Goal: Task Accomplishment & Management: Complete application form

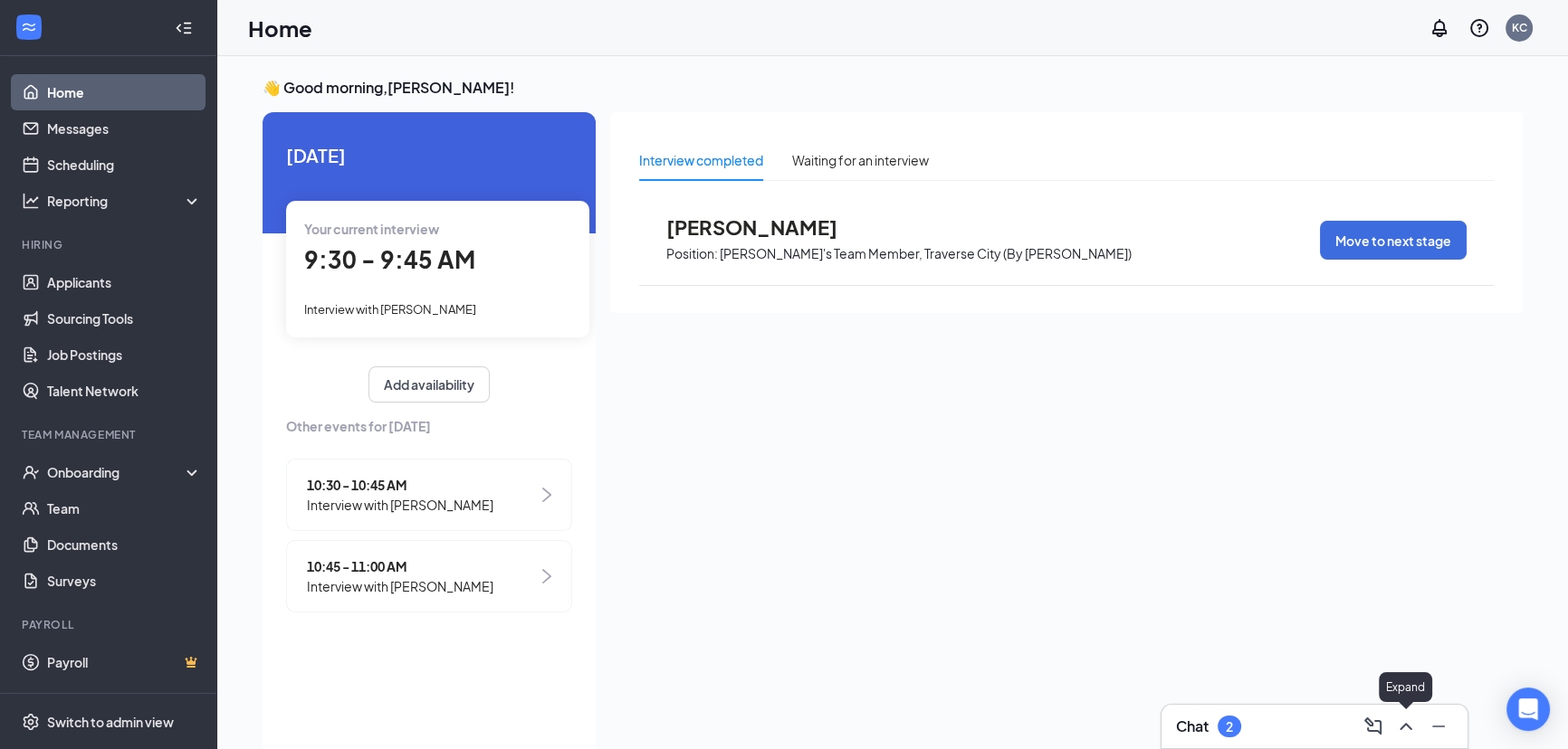
click at [1407, 728] on icon "ChevronUp" at bounding box center [1406, 726] width 21 height 21
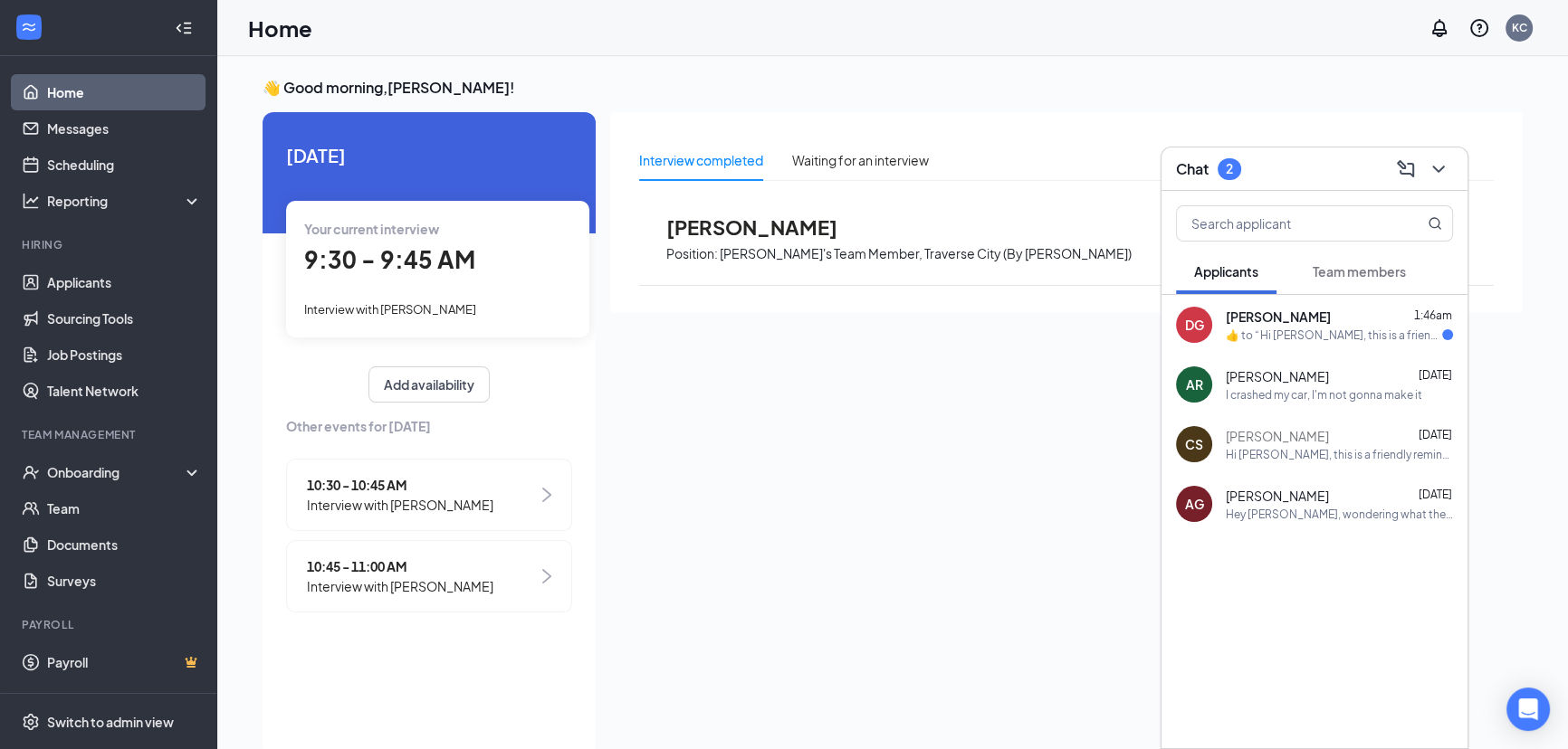
click at [1387, 327] on div "​👍​ to “ Hi Deborah Gallegos, this is a friendly reminder. Please select a meet…" at bounding box center [1334, 335] width 217 height 15
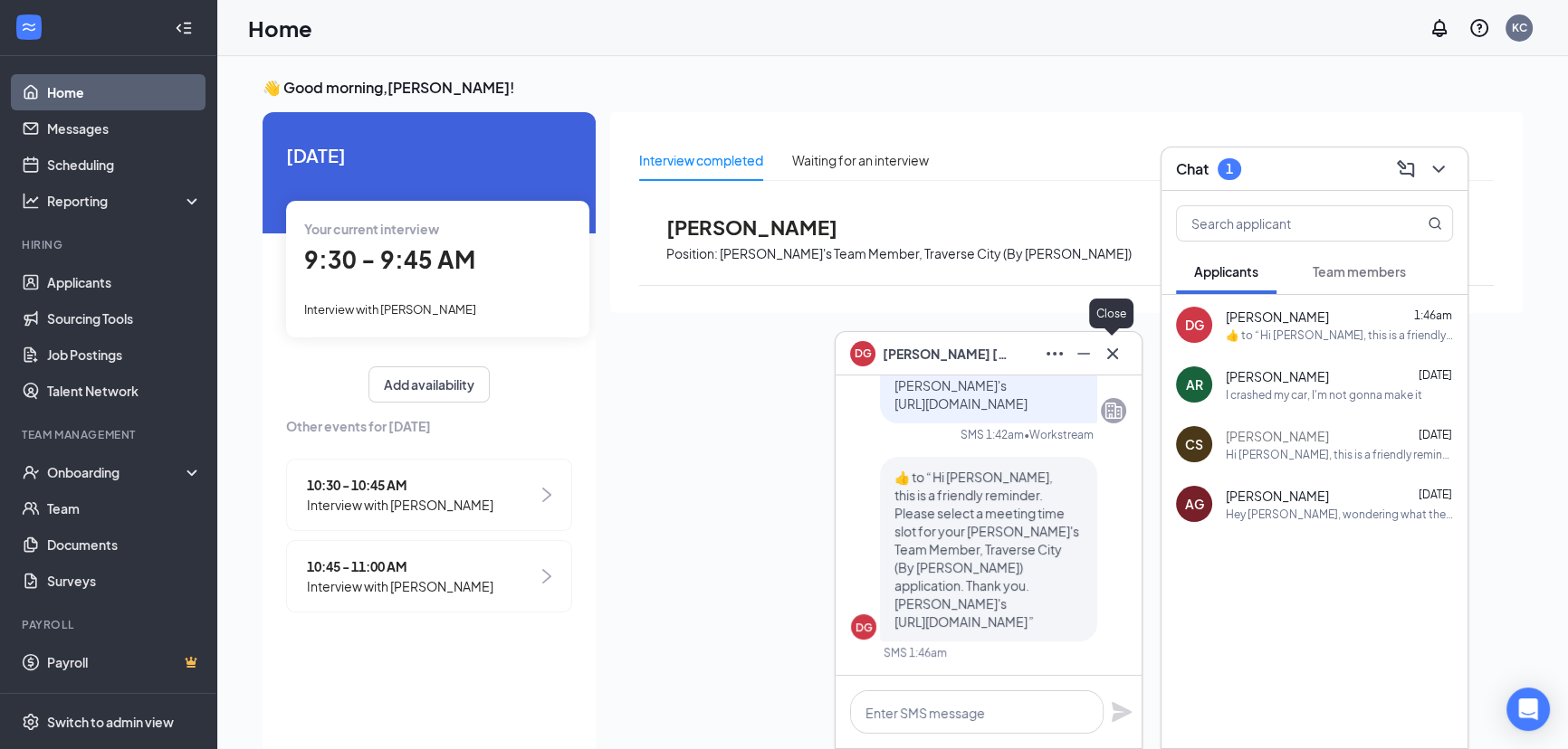
drag, startPoint x: 1107, startPoint y: 349, endPoint x: 1192, endPoint y: 320, distance: 89.8
click at [1109, 348] on icon "Cross" at bounding box center [1112, 354] width 21 height 21
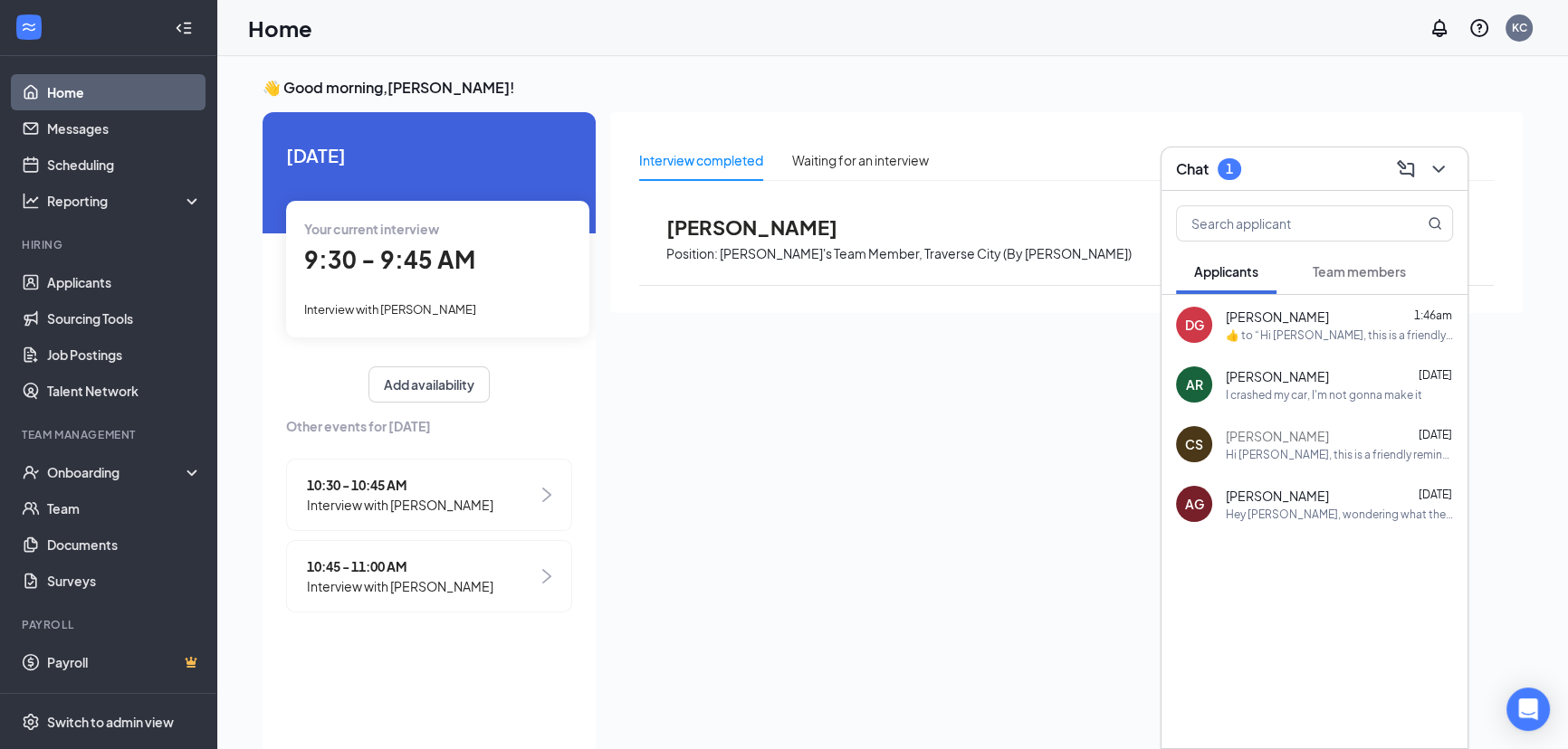
click at [1344, 272] on span "Team members" at bounding box center [1359, 270] width 93 height 16
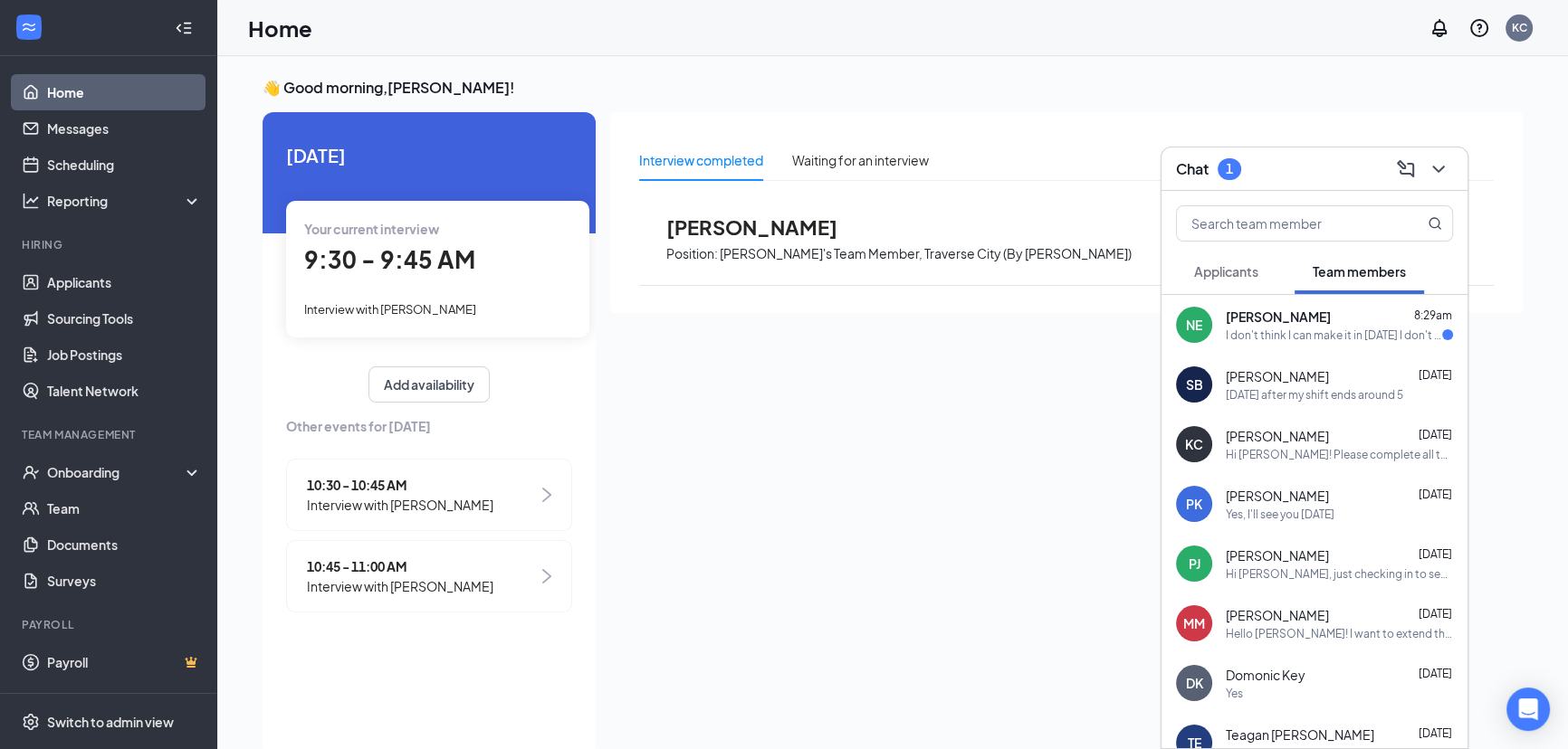
drag, startPoint x: 1327, startPoint y: 327, endPoint x: 1329, endPoint y: 338, distance: 11.2
click at [1327, 327] on div "I don't think I can make it in [DATE] I don't wanna get anyone sick" at bounding box center [1334, 335] width 217 height 15
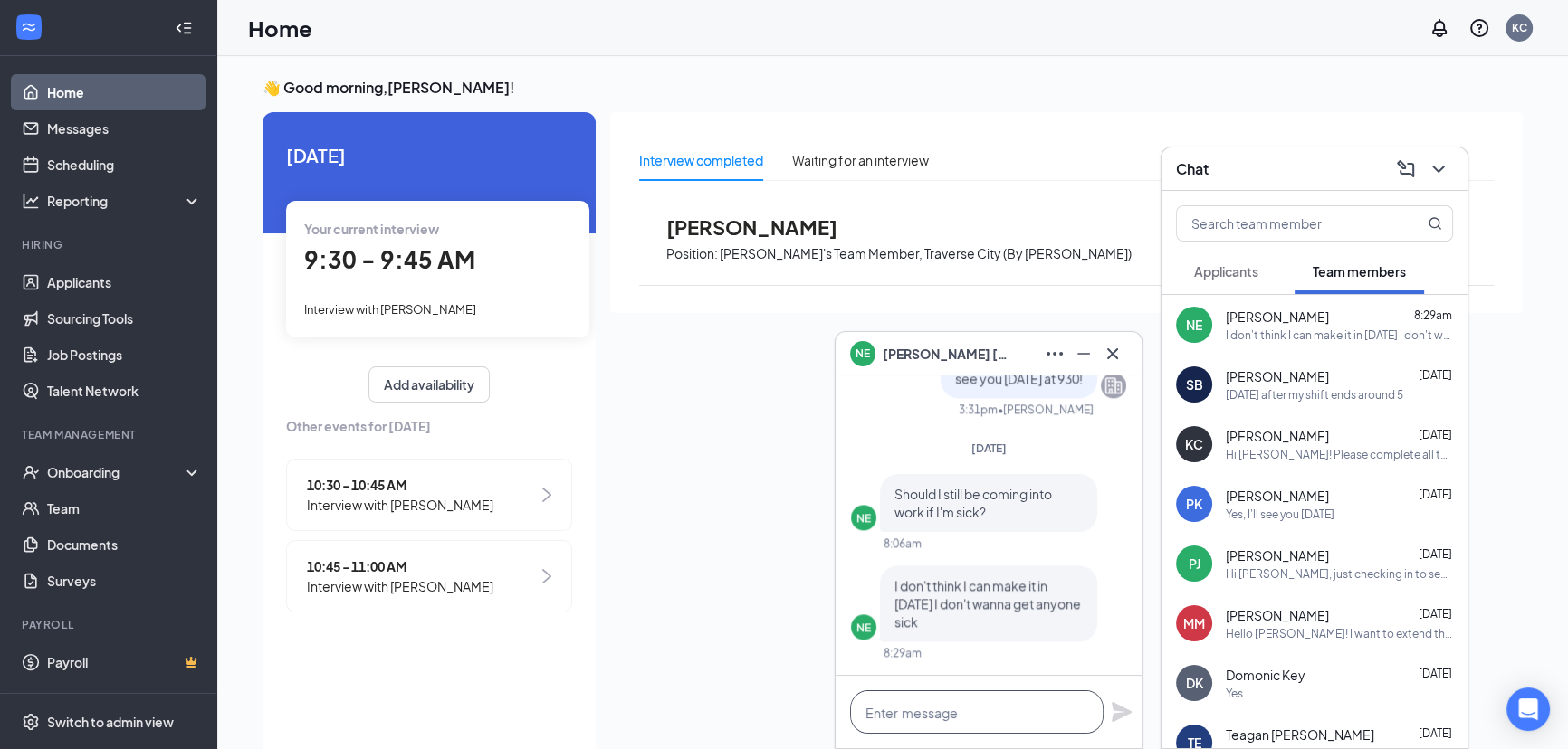
click at [969, 714] on textarea at bounding box center [977, 712] width 254 height 44
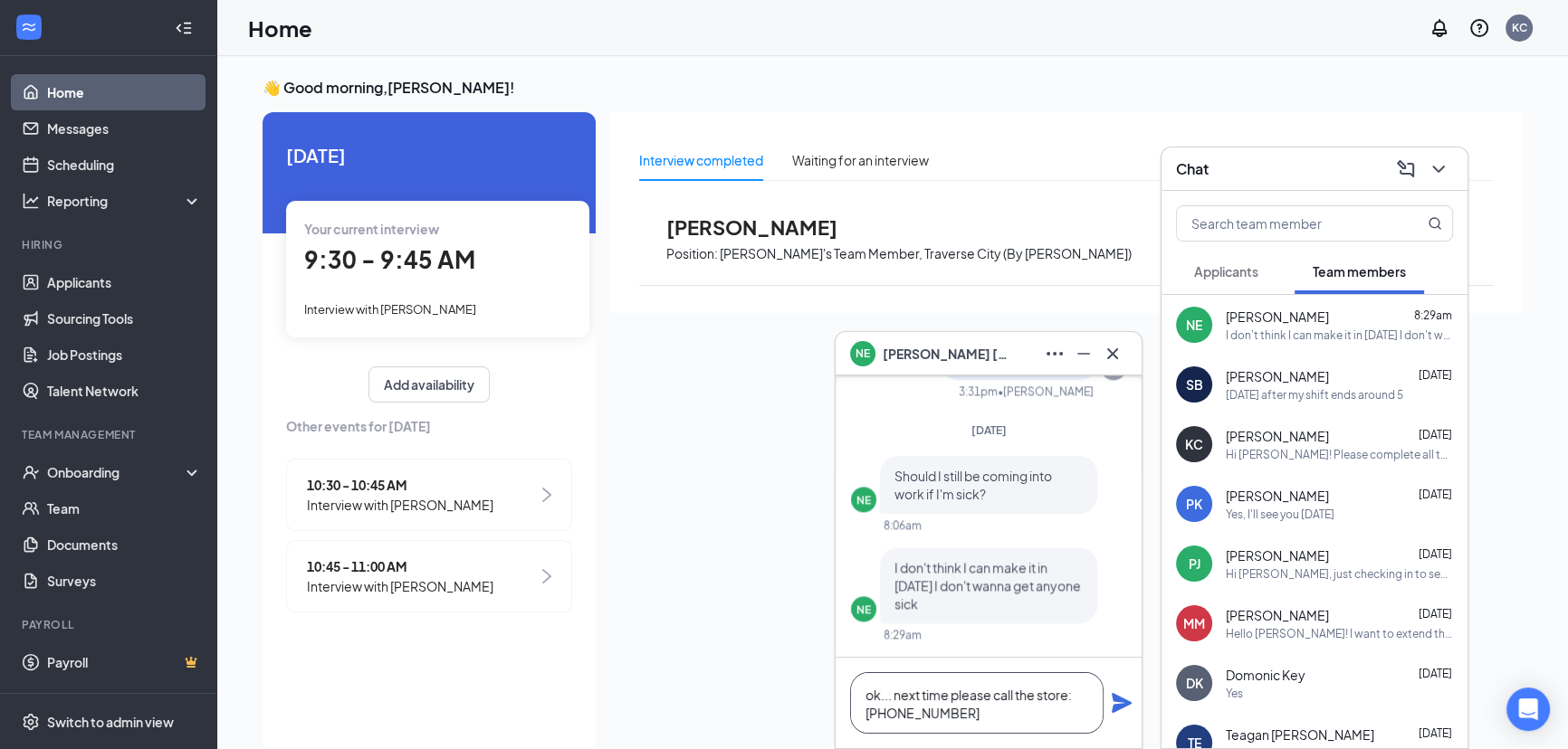
type textarea "ok... next time please call the store:2131-941-8182"
click at [1123, 705] on icon "Plane" at bounding box center [1121, 702] width 20 height 20
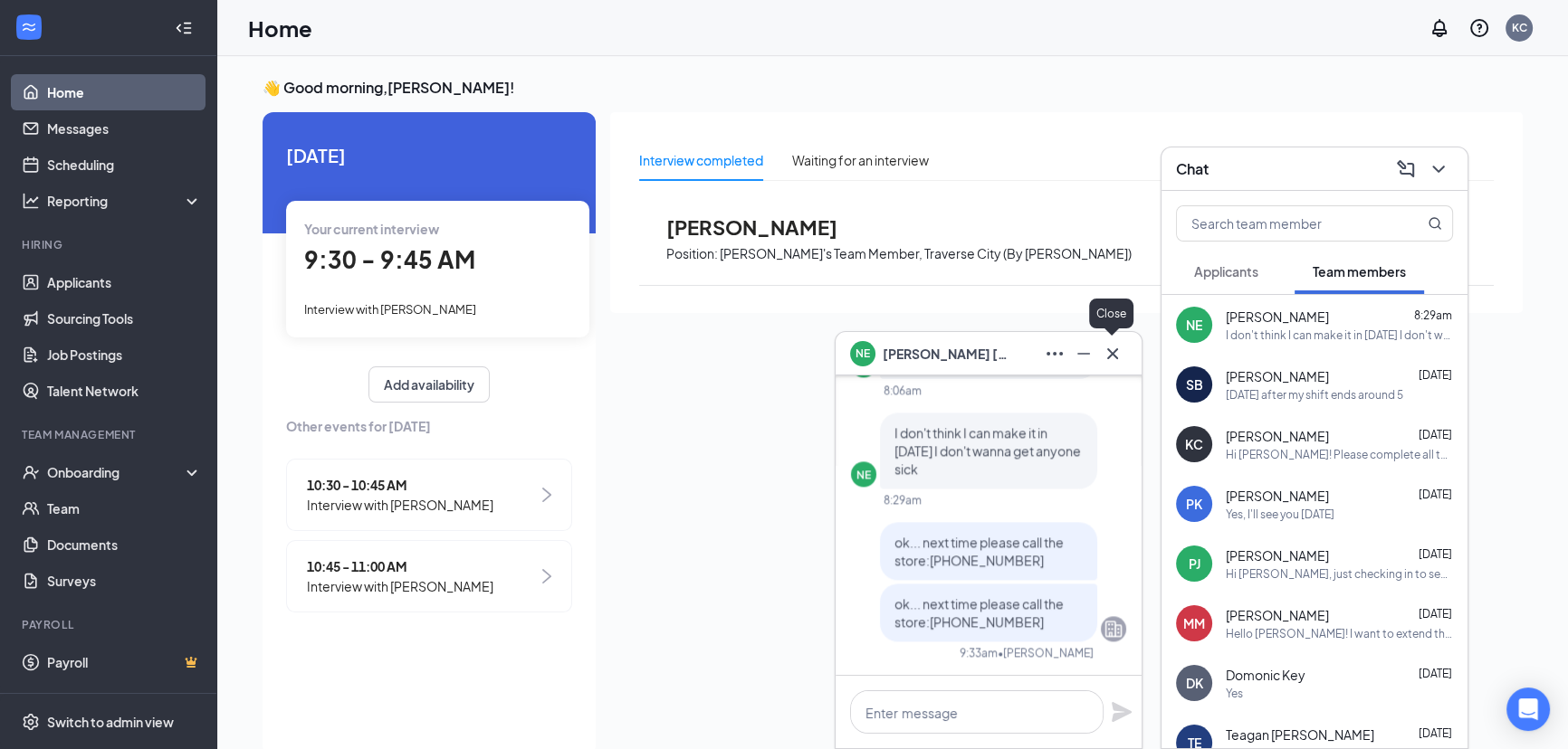
drag, startPoint x: 1113, startPoint y: 357, endPoint x: 1170, endPoint y: 322, distance: 66.9
click at [1113, 355] on icon "Cross" at bounding box center [1112, 354] width 21 height 21
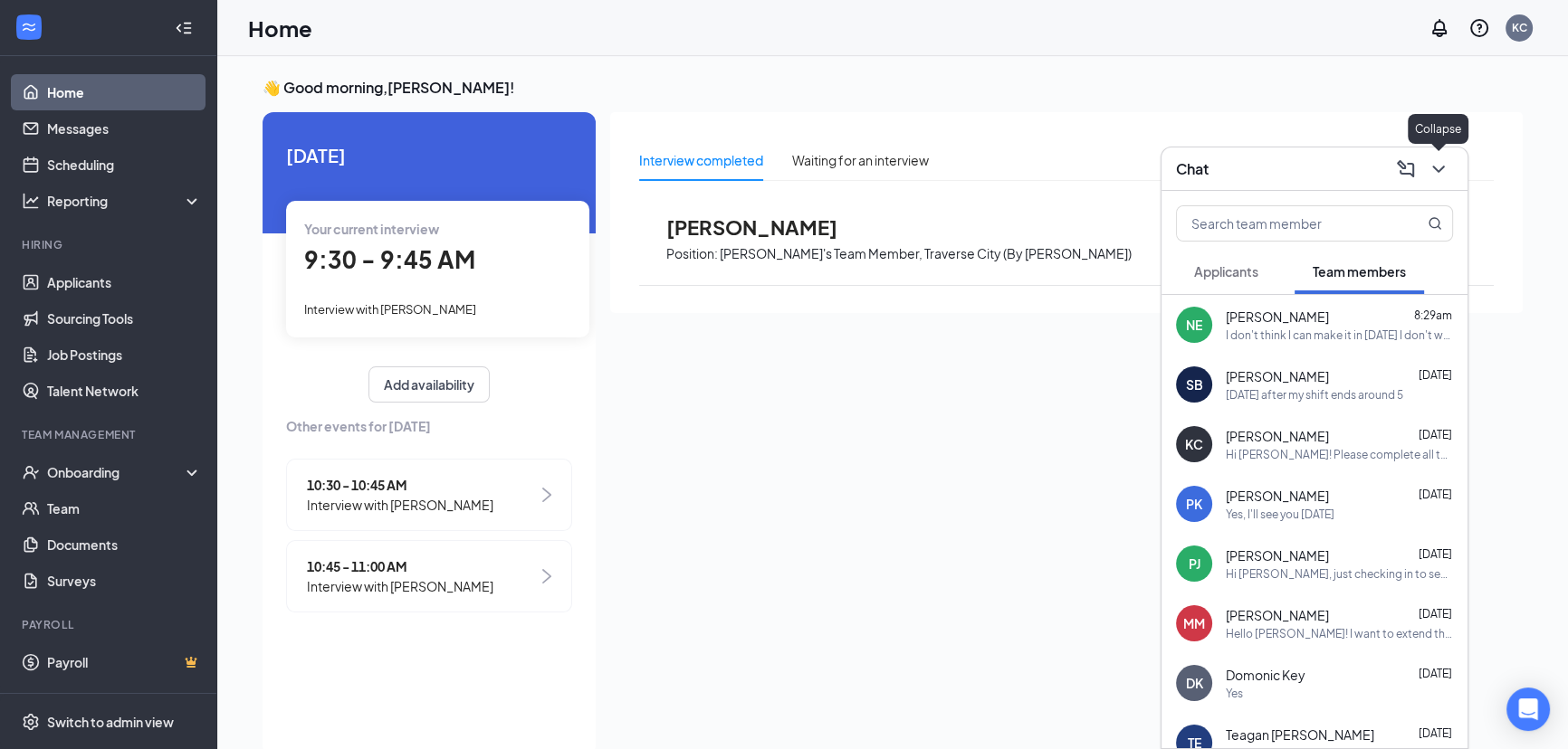
drag, startPoint x: 1446, startPoint y: 164, endPoint x: 1439, endPoint y: 156, distance: 10.6
click at [1444, 164] on icon "ChevronDown" at bounding box center [1438, 169] width 21 height 21
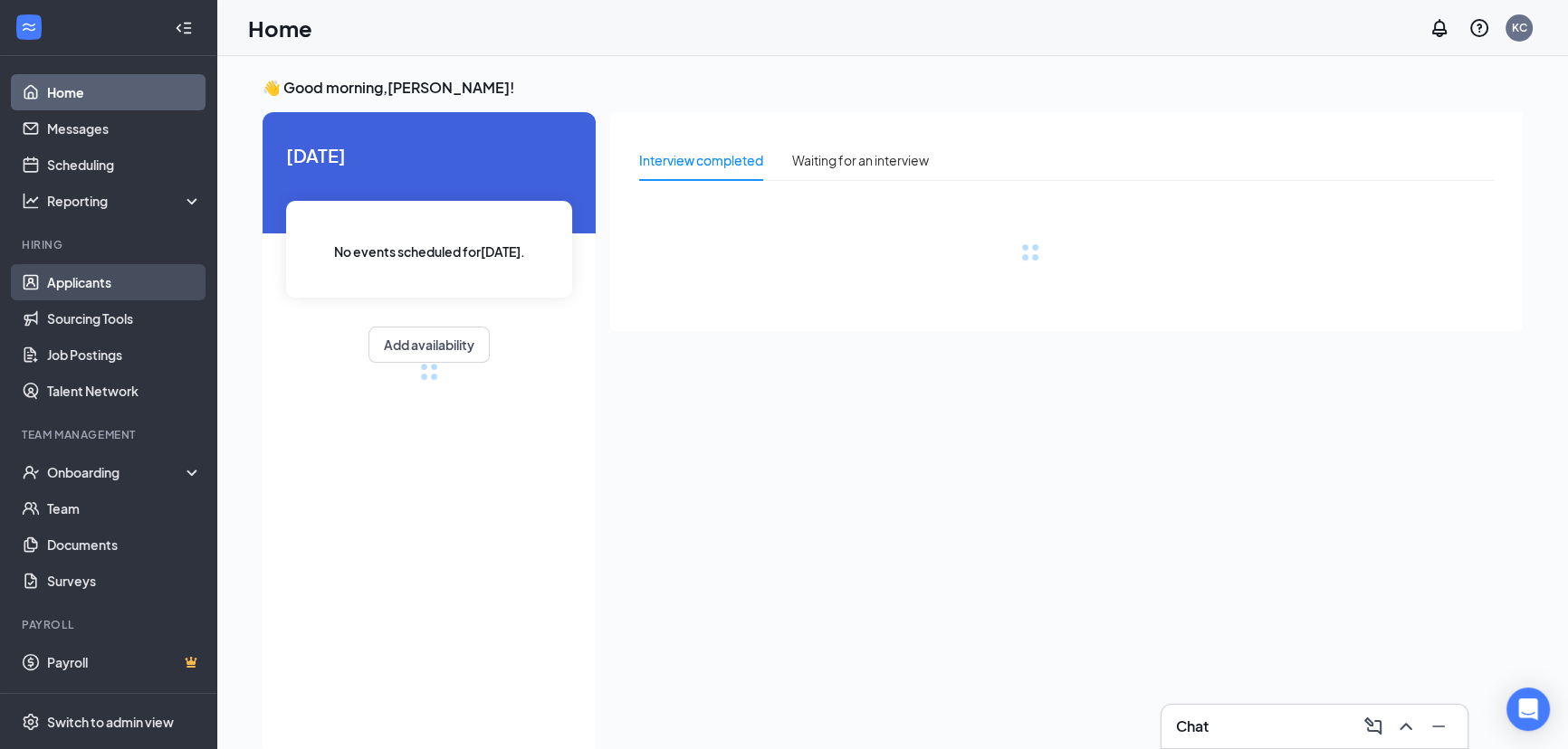
click at [49, 280] on link "Applicants" at bounding box center [124, 282] width 155 height 36
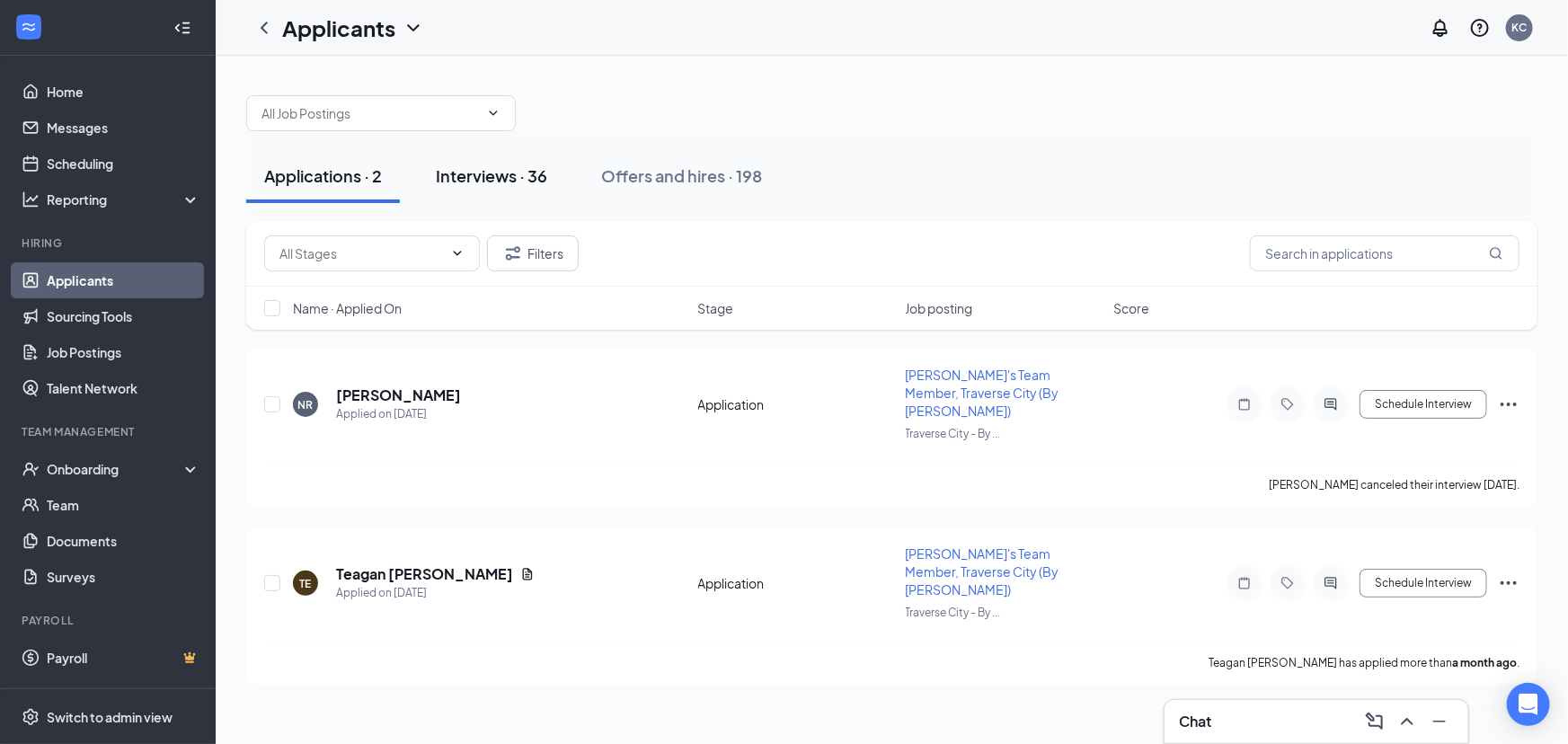
click at [492, 181] on div "Interviews · 36" at bounding box center [491, 175] width 111 height 22
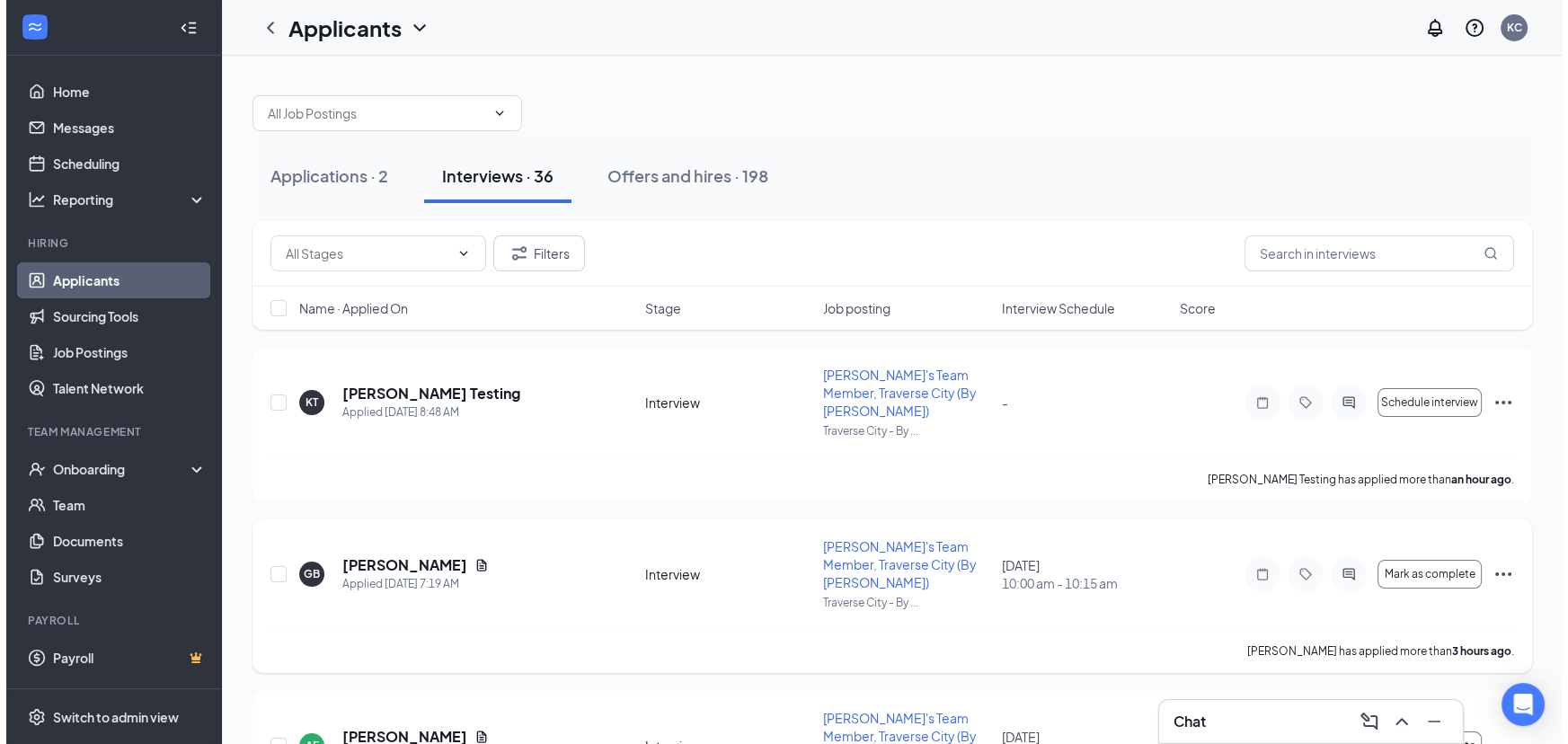
scroll to position [81, 0]
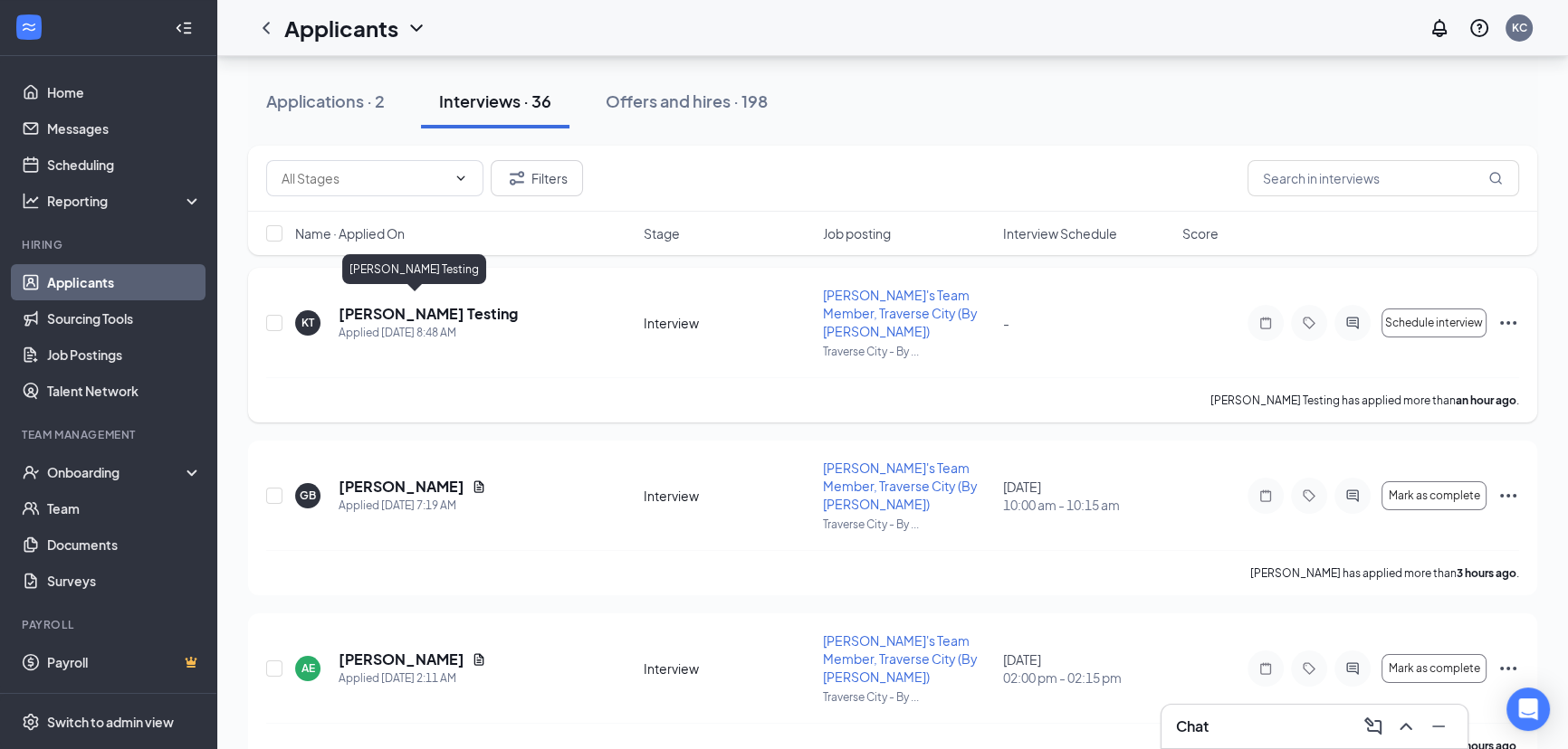
click at [393, 304] on h5 "[PERSON_NAME] Testing" at bounding box center [428, 313] width 179 height 20
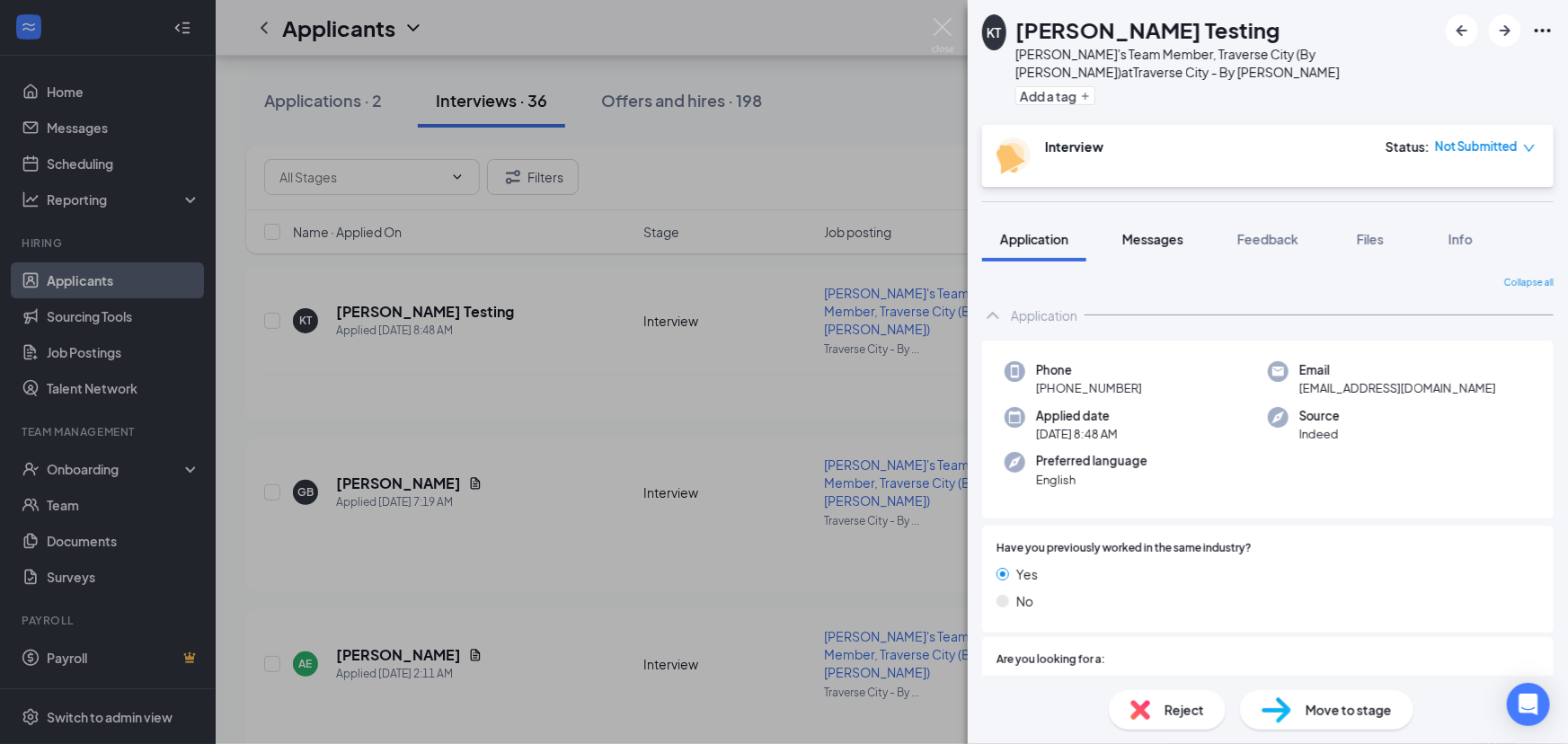
click at [1147, 231] on span "Messages" at bounding box center [1152, 238] width 61 height 16
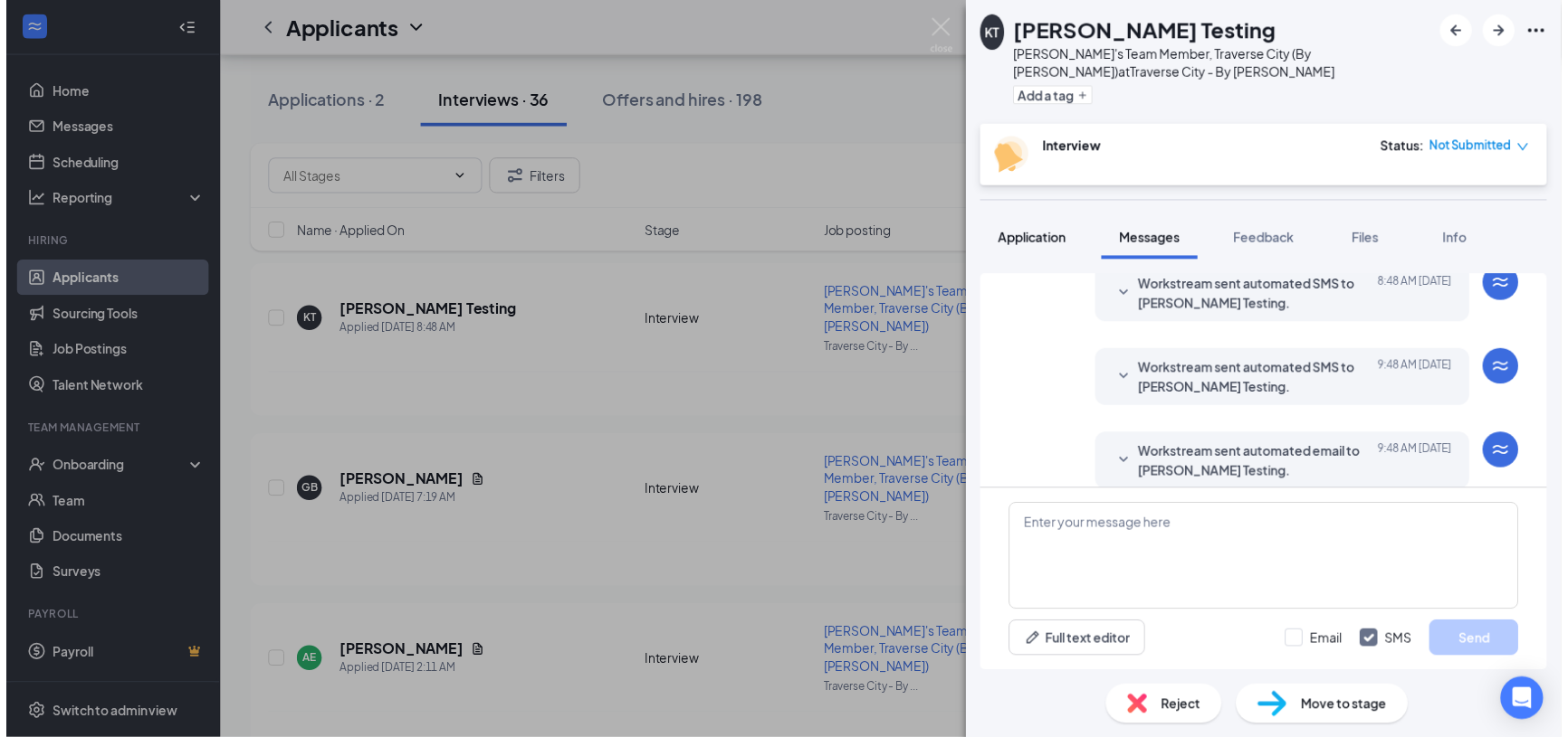
scroll to position [174, 0]
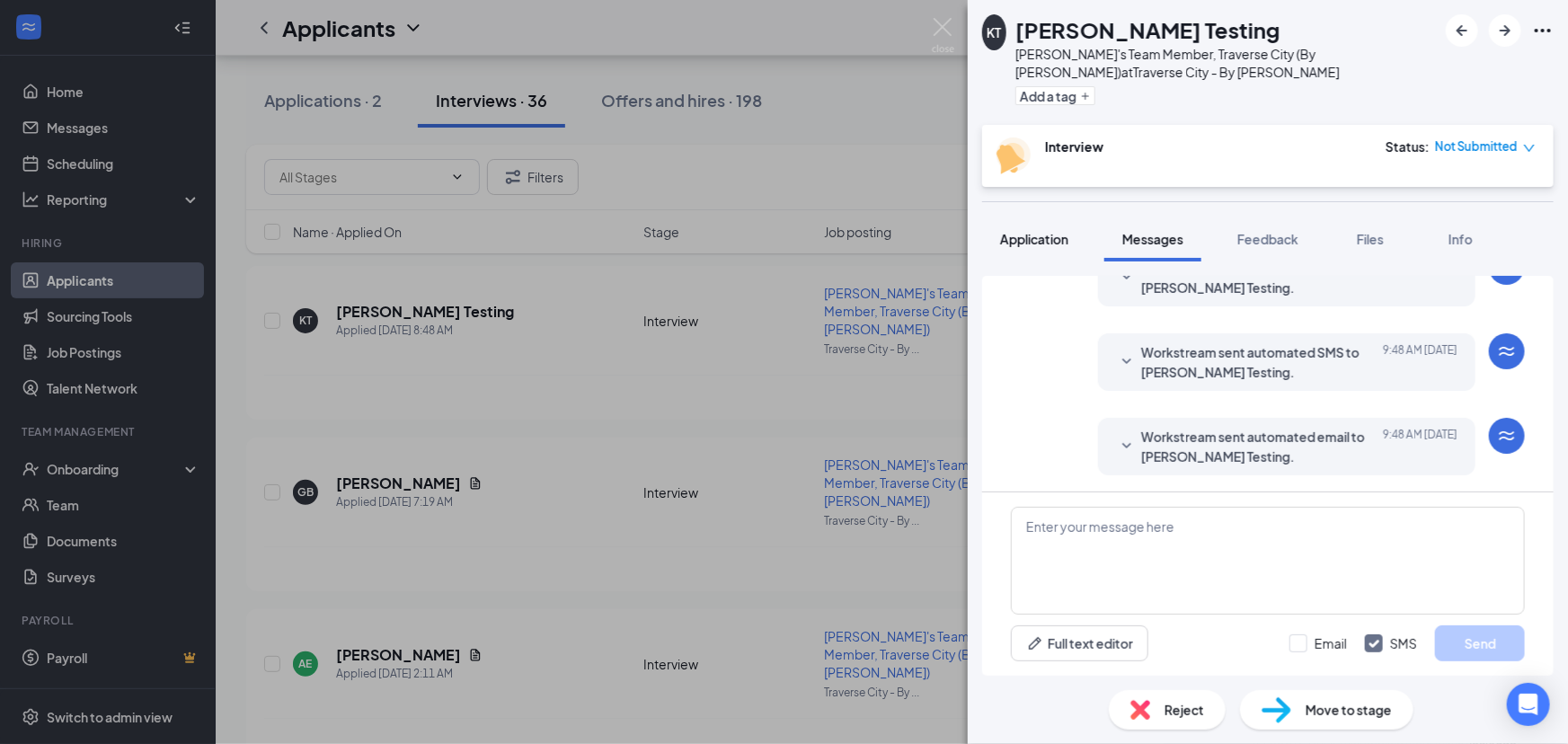
click at [1037, 243] on span "Application" at bounding box center [1035, 238] width 69 height 16
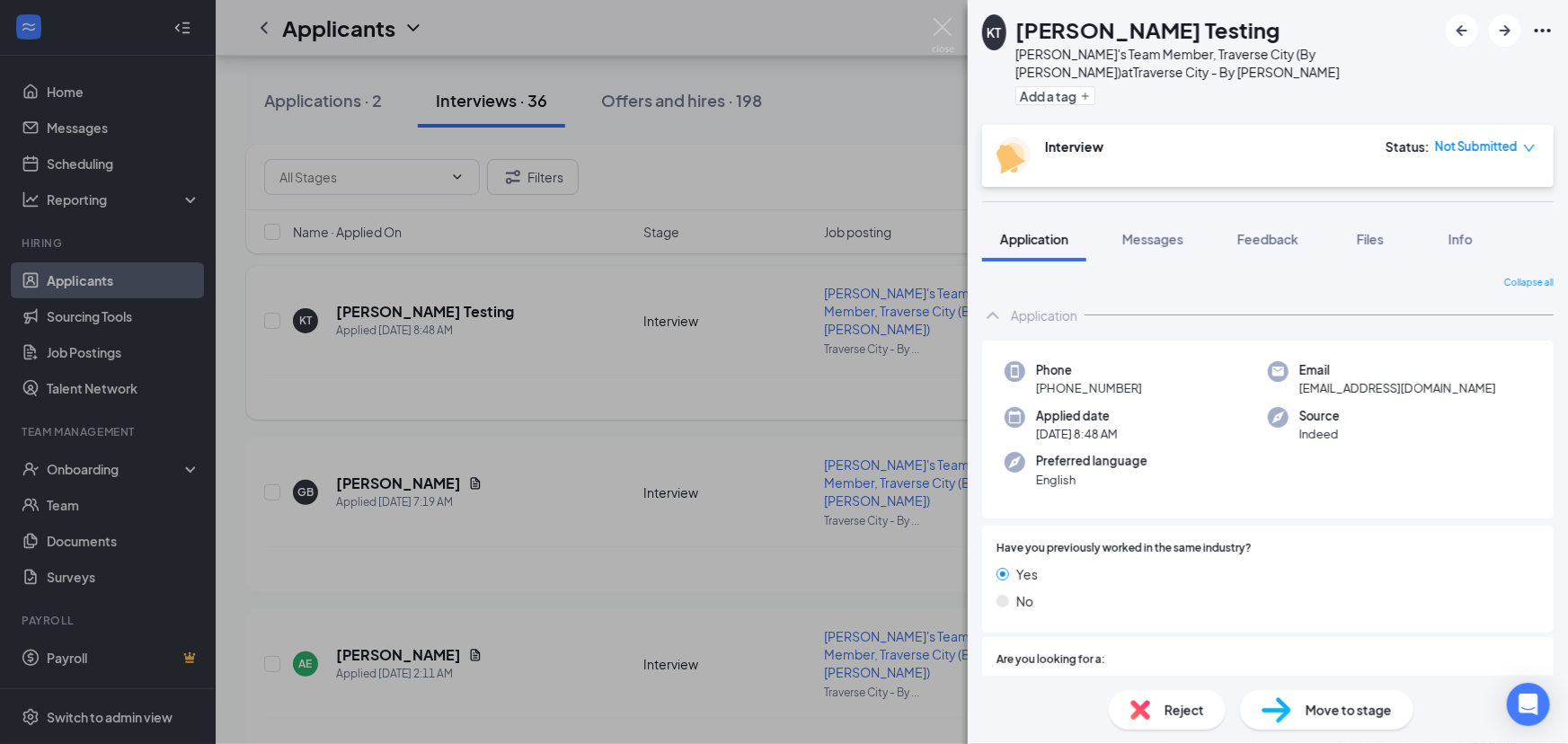
drag, startPoint x: 529, startPoint y: 382, endPoint x: 546, endPoint y: 393, distance: 20.2
click at [535, 381] on div "[PERSON_NAME] Testing [PERSON_NAME]'s Team Member, [GEOGRAPHIC_DATA] (By [PERSO…" at bounding box center [784, 372] width 1568 height 744
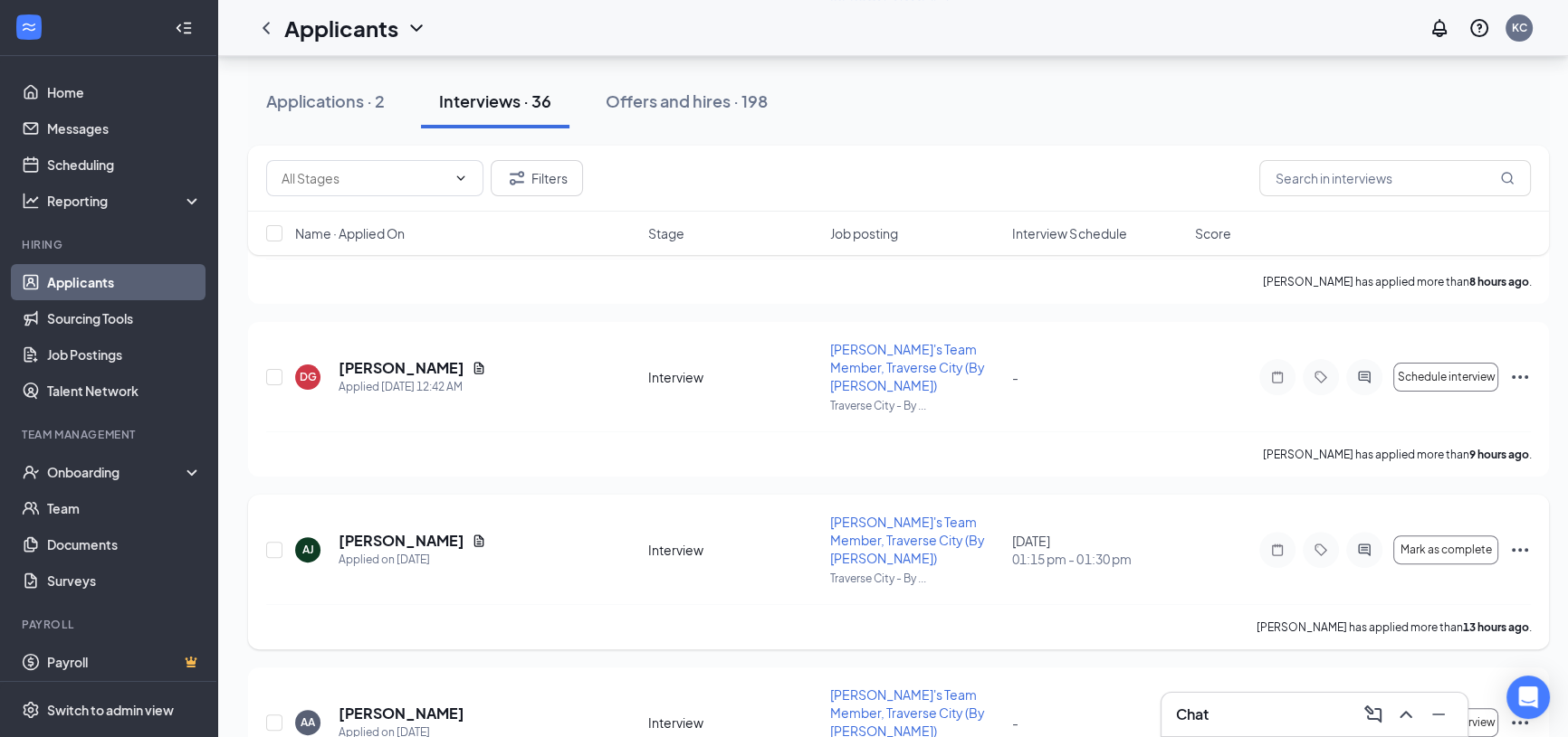
scroll to position [576, 0]
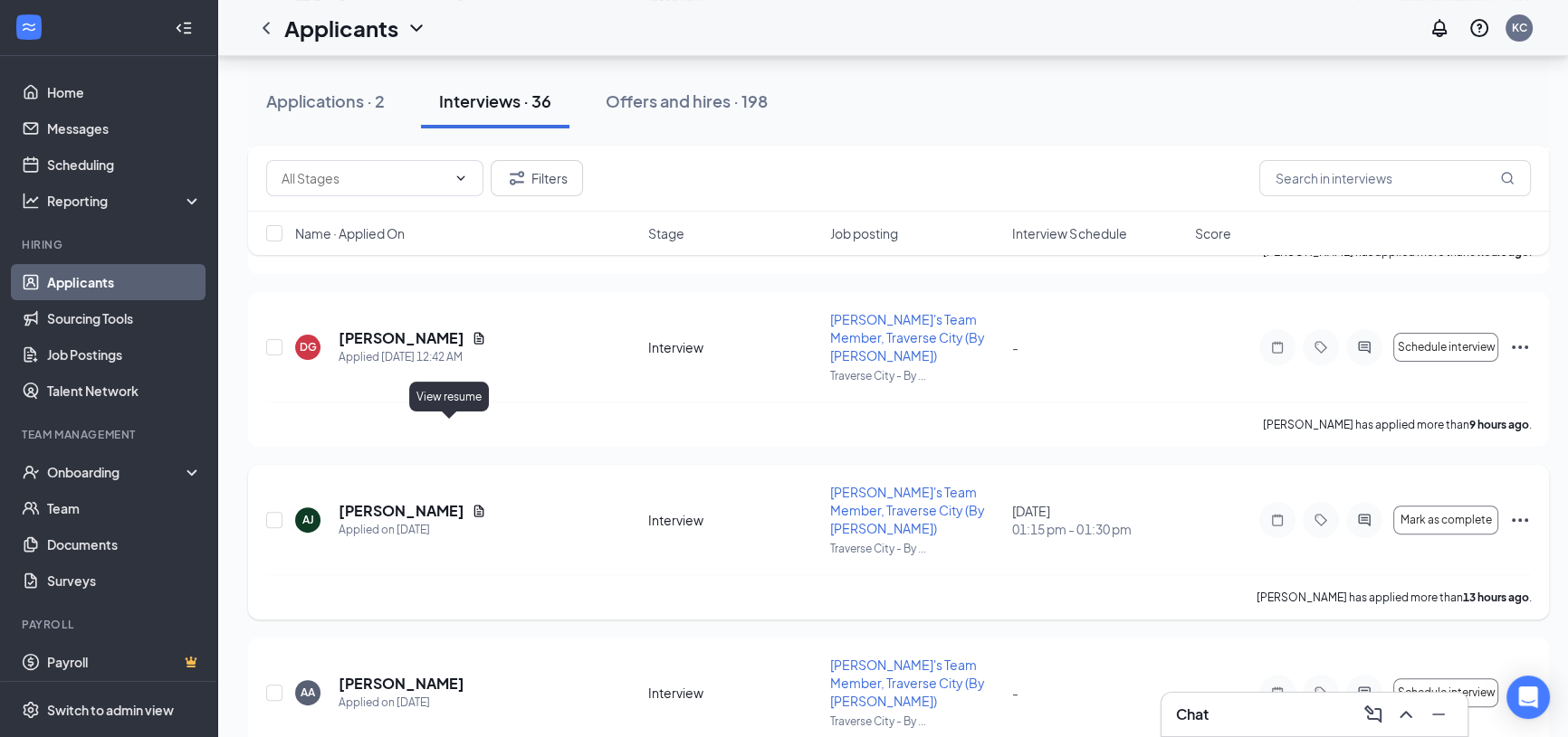
click at [471, 504] on icon "Document" at bounding box center [479, 511] width 15 height 15
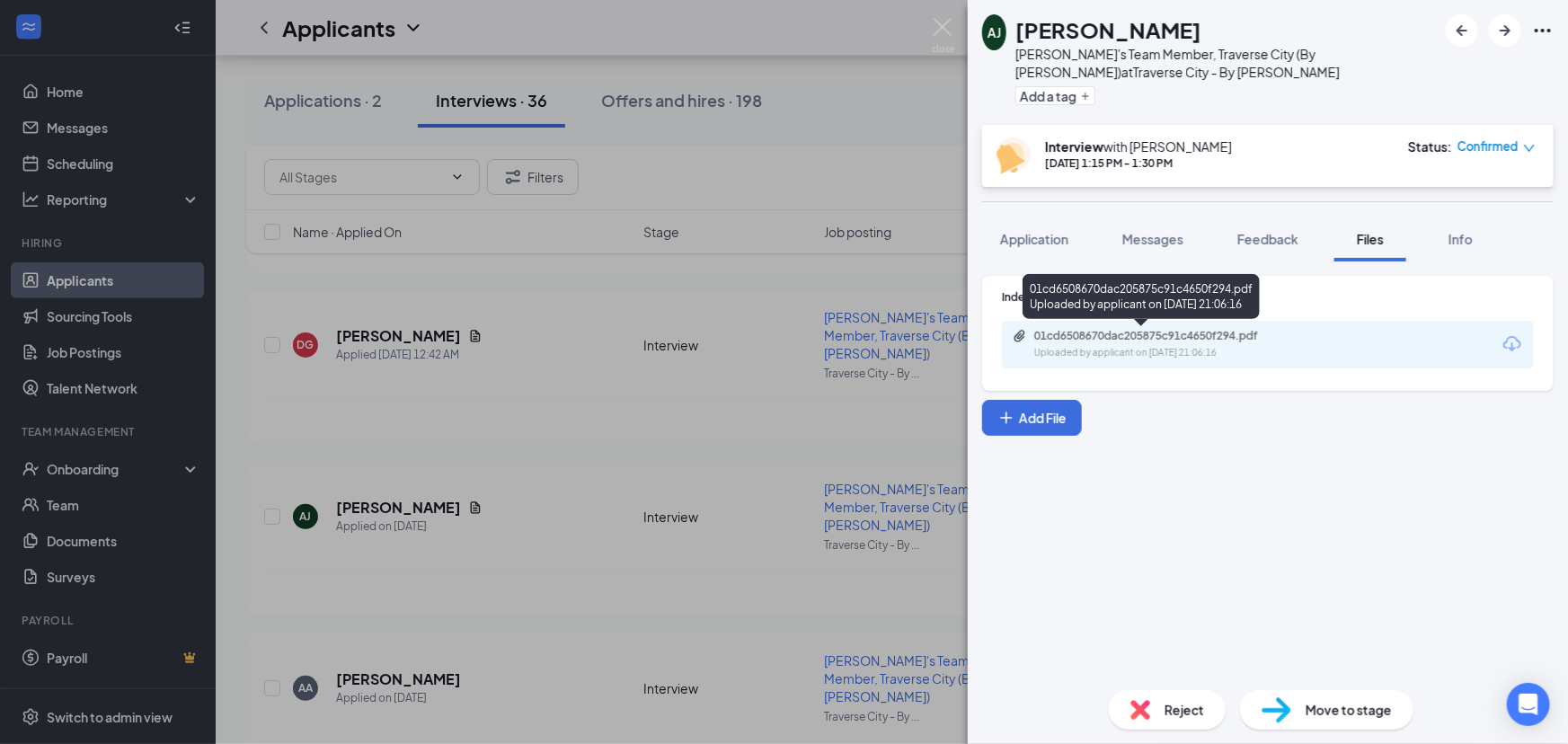
click at [1088, 320] on div "01cd6508670dac205875c91c4650f294.pdf Uploaded by applicant on [DATE] 21:06:16" at bounding box center [1141, 300] width 237 height 52
click at [1092, 330] on div "01cd6508670dac205875c91c4650f294.pdf" at bounding box center [1160, 336] width 252 height 15
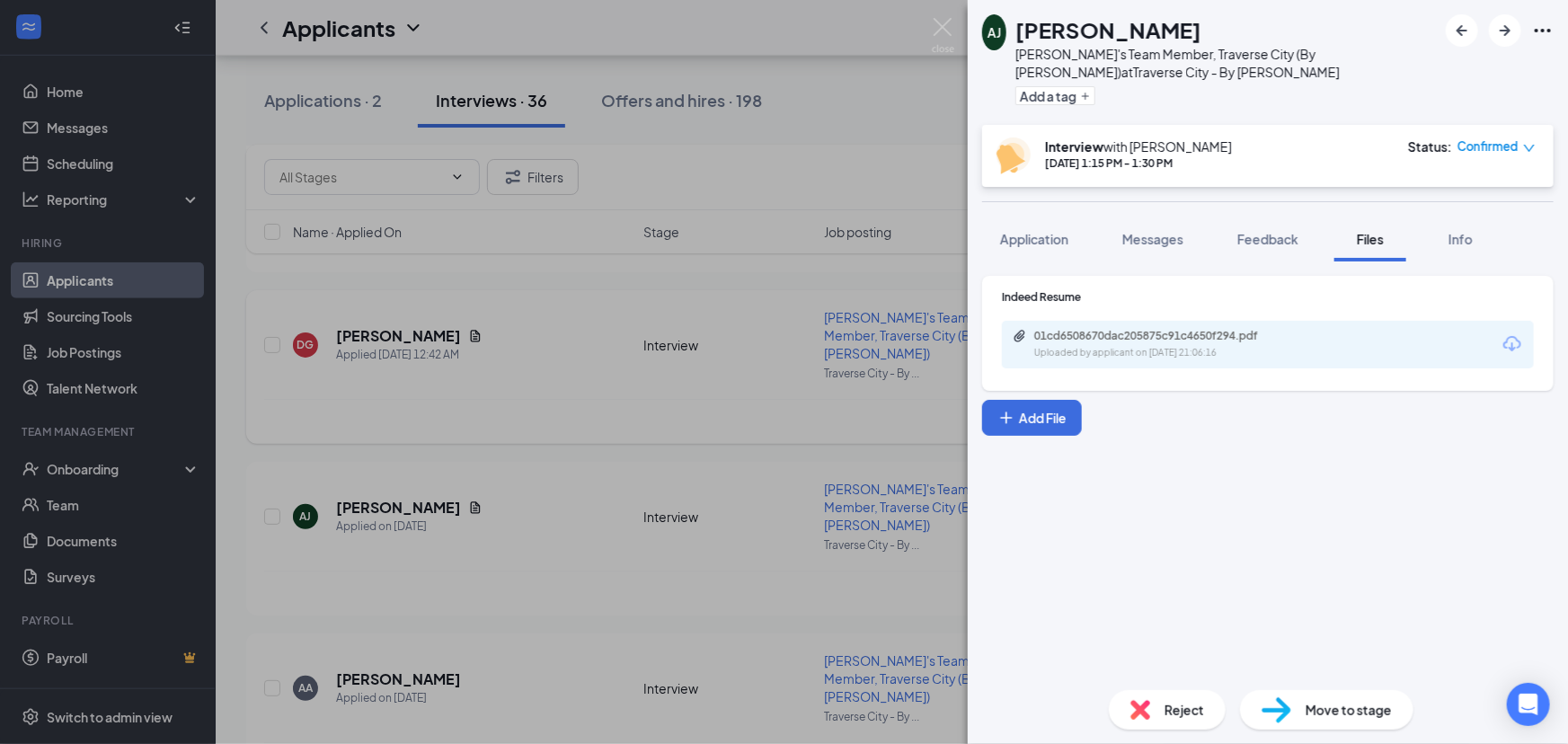
click at [781, 283] on div "[PERSON_NAME] [PERSON_NAME]'s Team Member, [GEOGRAPHIC_DATA] (By [PERSON_NAME])…" at bounding box center [784, 372] width 1568 height 744
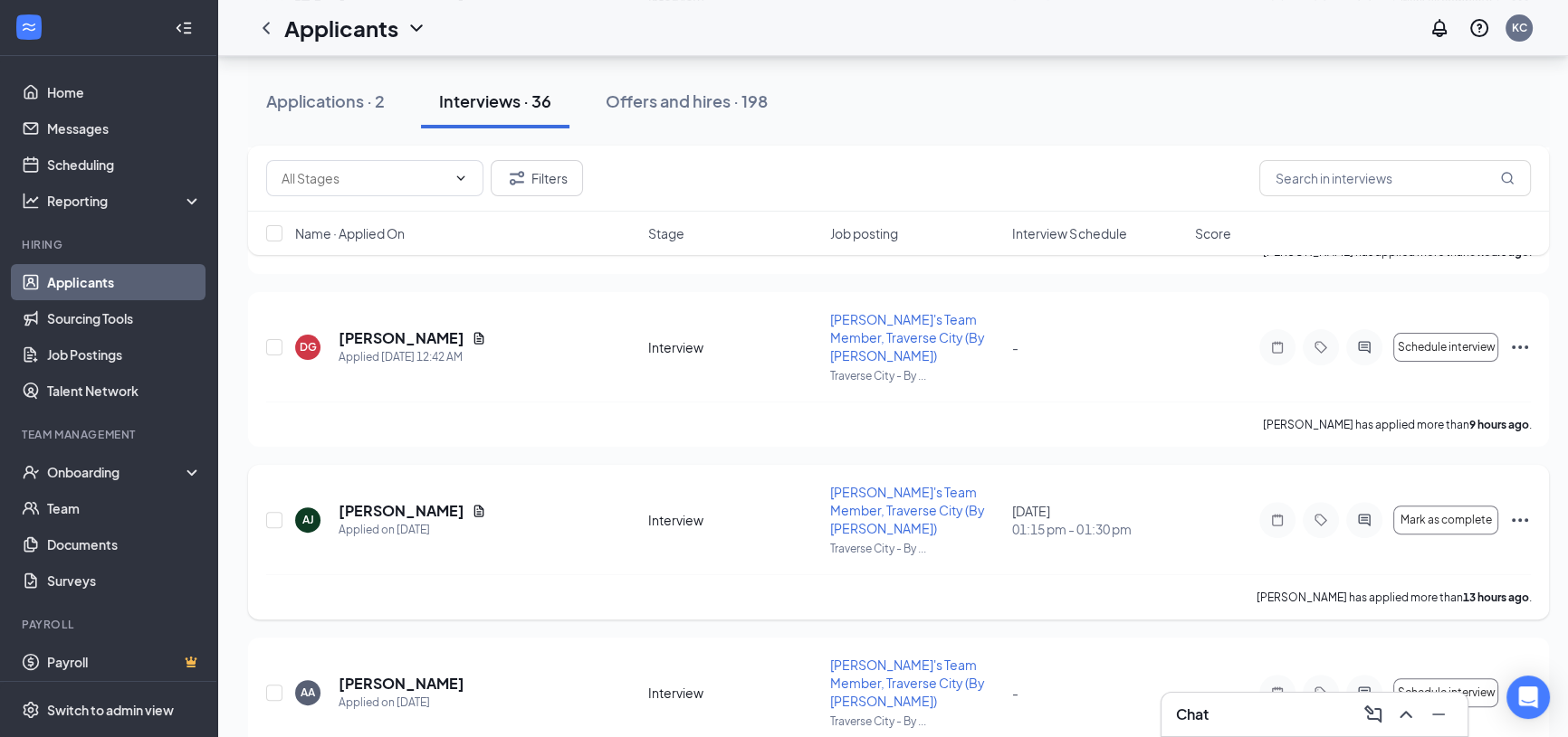
scroll to position [740, 0]
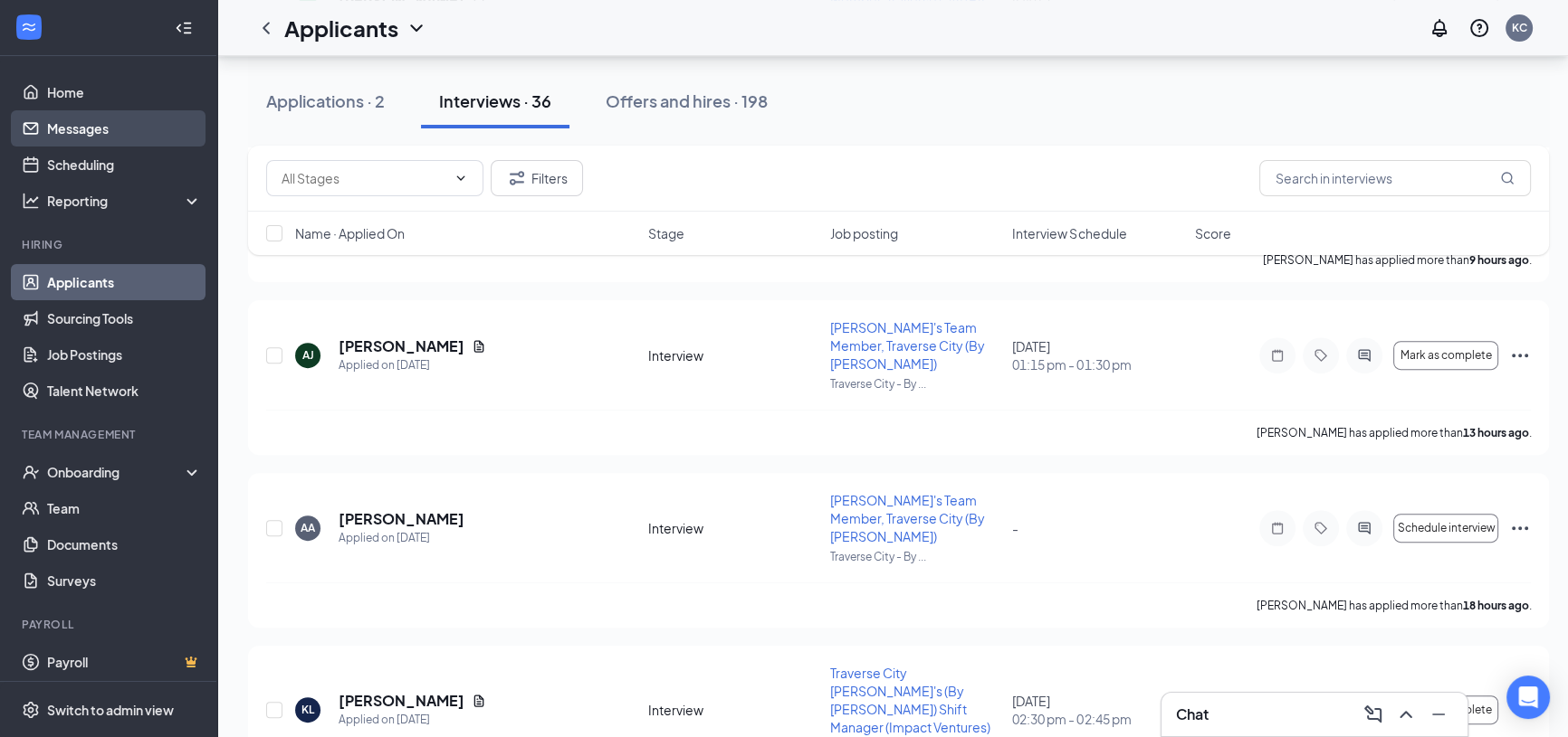
click at [106, 131] on link "Messages" at bounding box center [124, 128] width 155 height 36
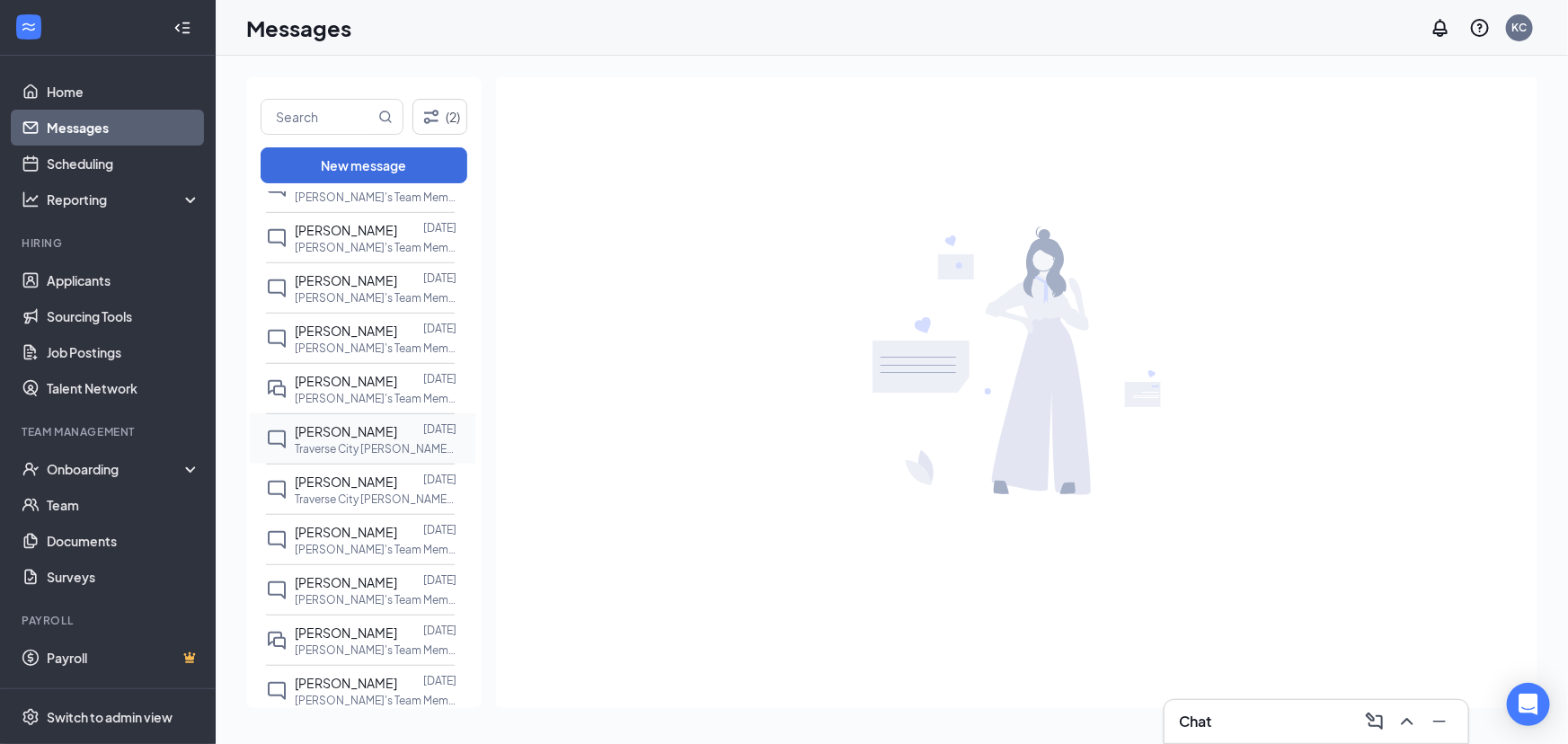
scroll to position [572, 0]
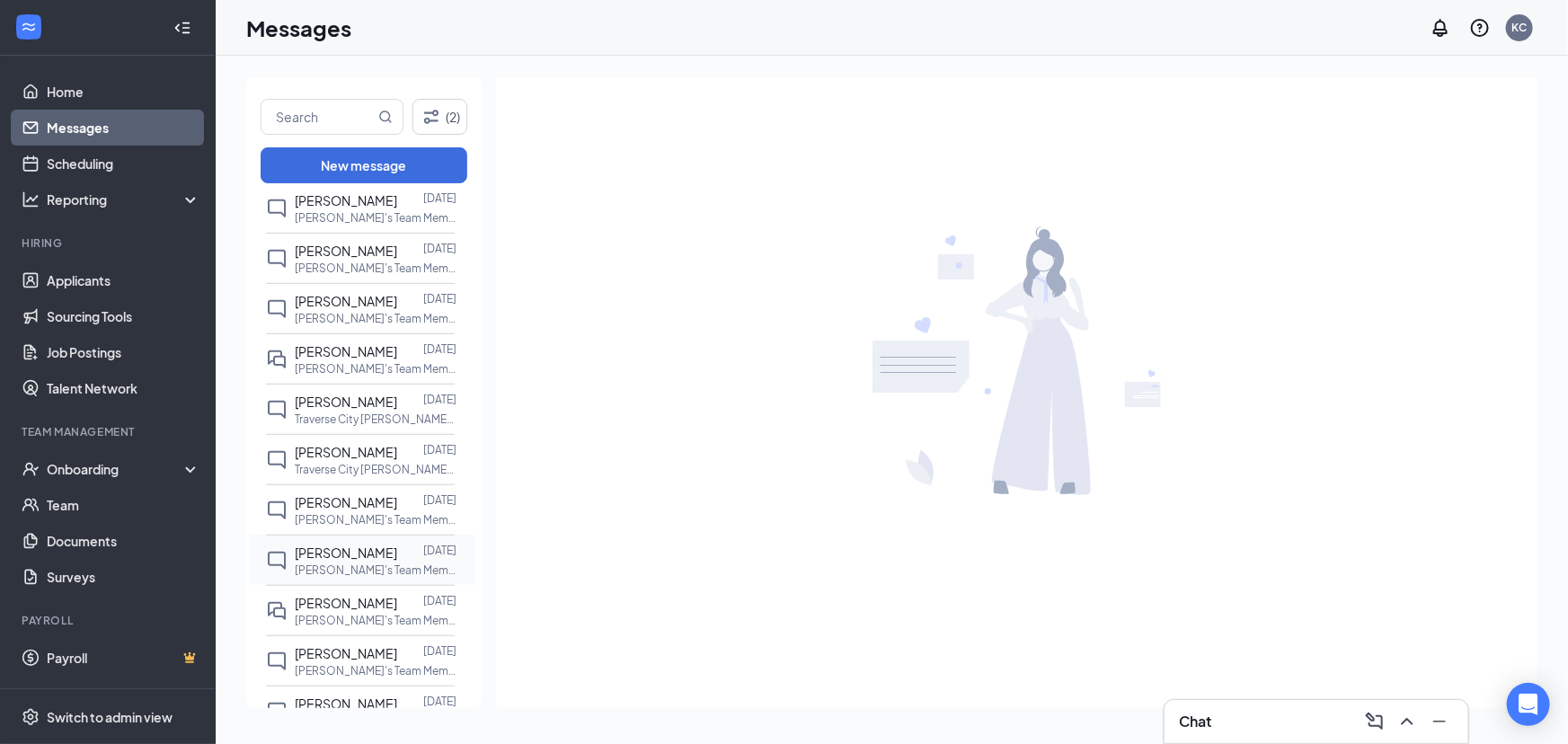
click at [354, 574] on p "[PERSON_NAME]'s Team Member, [GEOGRAPHIC_DATA] (By [PERSON_NAME]) at [GEOGRAPHI…" at bounding box center [375, 570] width 162 height 15
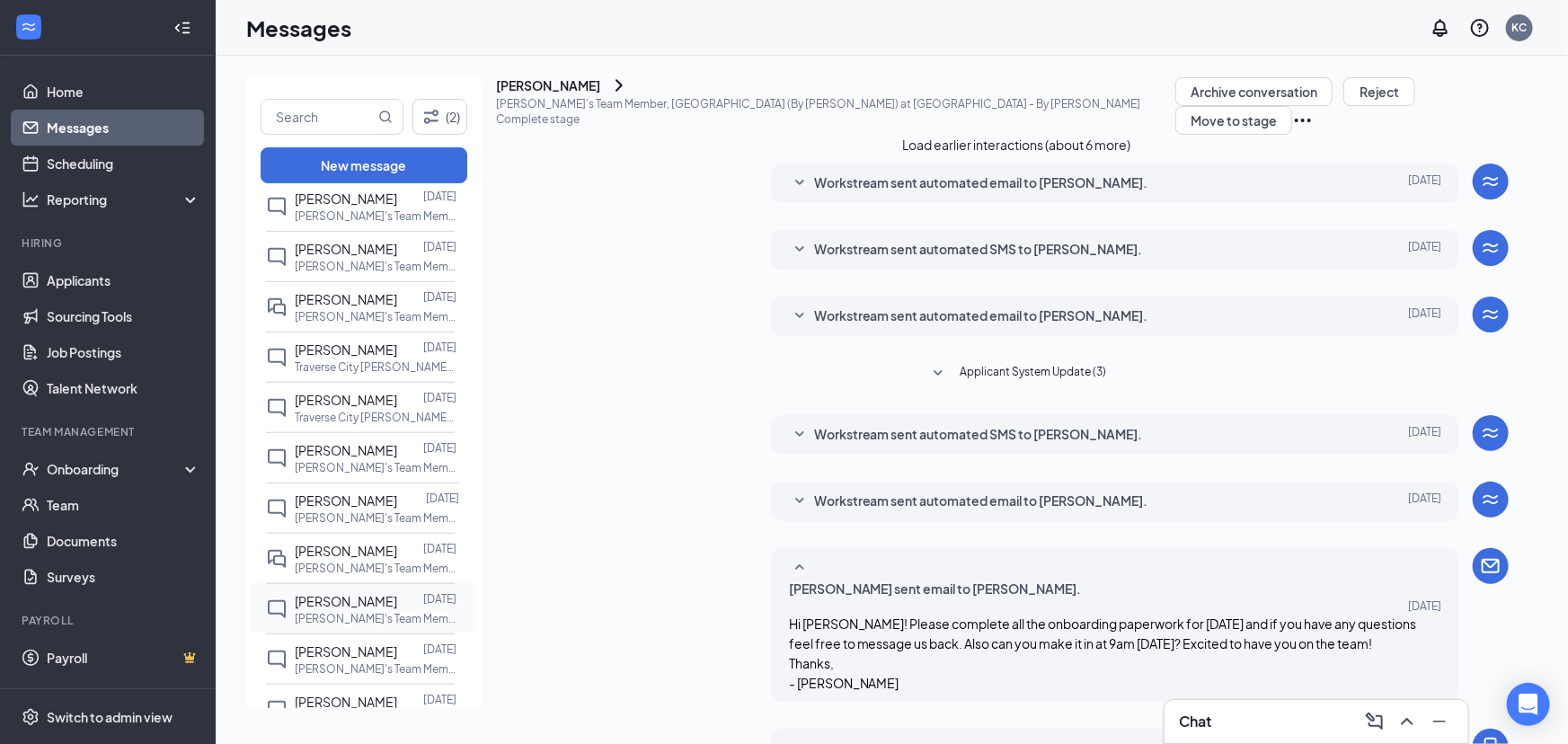
scroll to position [653, 0]
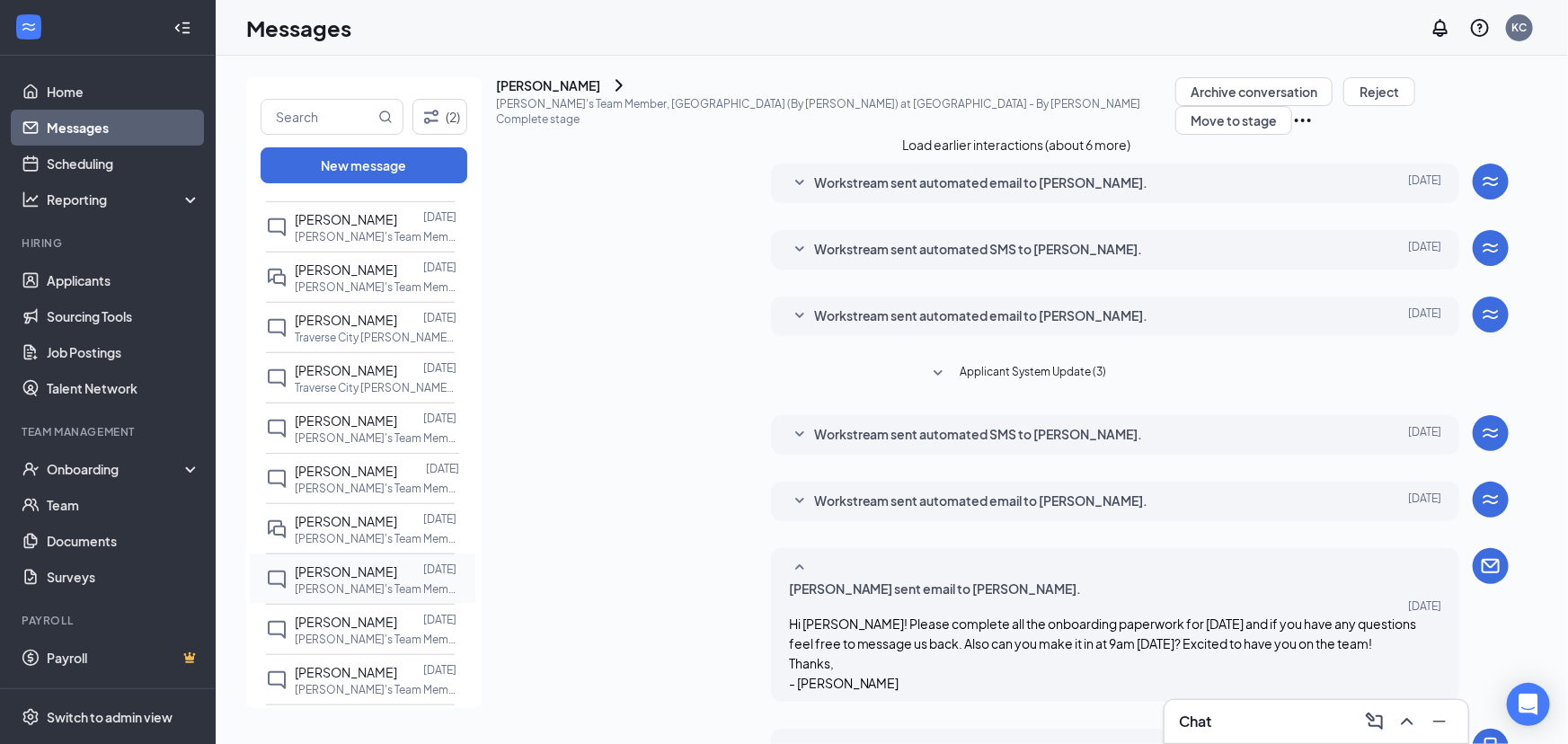
click at [366, 582] on p "[PERSON_NAME]'s Team Member, [GEOGRAPHIC_DATA] (By [PERSON_NAME]) at [GEOGRAPHI…" at bounding box center [375, 589] width 162 height 15
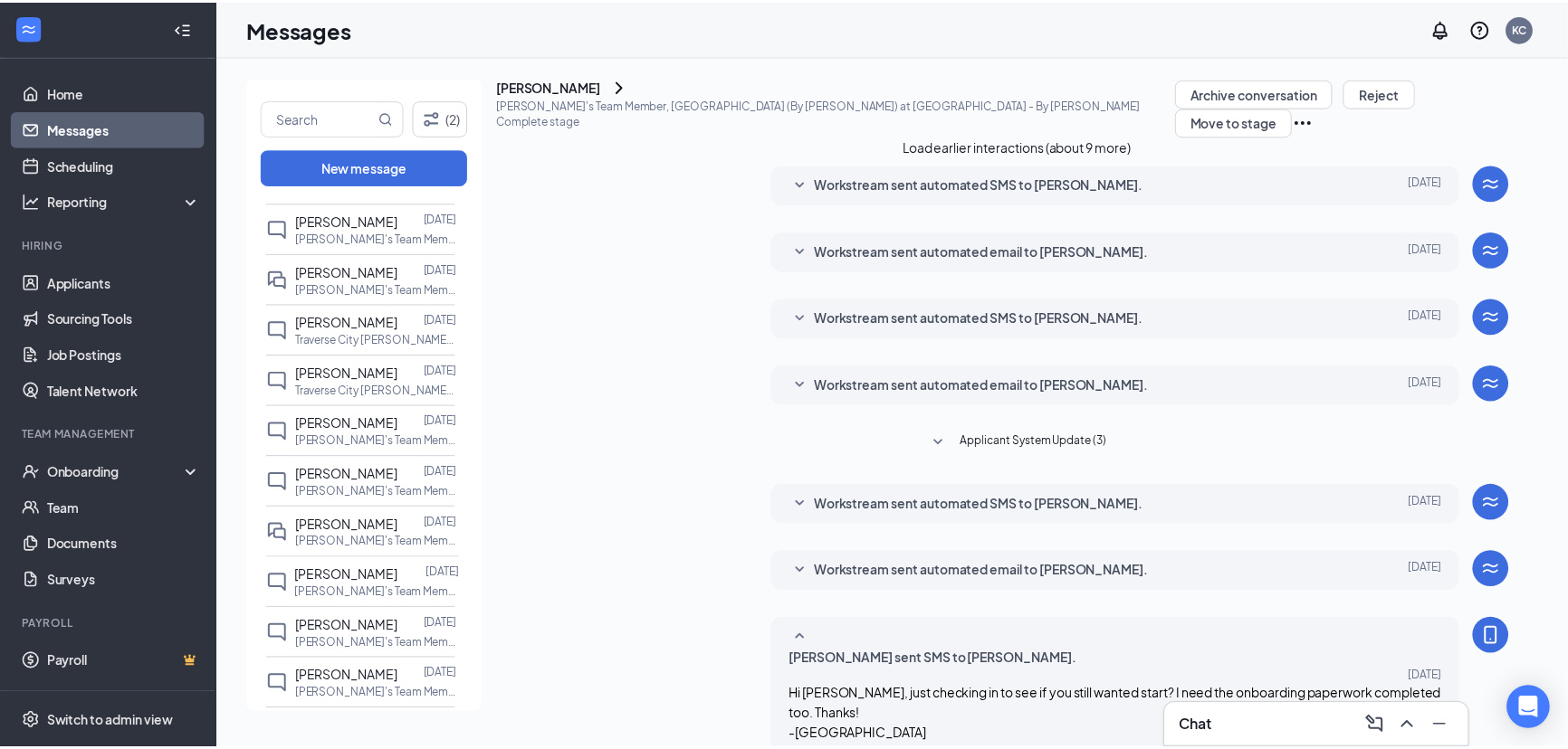
scroll to position [283, 0]
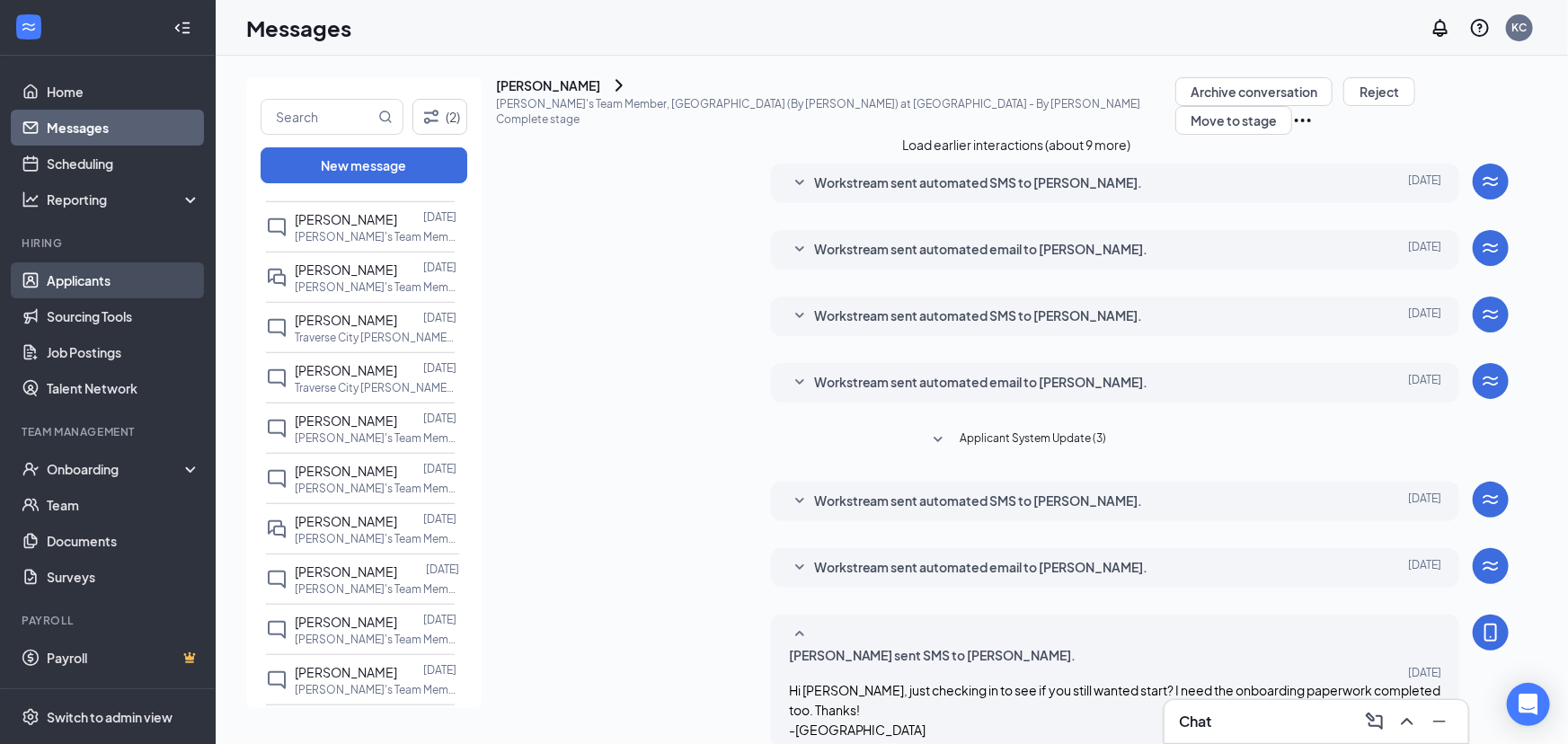
click at [82, 271] on link "Applicants" at bounding box center [123, 280] width 154 height 36
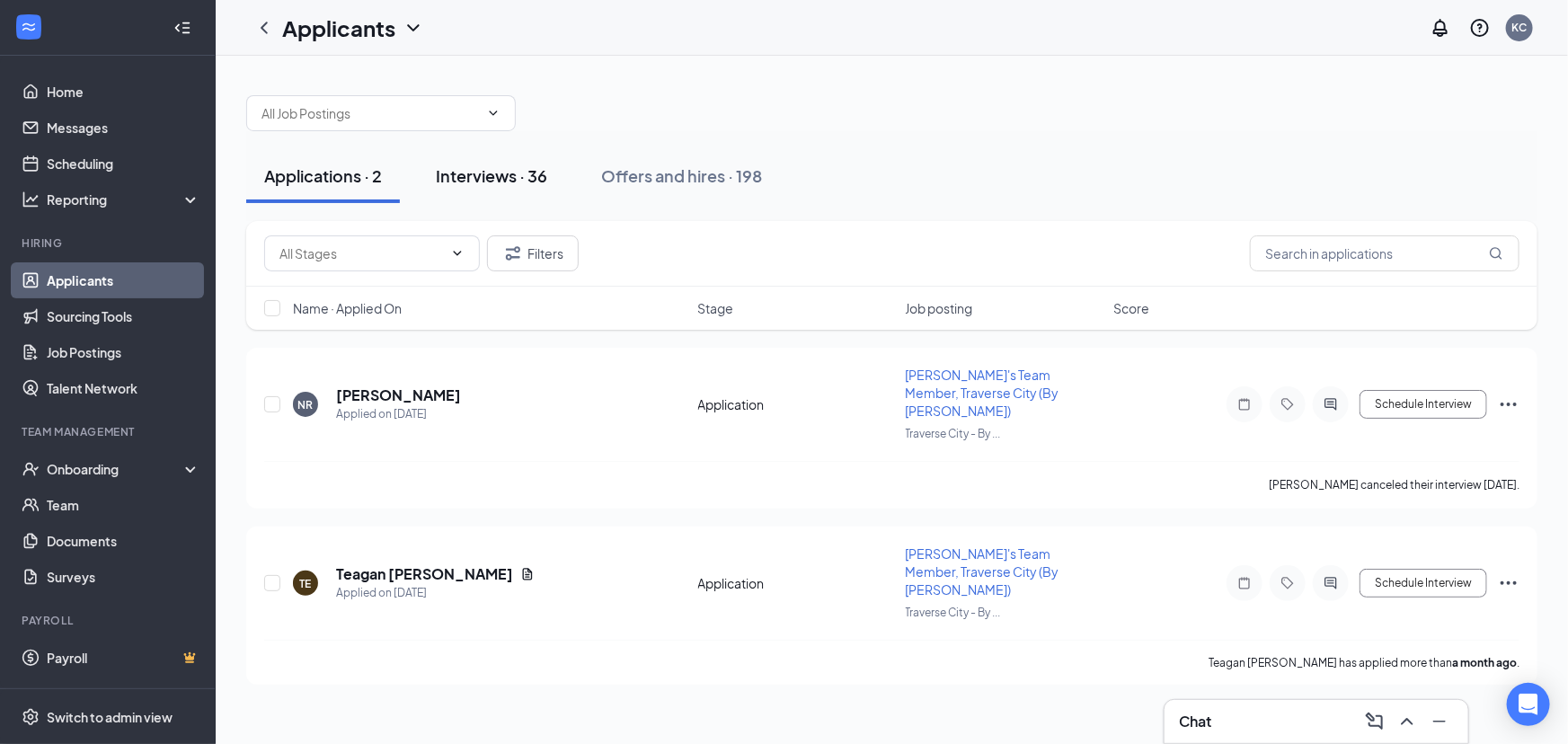
click at [518, 180] on div "Interviews · 36" at bounding box center [491, 175] width 111 height 22
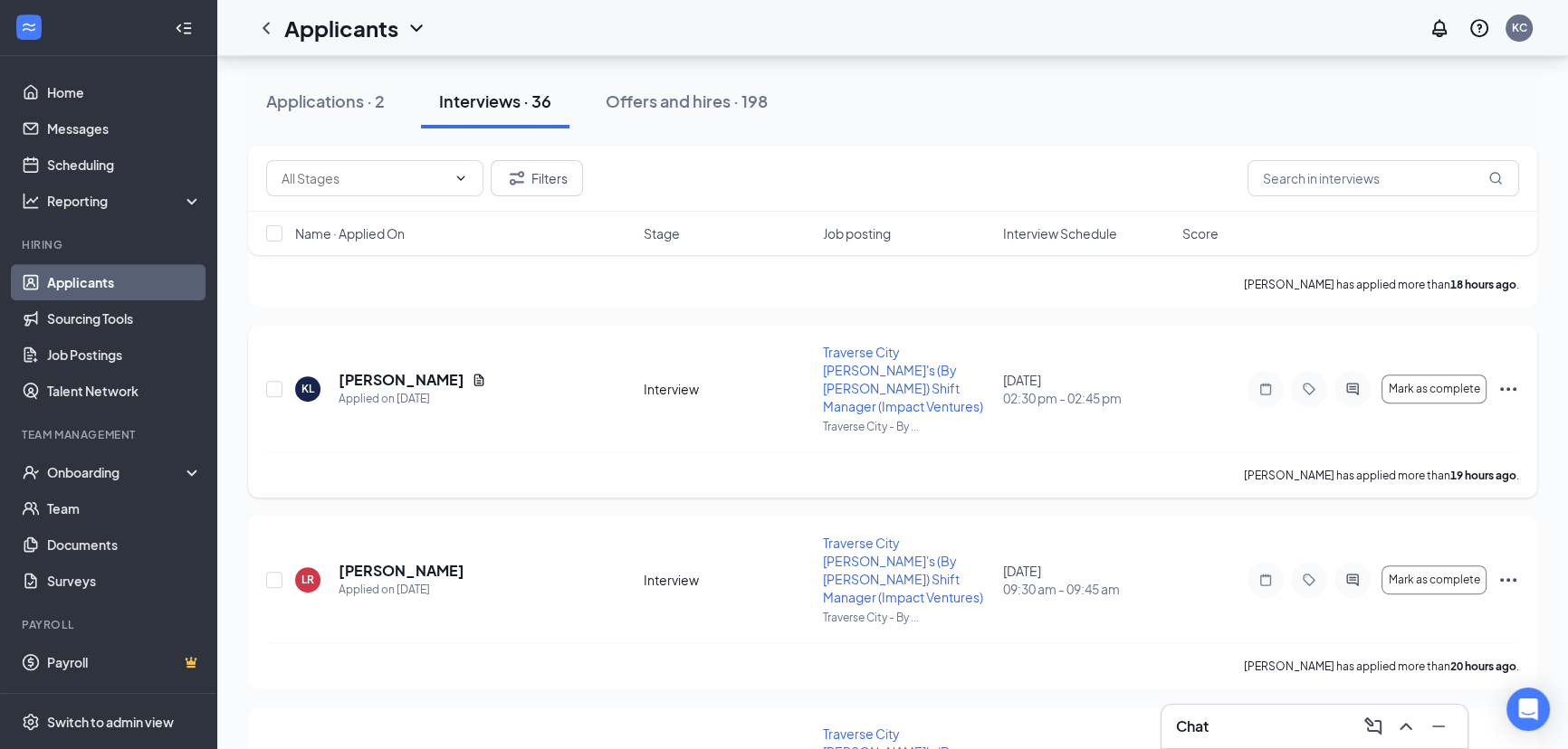
scroll to position [1068, 0]
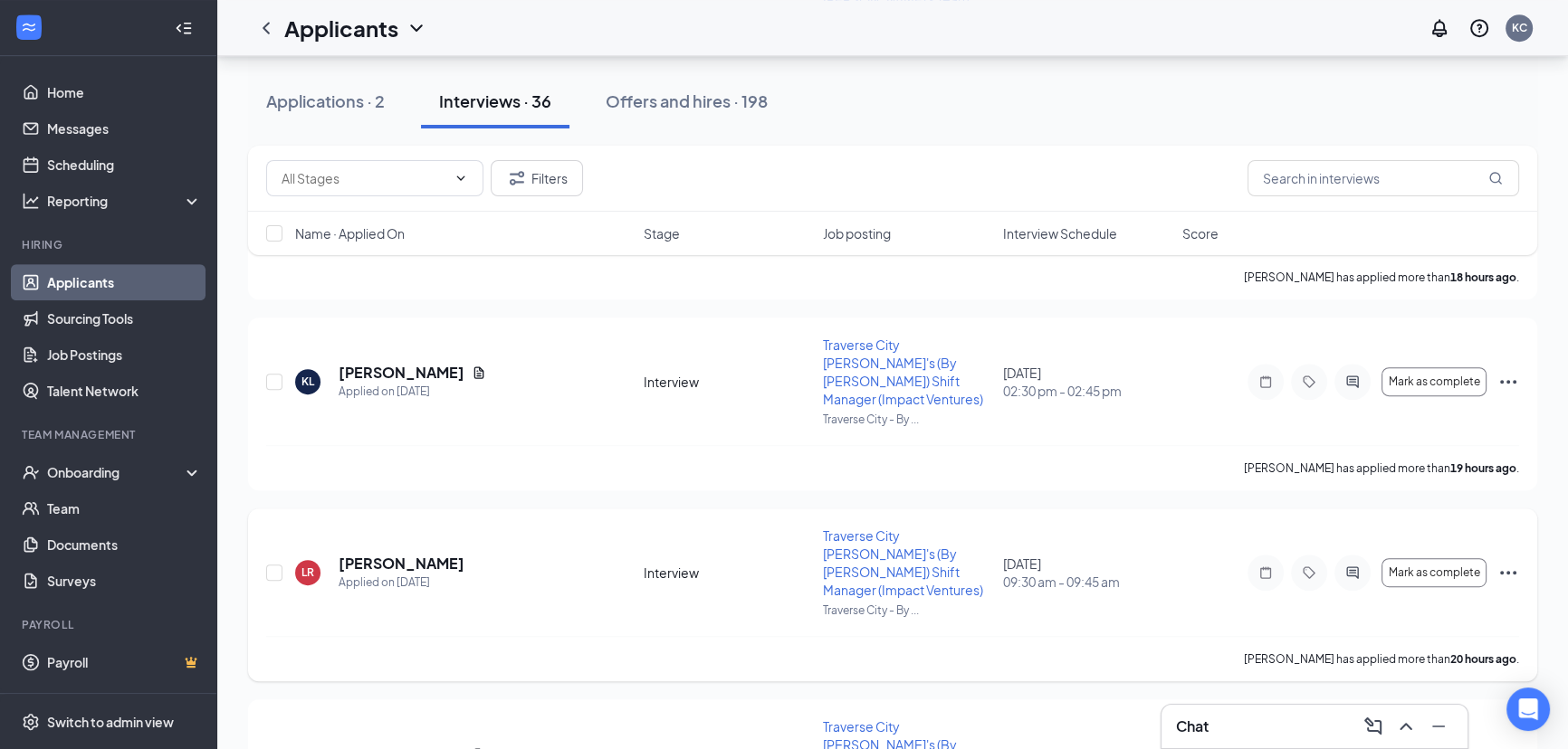
click at [1503, 562] on icon "Ellipses" at bounding box center [1507, 572] width 21 height 21
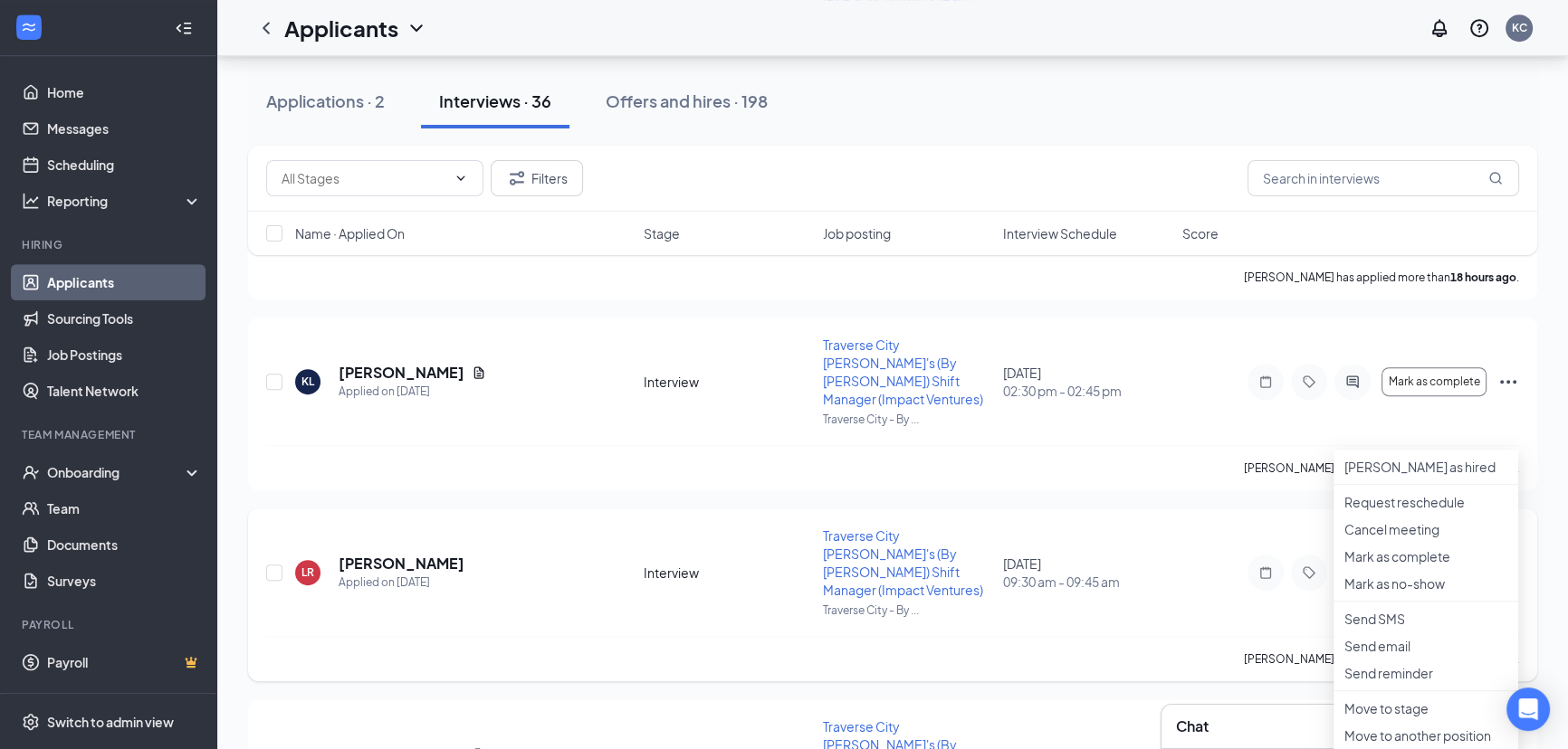
click at [1503, 562] on icon "Ellipses" at bounding box center [1507, 572] width 21 height 21
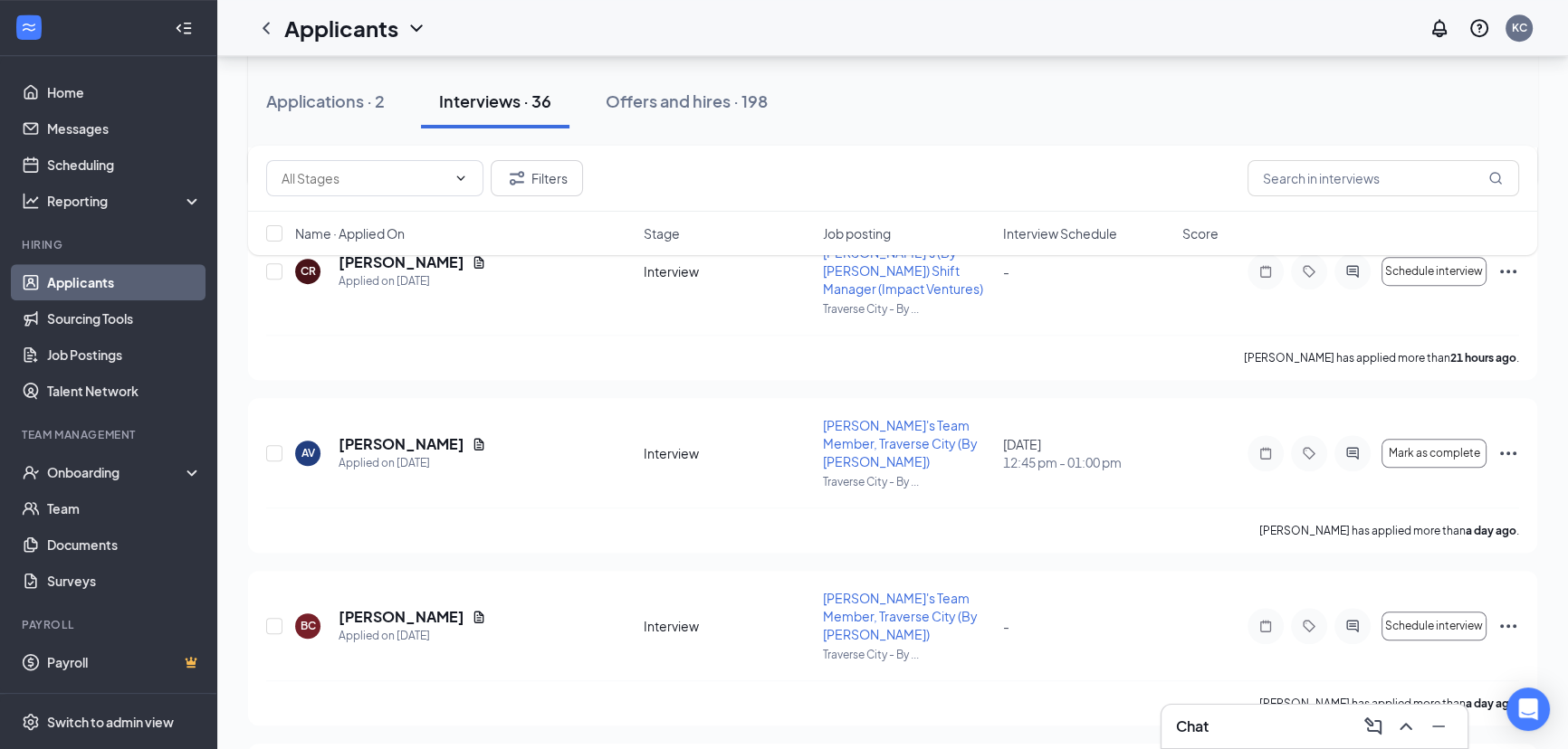
scroll to position [1562, 0]
click at [83, 96] on link "Home" at bounding box center [124, 92] width 155 height 36
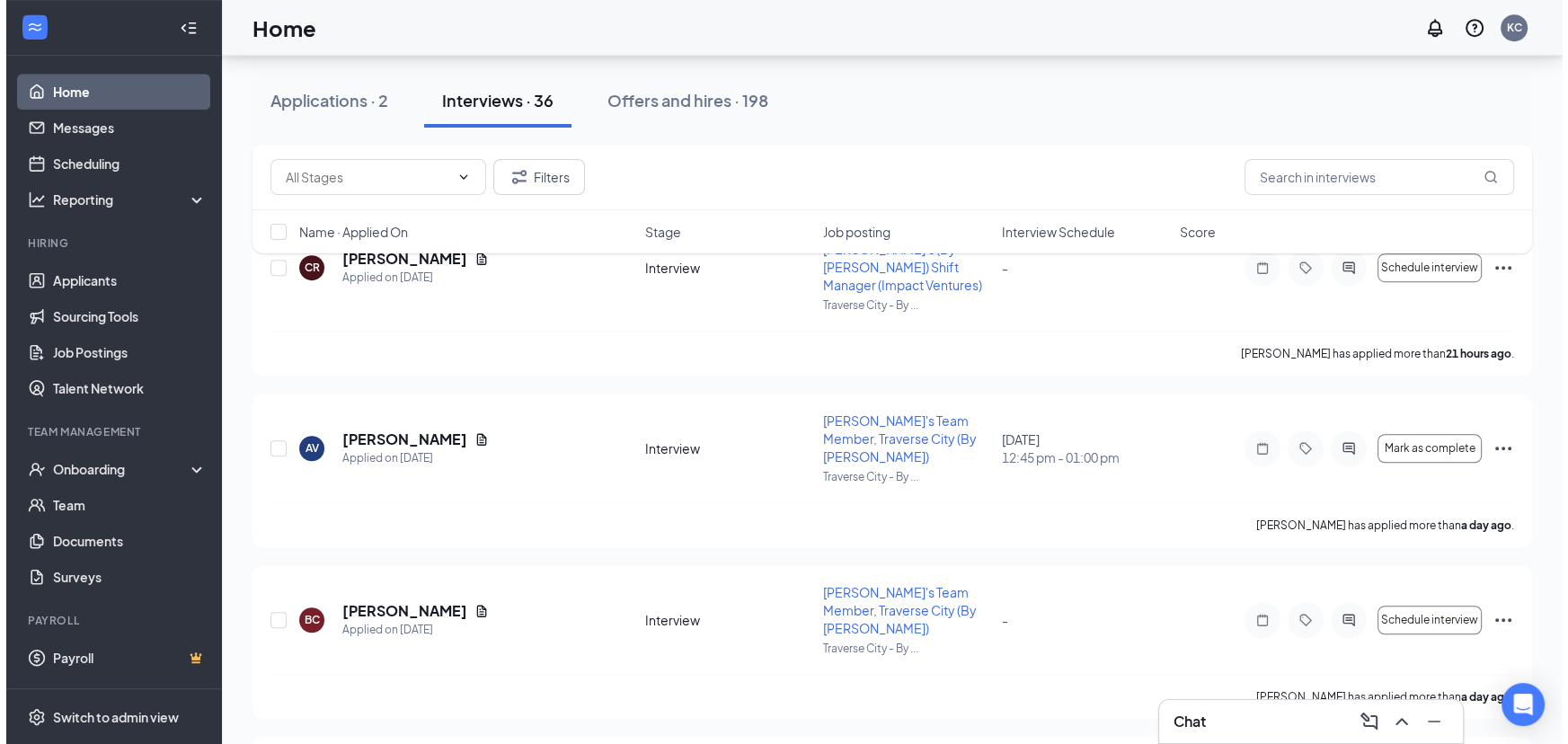
scroll to position [37, 0]
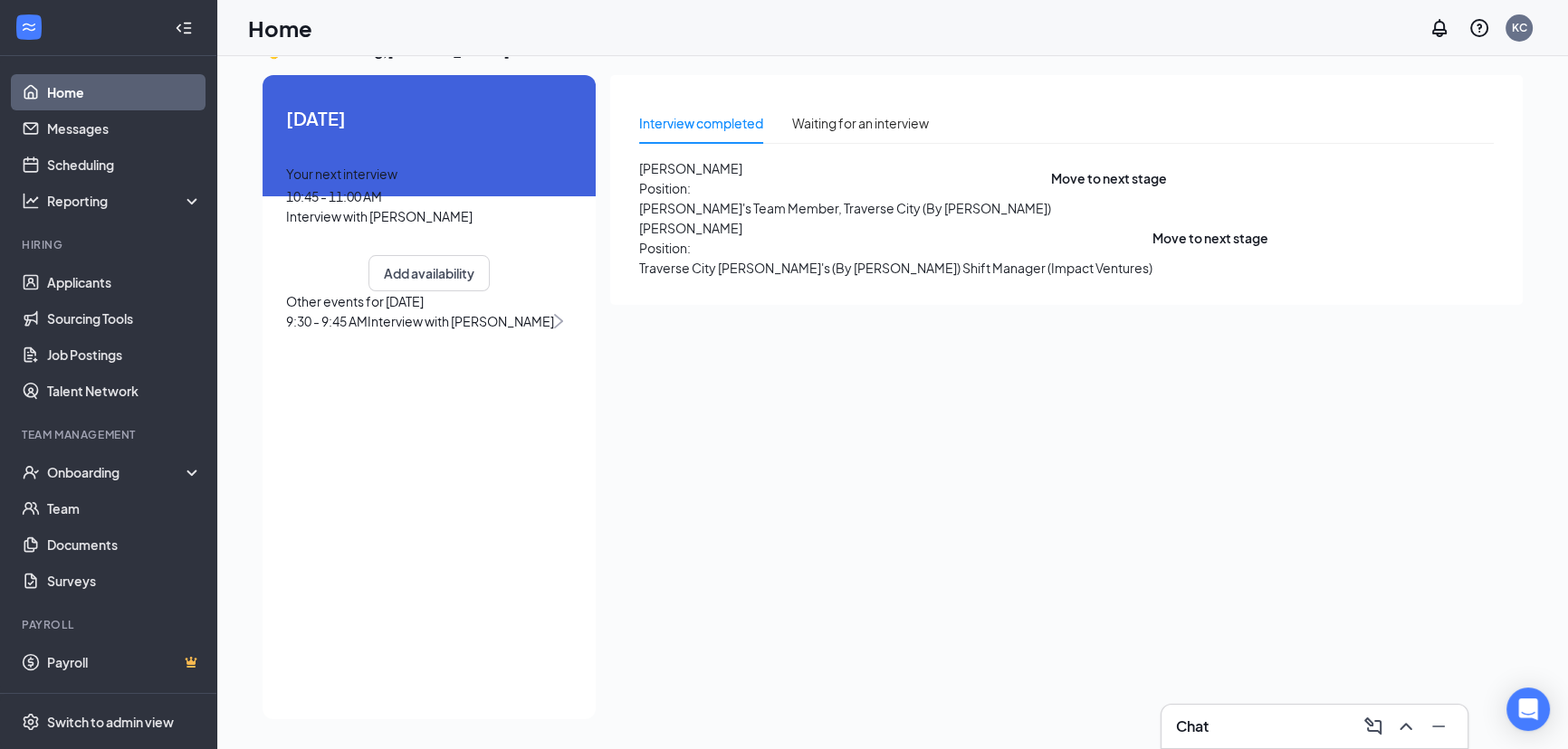
click at [693, 238] on span "[PERSON_NAME]" at bounding box center [896, 228] width 513 height 20
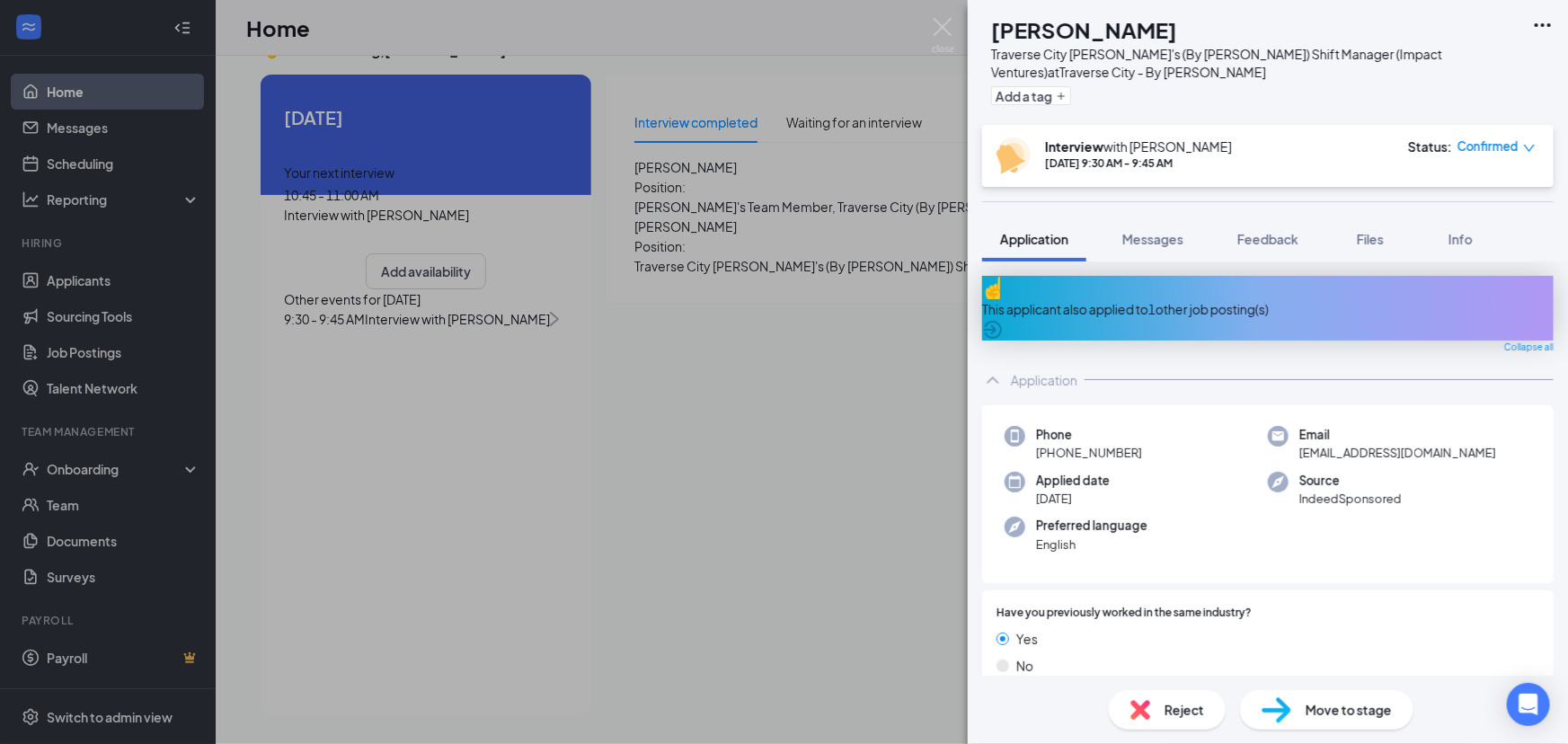
drag, startPoint x: 657, startPoint y: 145, endPoint x: 709, endPoint y: 185, distance: 65.6
click at [657, 150] on div "[PERSON_NAME] Traverse City [PERSON_NAME]'s (By [PERSON_NAME]) Shift Manager (I…" at bounding box center [784, 372] width 1568 height 744
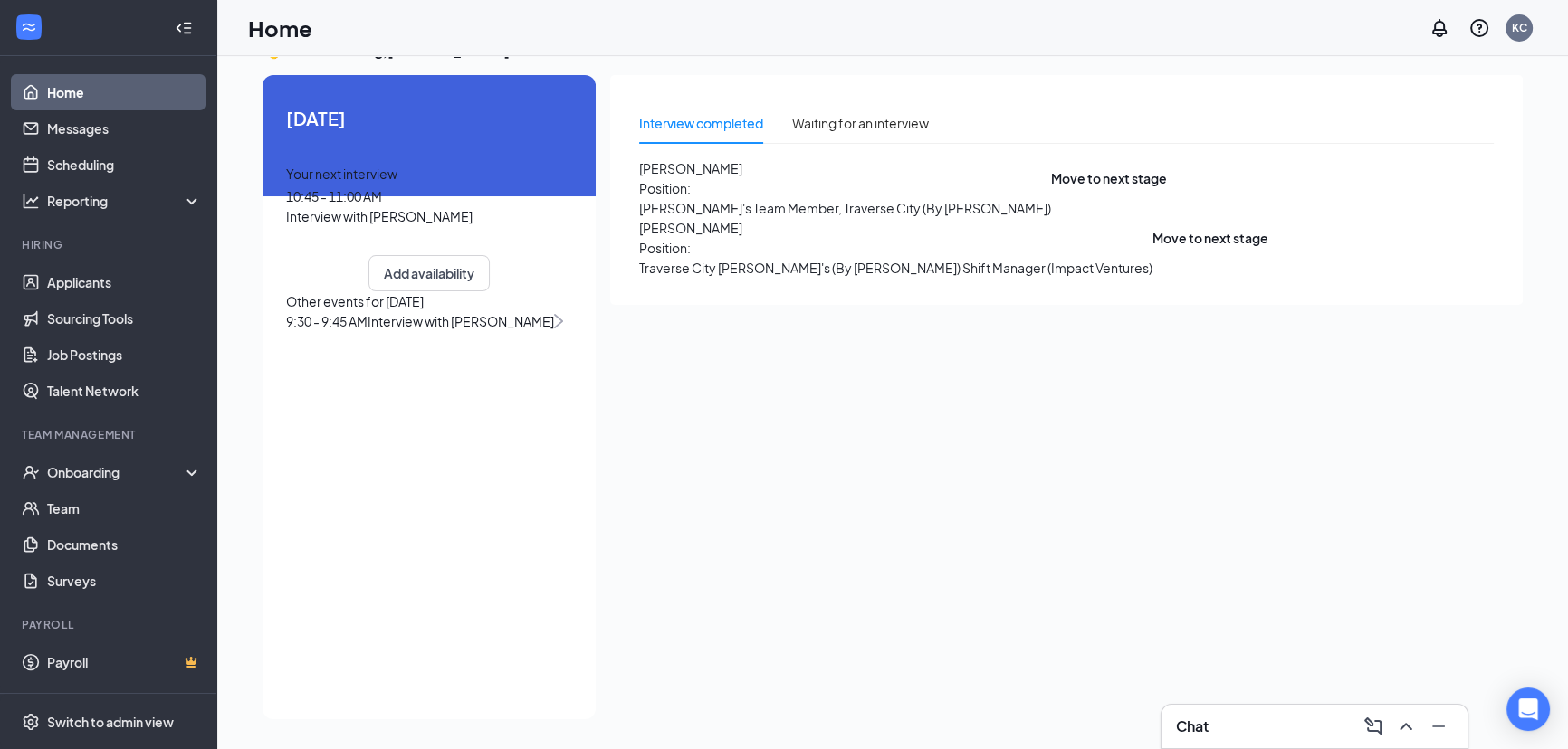
click at [716, 178] on span "[PERSON_NAME]" at bounding box center [845, 168] width 412 height 20
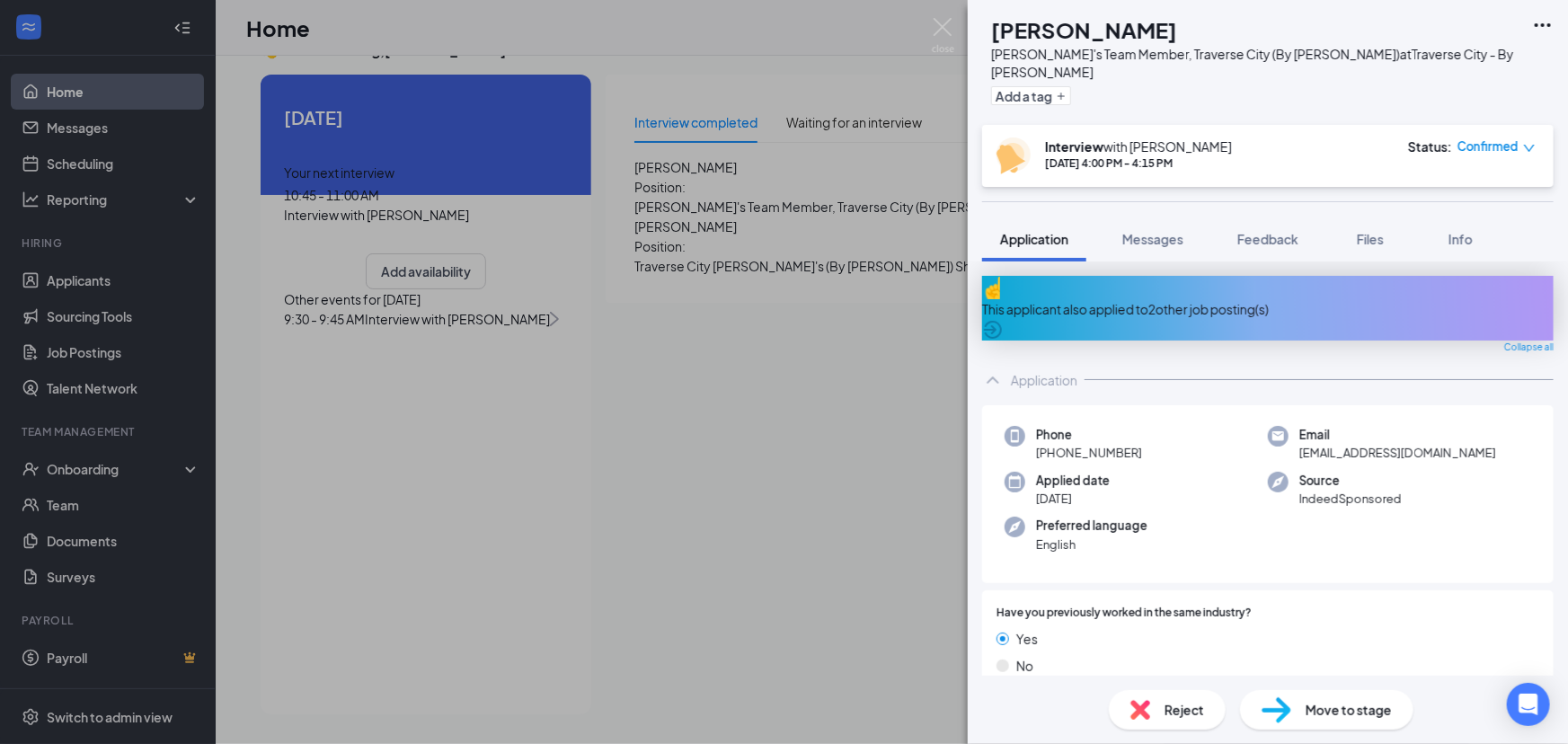
drag, startPoint x: 1545, startPoint y: 11, endPoint x: 1547, endPoint y: 21, distance: 10.2
click at [1546, 16] on div "SM [PERSON_NAME] [PERSON_NAME]'s Team Member, [GEOGRAPHIC_DATA] (By [PERSON_NAM…" at bounding box center [1268, 62] width 600 height 125
click at [1547, 22] on icon "Ellipses" at bounding box center [1542, 25] width 21 height 21
click at [1547, 26] on icon "Ellipses" at bounding box center [1542, 25] width 16 height 4
click at [1267, 85] on div "Add a tag" at bounding box center [1257, 95] width 532 height 30
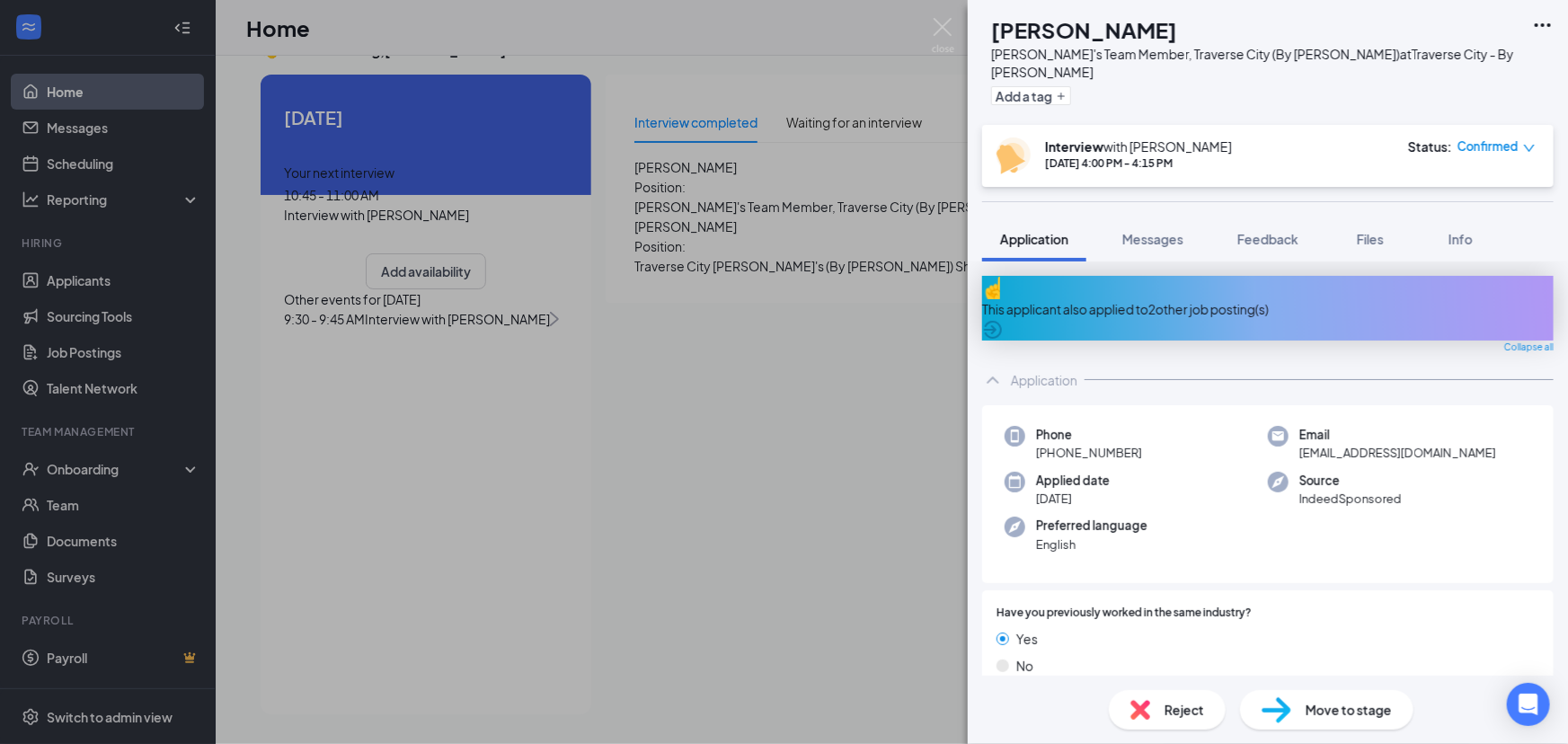
click at [880, 246] on div "SM [PERSON_NAME] [PERSON_NAME]'s Team Member, [GEOGRAPHIC_DATA] (By [PERSON_NAM…" at bounding box center [784, 372] width 1568 height 744
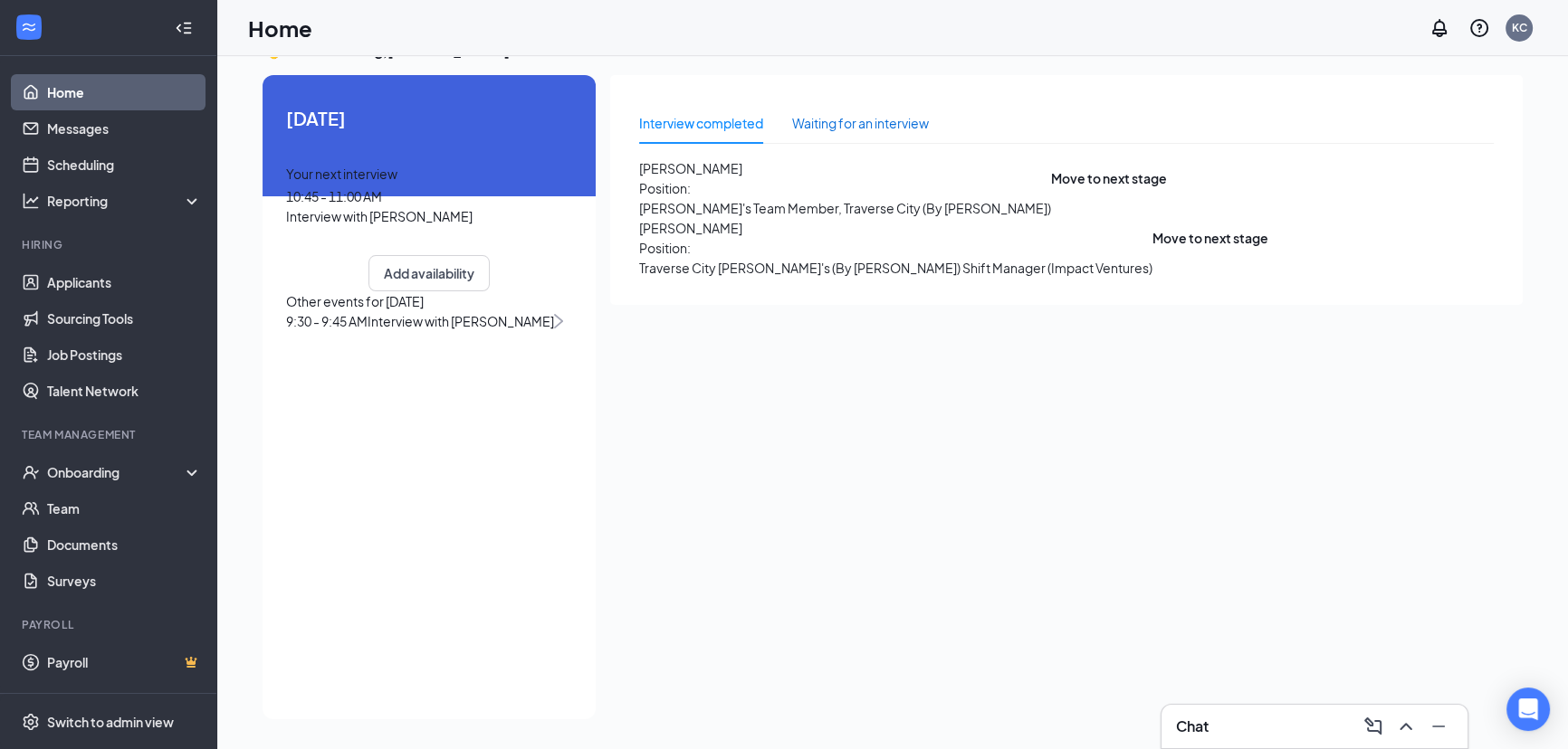
click at [830, 127] on div "Waiting for an interview" at bounding box center [861, 122] width 136 height 20
click at [734, 129] on div "Interview completed" at bounding box center [701, 122] width 124 height 20
click at [856, 129] on div "Waiting for an interview" at bounding box center [861, 122] width 136 height 20
click at [818, 206] on p "[PERSON_NAME]'s Team Member, Traverse City (By [PERSON_NAME])" at bounding box center [845, 207] width 412 height 20
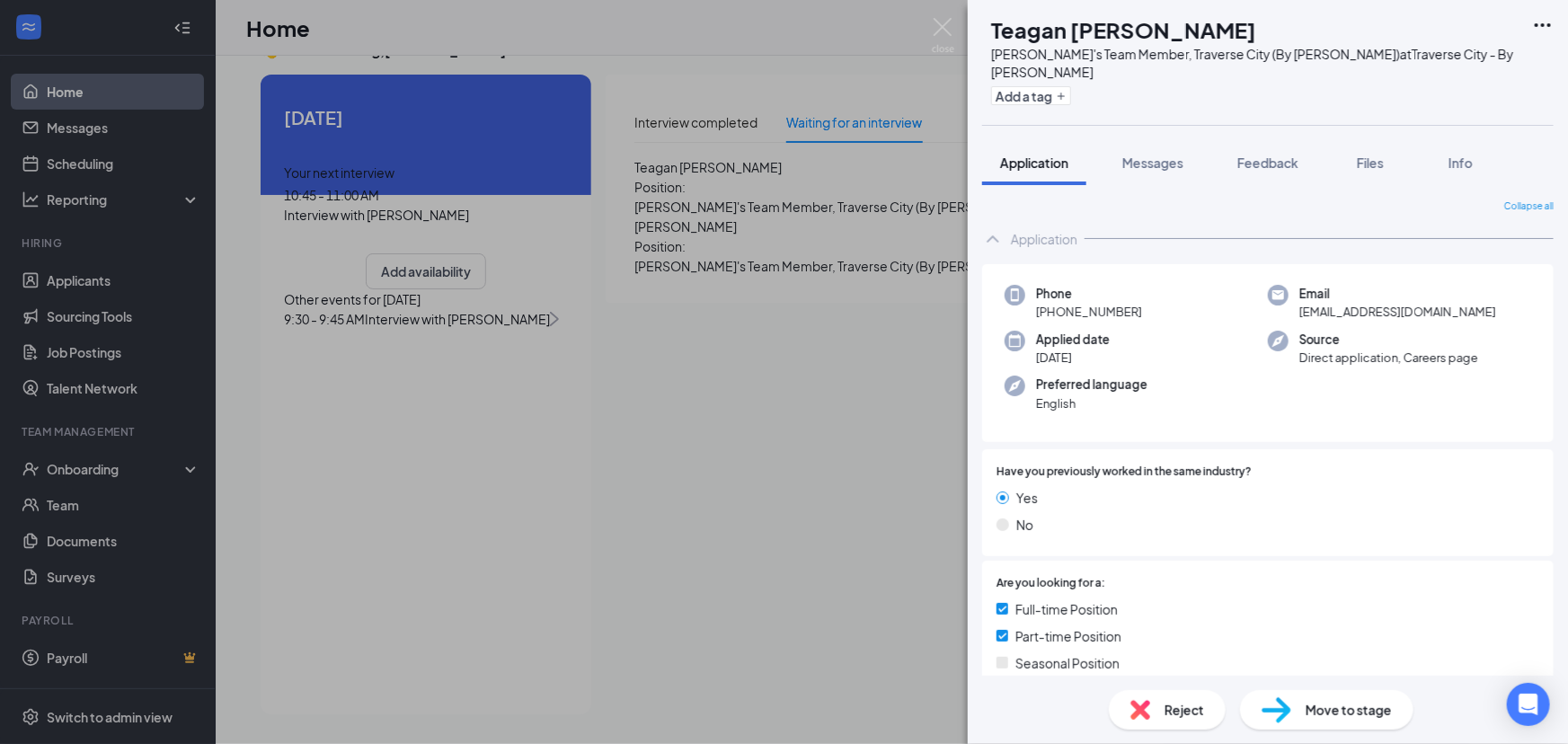
click at [810, 205] on div "TE Teagan [PERSON_NAME] [PERSON_NAME]'s Team Member, [GEOGRAPHIC_DATA] (By [PER…" at bounding box center [784, 372] width 1568 height 744
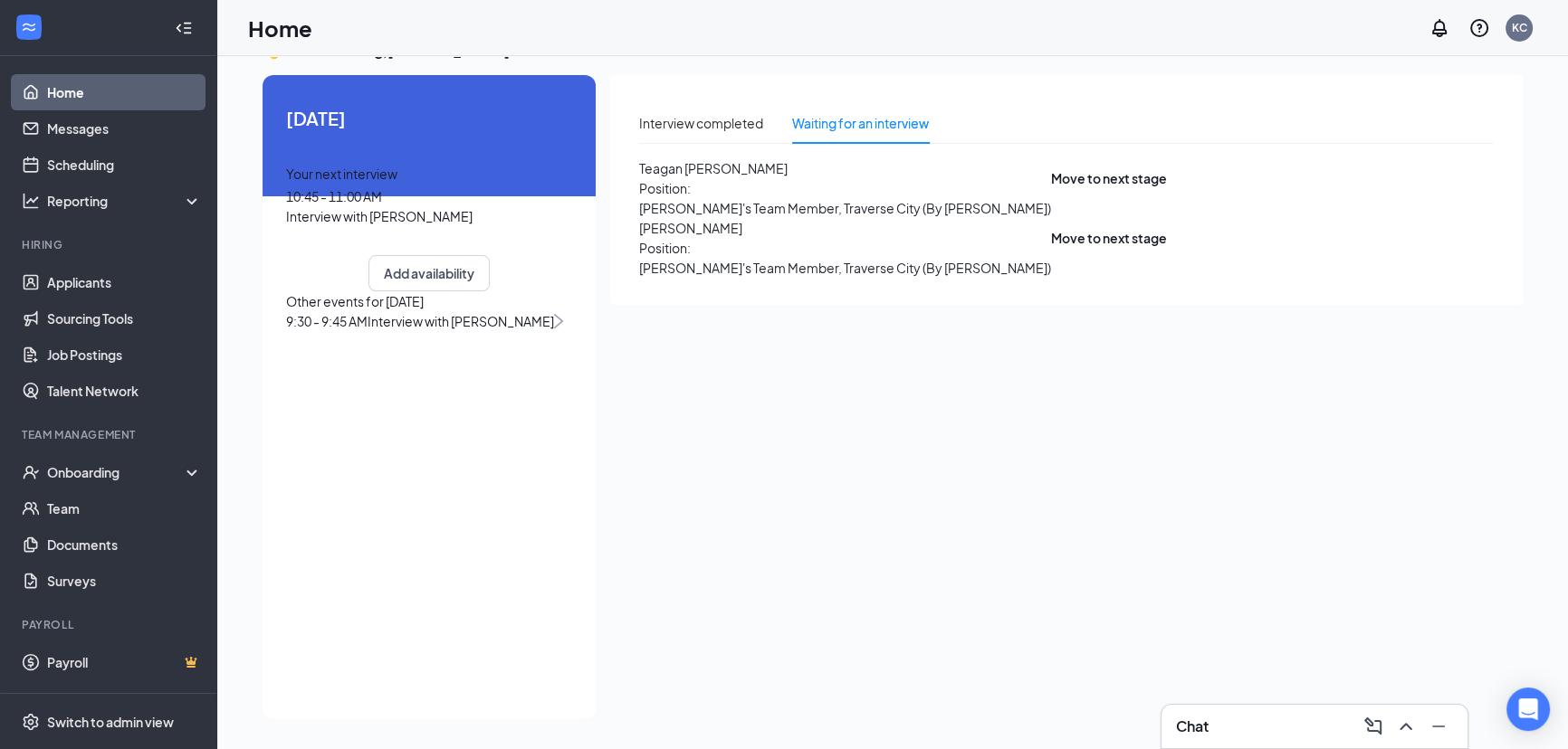
click at [749, 238] on span "[PERSON_NAME]" at bounding box center [845, 228] width 412 height 20
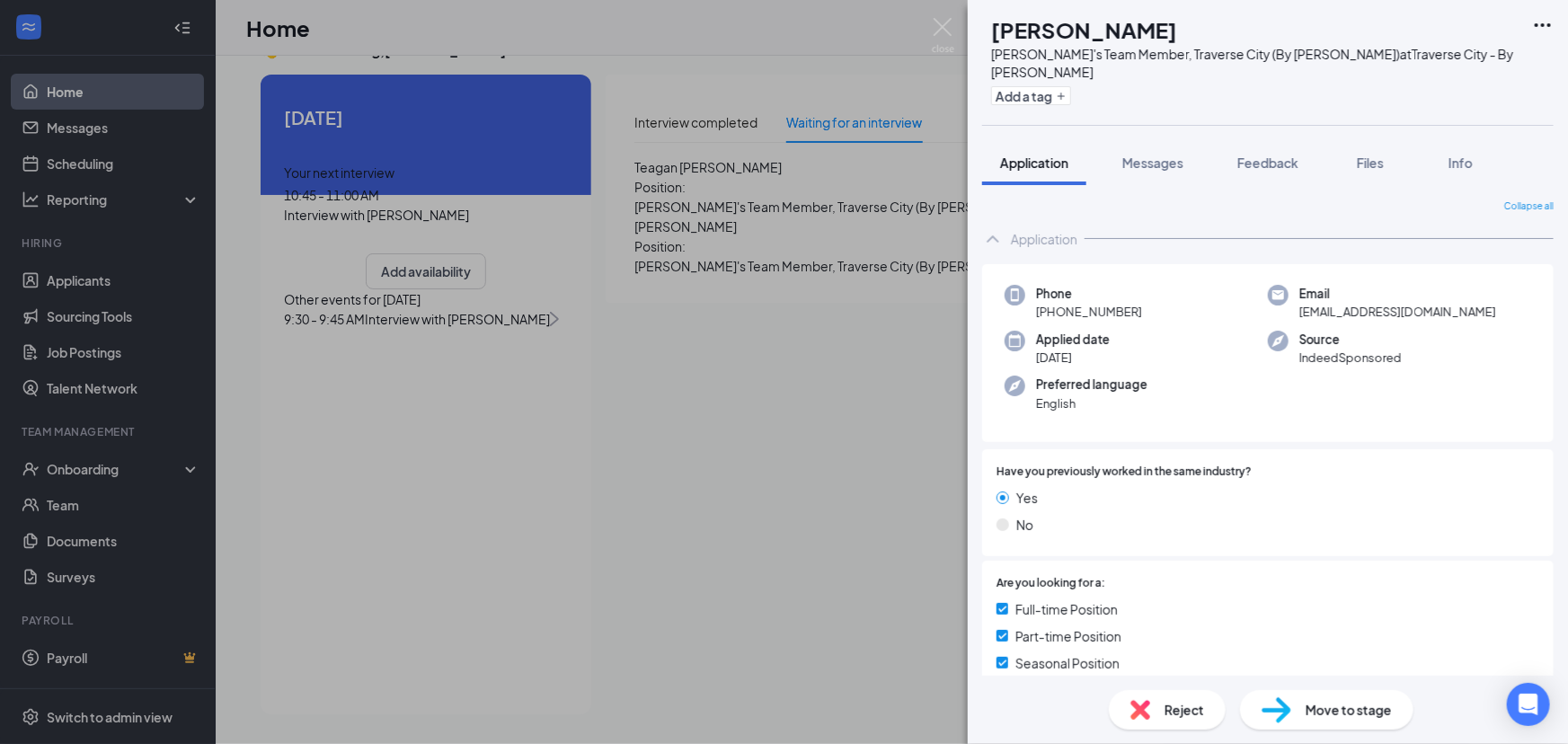
click at [848, 305] on div "NR [PERSON_NAME] [PERSON_NAME]'s Team Member, [GEOGRAPHIC_DATA] (By [PERSON_NAM…" at bounding box center [784, 372] width 1568 height 744
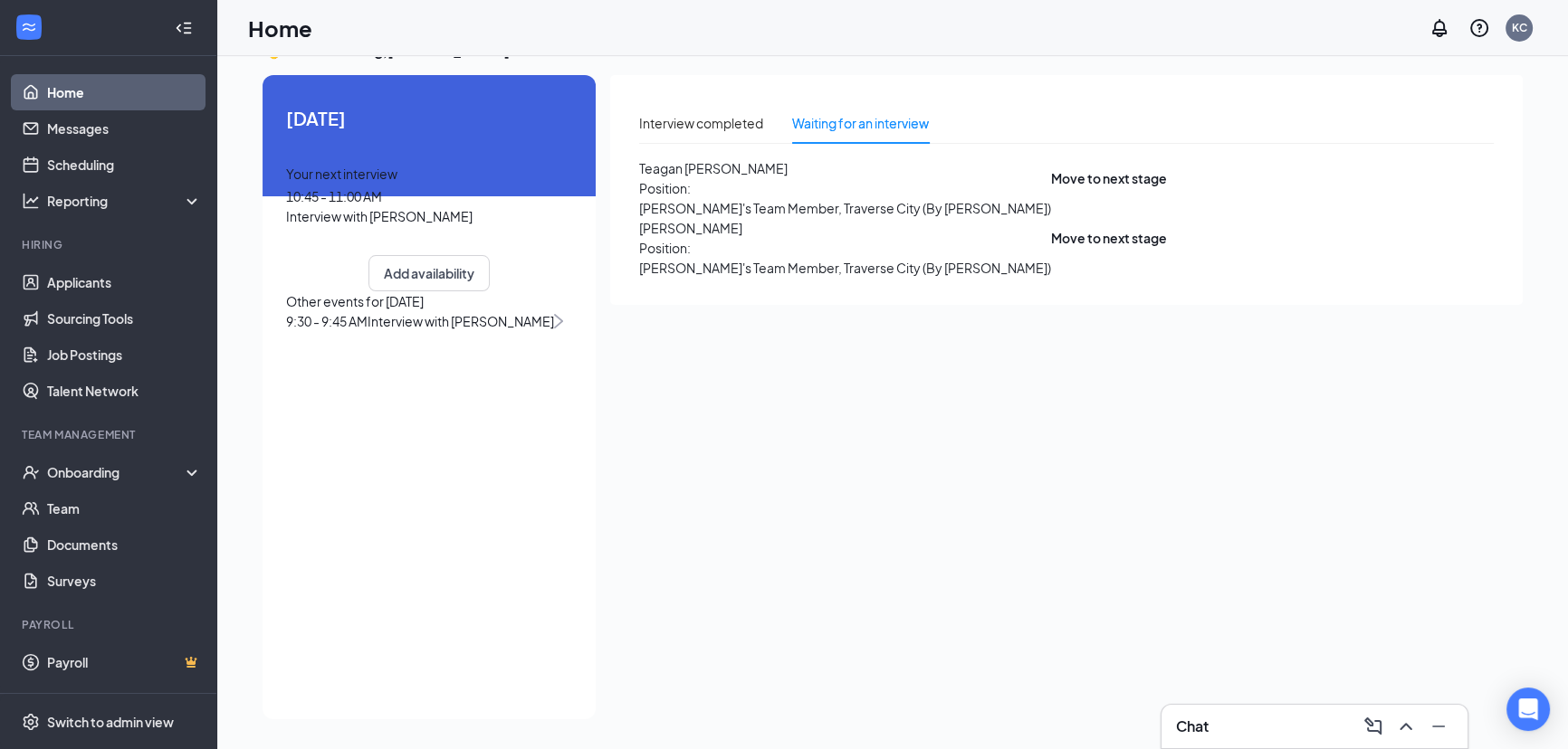
click at [499, 331] on div "9:30 - 9:45 AM Interview with [PERSON_NAME]" at bounding box center [429, 321] width 287 height 20
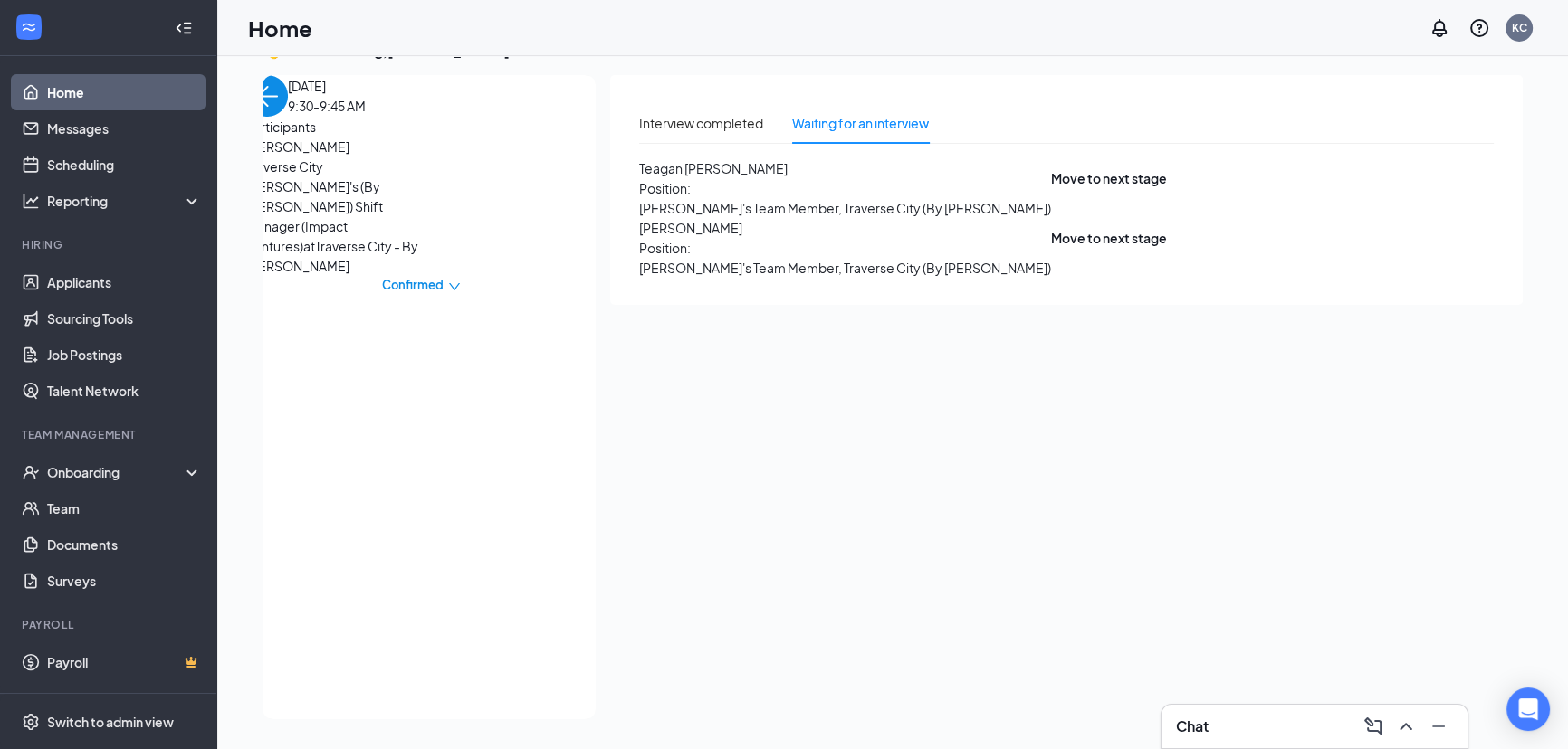
click at [443, 276] on span "Confirmed" at bounding box center [413, 284] width 62 height 18
click at [504, 365] on span "Mark as no-show" at bounding box center [457, 374] width 124 height 20
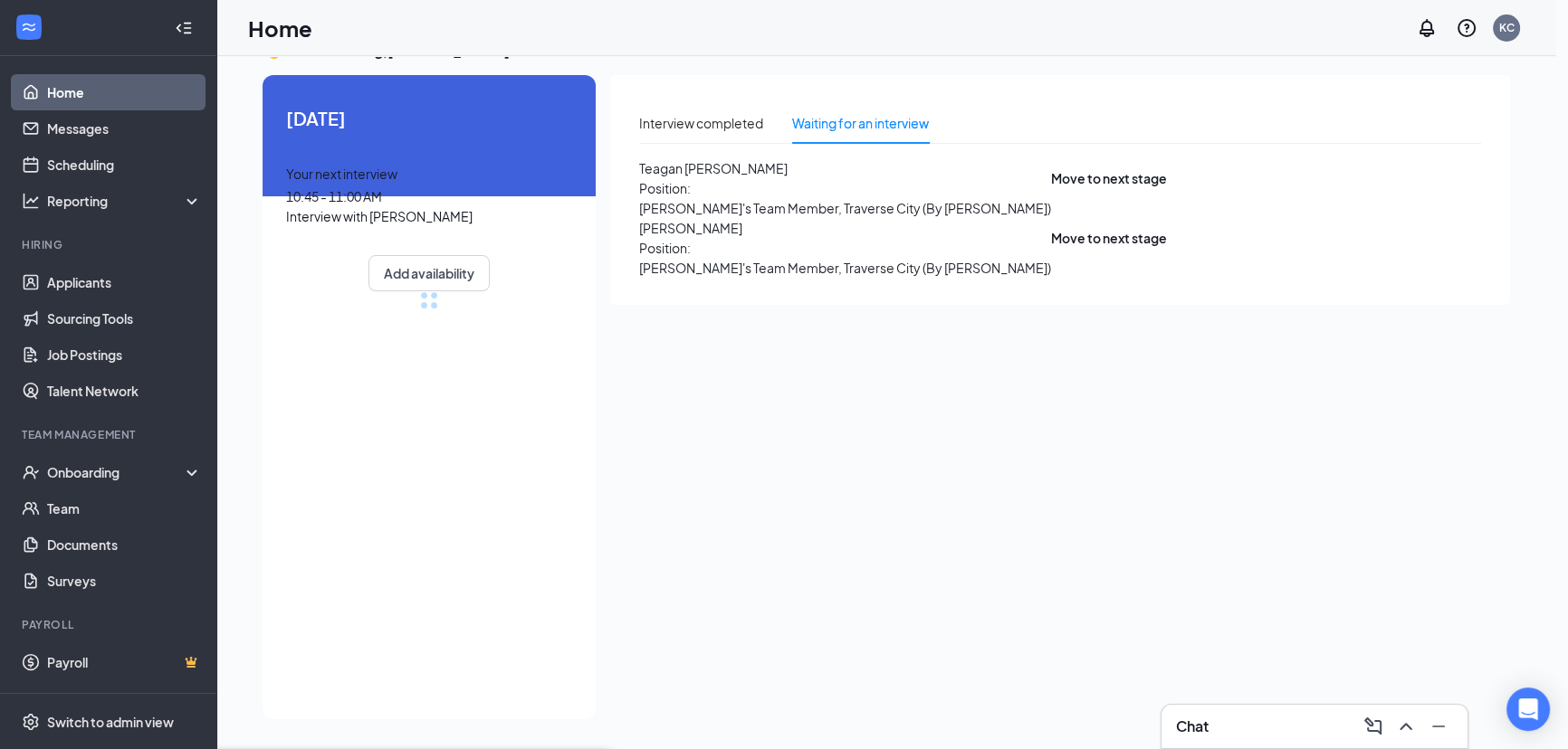
click at [98, 127] on link "Messages" at bounding box center [124, 128] width 155 height 36
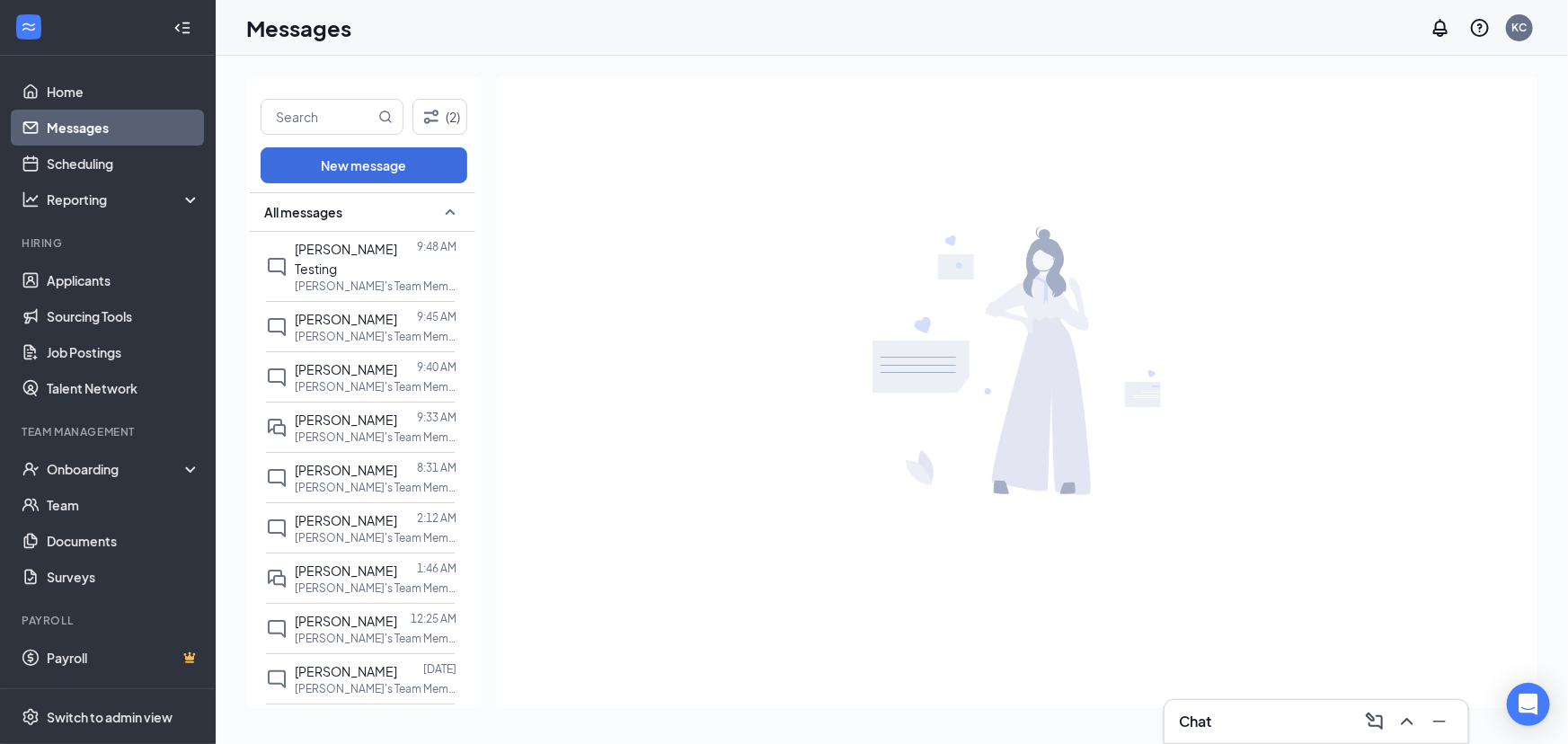
click at [341, 217] on span "All messages" at bounding box center [303, 211] width 78 height 18
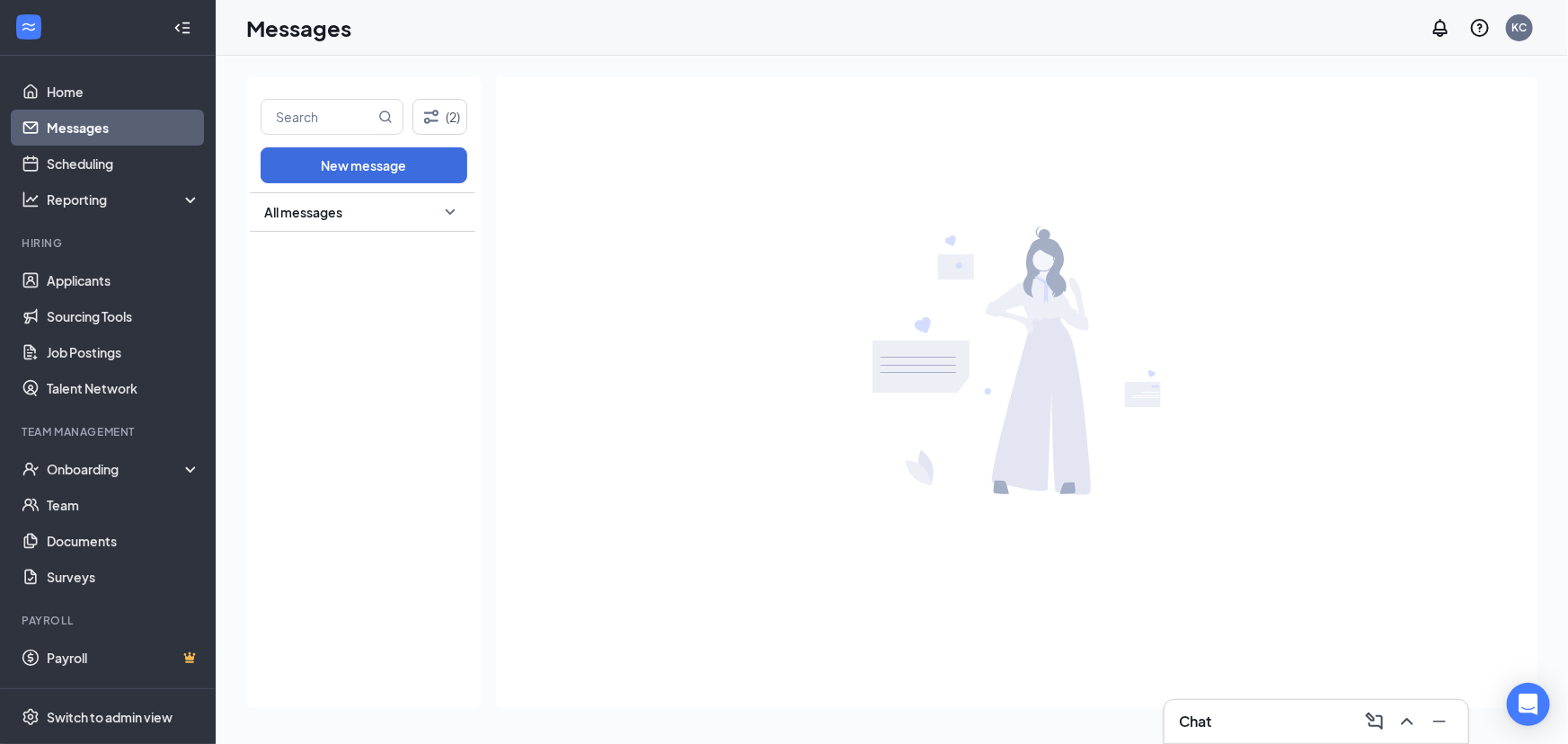
click at [341, 216] on span "All messages" at bounding box center [303, 211] width 78 height 18
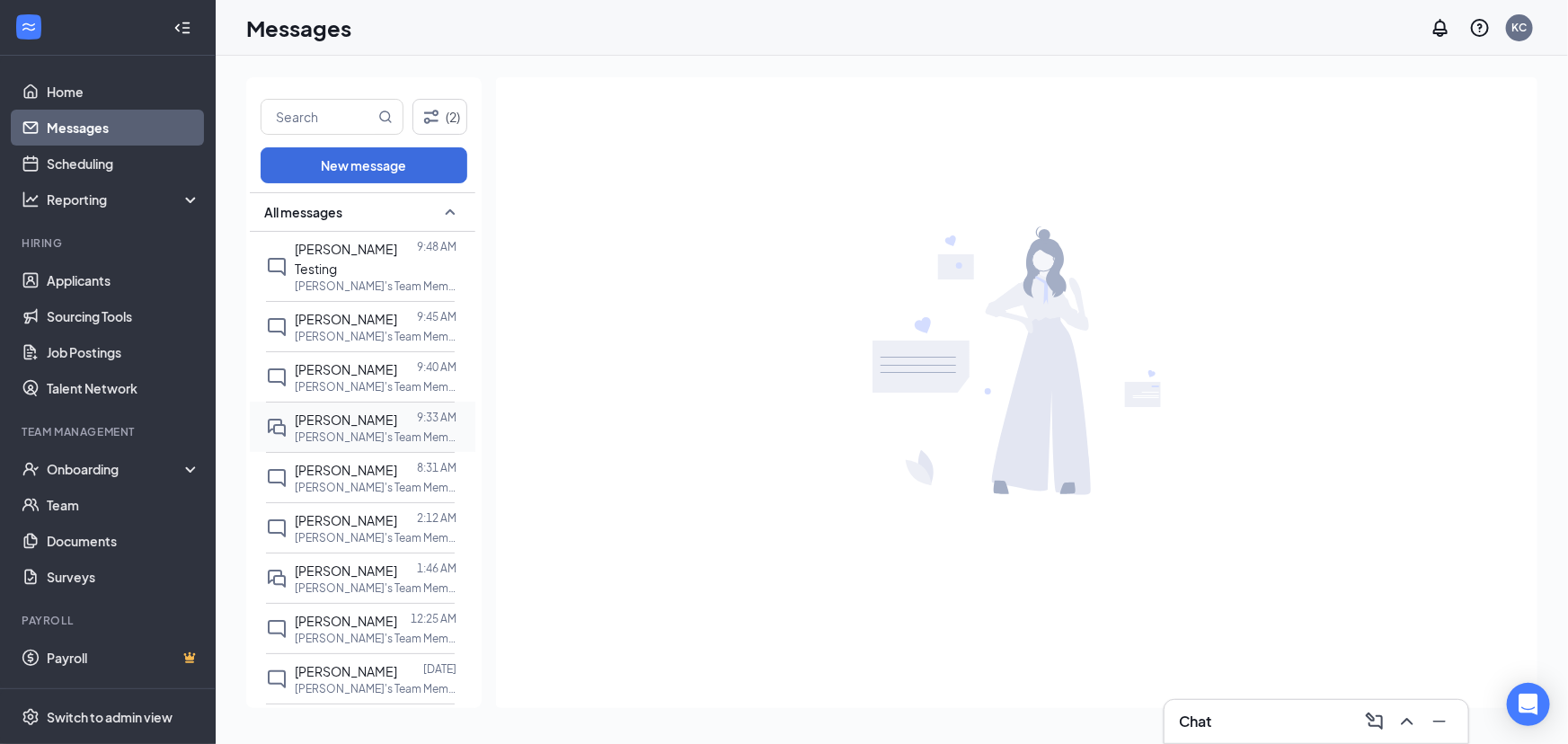
click at [397, 410] on div at bounding box center [407, 419] width 19 height 19
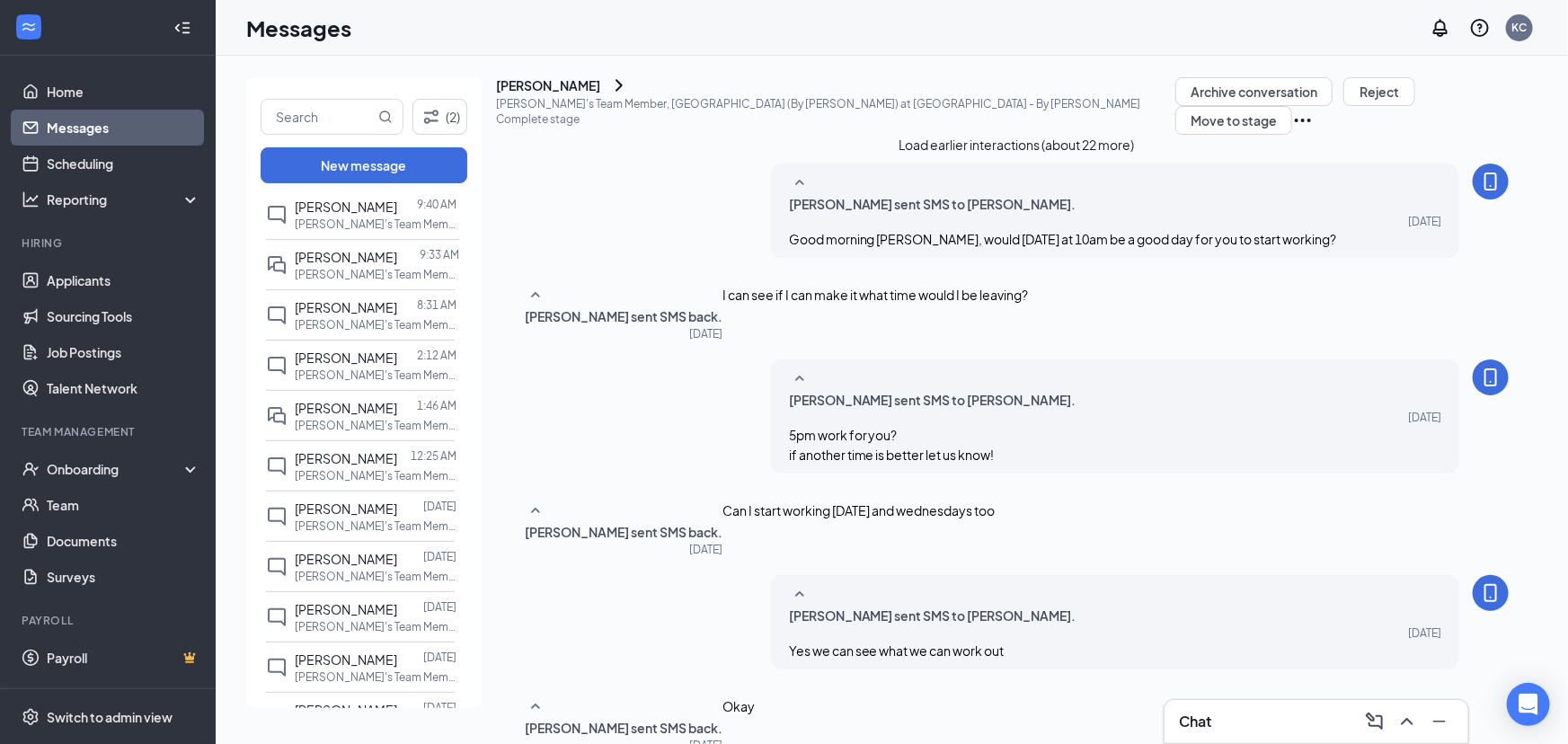
scroll to position [326, 0]
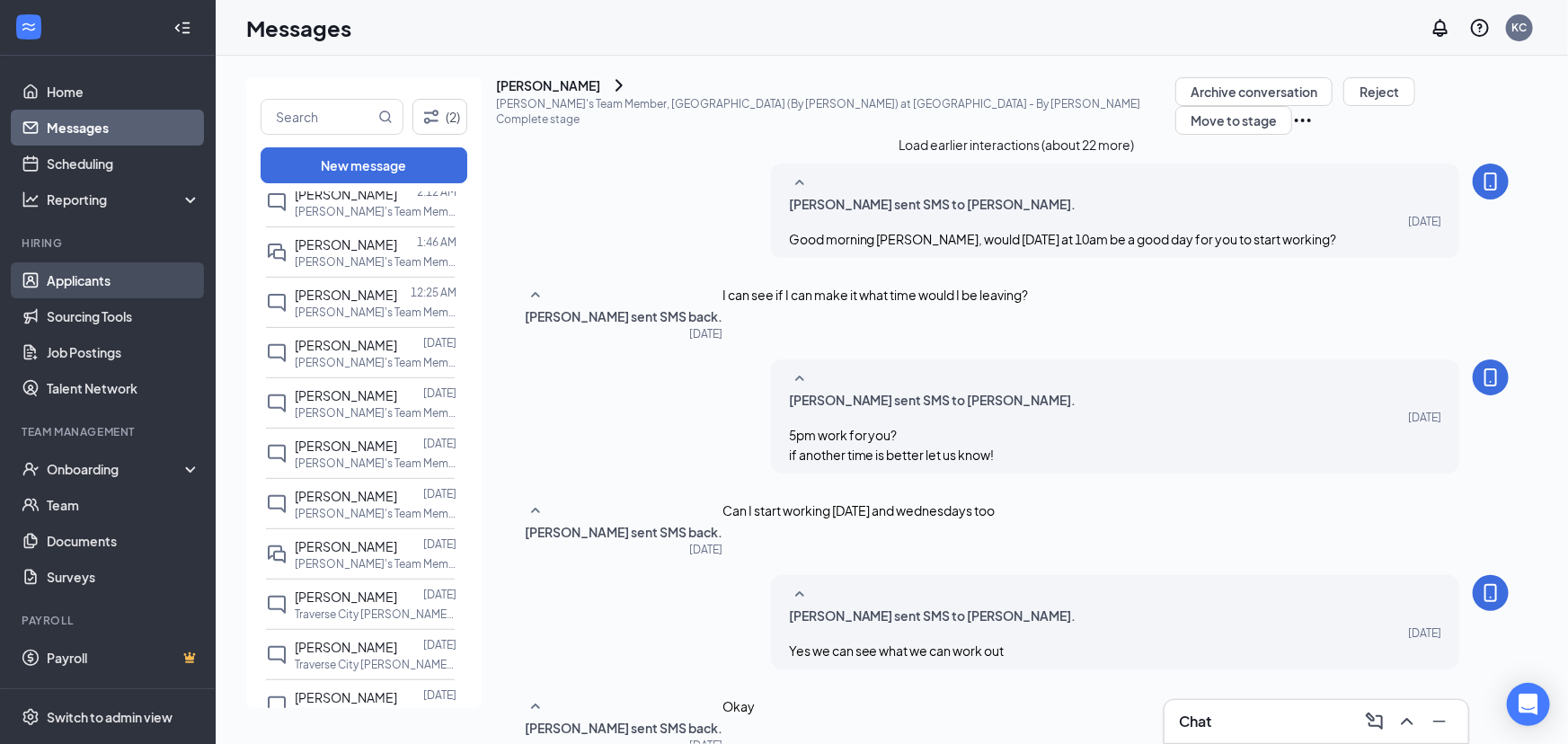
click at [104, 284] on link "Applicants" at bounding box center [123, 280] width 154 height 36
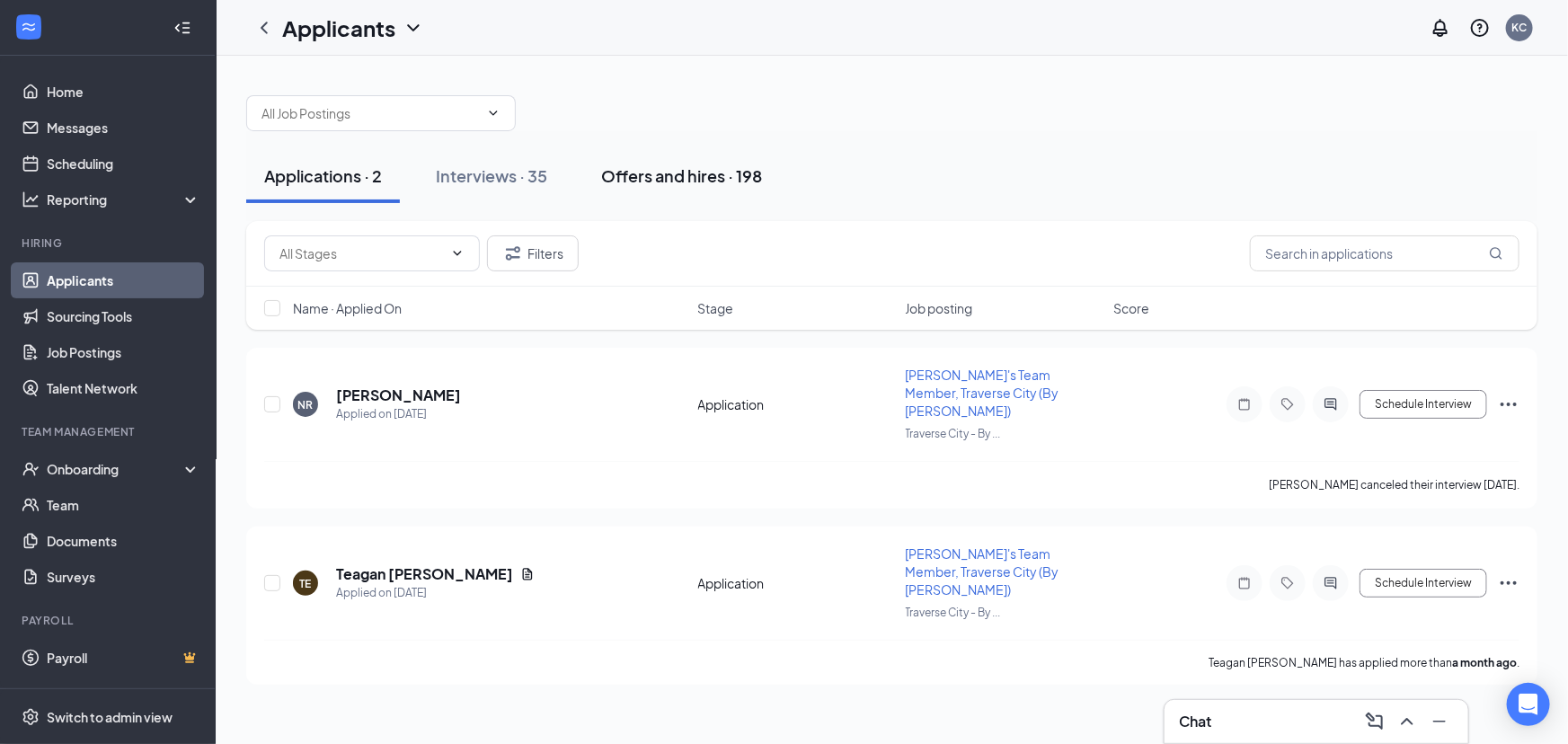
click at [637, 184] on div "Offers and hires · 198" at bounding box center [682, 175] width 161 height 22
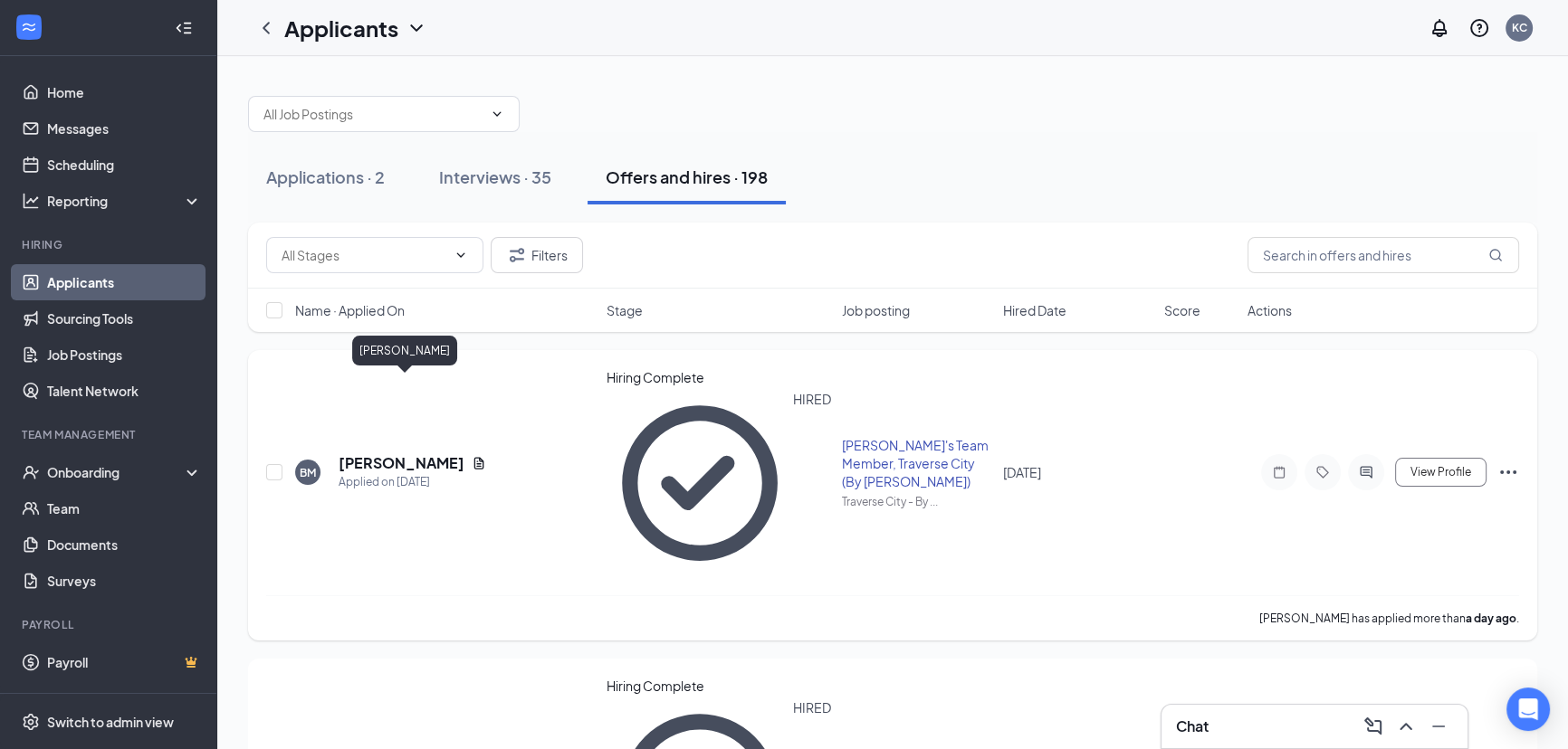
click at [442, 453] on h5 "[PERSON_NAME]" at bounding box center [401, 463] width 126 height 20
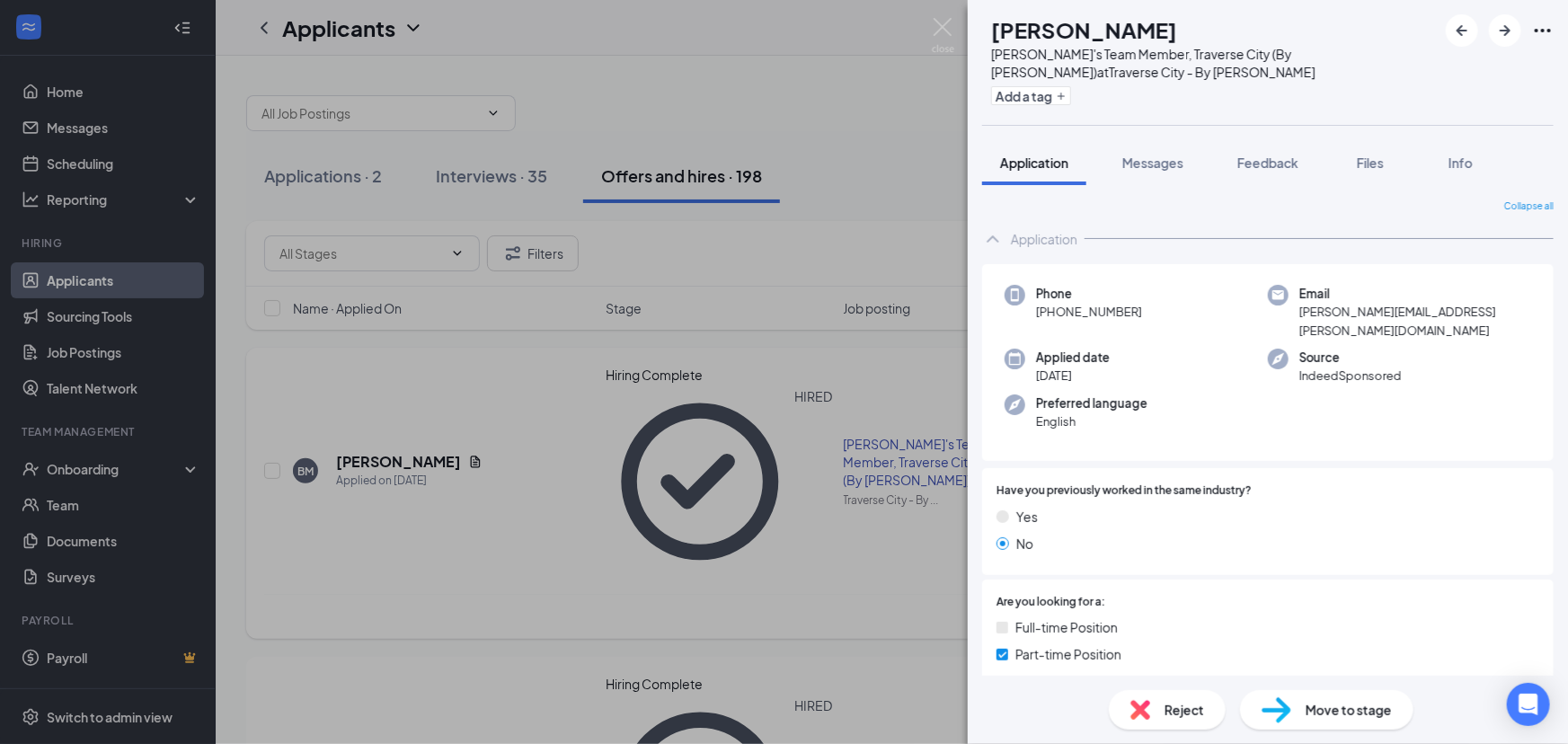
drag, startPoint x: 765, startPoint y: 410, endPoint x: 758, endPoint y: 392, distance: 19.3
click at [768, 410] on div "[PERSON_NAME] [PERSON_NAME] [PERSON_NAME]'s Team Member, [GEOGRAPHIC_DATA] (By …" at bounding box center [784, 372] width 1568 height 744
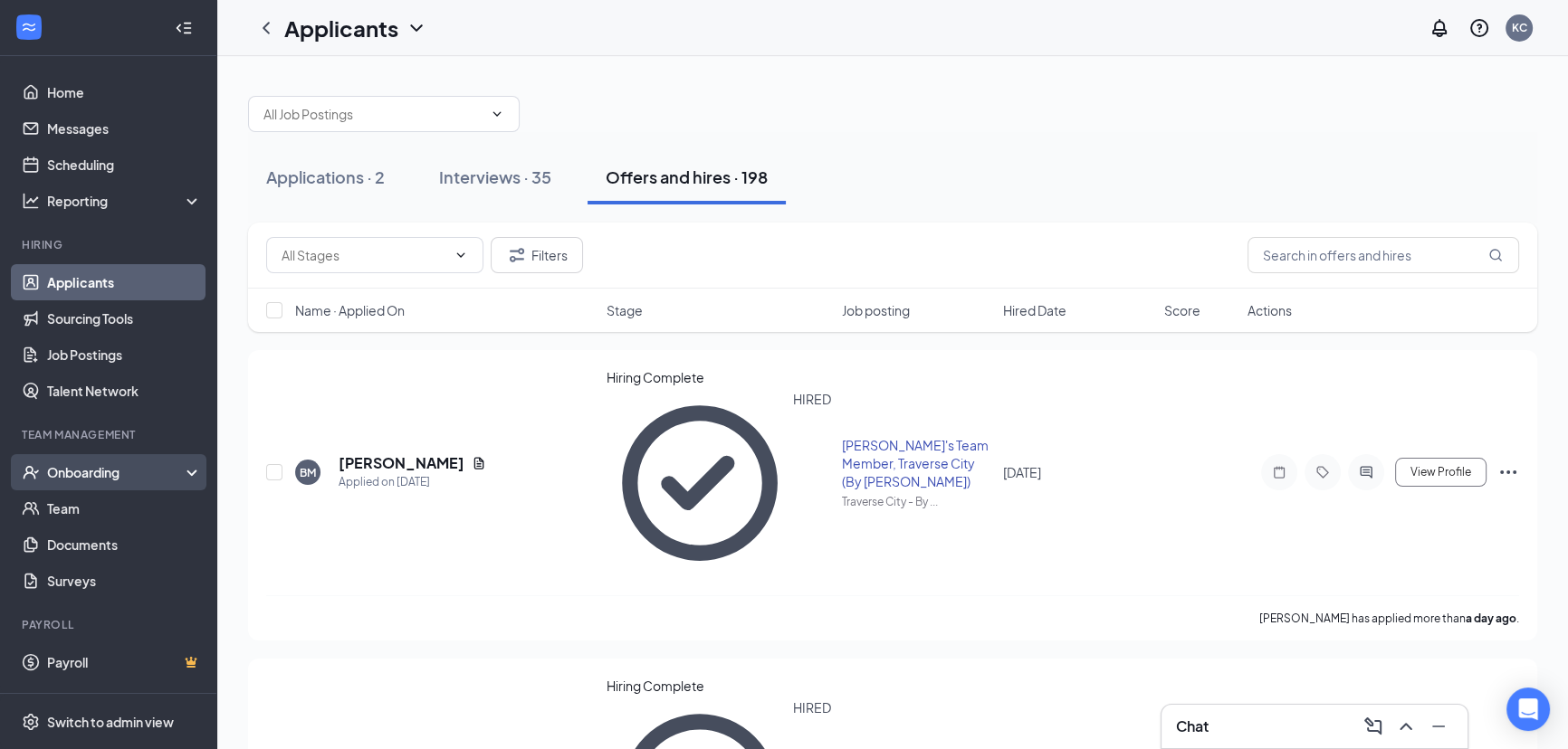
click at [90, 468] on div "Onboarding" at bounding box center [116, 472] width 139 height 18
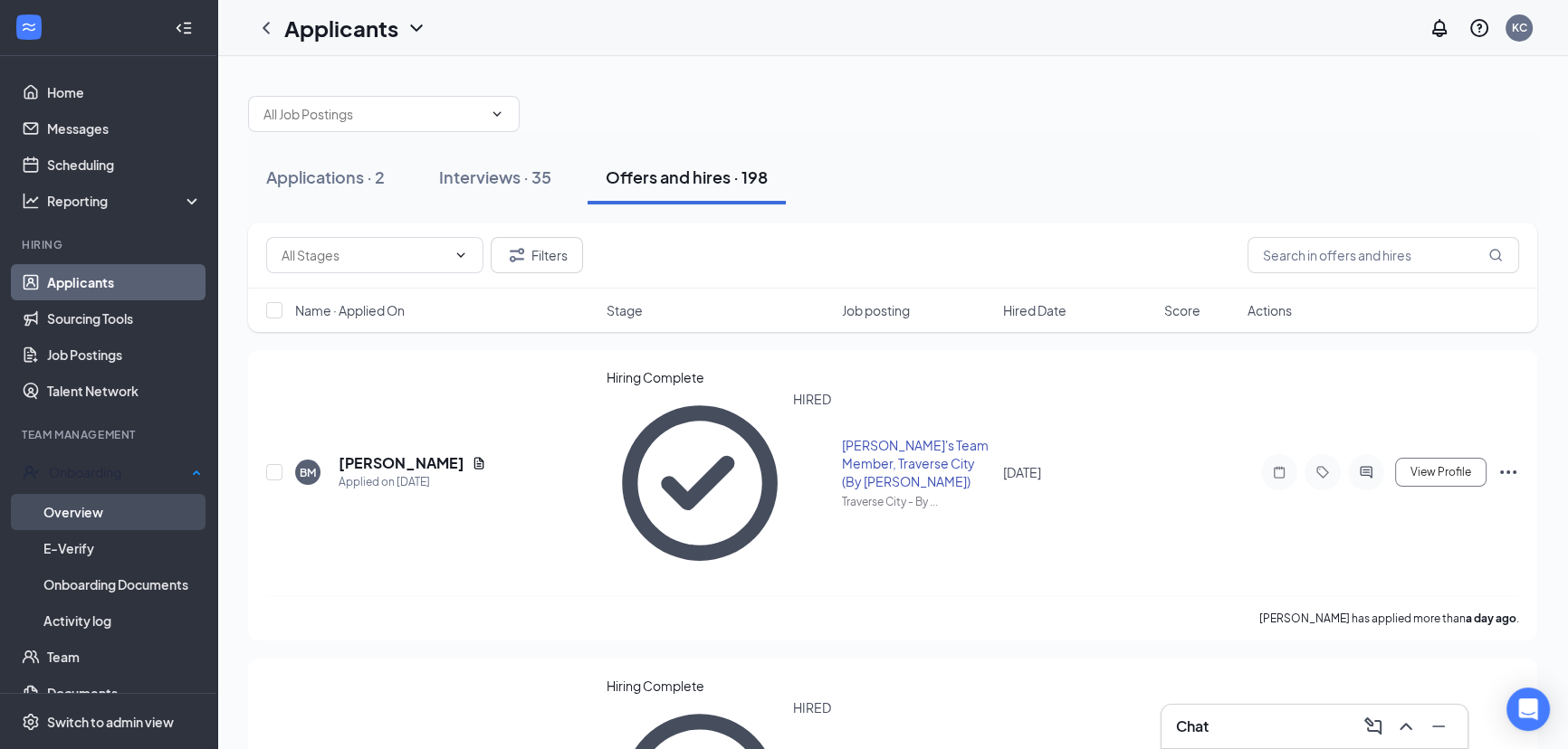
click at [103, 503] on link "Overview" at bounding box center [123, 512] width 159 height 36
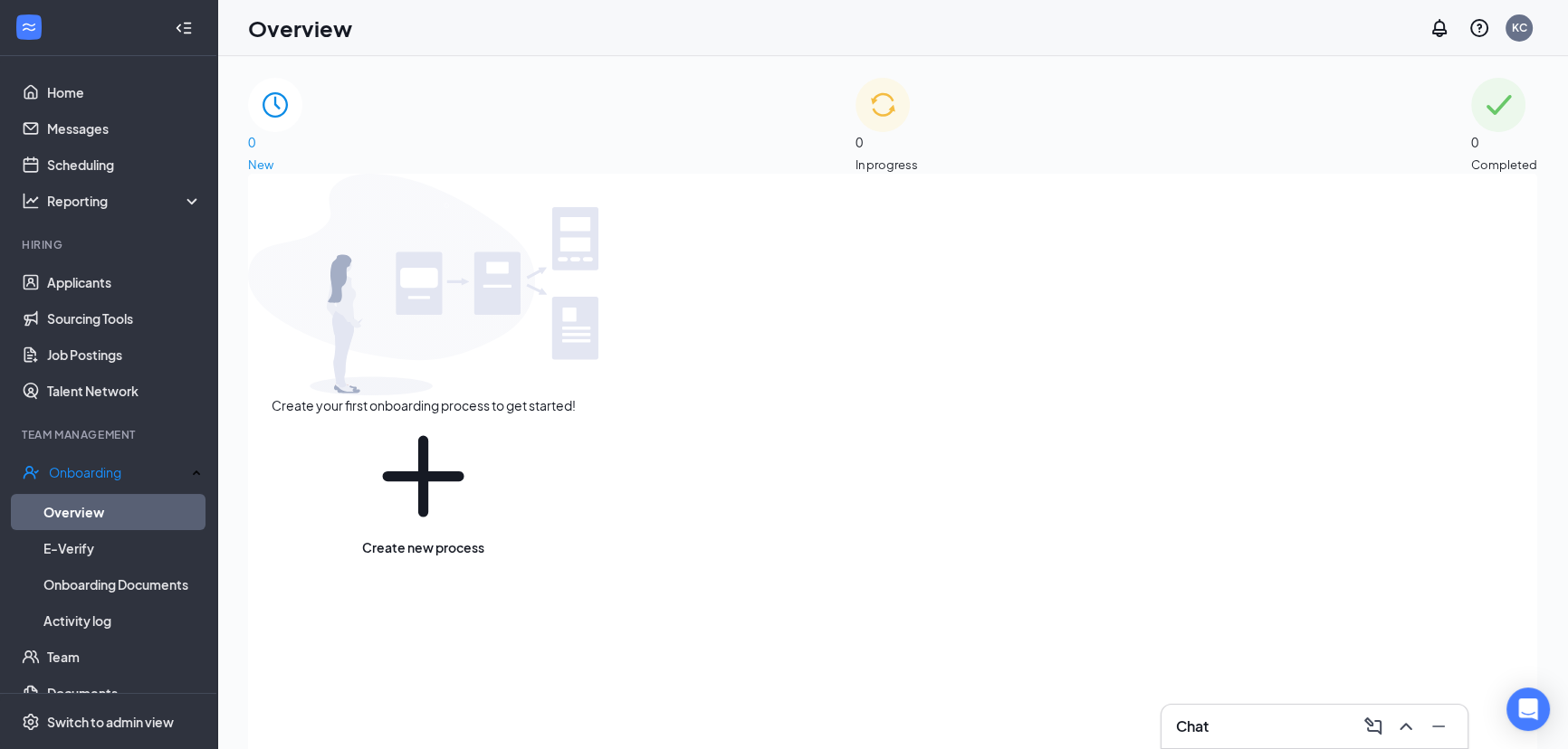
click at [901, 136] on span "0" at bounding box center [887, 142] width 63 height 20
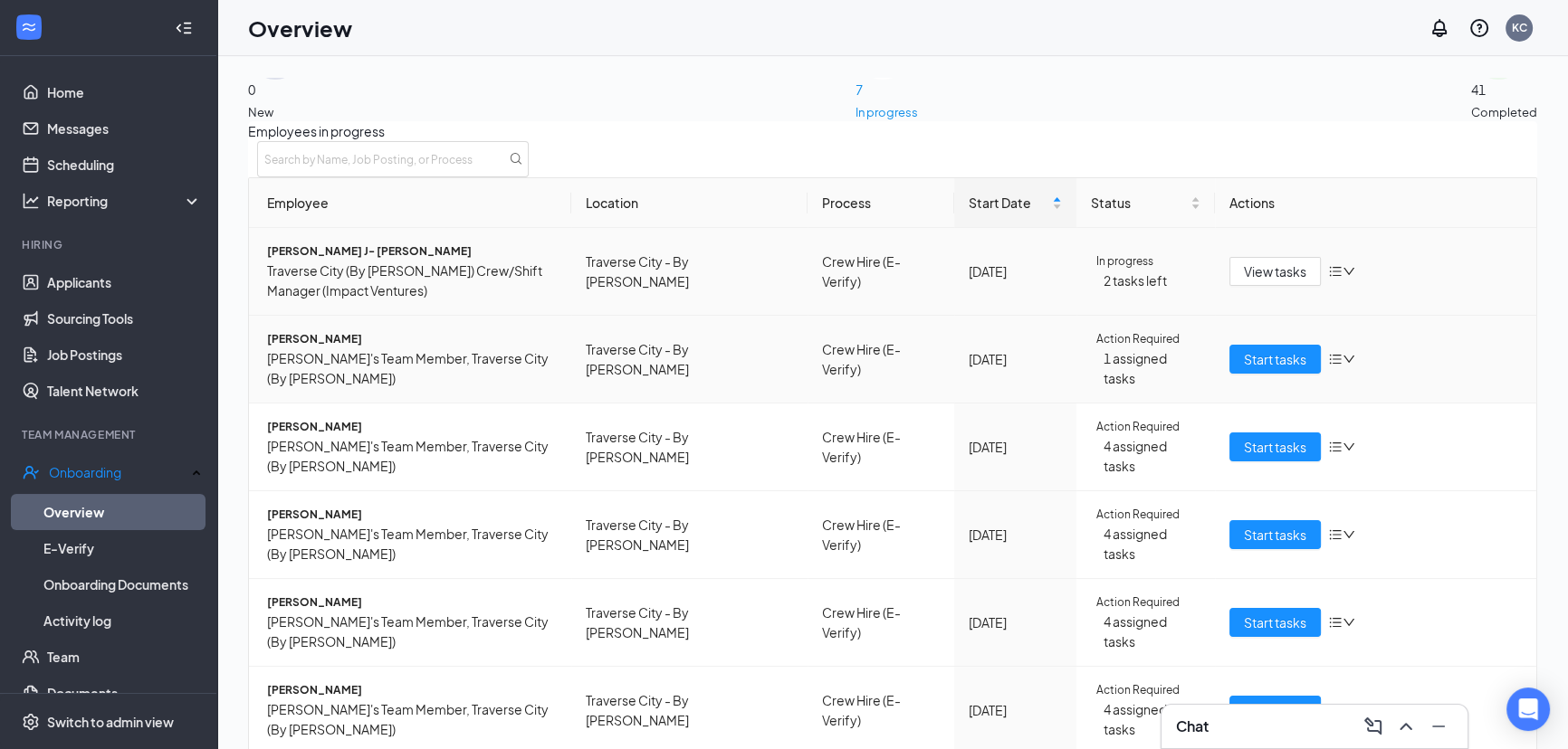
scroll to position [81, 0]
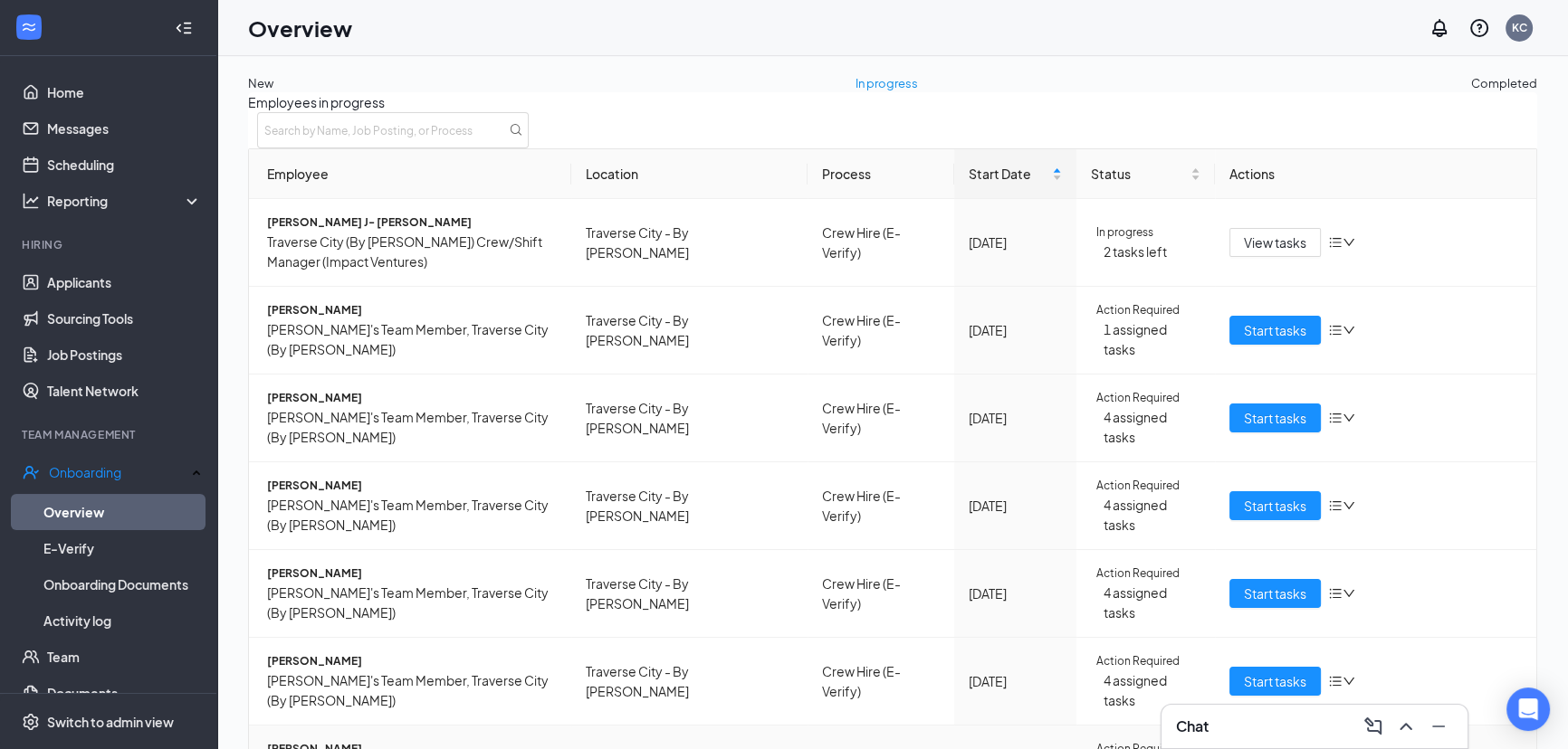
click at [350, 740] on span "[PERSON_NAME]" at bounding box center [412, 748] width 289 height 18
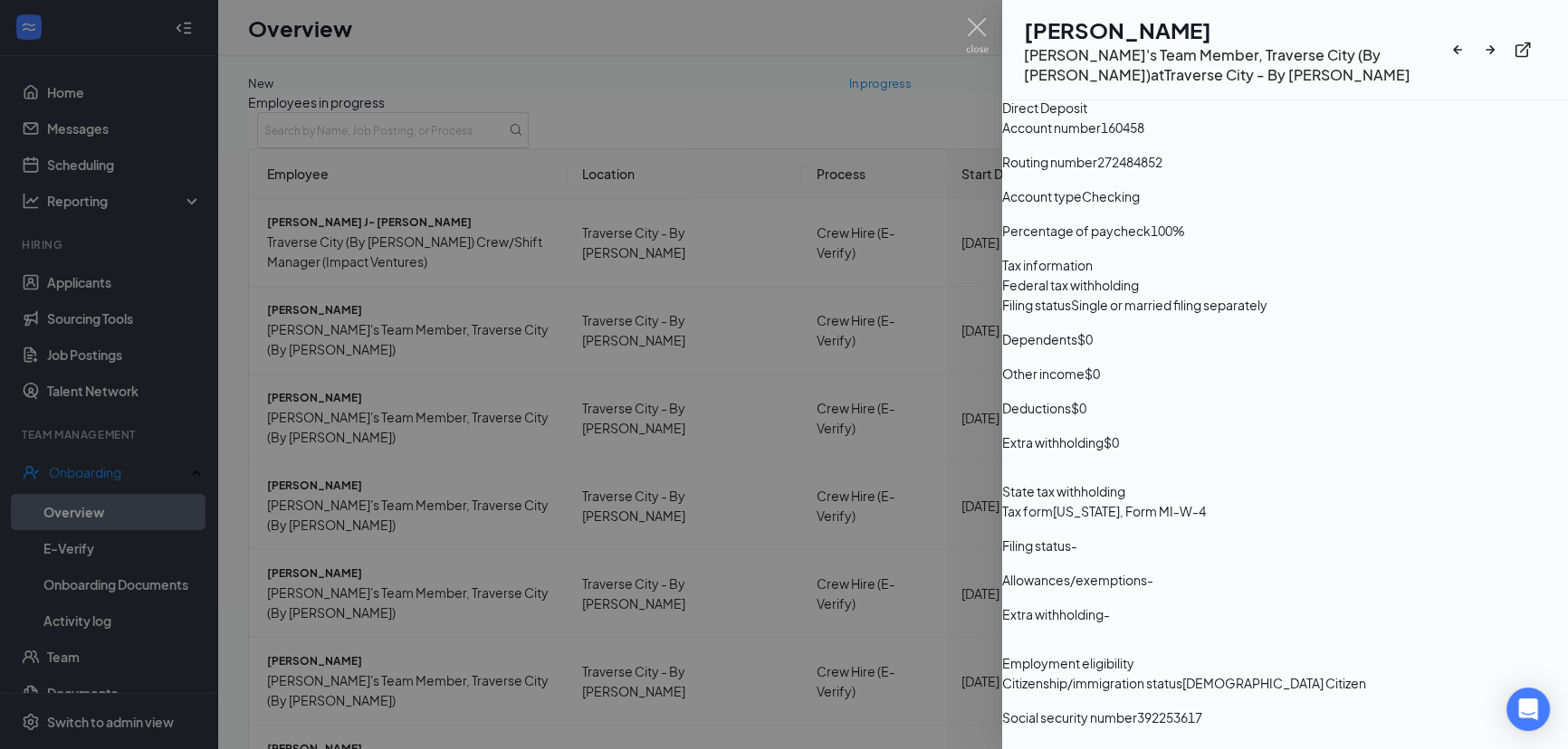
scroll to position [1339, 0]
drag, startPoint x: 725, startPoint y: 499, endPoint x: 854, endPoint y: 535, distance: 133.9
click at [728, 499] on div at bounding box center [784, 374] width 1568 height 749
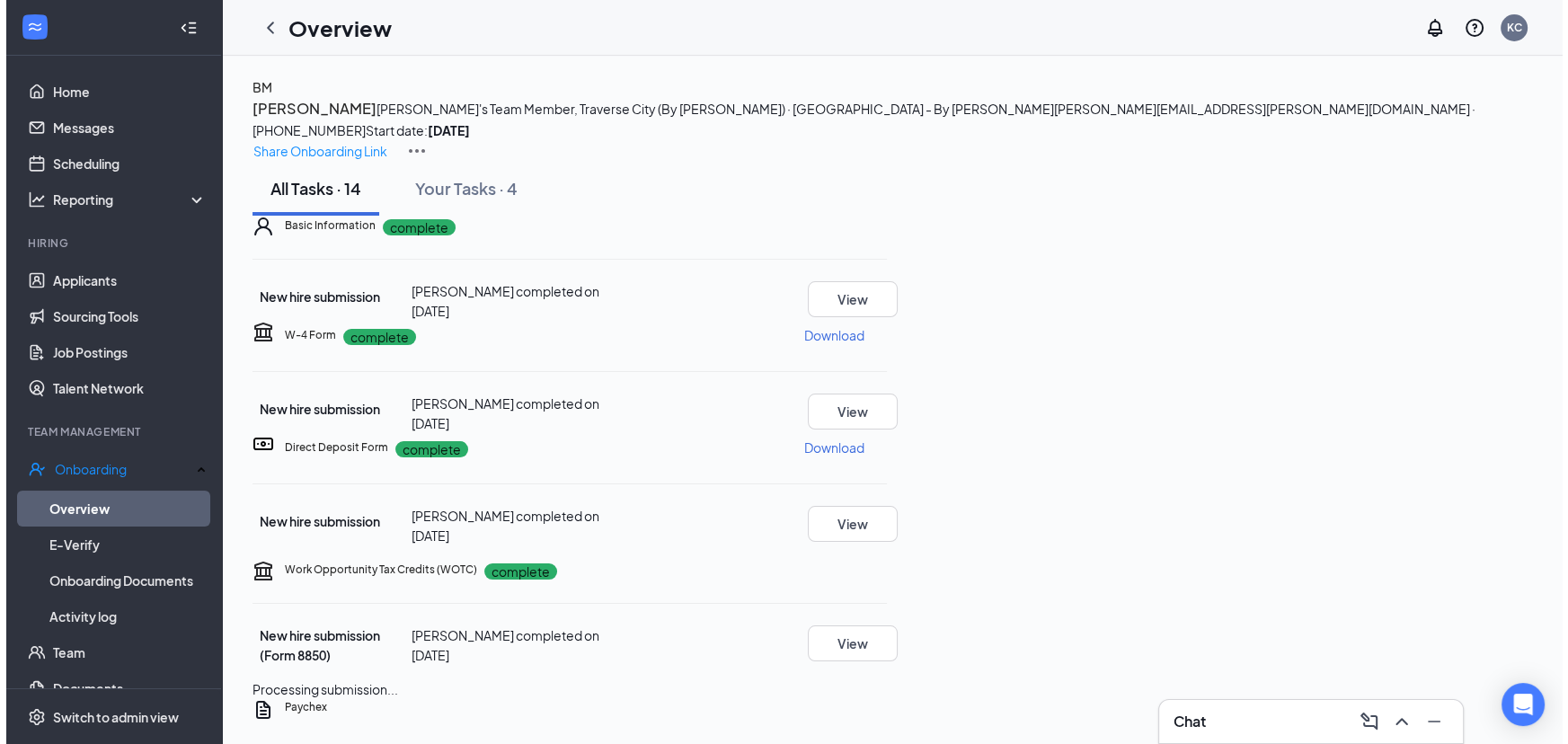
scroll to position [44, 0]
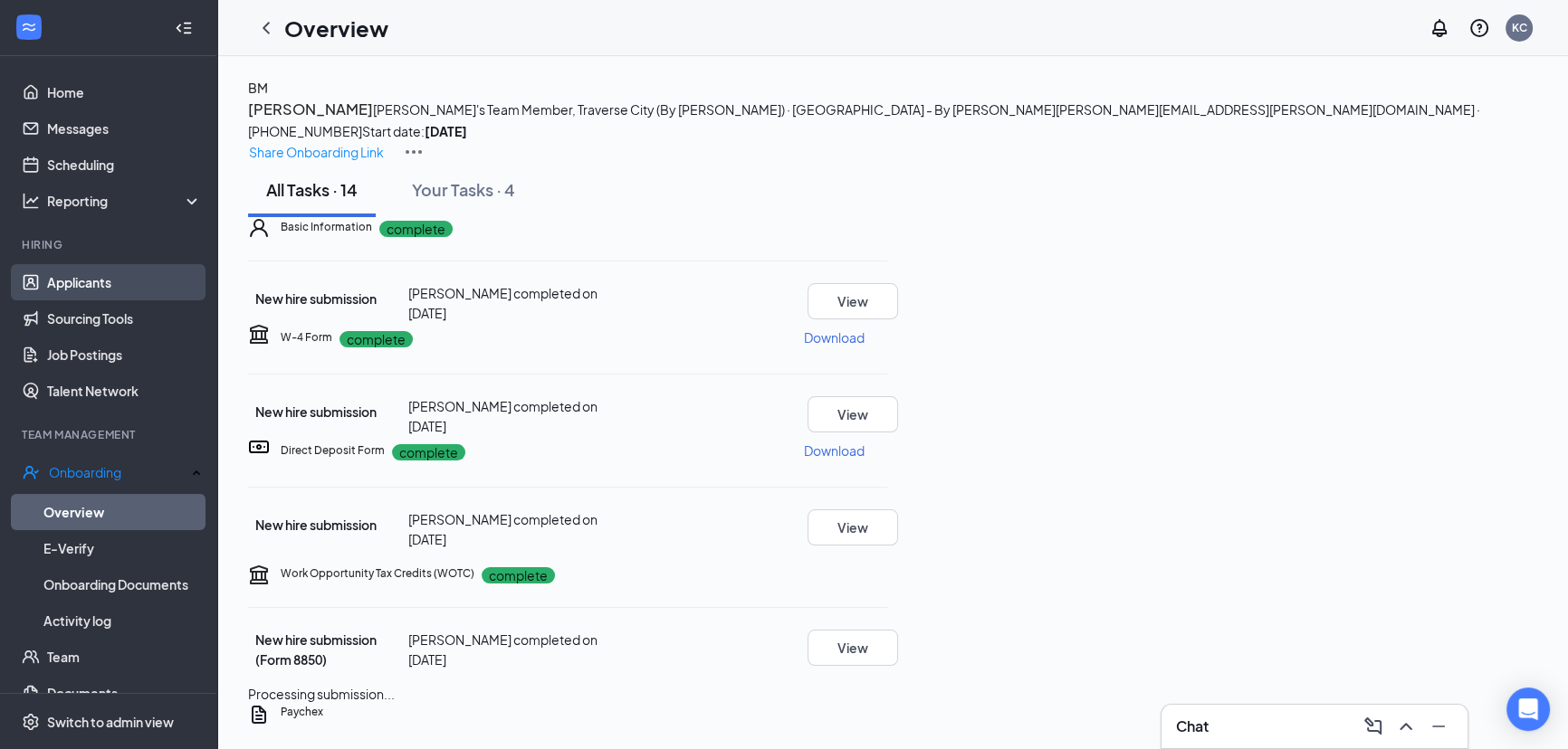
click at [119, 271] on link "Applicants" at bounding box center [124, 282] width 155 height 36
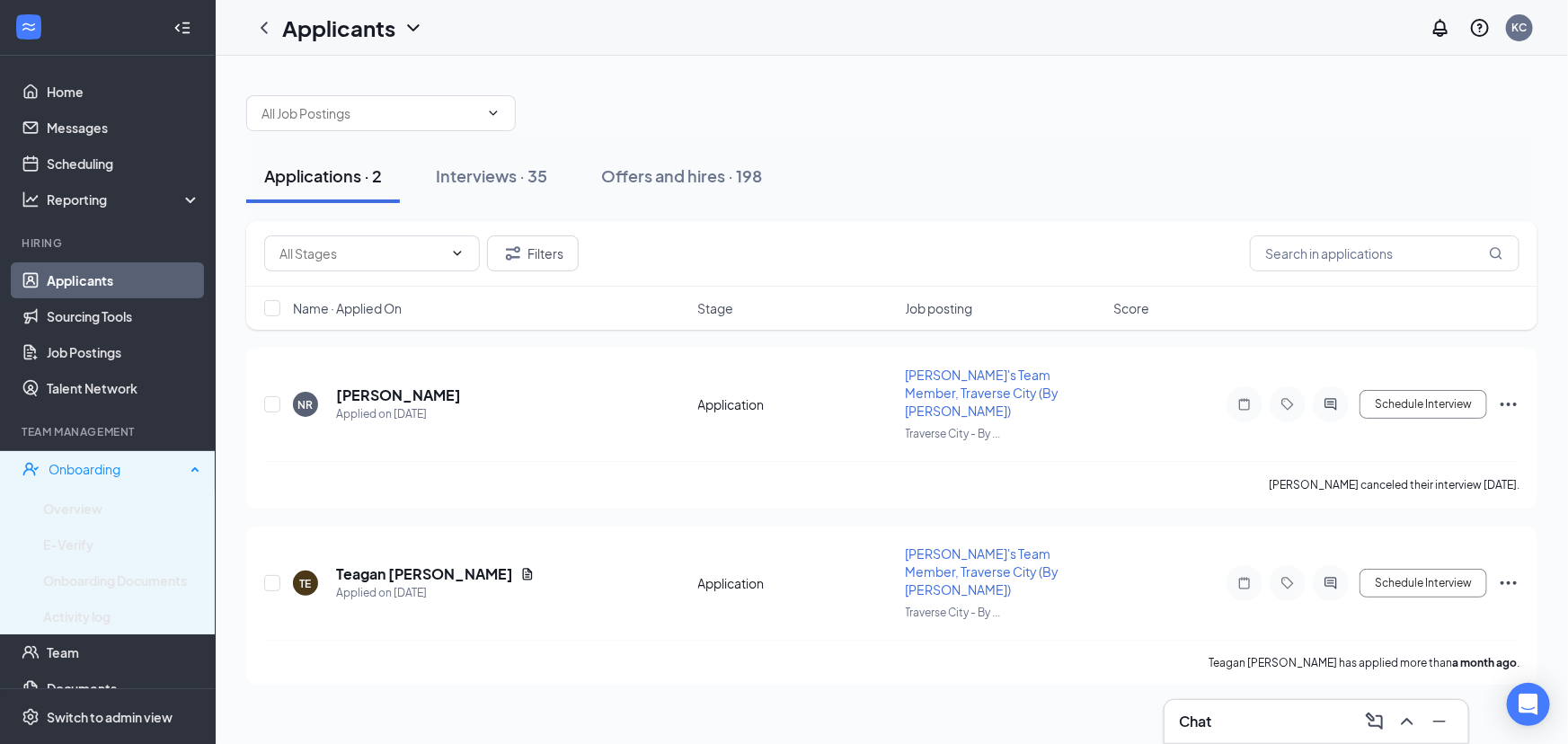
click at [119, 462] on div "Onboarding" at bounding box center [116, 469] width 136 height 18
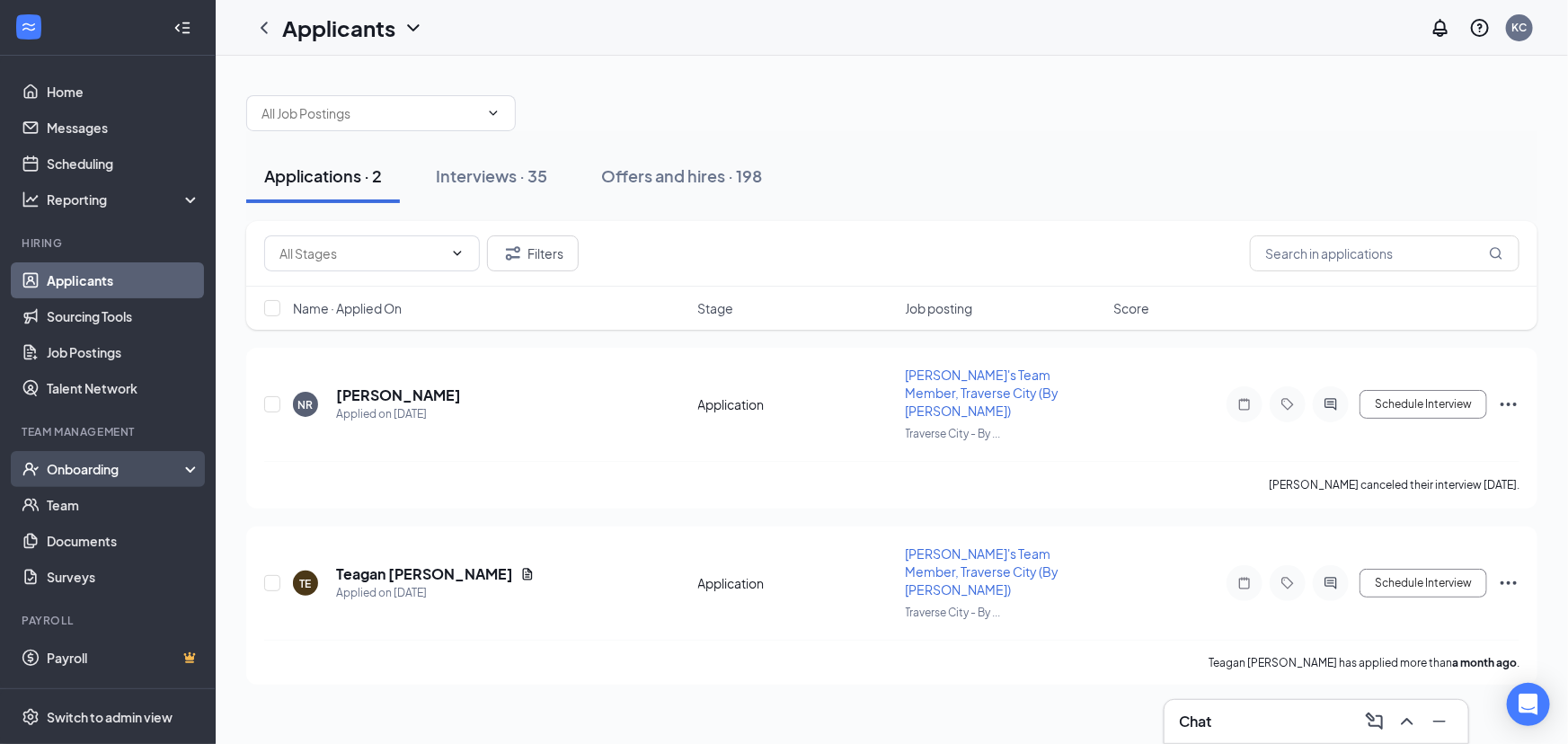
click at [110, 480] on div "Onboarding" at bounding box center [107, 469] width 216 height 36
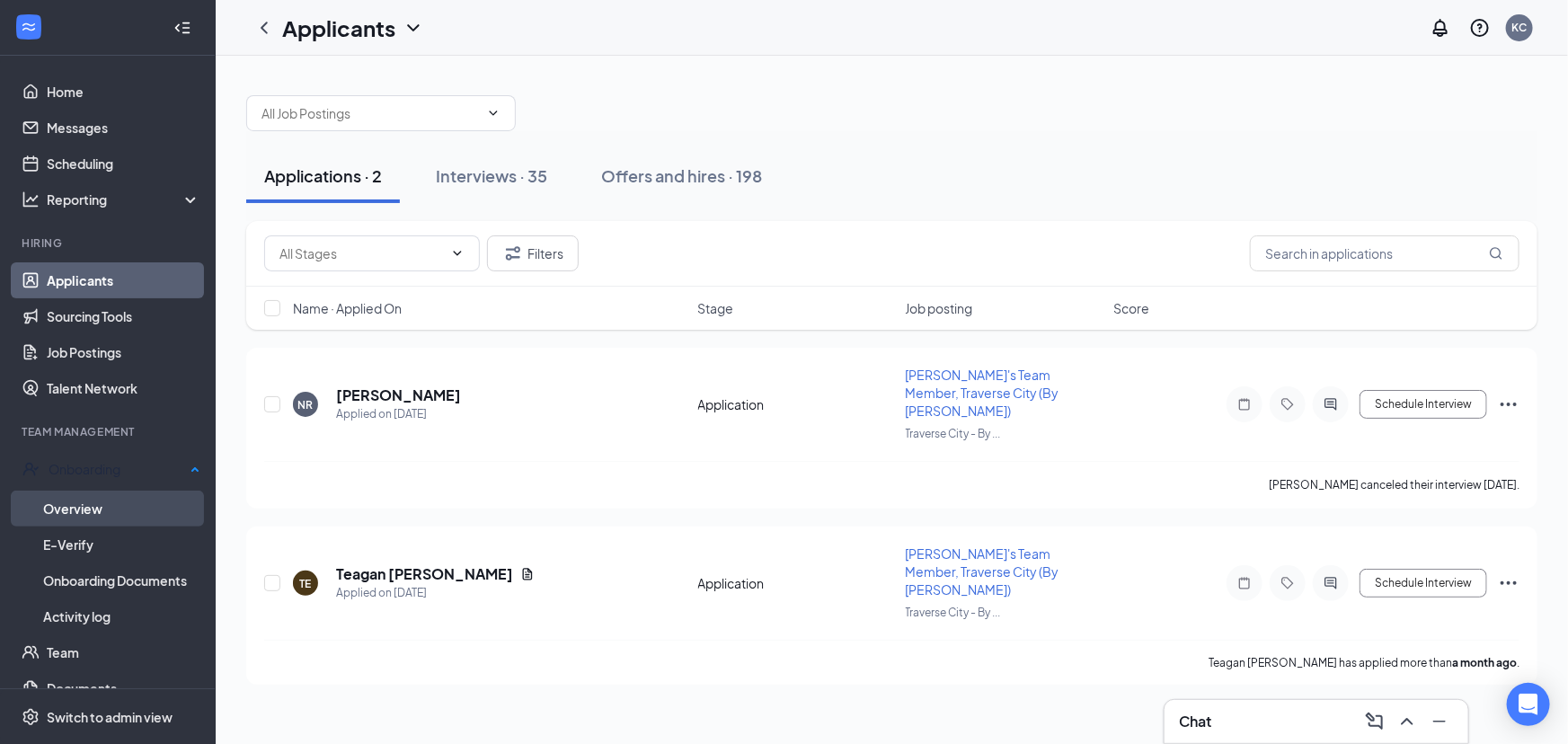
click at [107, 498] on link "Overview" at bounding box center [122, 509] width 157 height 36
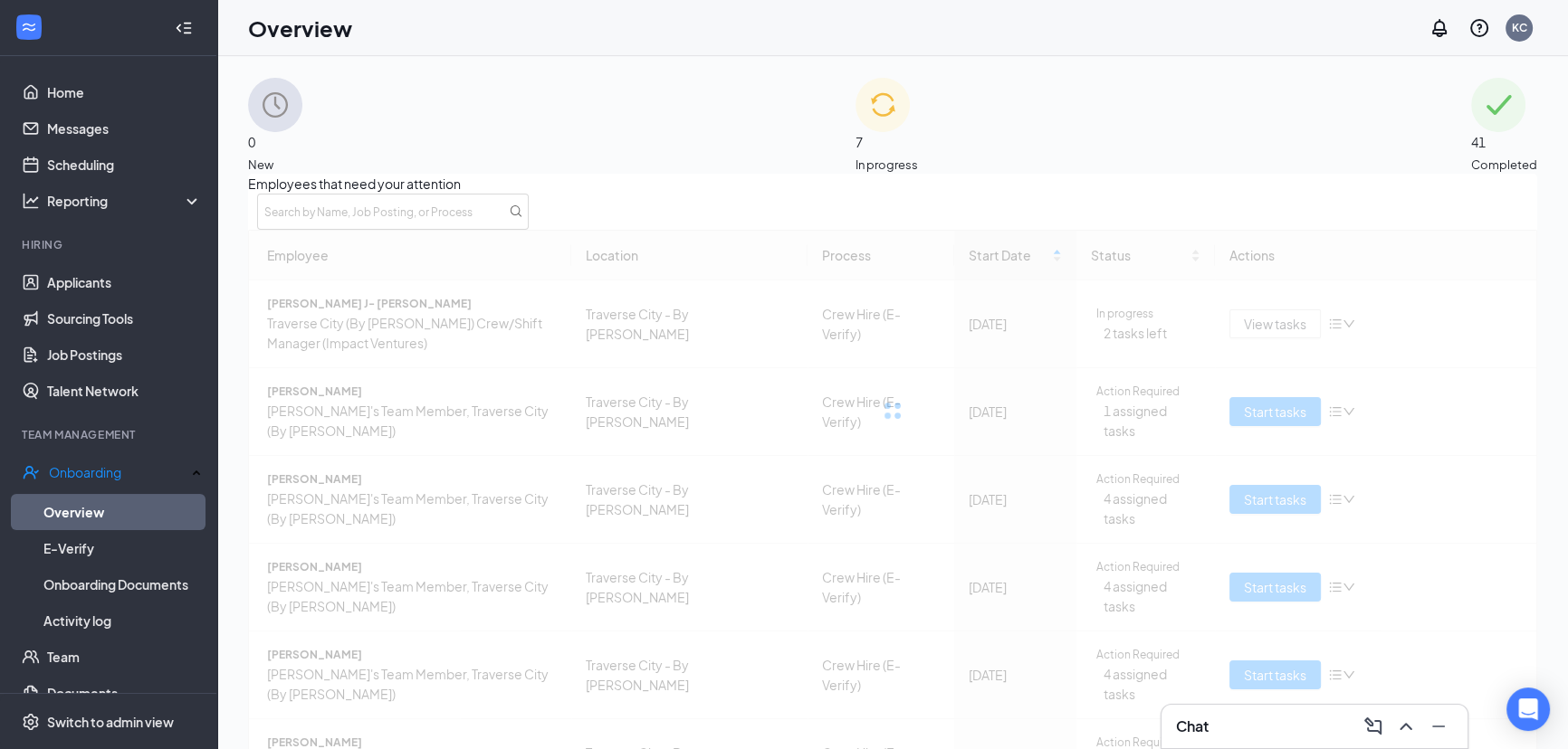
click at [918, 156] on span "In progress" at bounding box center [887, 164] width 63 height 18
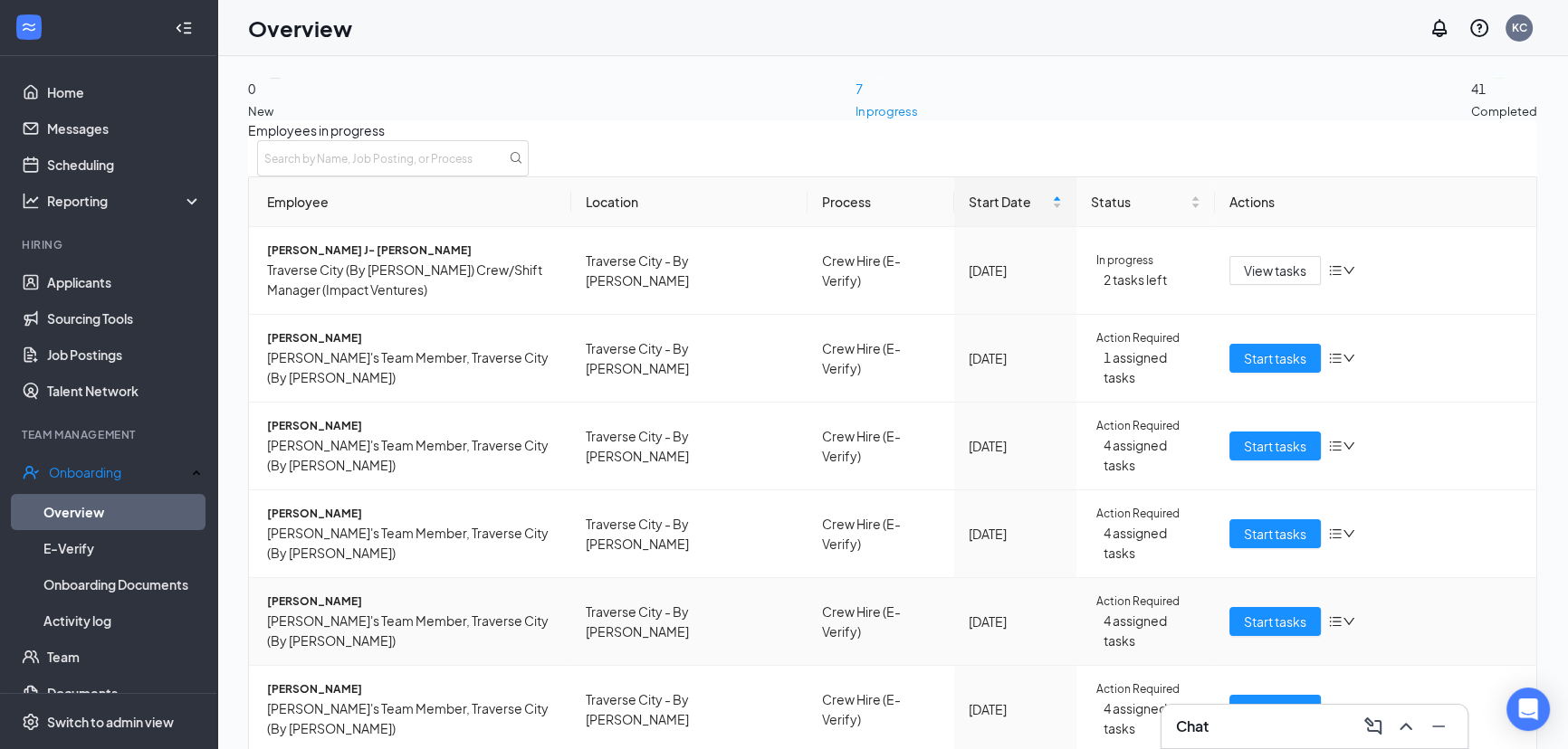
scroll to position [97, 0]
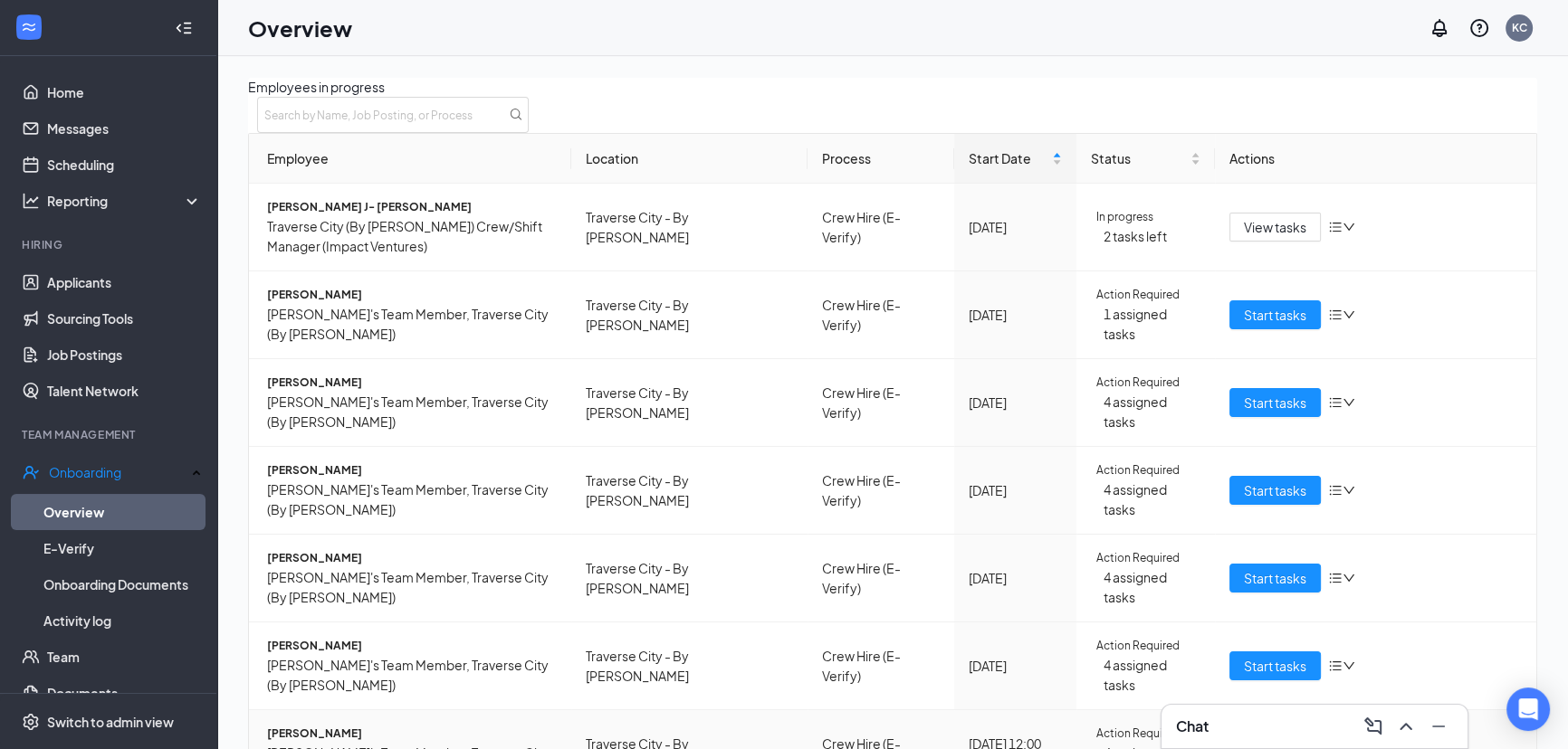
click at [323, 742] on span "[PERSON_NAME]'s Team Member, Traverse City (By [PERSON_NAME])" at bounding box center [412, 762] width 289 height 40
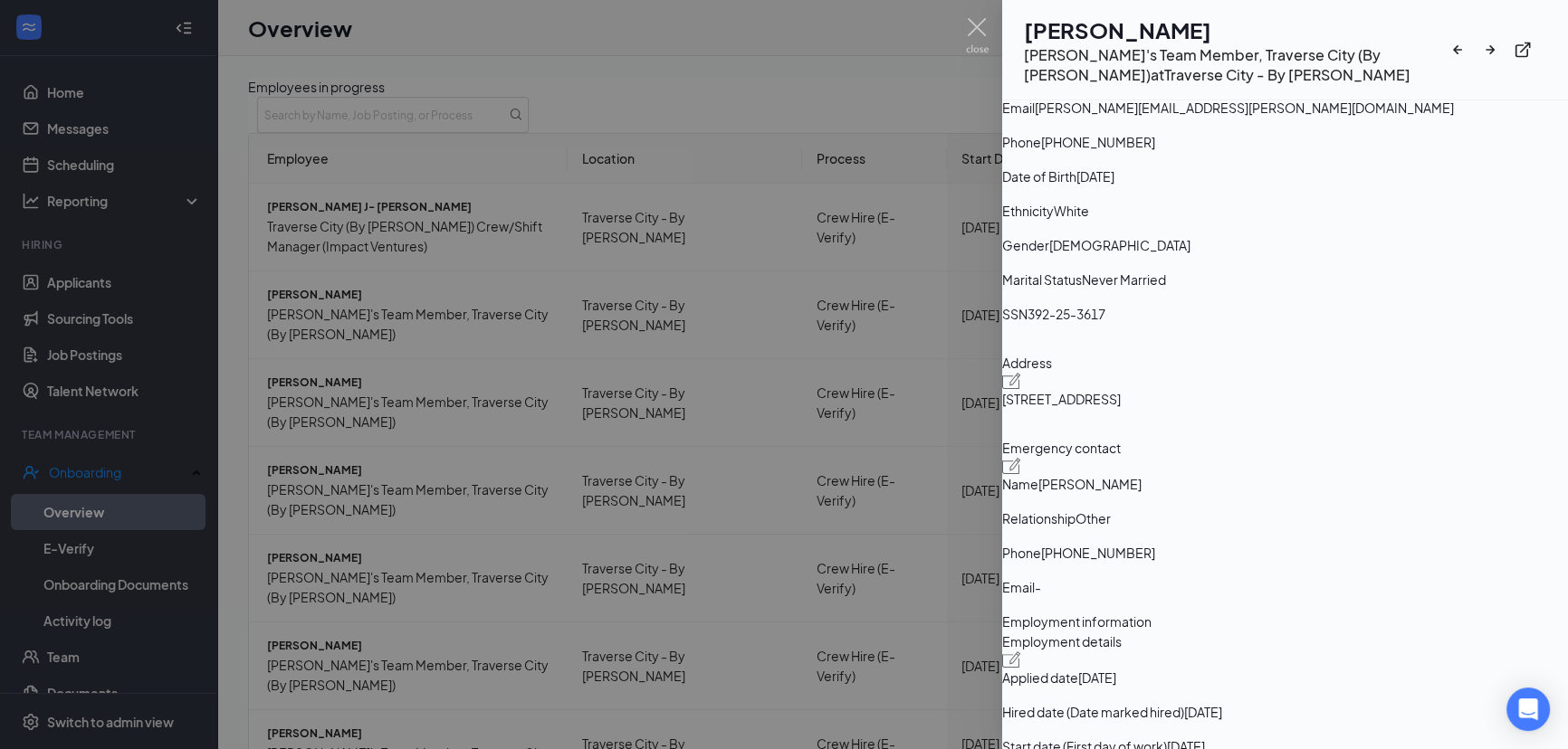
scroll to position [164, 0]
click at [1105, 327] on span "392-25-3617" at bounding box center [1066, 317] width 77 height 20
click at [1103, 19] on h1 "[PERSON_NAME]" at bounding box center [1236, 30] width 425 height 31
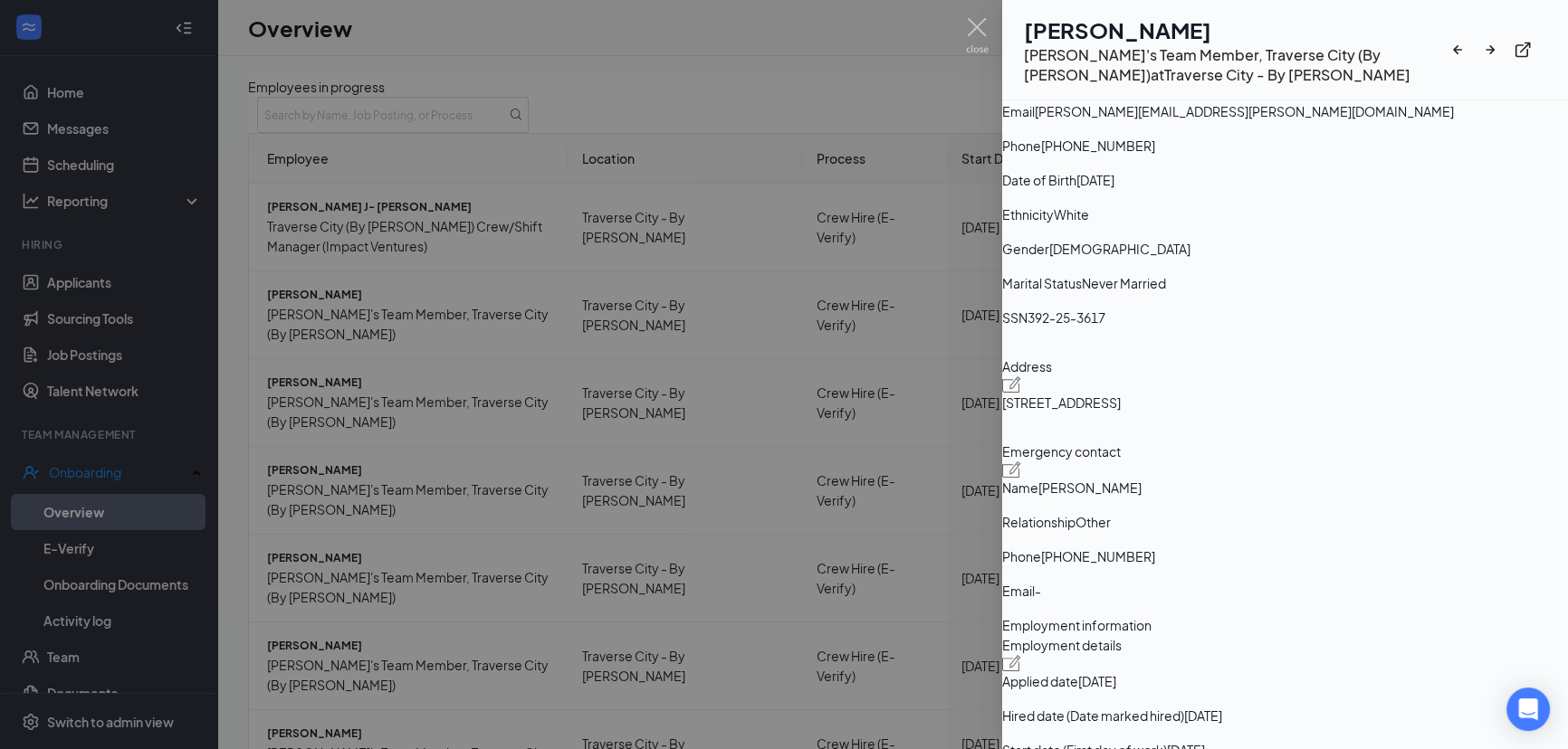
click at [1098, 21] on h1 "[PERSON_NAME]" at bounding box center [1236, 30] width 425 height 31
drag, startPoint x: 1098, startPoint y: 21, endPoint x: 1123, endPoint y: 34, distance: 28.2
click at [1099, 25] on h1 "[PERSON_NAME]" at bounding box center [1236, 30] width 425 height 31
drag, startPoint x: 1162, startPoint y: 23, endPoint x: 1329, endPoint y: 35, distance: 167.4
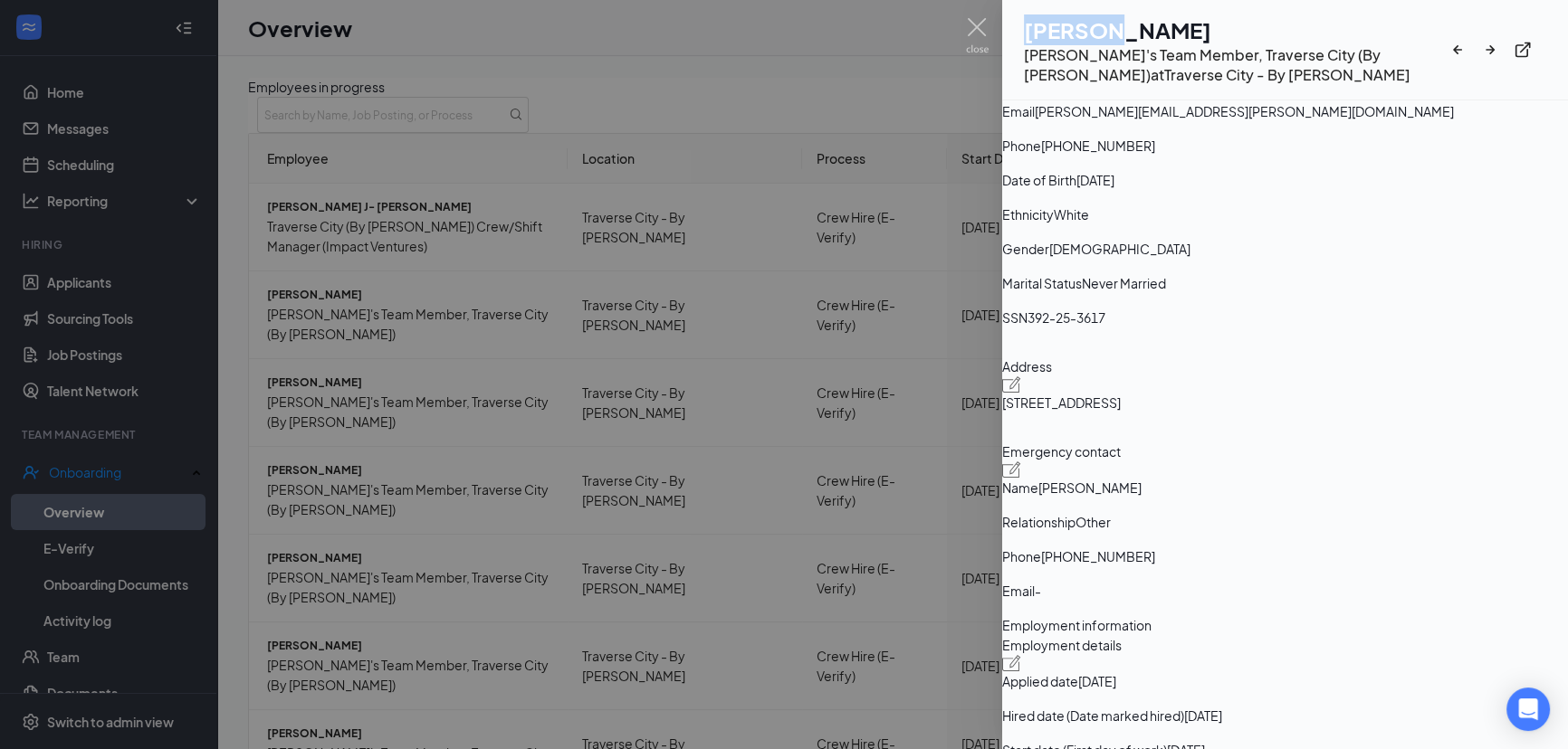
click at [1327, 34] on h1 "[PERSON_NAME]" at bounding box center [1236, 30] width 425 height 31
copy h1 "[PERSON_NAME]"
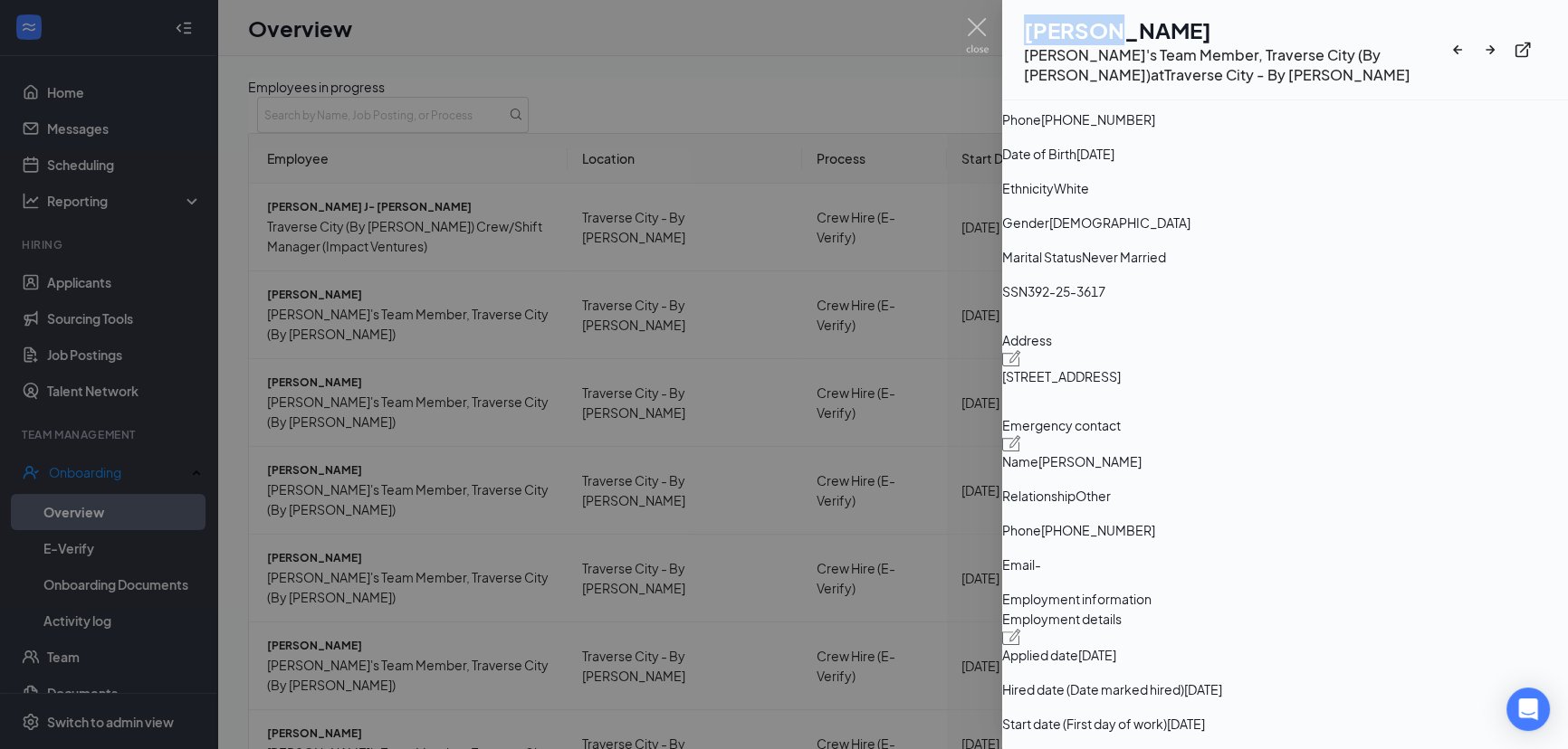
scroll to position [189, 0]
drag, startPoint x: 1199, startPoint y: 517, endPoint x: 1428, endPoint y: 474, distance: 233.0
click at [1423, 402] on div "Address [STREET_ADDRESS]" at bounding box center [1285, 367] width 566 height 71
click at [1121, 387] on span "[STREET_ADDRESS]" at bounding box center [1061, 377] width 119 height 20
drag, startPoint x: 1343, startPoint y: 509, endPoint x: 1036, endPoint y: 506, distance: 307.0
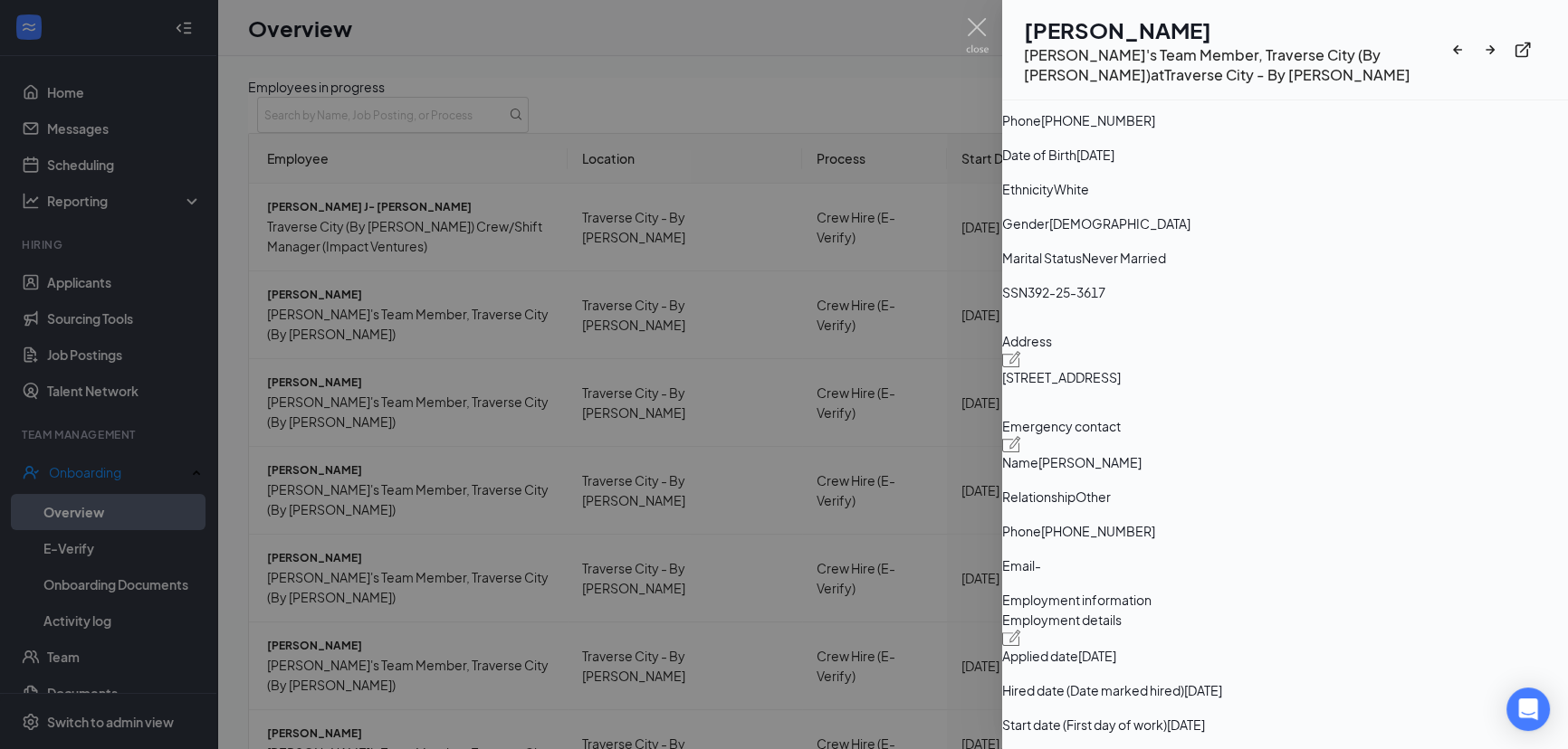
click at [1031, 500] on div "Basic information Legal Name [PERSON_NAME] Email [PERSON_NAME][EMAIL_ADDRESS][P…" at bounding box center [1285, 298] width 566 height 585
copy span "[STREET_ADDRESS]"
click at [1155, 131] on span "[PHONE_NUMBER]" at bounding box center [1098, 119] width 114 height 20
copy span "19063610323"
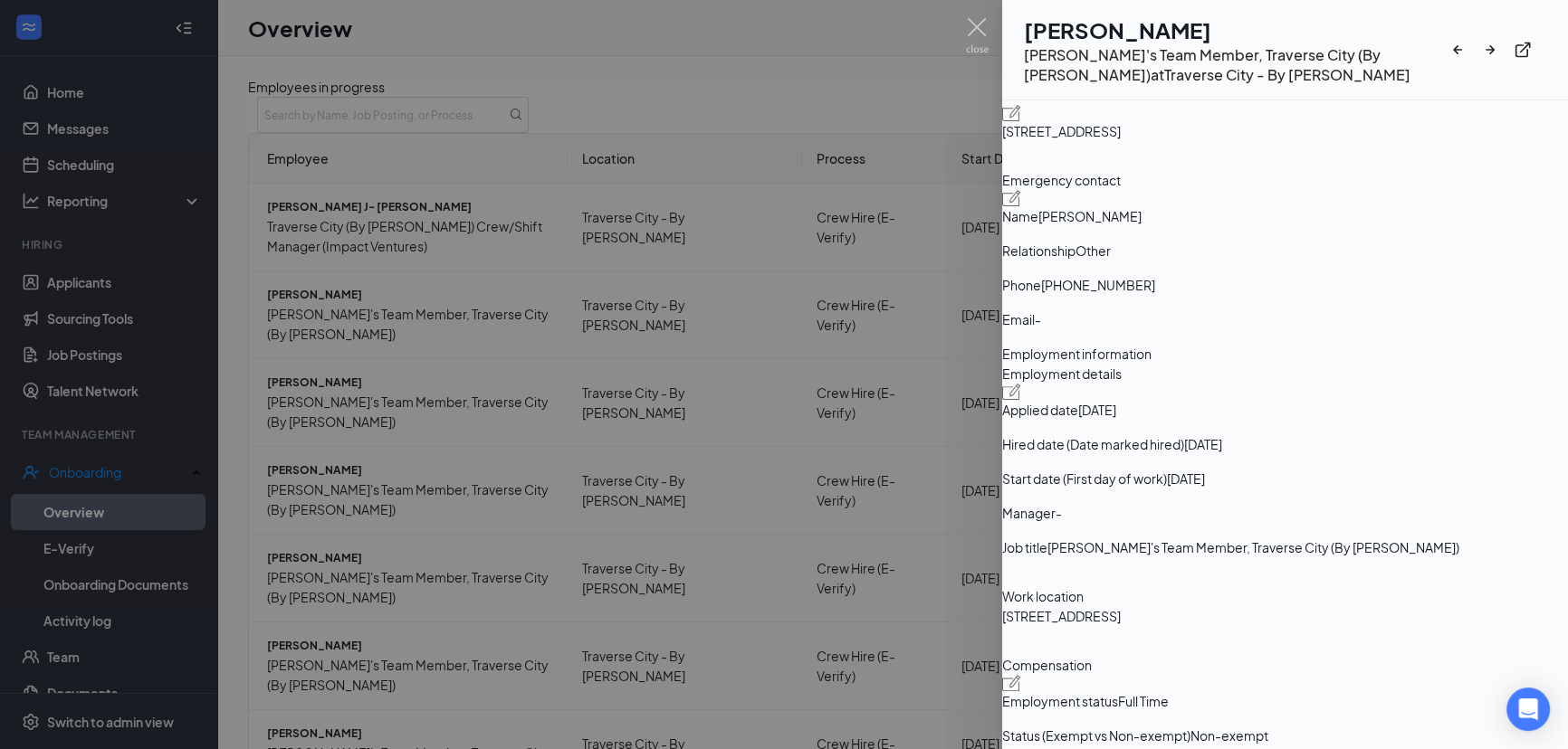
click at [1310, 344] on div "Basic information Legal Name [PERSON_NAME] Email [PERSON_NAME][EMAIL_ADDRESS][P…" at bounding box center [1285, 51] width 566 height 585
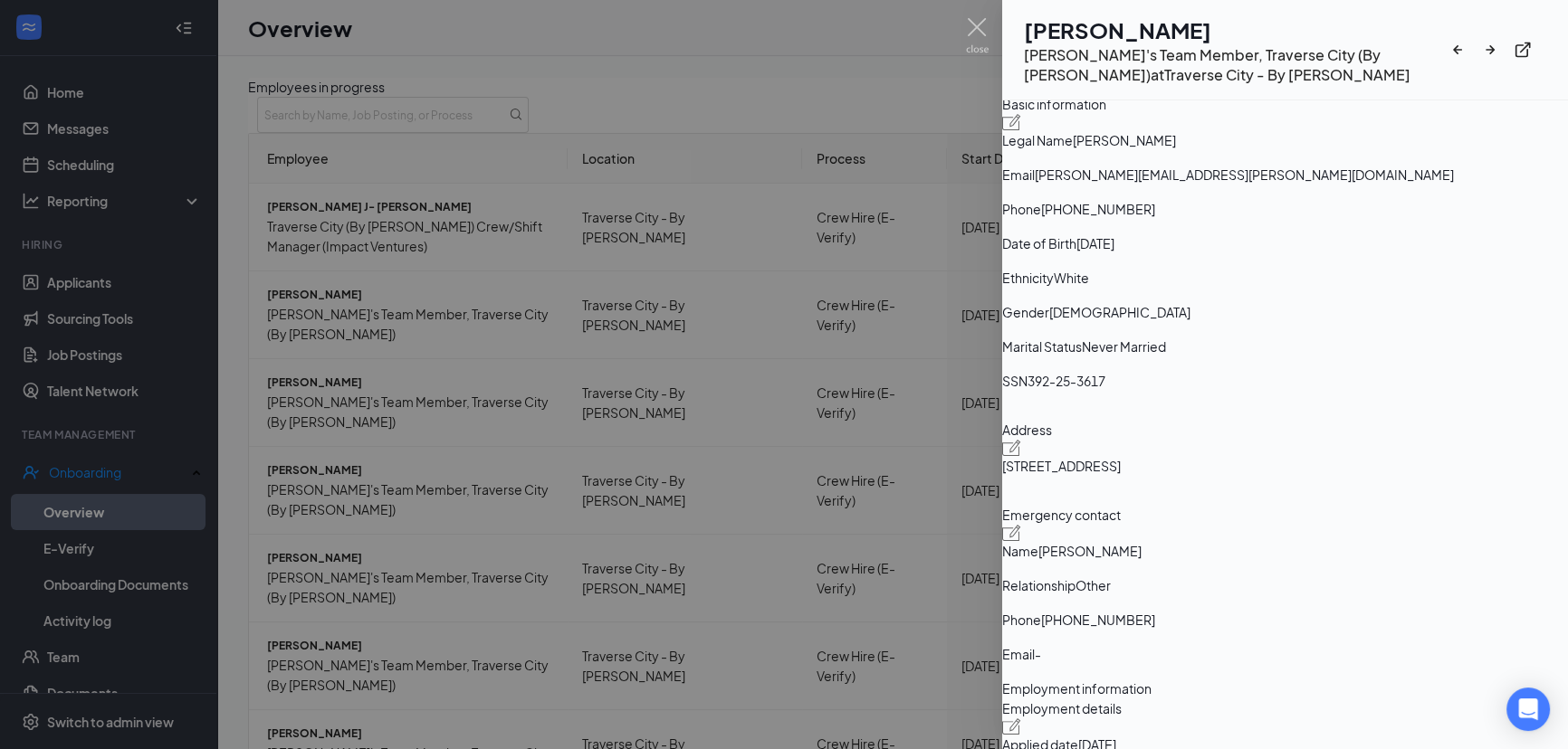
scroll to position [0, 0]
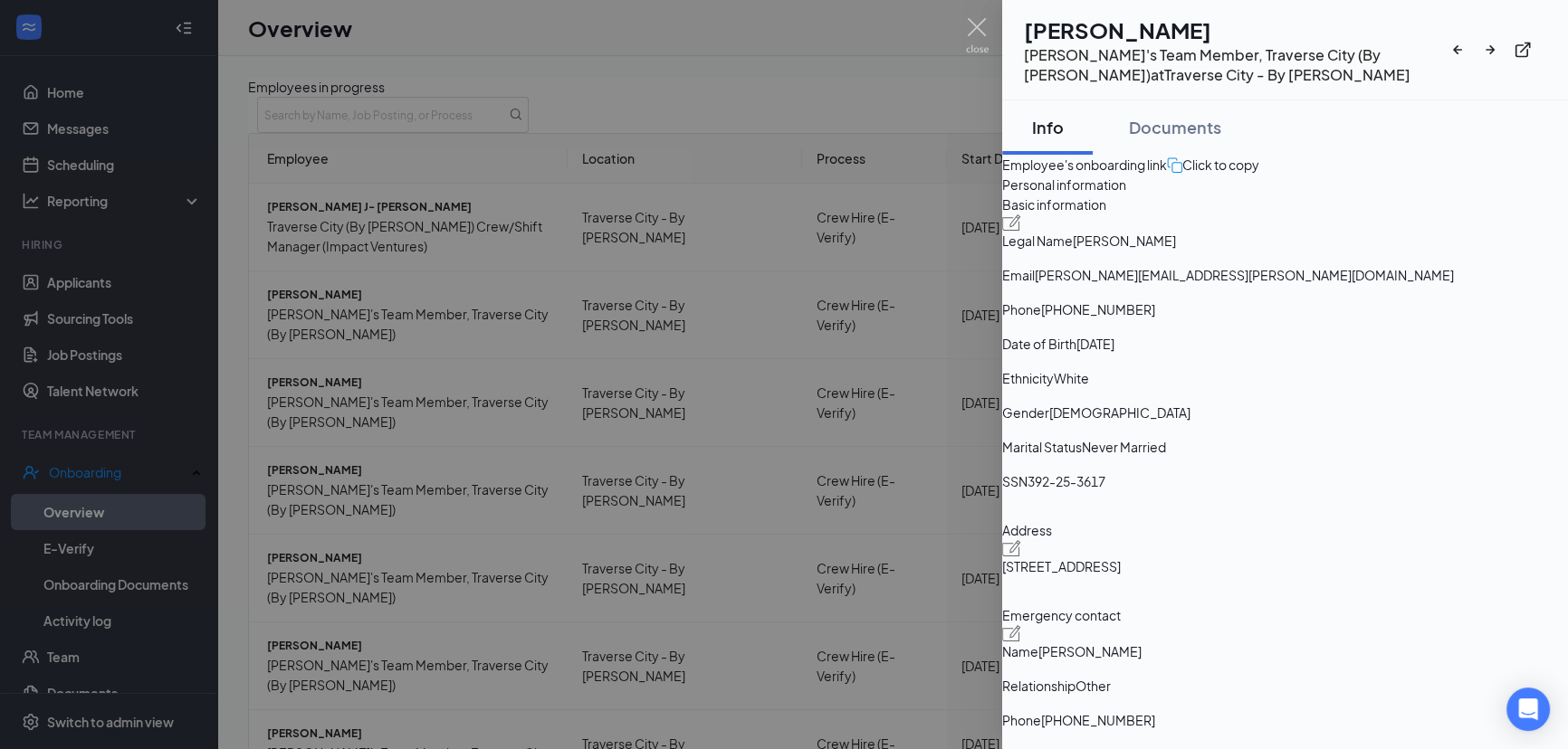
click at [1276, 285] on span "[PERSON_NAME][EMAIL_ADDRESS][PERSON_NAME][DOMAIN_NAME]" at bounding box center [1244, 274] width 419 height 20
copy span "[PERSON_NAME][EMAIL_ADDRESS][PERSON_NAME][DOMAIN_NAME]"
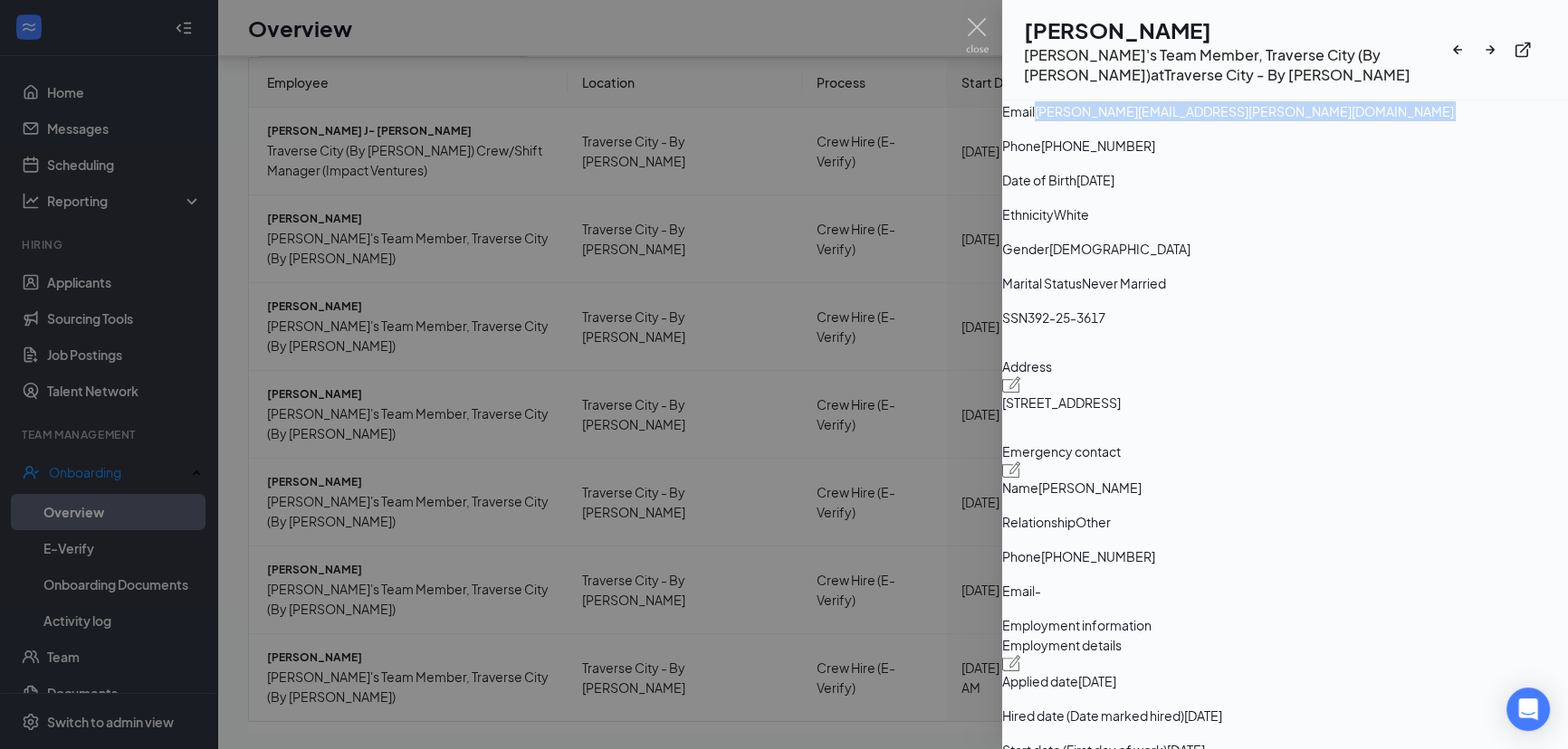
scroll to position [81, 0]
click at [503, 209] on div at bounding box center [784, 374] width 1568 height 749
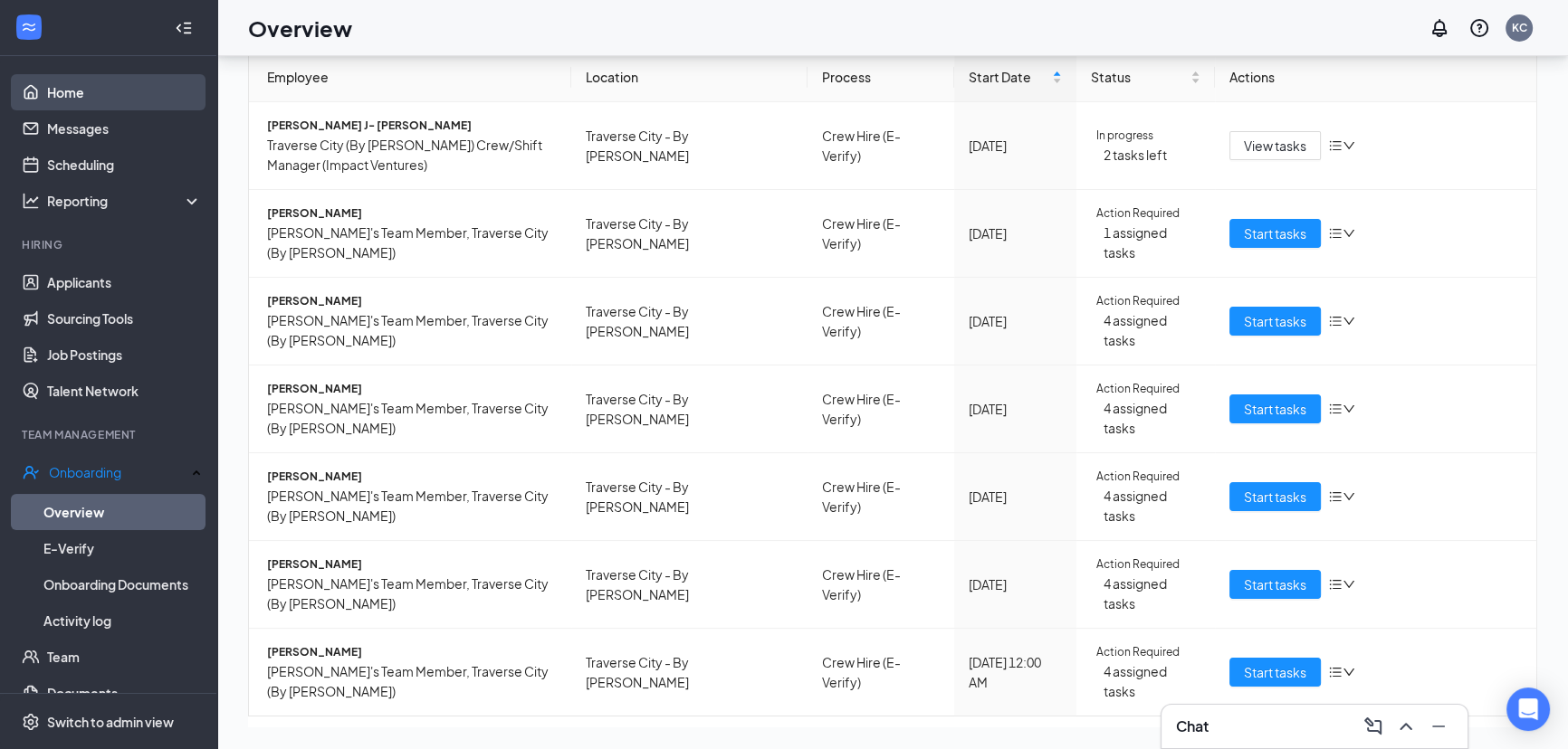
click at [105, 87] on link "Home" at bounding box center [124, 92] width 155 height 36
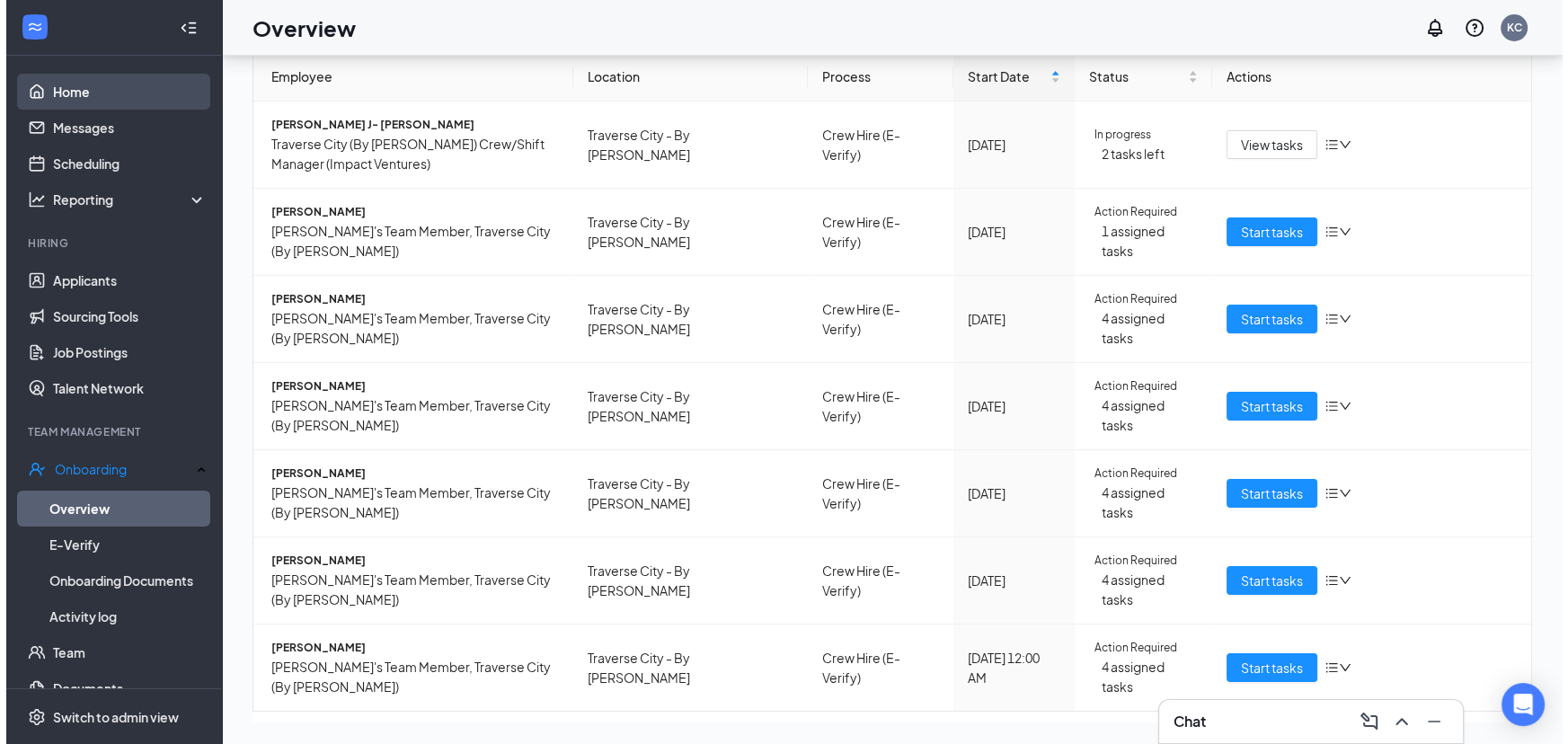
scroll to position [37, 0]
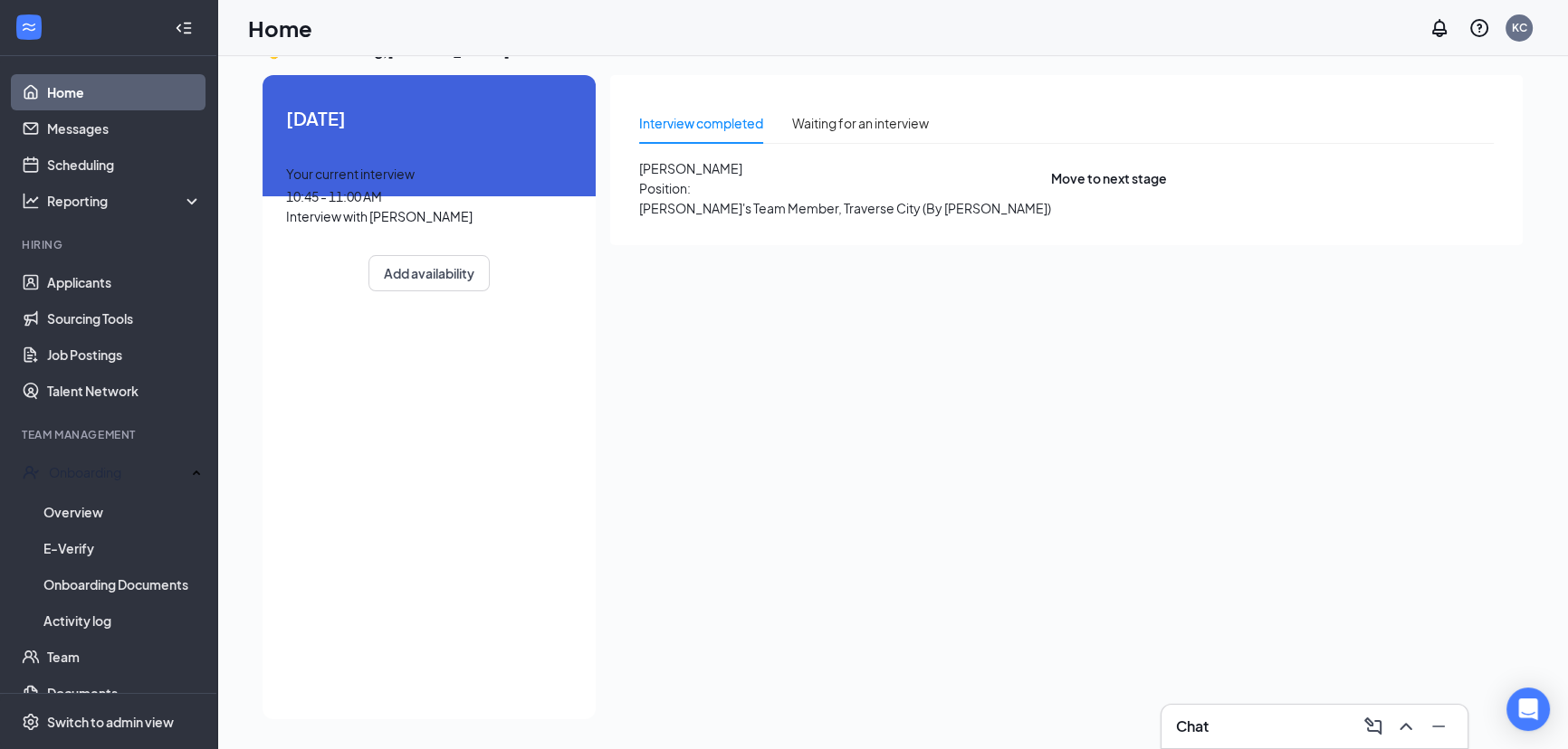
click at [719, 199] on span "Position: [PERSON_NAME]'s Team Member, Traverse City (By [PERSON_NAME])" at bounding box center [845, 198] width 412 height 40
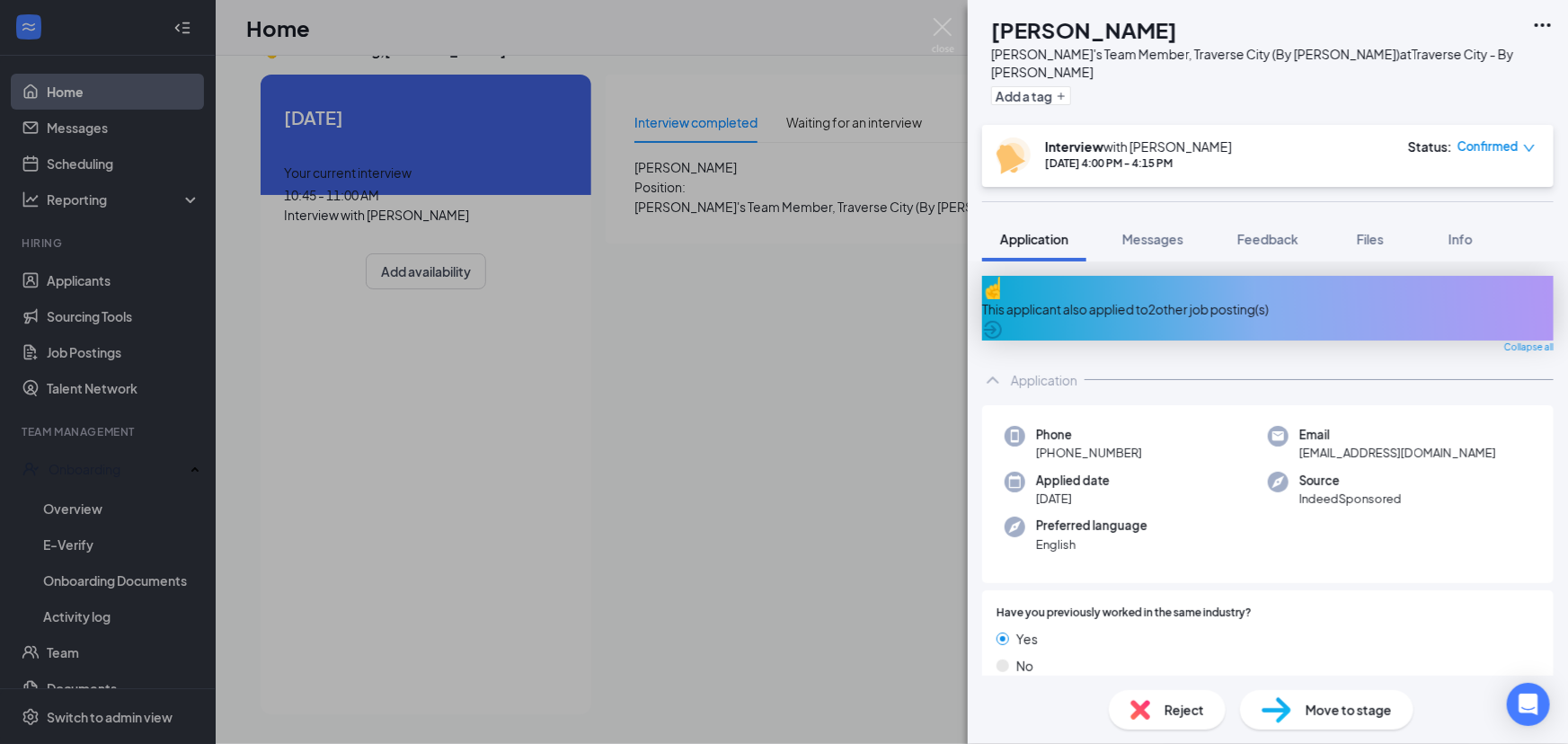
drag, startPoint x: 678, startPoint y: 395, endPoint x: 672, endPoint y: 344, distance: 51.4
click at [678, 394] on div "SM [PERSON_NAME] [PERSON_NAME]'s Team Member, [GEOGRAPHIC_DATA] (By [PERSON_NAM…" at bounding box center [784, 372] width 1568 height 744
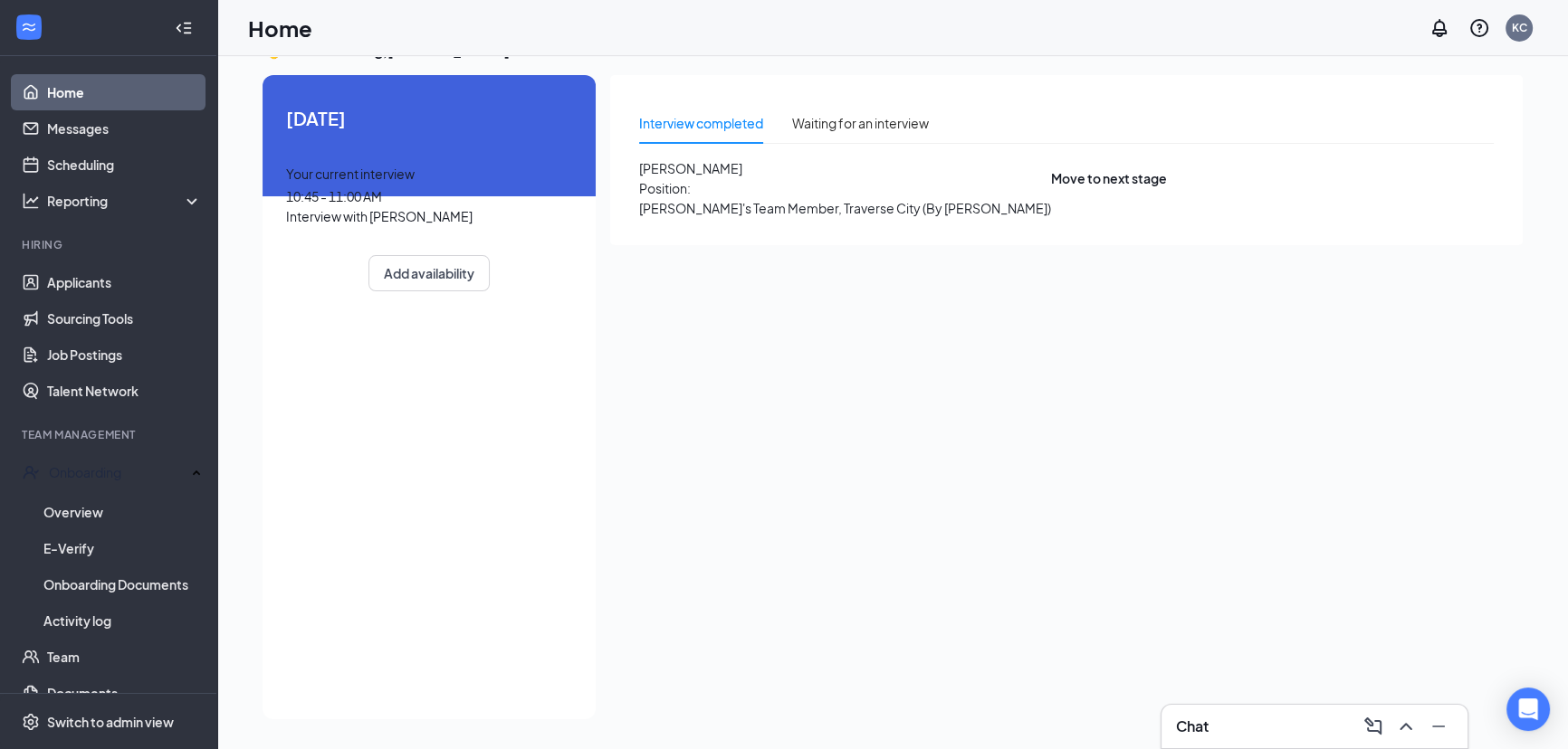
click at [455, 226] on div "Your current interview 10:45 - 11:00 AM Interview with [PERSON_NAME]" at bounding box center [429, 195] width 287 height 62
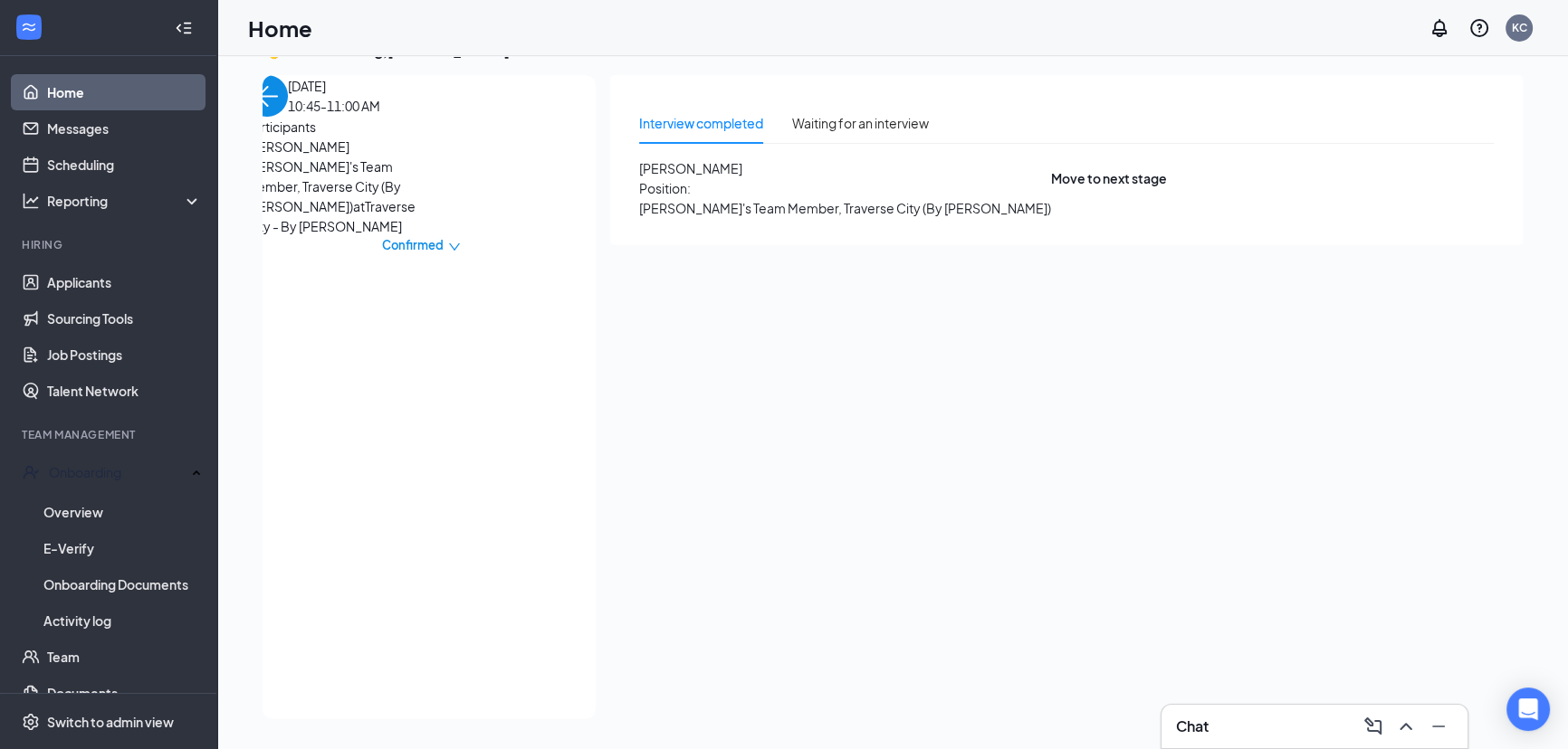
drag, startPoint x: 287, startPoint y: 197, endPoint x: 309, endPoint y: 218, distance: 30.4
click at [291, 201] on div "[PERSON_NAME] [PERSON_NAME]'s Team Member, [GEOGRAPHIC_DATA] (By [PERSON_NAME])…" at bounding box center [421, 195] width 349 height 118
click at [309, 157] on span "[PERSON_NAME]" at bounding box center [342, 146] width 190 height 20
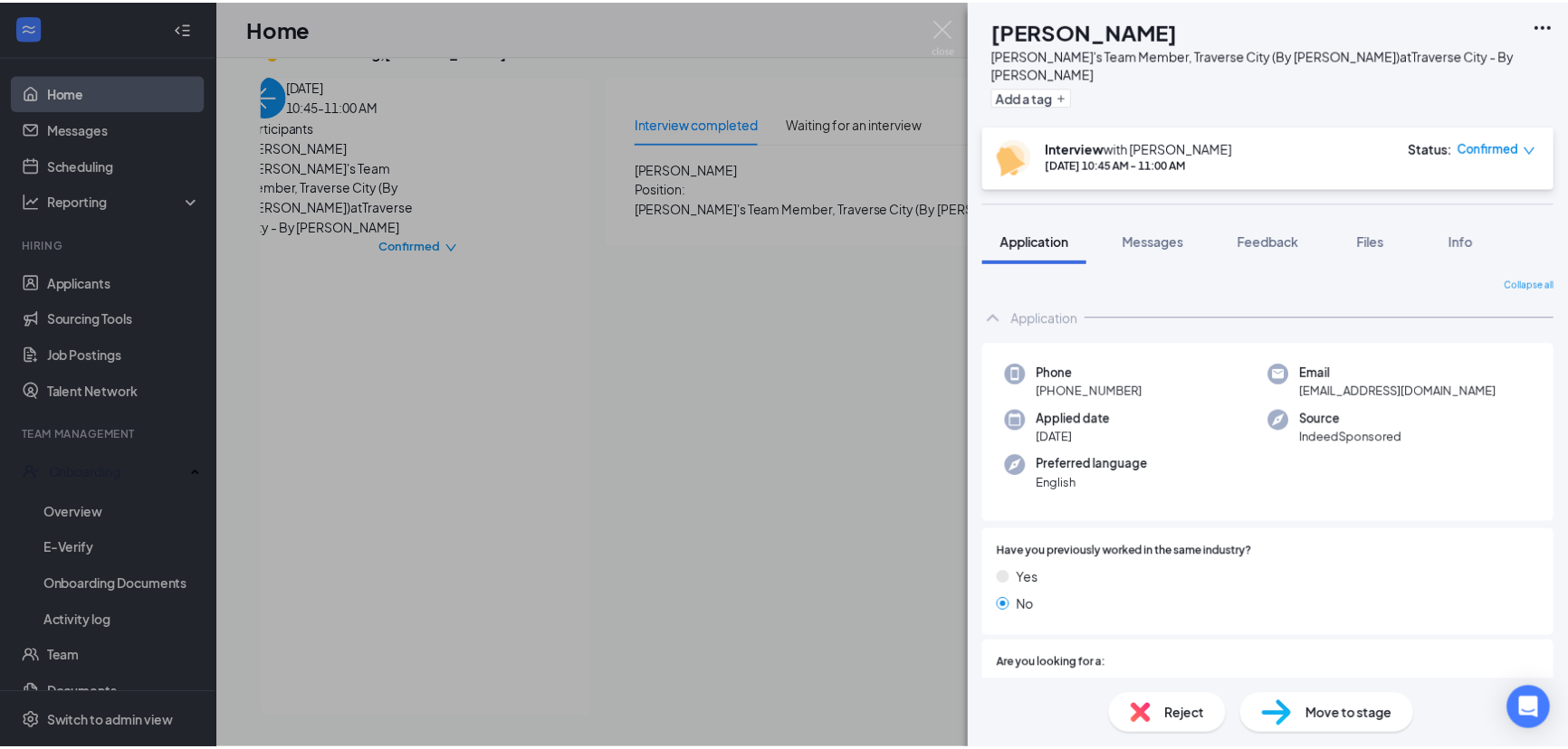
scroll to position [246, 0]
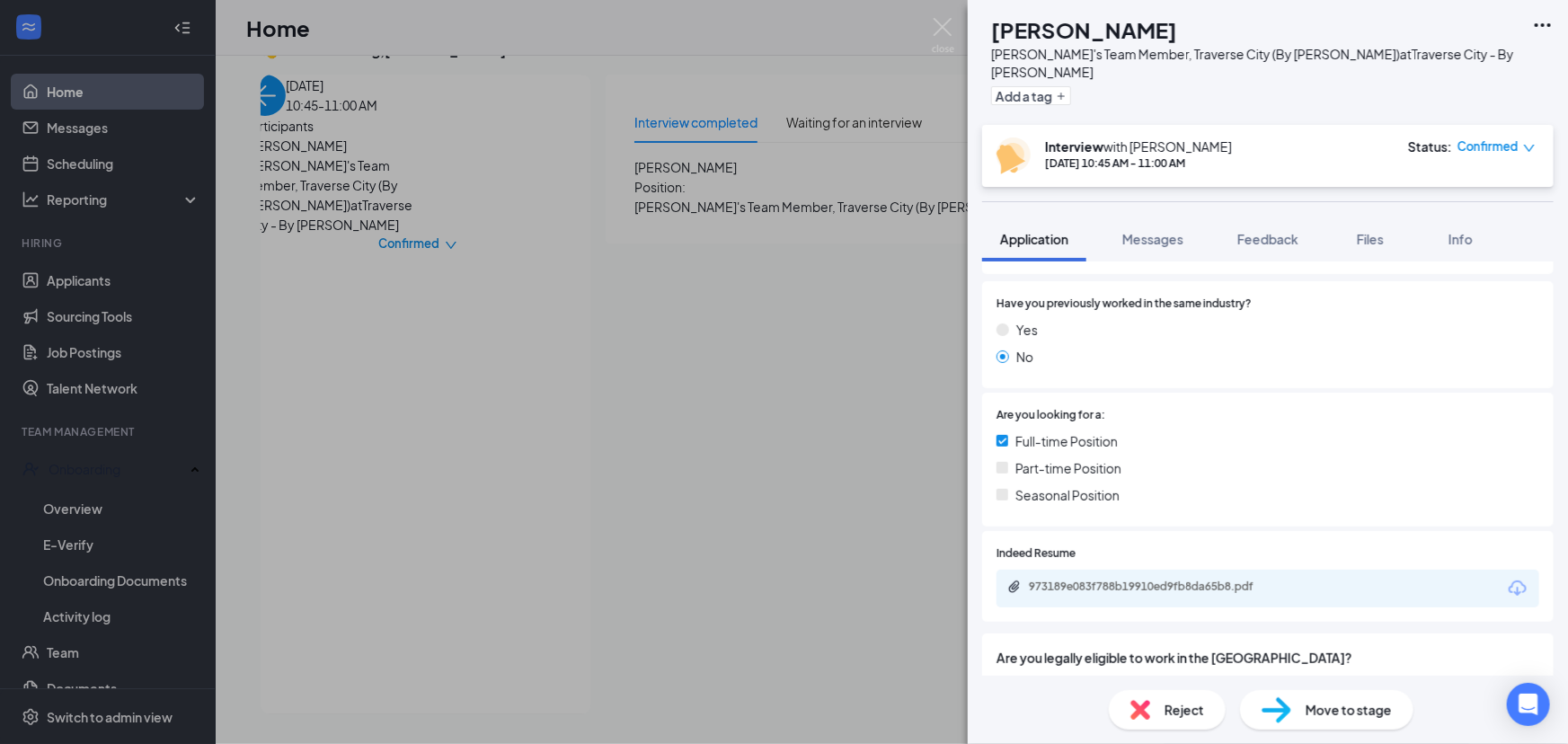
drag, startPoint x: 1122, startPoint y: 560, endPoint x: 1134, endPoint y: 580, distance: 23.3
click at [1128, 570] on div "973189e083f788b19910ed9fb8da65b8.pdf" at bounding box center [1268, 588] width 543 height 38
click at [1134, 580] on div "973189e083f788b19910ed9fb8da65b8.pdf" at bounding box center [1268, 588] width 543 height 38
click at [1091, 580] on div "973189e083f788b19910ed9fb8da65b8.pdf" at bounding box center [1155, 587] width 252 height 15
click at [562, 561] on div "SR [PERSON_NAME] [PERSON_NAME]'s Team Member, [GEOGRAPHIC_DATA] (By [PERSON_NAM…" at bounding box center [784, 372] width 1568 height 744
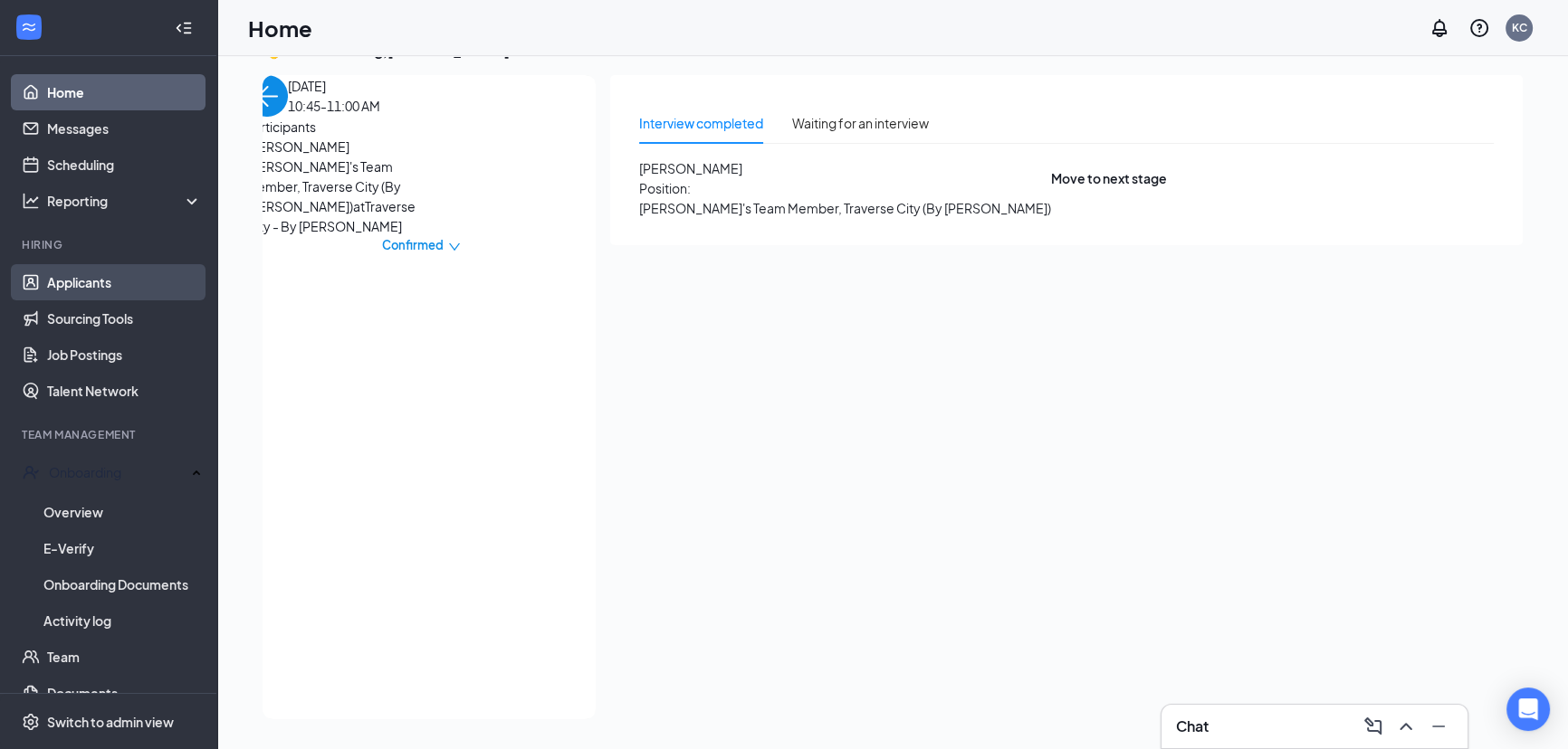
click at [73, 291] on link "Applicants" at bounding box center [124, 282] width 155 height 36
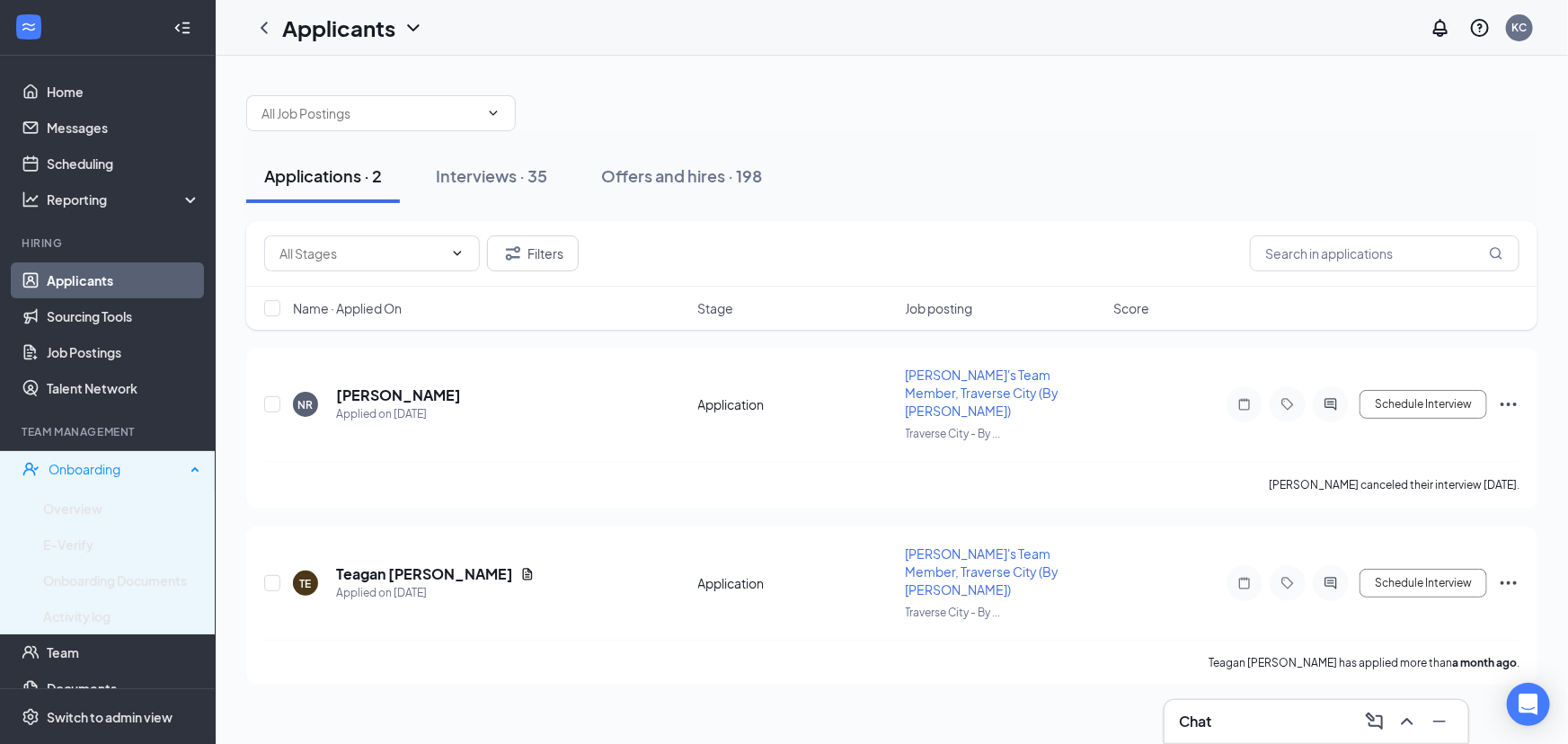
click at [95, 470] on div "Onboarding" at bounding box center [116, 469] width 136 height 18
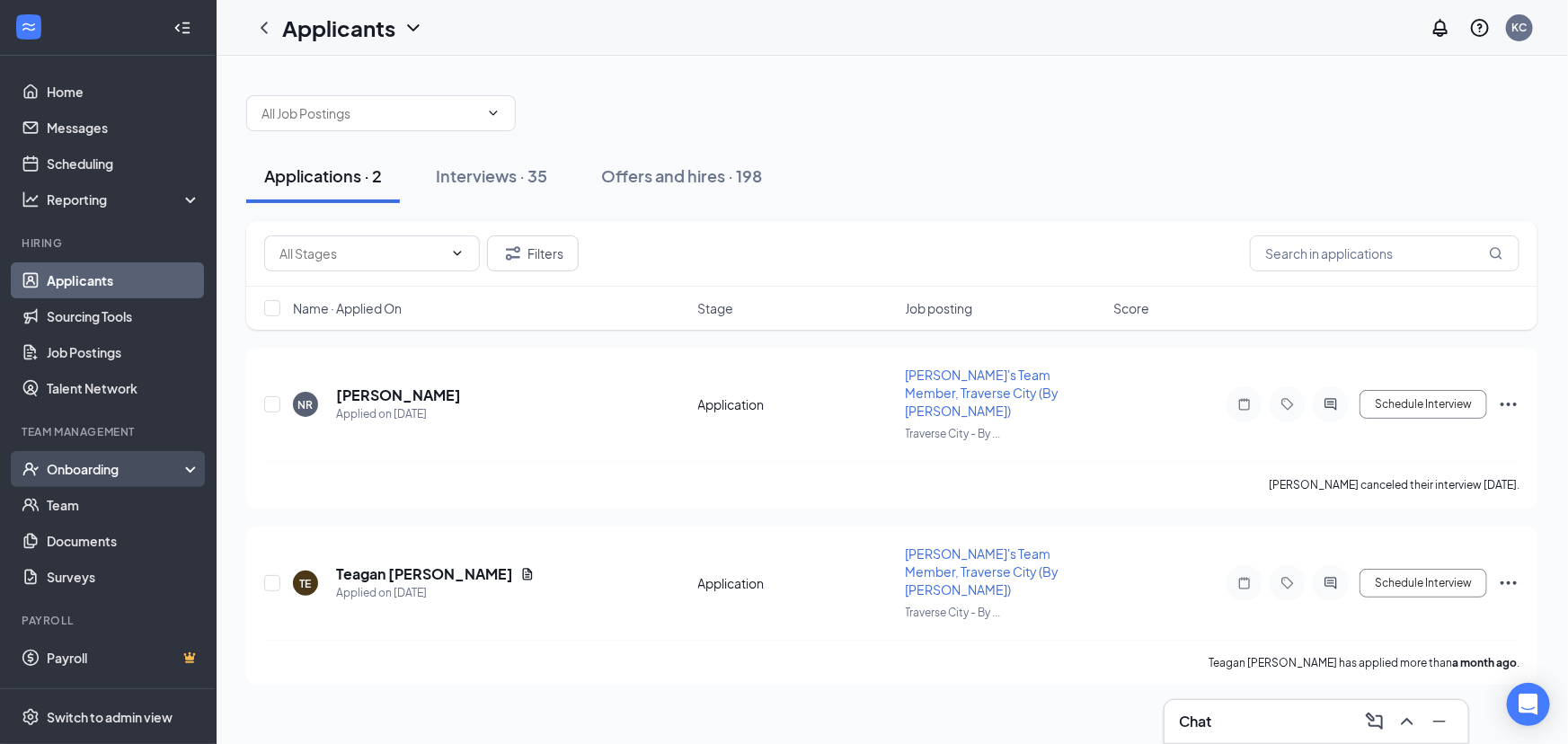
click at [122, 470] on div "Onboarding" at bounding box center [115, 469] width 138 height 18
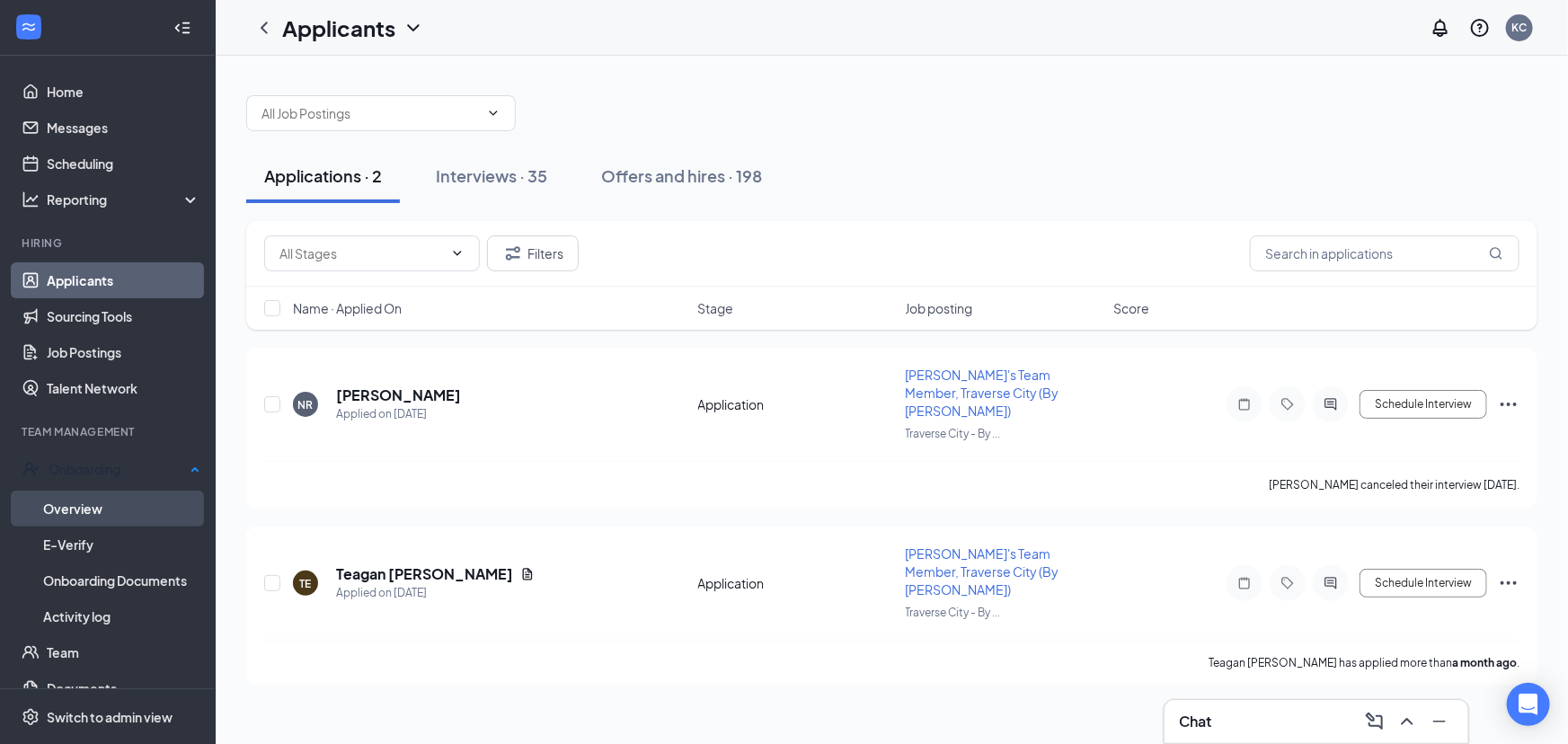
click at [117, 504] on link "Overview" at bounding box center [122, 509] width 157 height 36
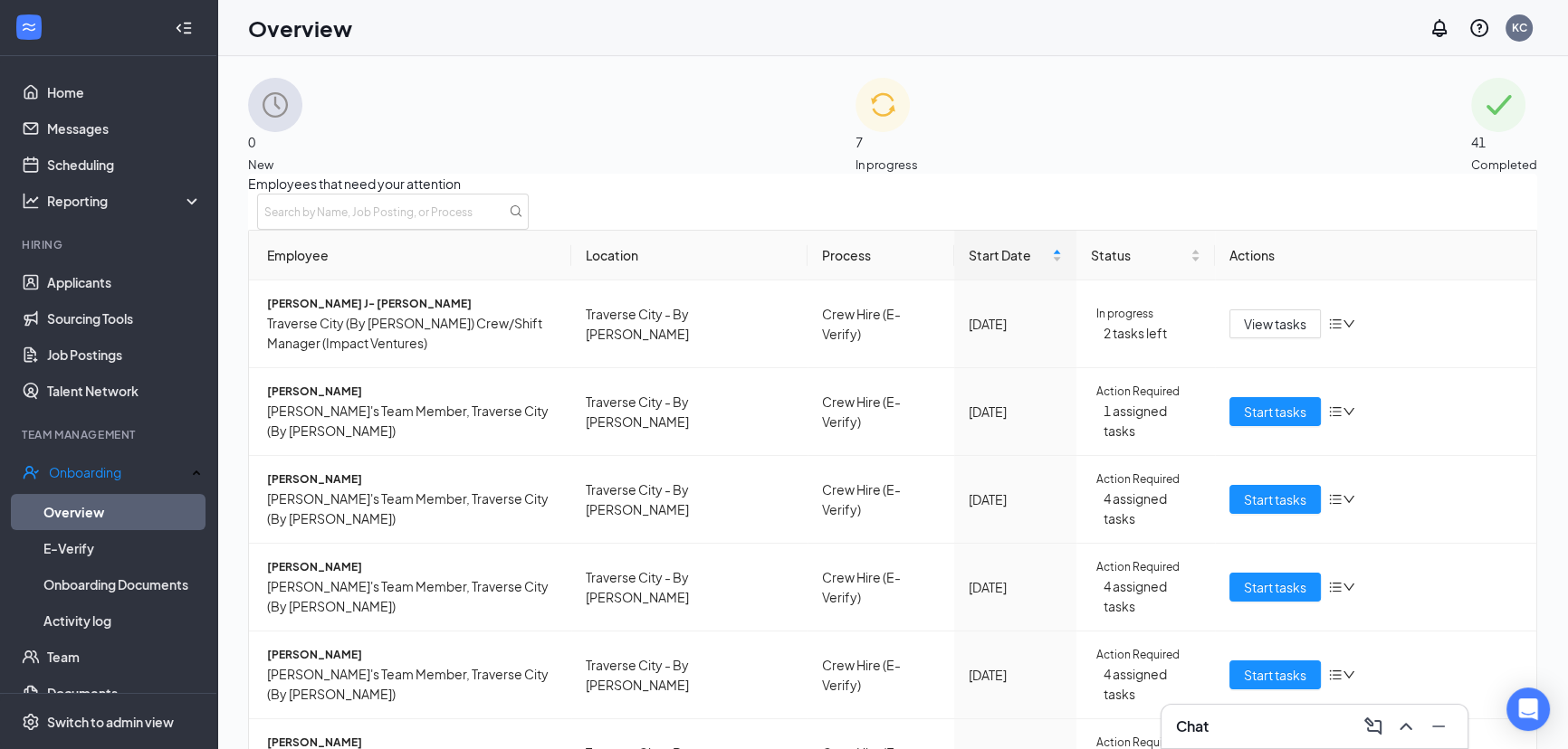
click at [911, 163] on div "7 In progress" at bounding box center [887, 125] width 63 height 96
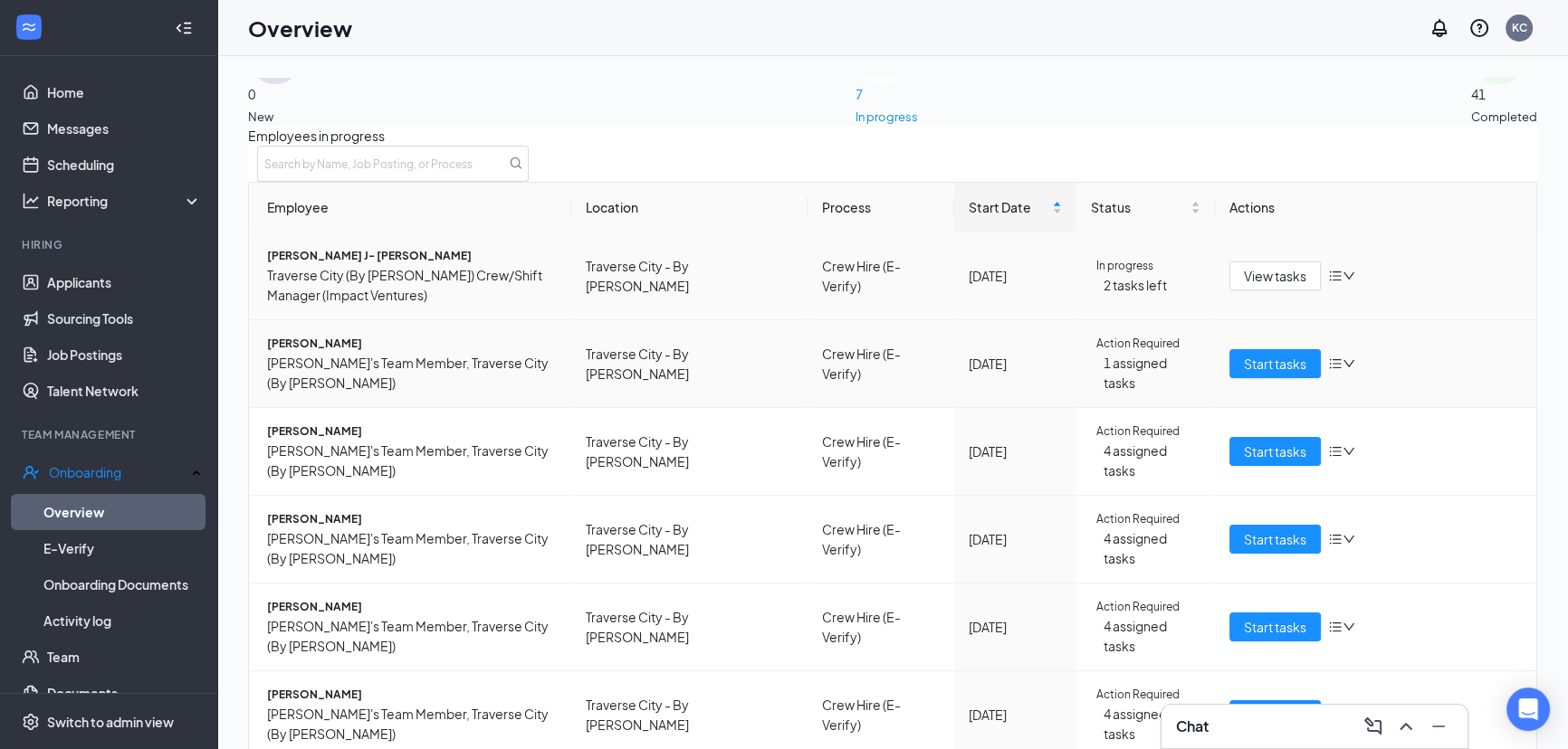
scroll to position [97, 0]
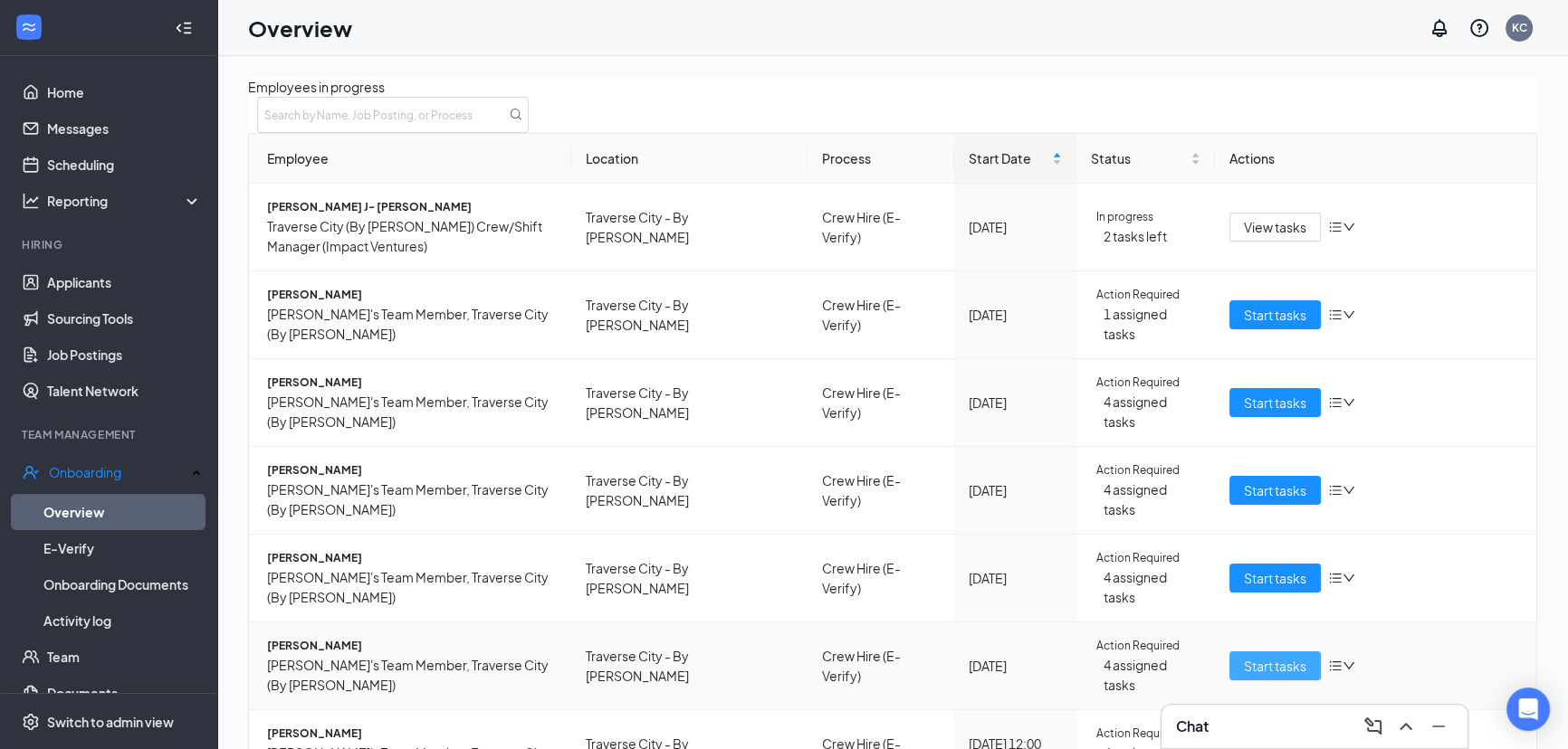
click at [1229, 651] on button "Start tasks" at bounding box center [1275, 665] width 91 height 29
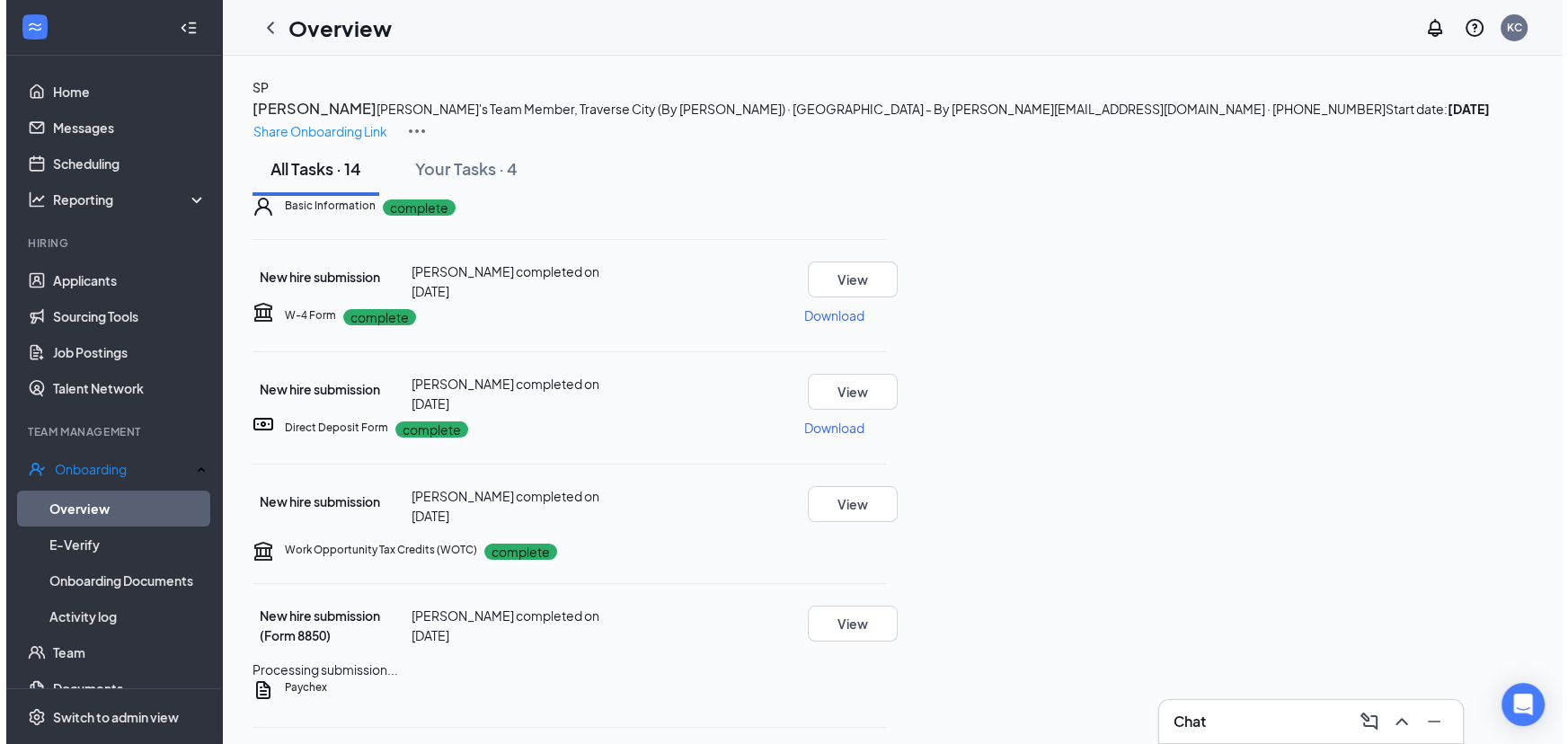
scroll to position [44, 0]
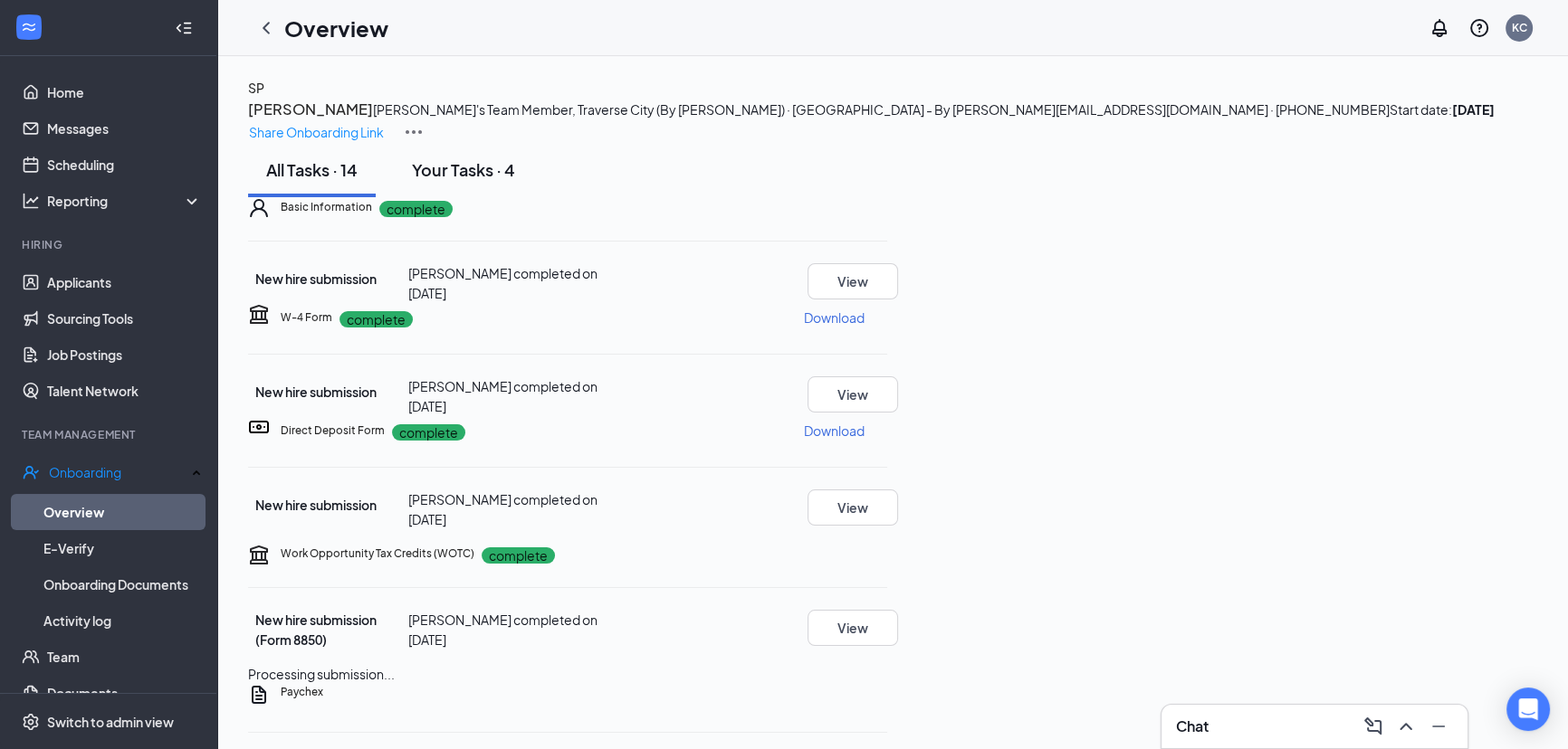
click at [432, 181] on div "Your Tasks · 4" at bounding box center [463, 170] width 104 height 22
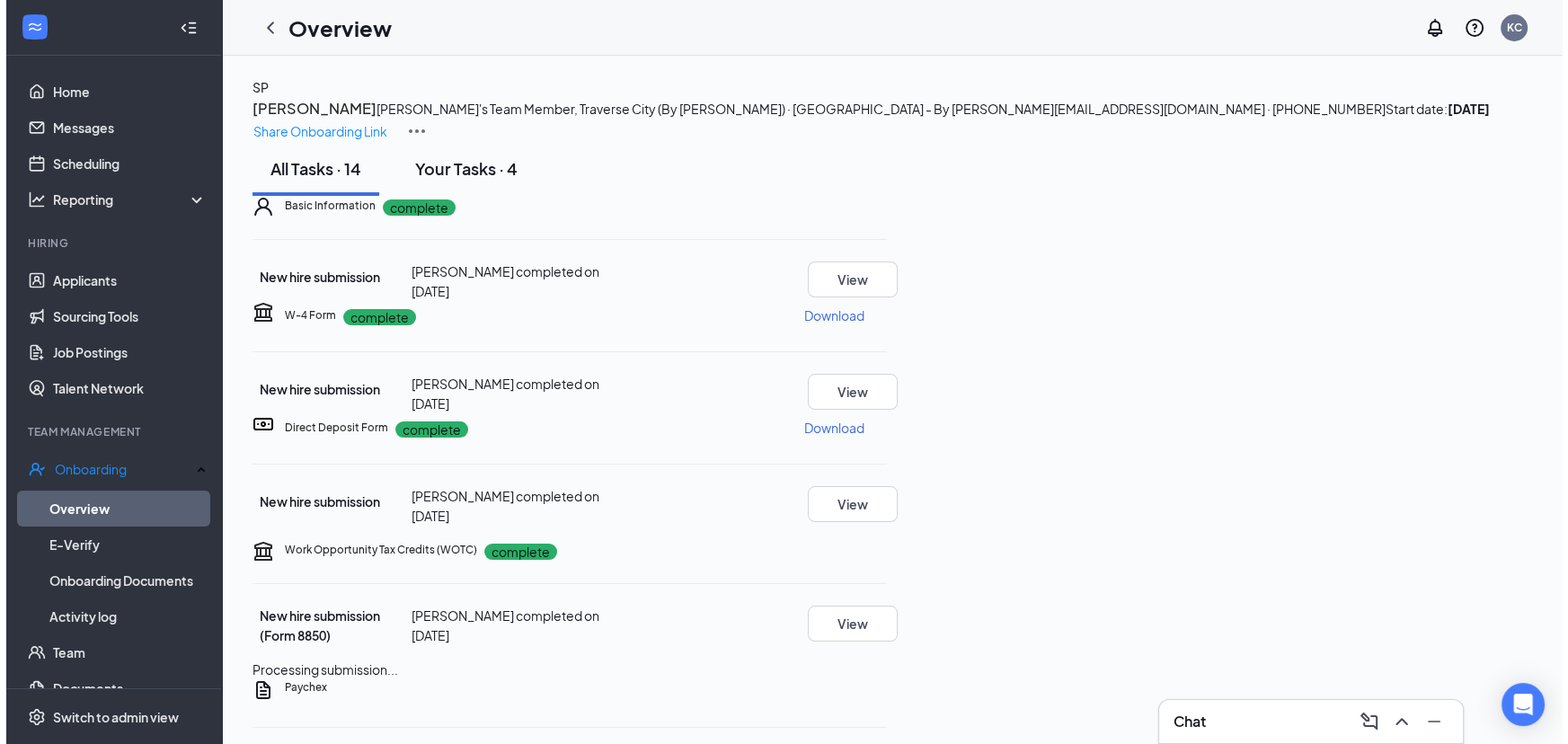
scroll to position [0, 0]
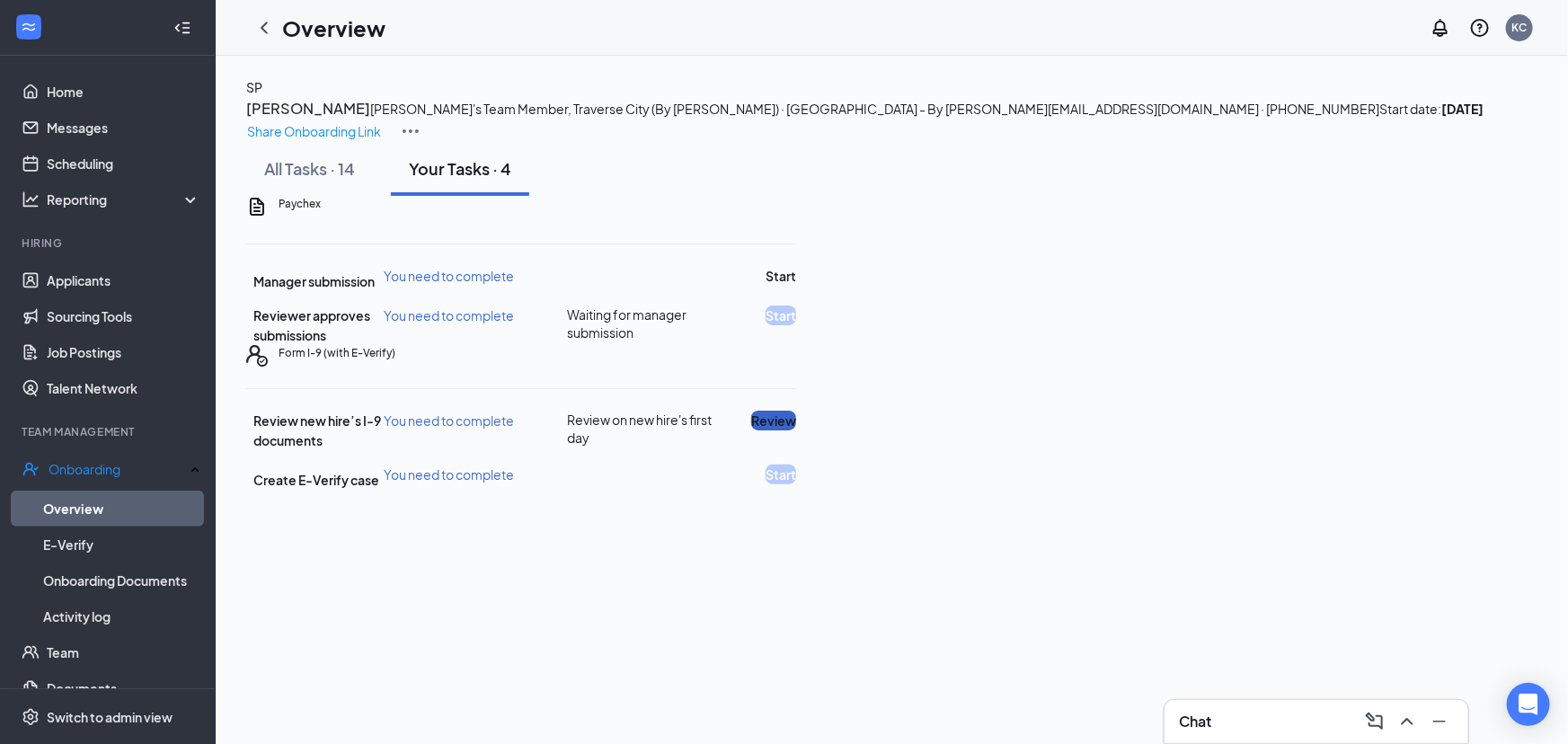
click at [796, 431] on button "Review" at bounding box center [773, 420] width 44 height 19
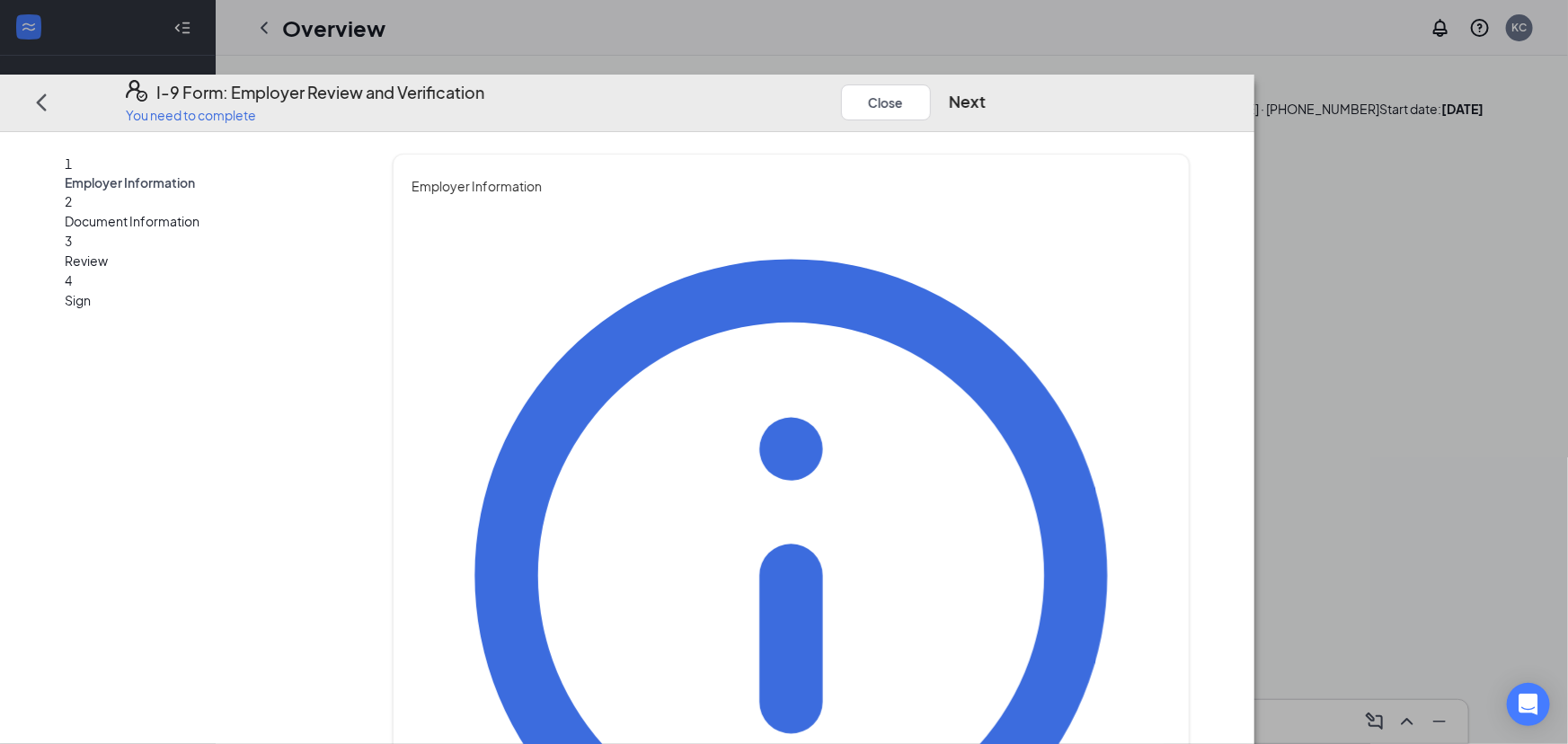
type input "colton"
type input "Sefton"
type input "Colton"
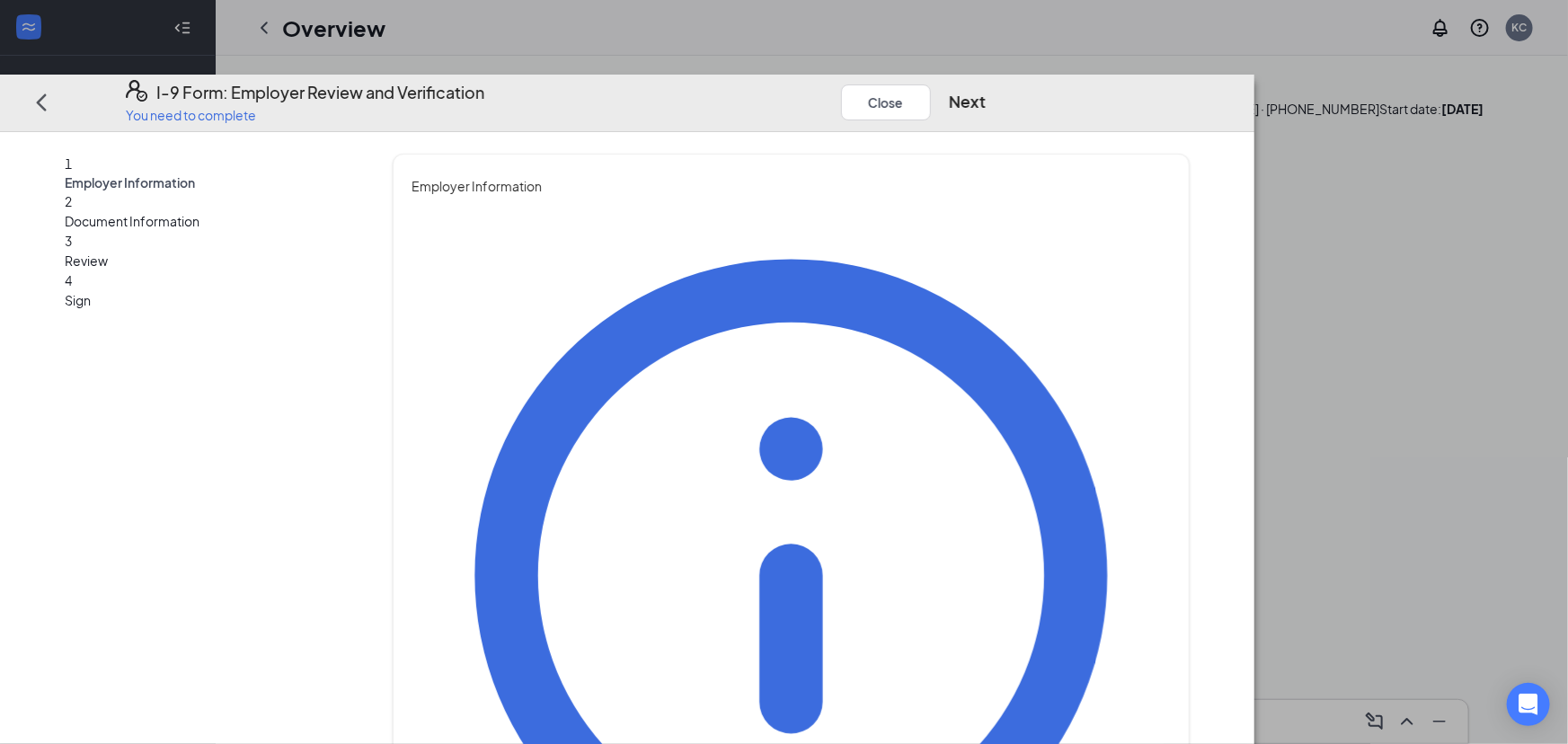
type input "Manager"
type input "1"
paste input "[EMAIL_ADDRESS][DOMAIN_NAME]"
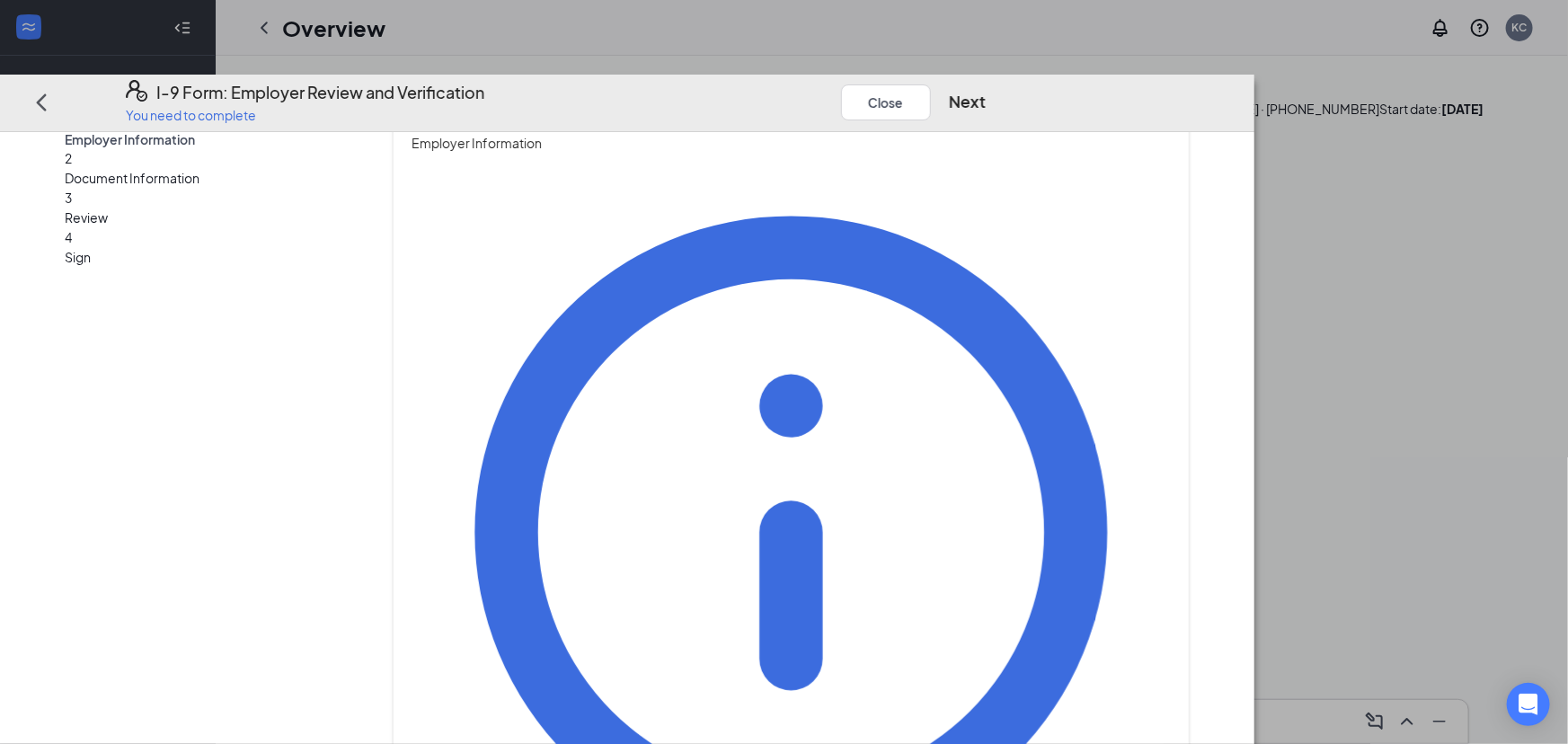
scroll to position [82, 0]
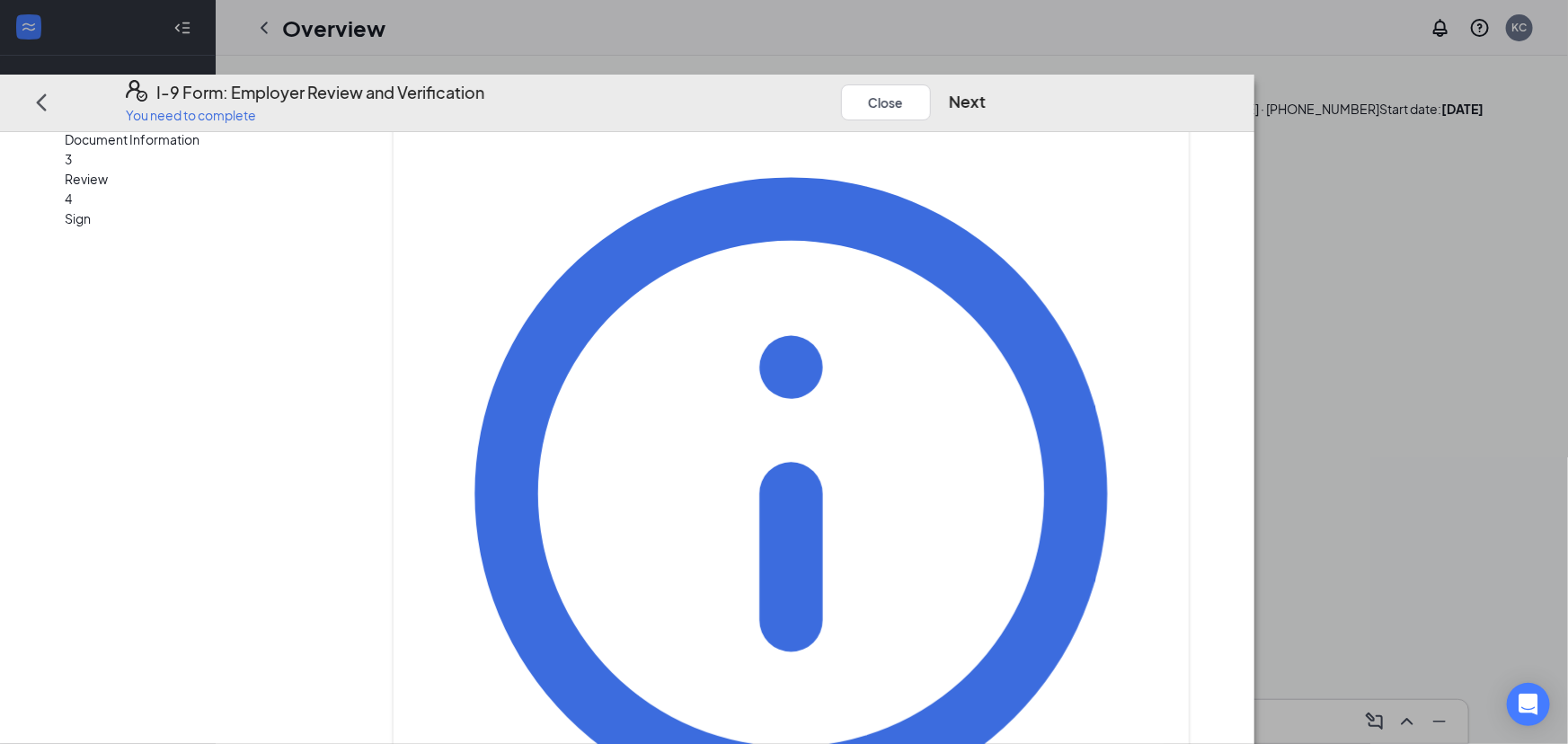
type input "[EMAIL_ADDRESS][DOMAIN_NAME]"
drag, startPoint x: 553, startPoint y: 546, endPoint x: 548, endPoint y: 536, distance: 11.2
type input "2313975956"
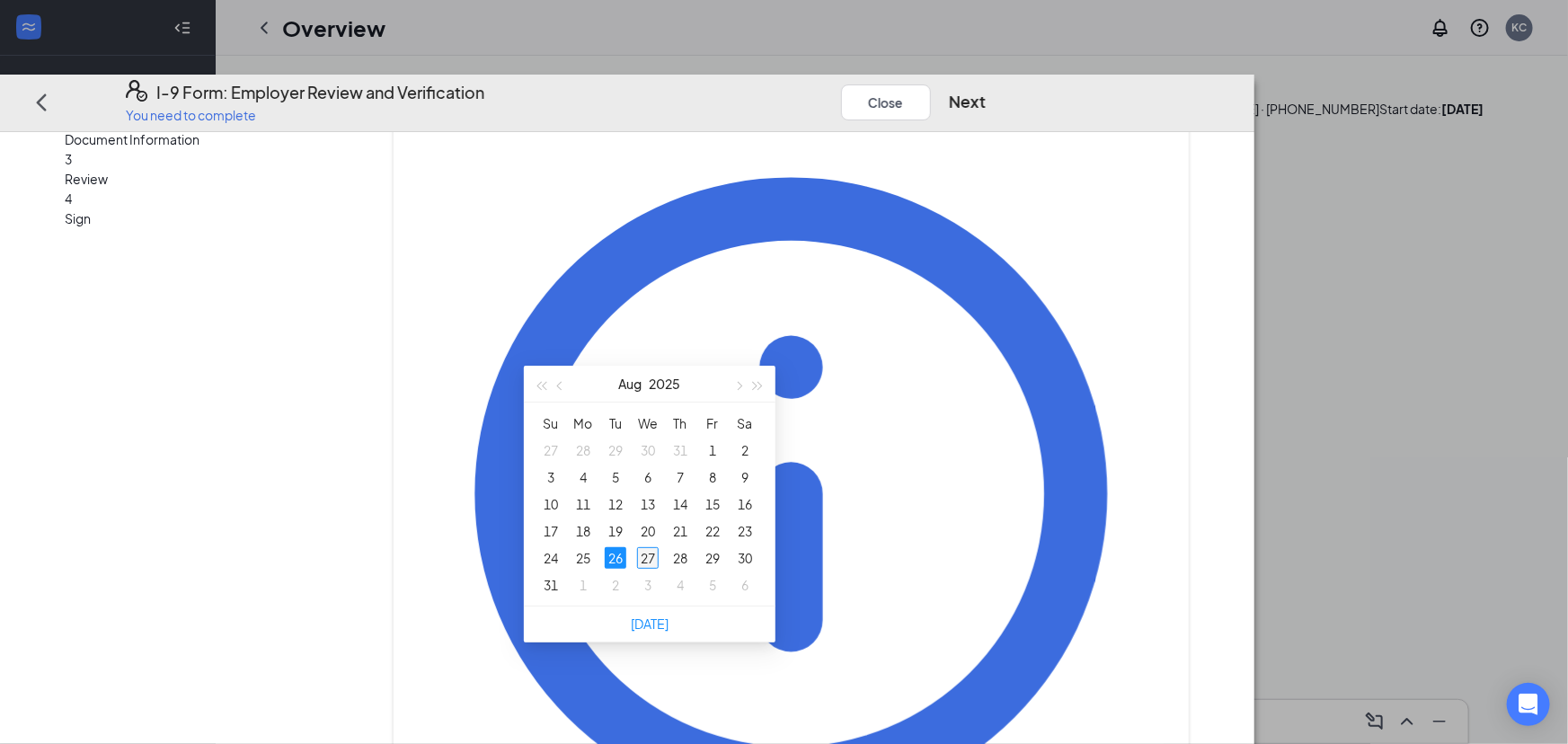
type input "[DATE]"
click at [646, 549] on div "27" at bounding box center [647, 558] width 21 height 21
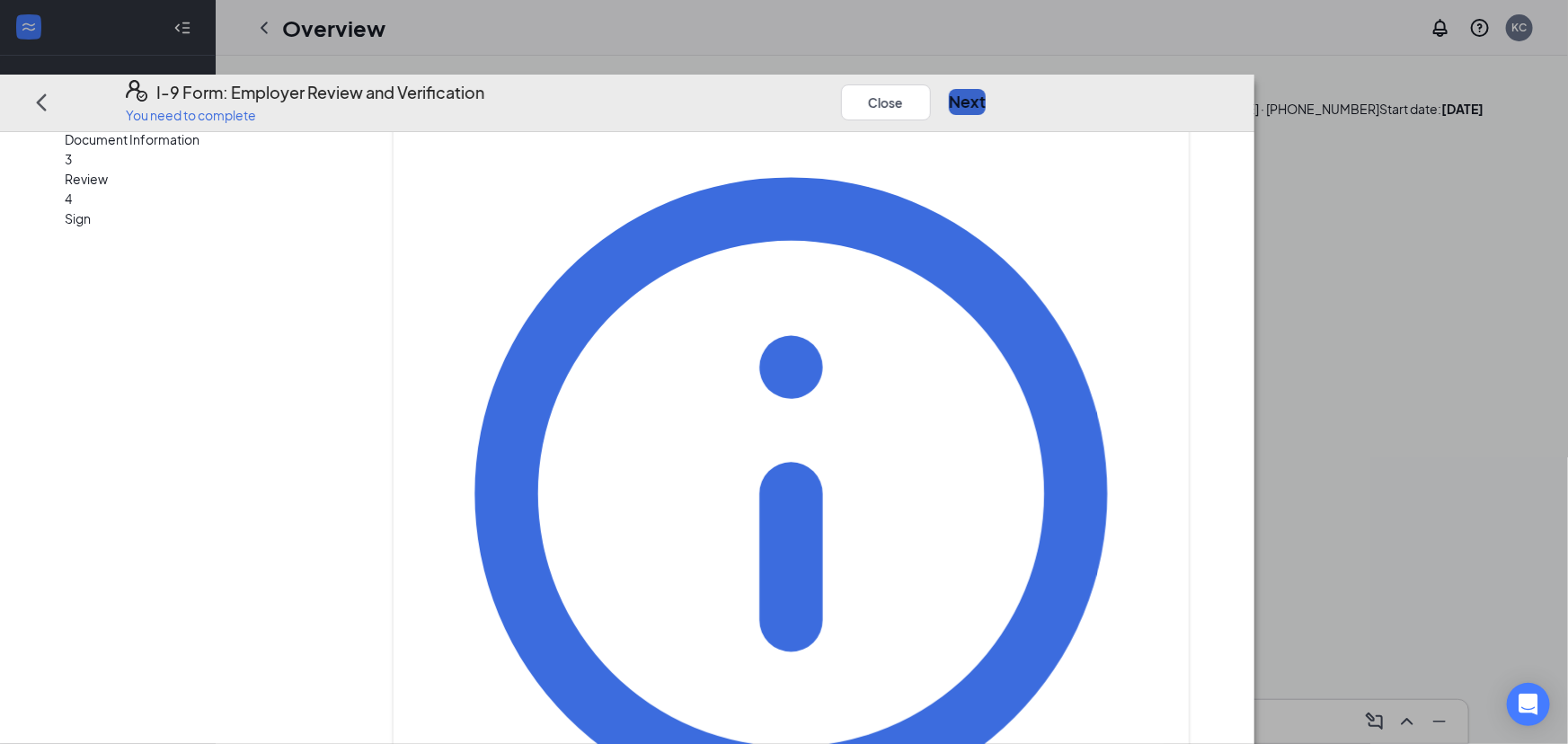
click at [985, 89] on button "Next" at bounding box center [967, 101] width 37 height 25
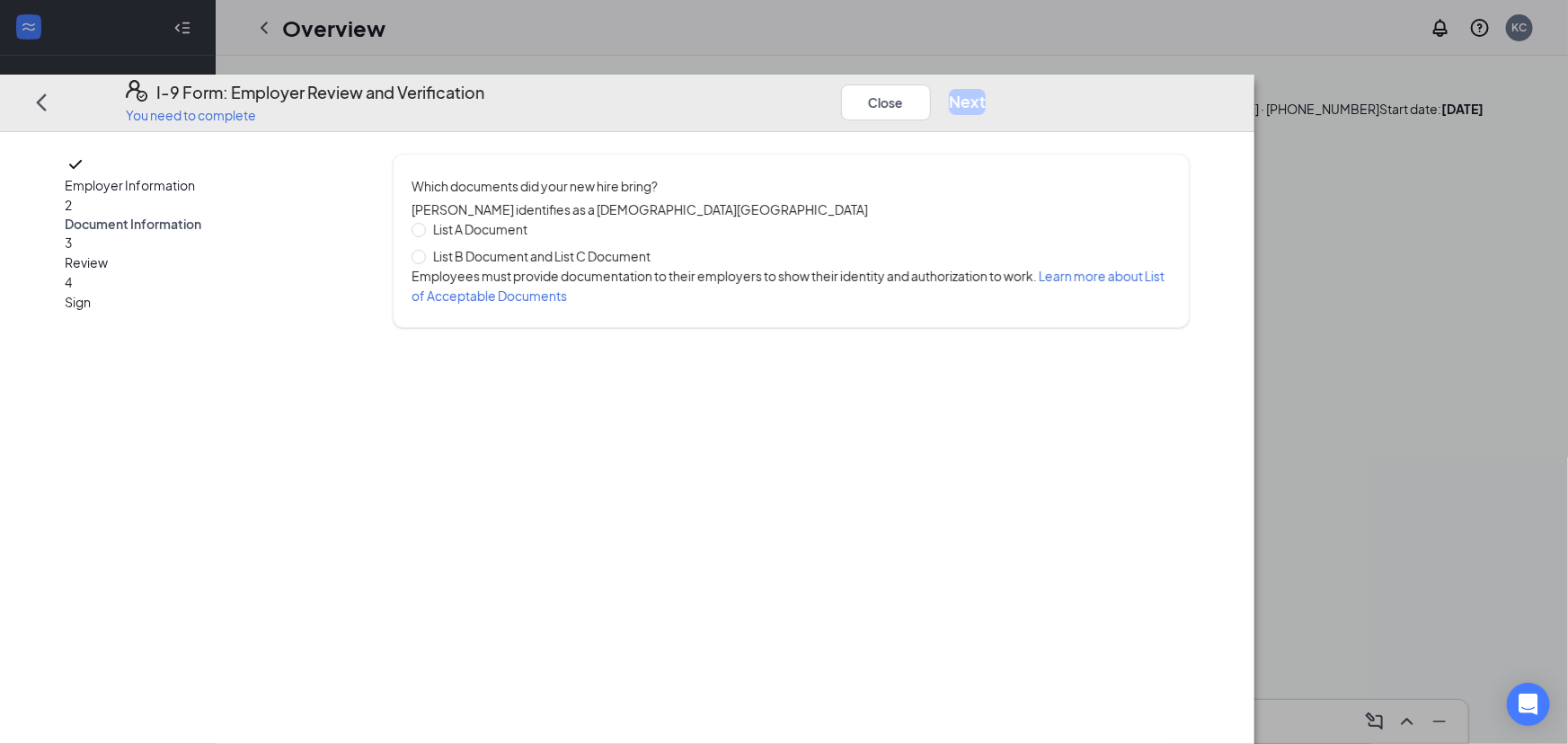
click at [580, 246] on span "List B Document and List C Document" at bounding box center [542, 256] width 232 height 19
click at [424, 250] on input "List B Document and List C Document" at bounding box center [418, 257] width 13 height 13
radio input "true"
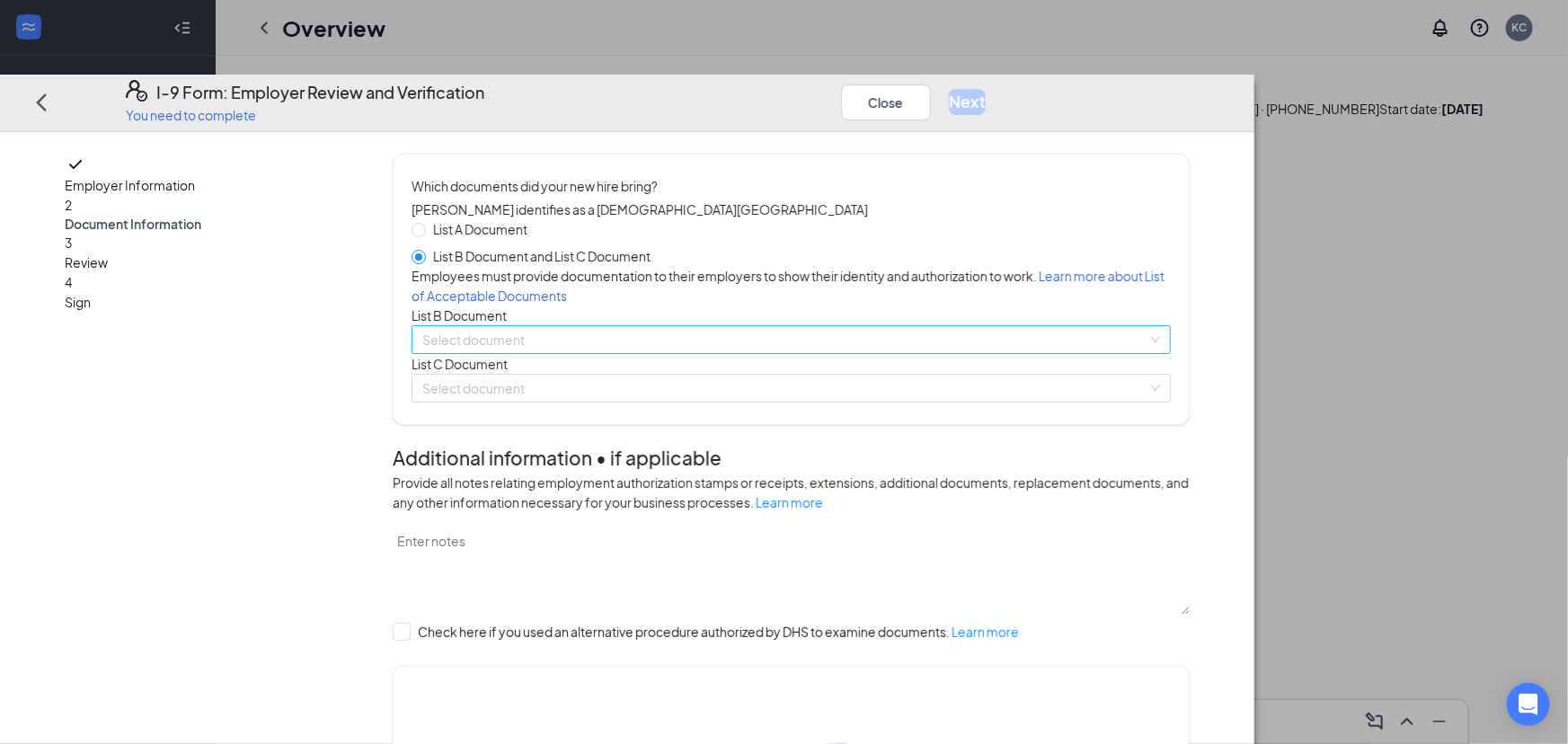
click at [643, 353] on input "search" at bounding box center [784, 339] width 725 height 27
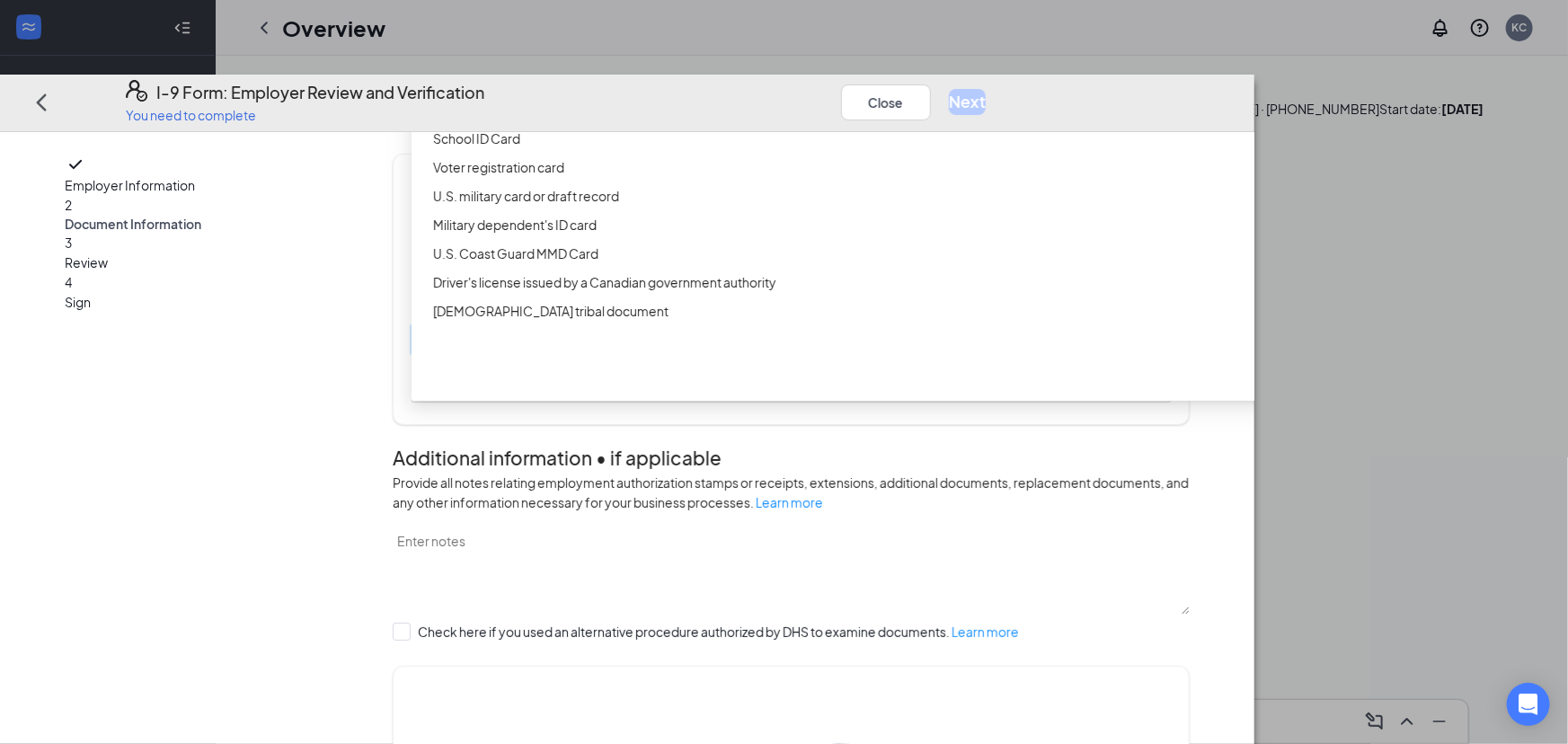
click at [629, 91] on div "Driver’s License issued by U.S State or outlying US possession" at bounding box center [861, 81] width 857 height 19
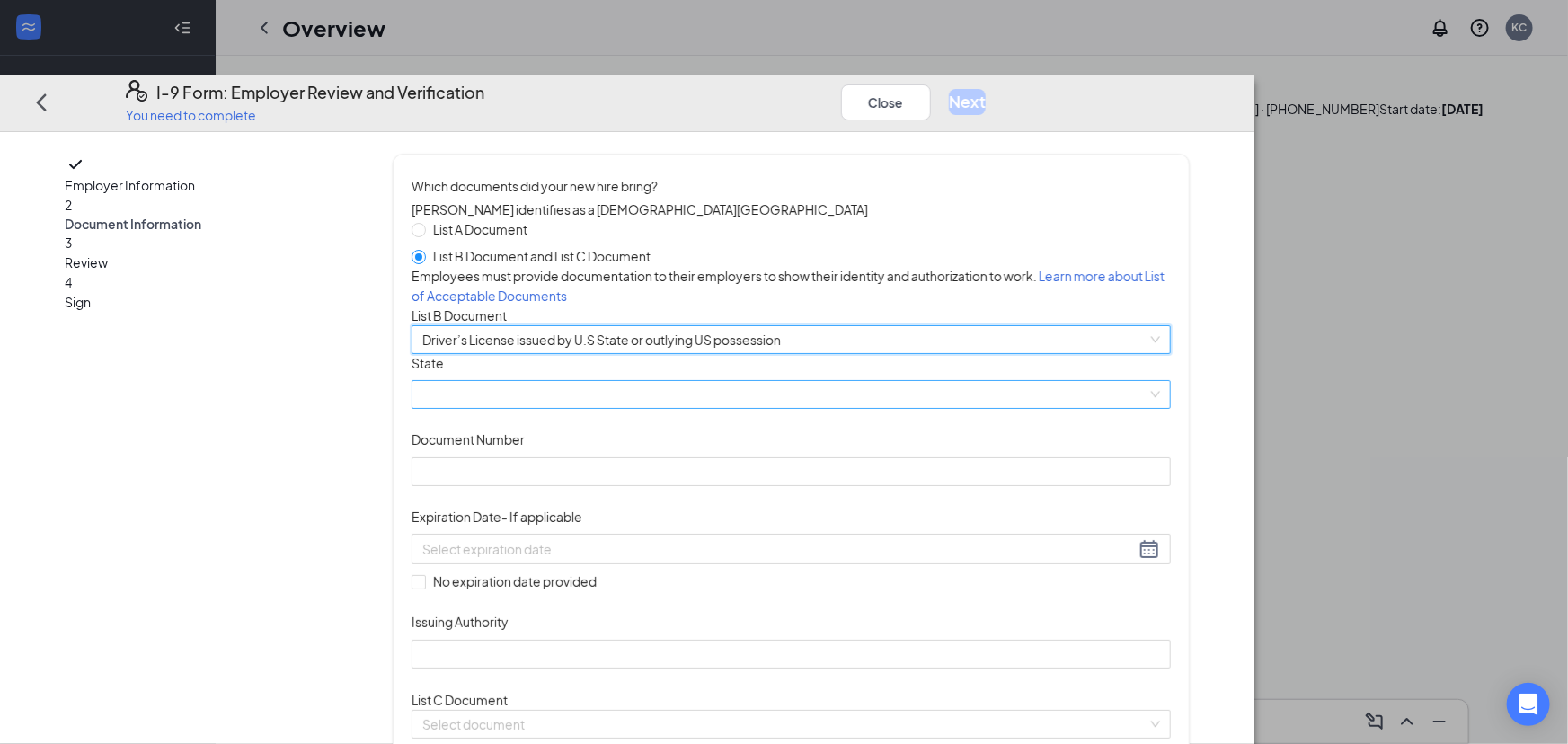
click at [617, 408] on span at bounding box center [791, 394] width 737 height 27
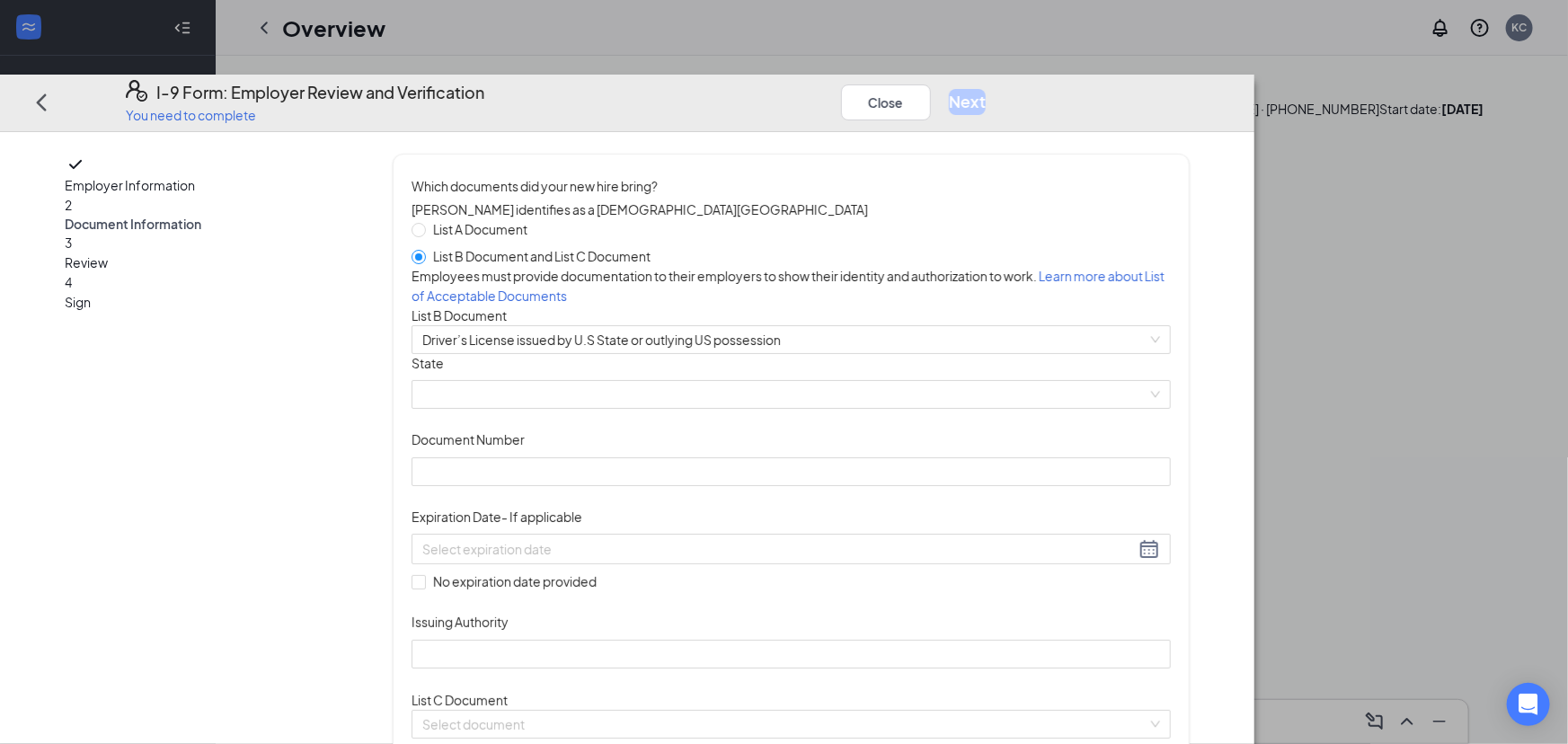
drag, startPoint x: 442, startPoint y: 422, endPoint x: 597, endPoint y: 389, distance: 158.5
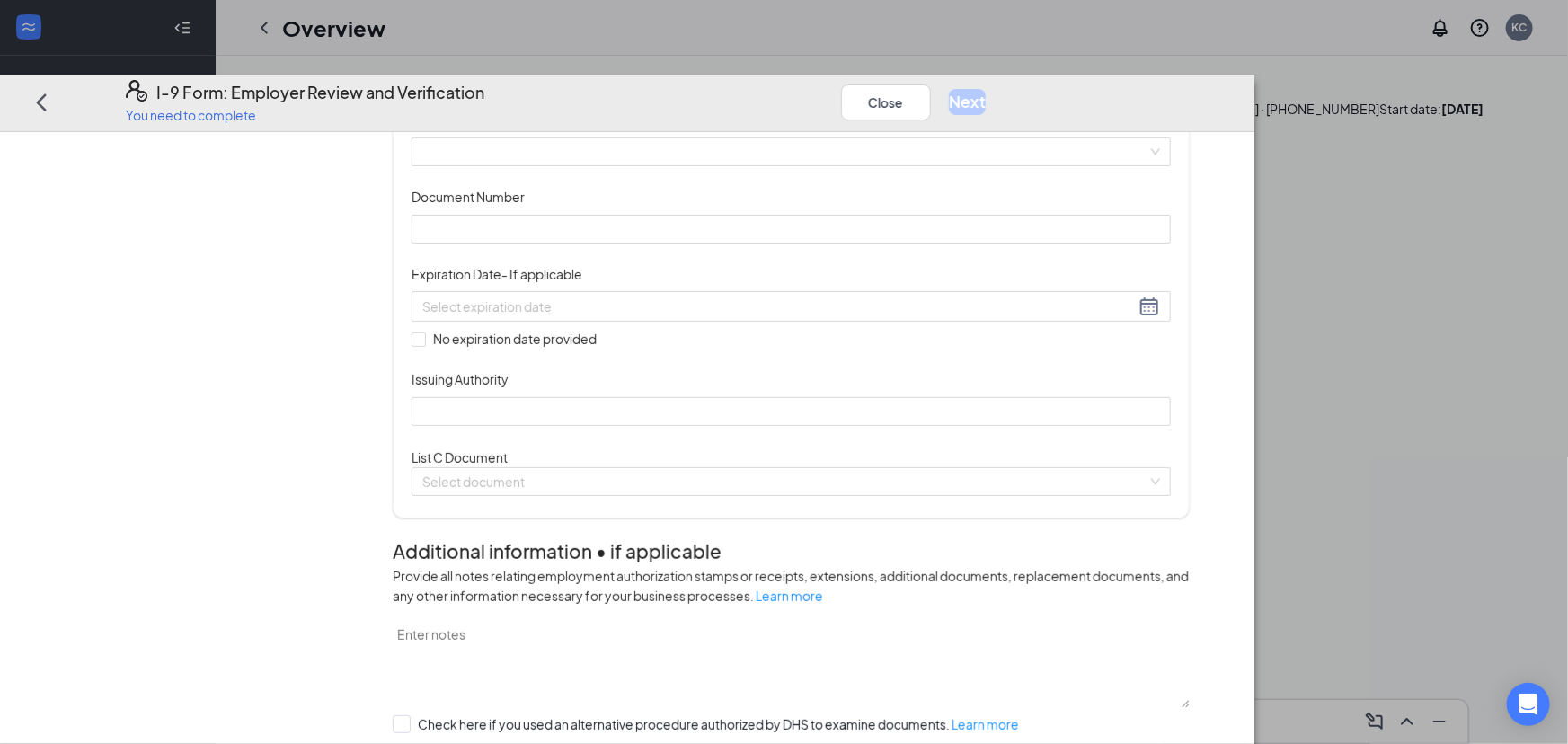
scroll to position [245, 0]
click at [632, 164] on span at bounding box center [791, 149] width 737 height 27
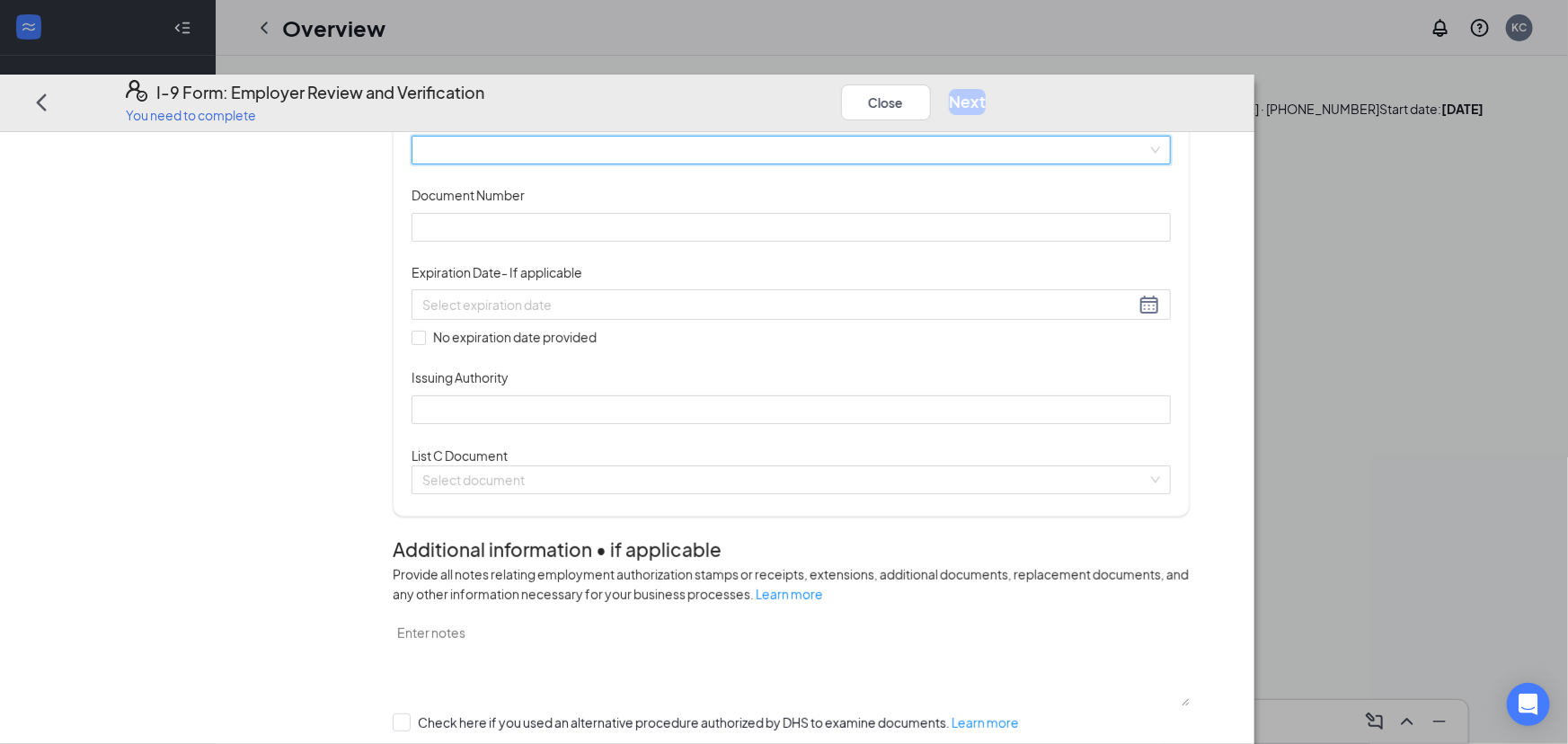
click at [632, 164] on span at bounding box center [791, 149] width 737 height 27
click at [604, 164] on span at bounding box center [791, 149] width 737 height 27
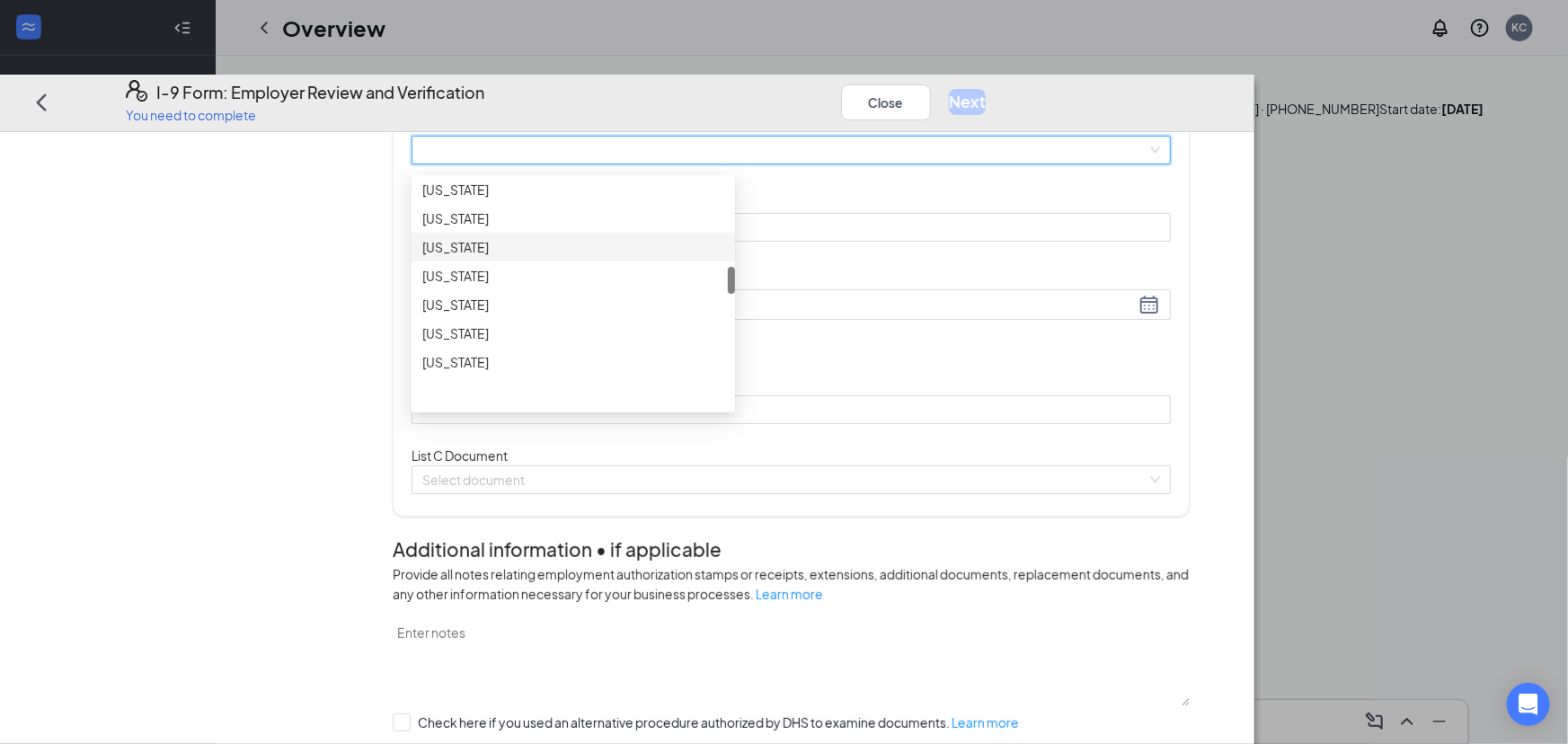
scroll to position [979, 0]
click at [582, 203] on div "[US_STATE]" at bounding box center [573, 193] width 302 height 19
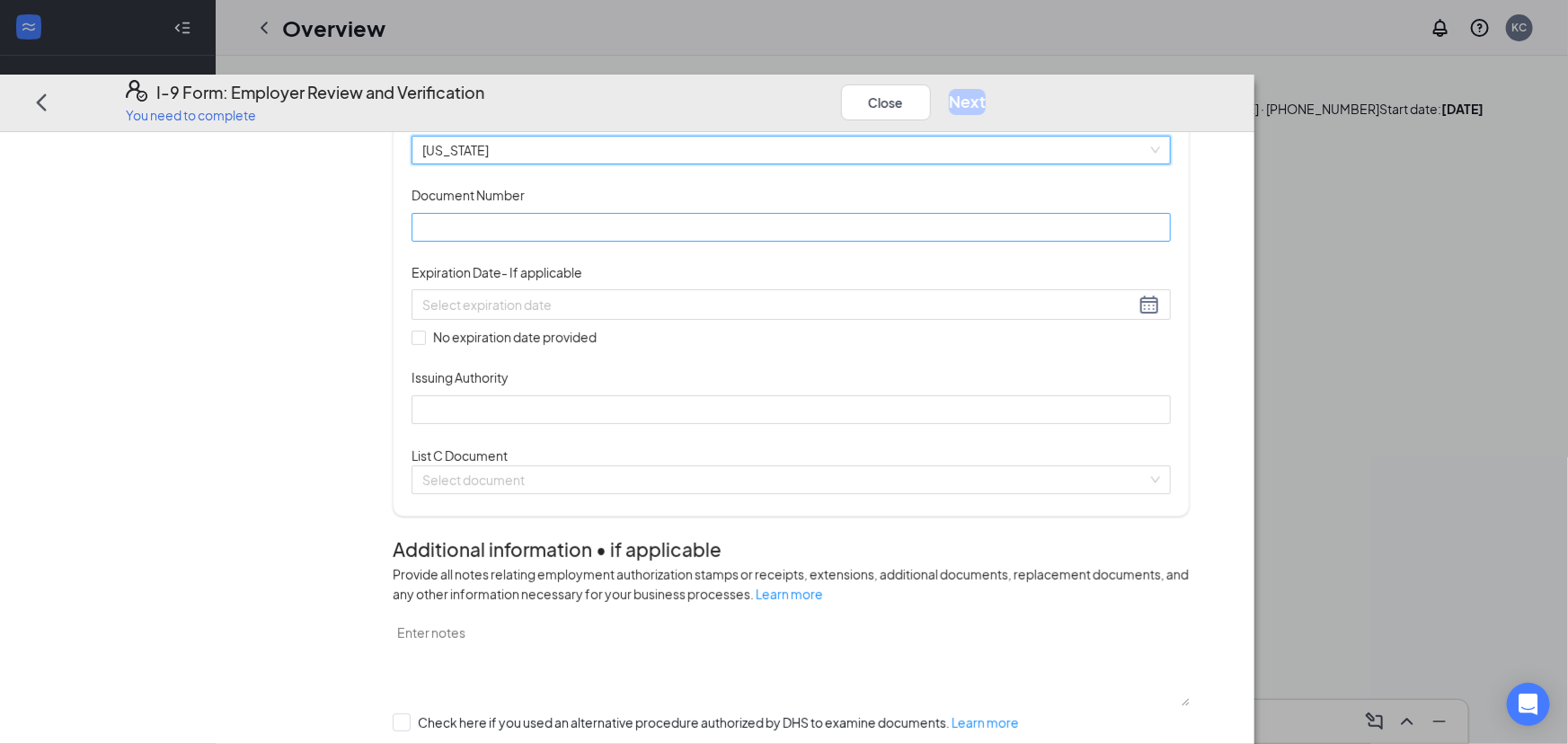
click at [583, 242] on input "Document Number" at bounding box center [791, 227] width 759 height 29
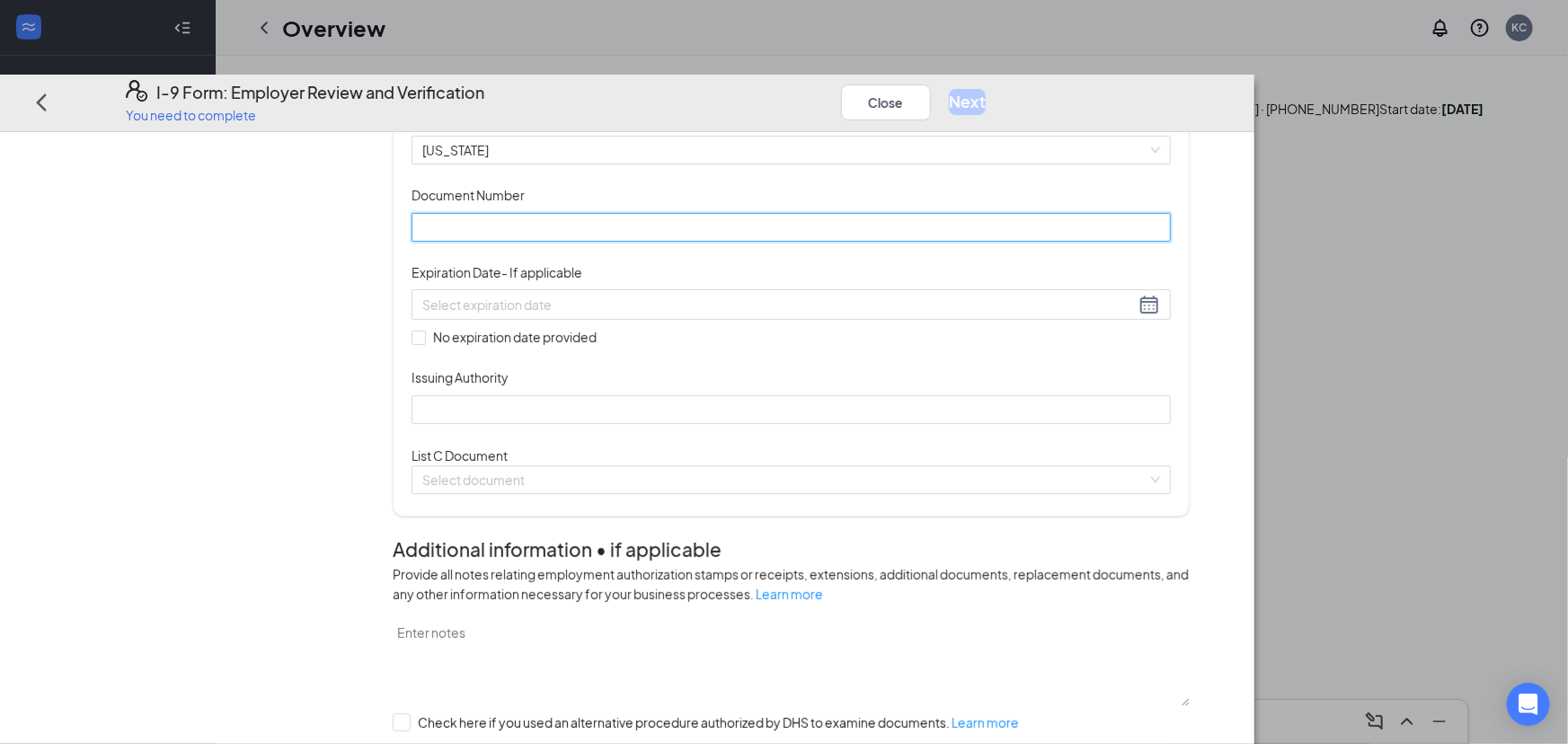
click at [629, 242] on input "Document Number" at bounding box center [791, 227] width 759 height 29
type input "O"
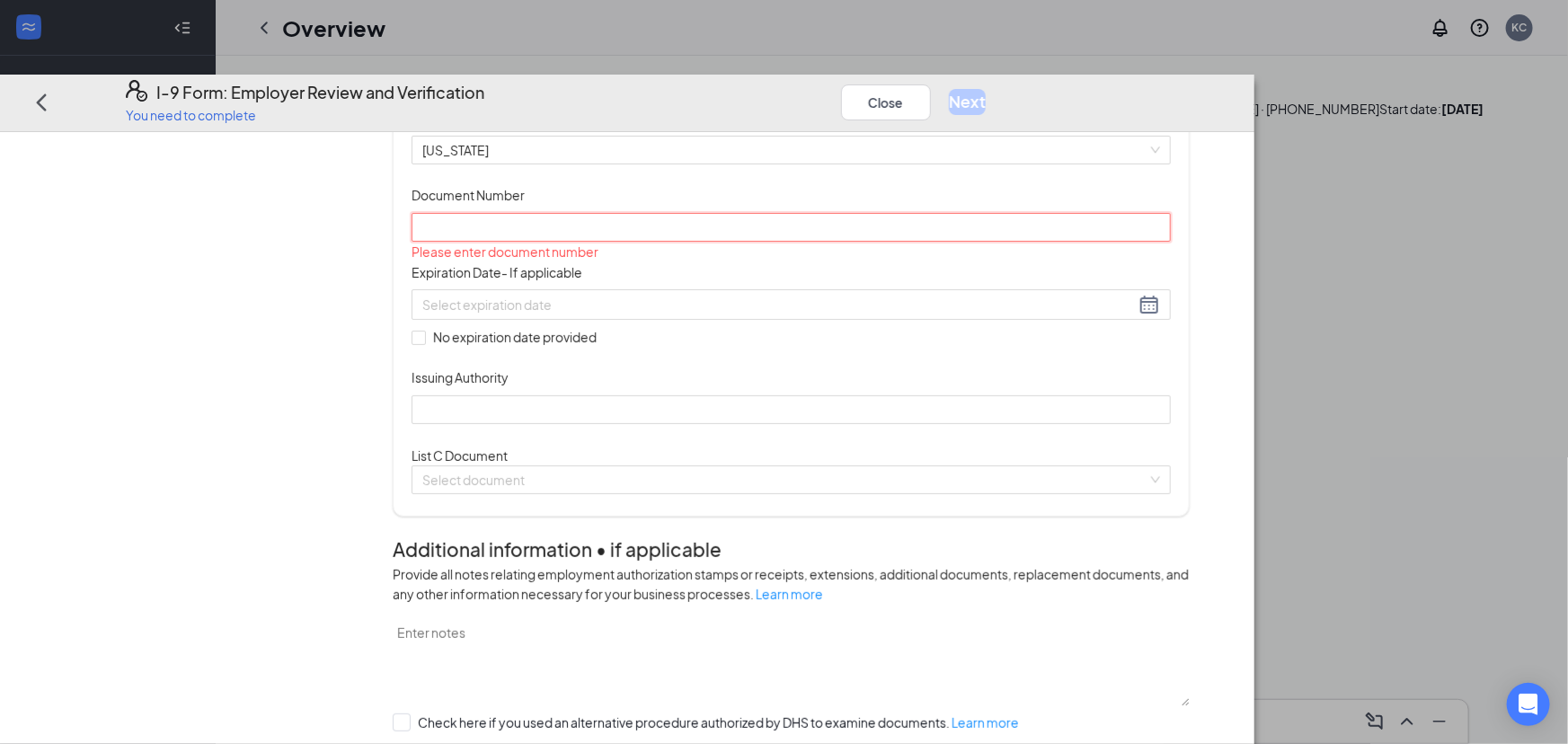
type input "O"
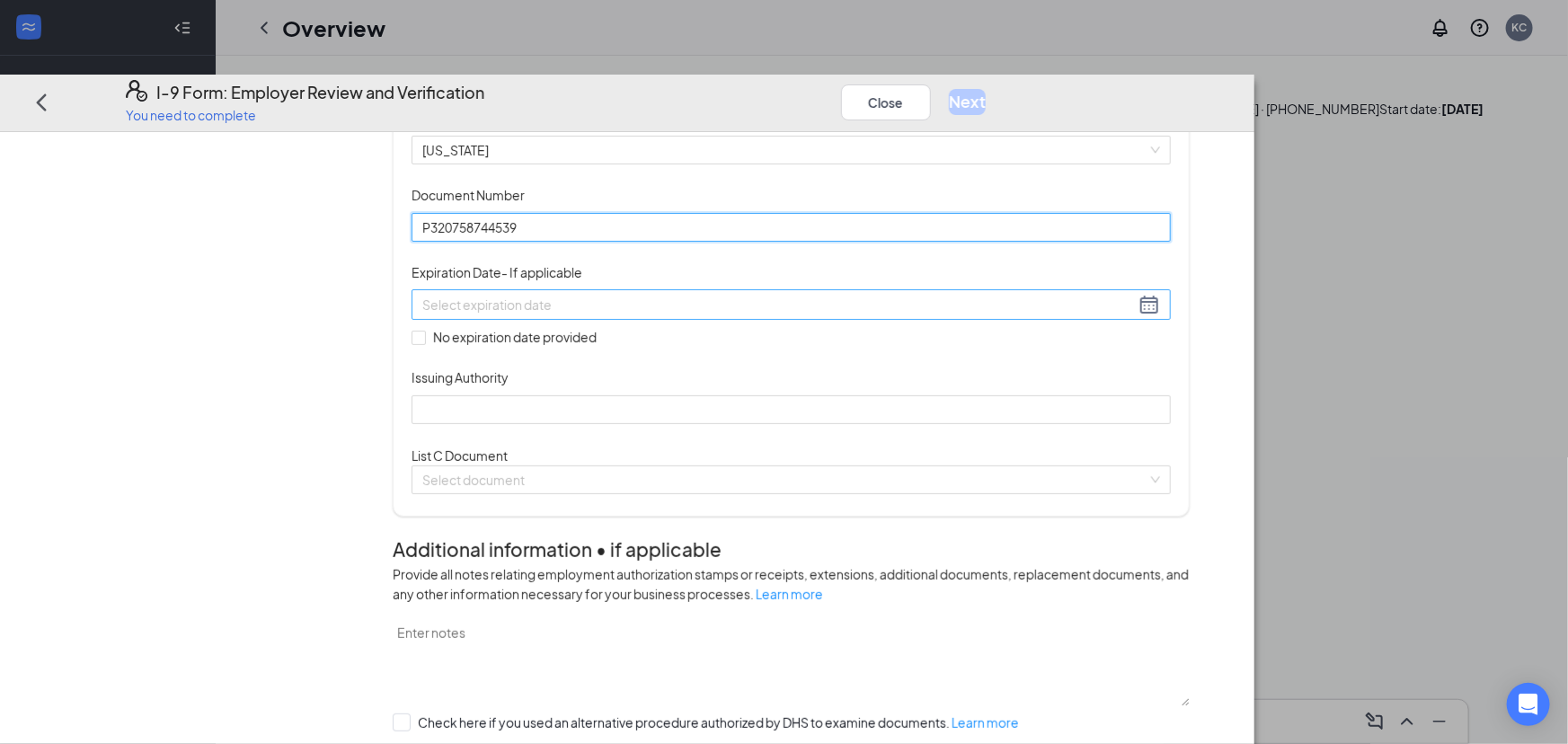
type input "P320758744539"
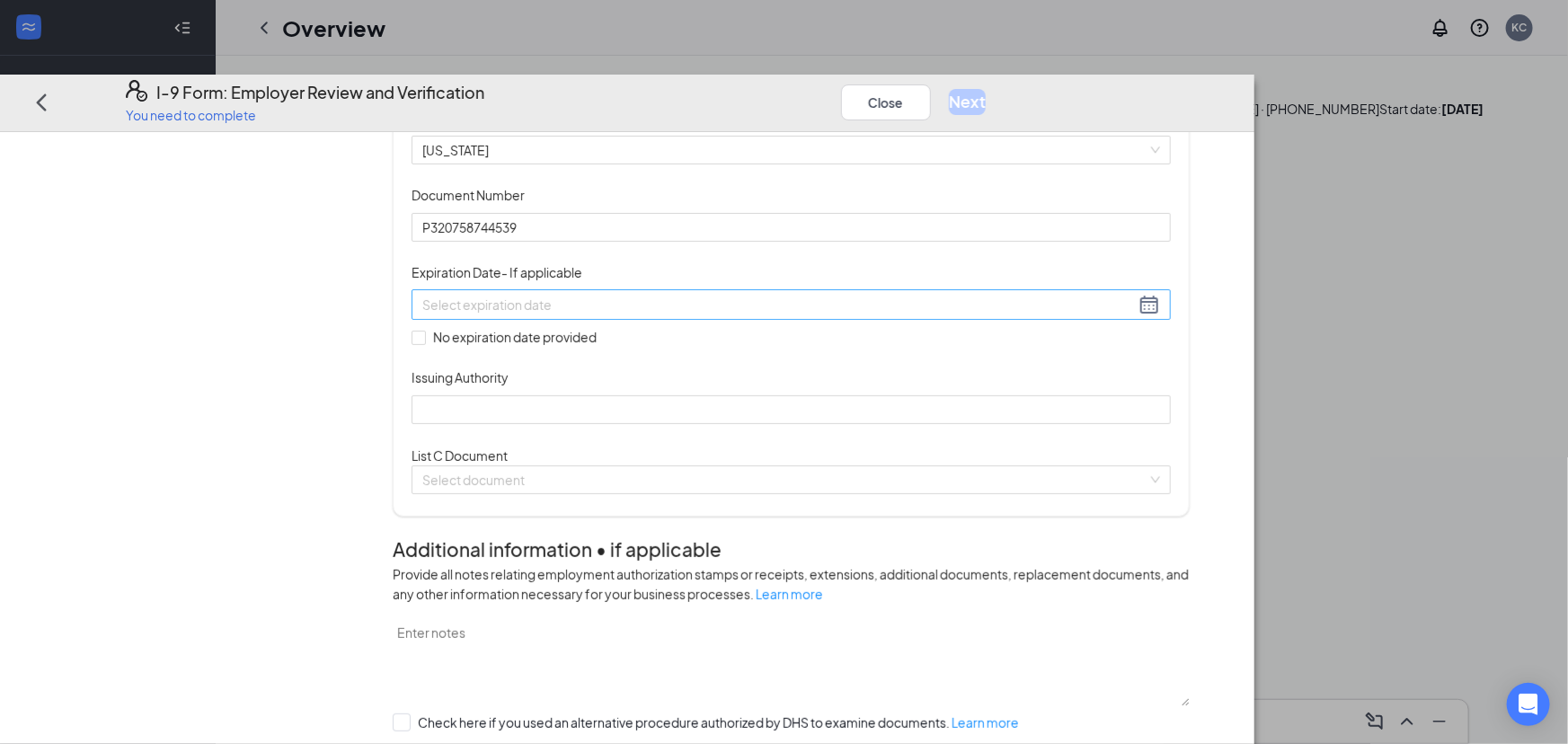
click at [684, 314] on input at bounding box center [778, 304] width 712 height 19
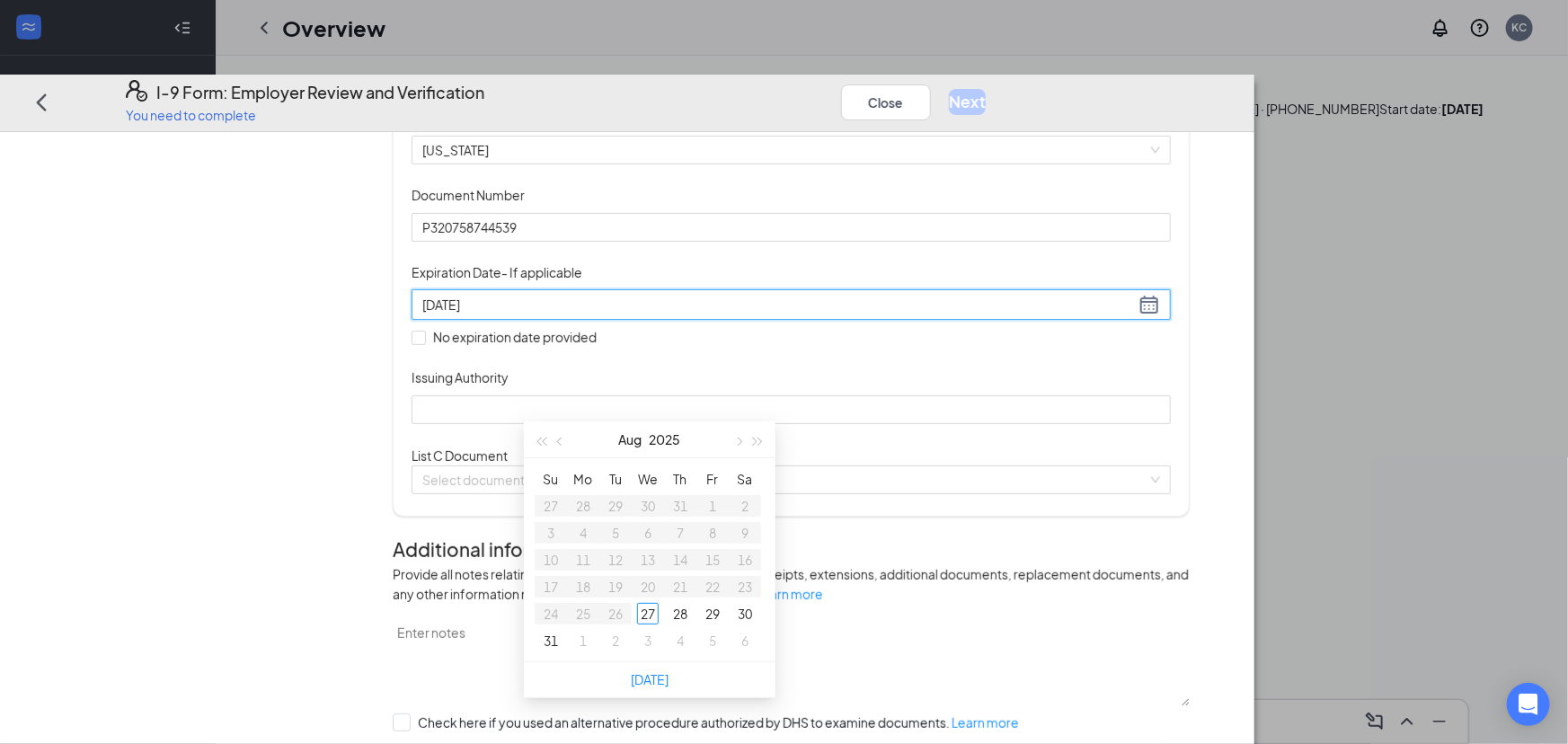
type input "[DATE]"
click at [345, 440] on div "Employer Information 2 Document Information 3 Review 4 Sign" at bounding box center [206, 729] width 282 height 1640
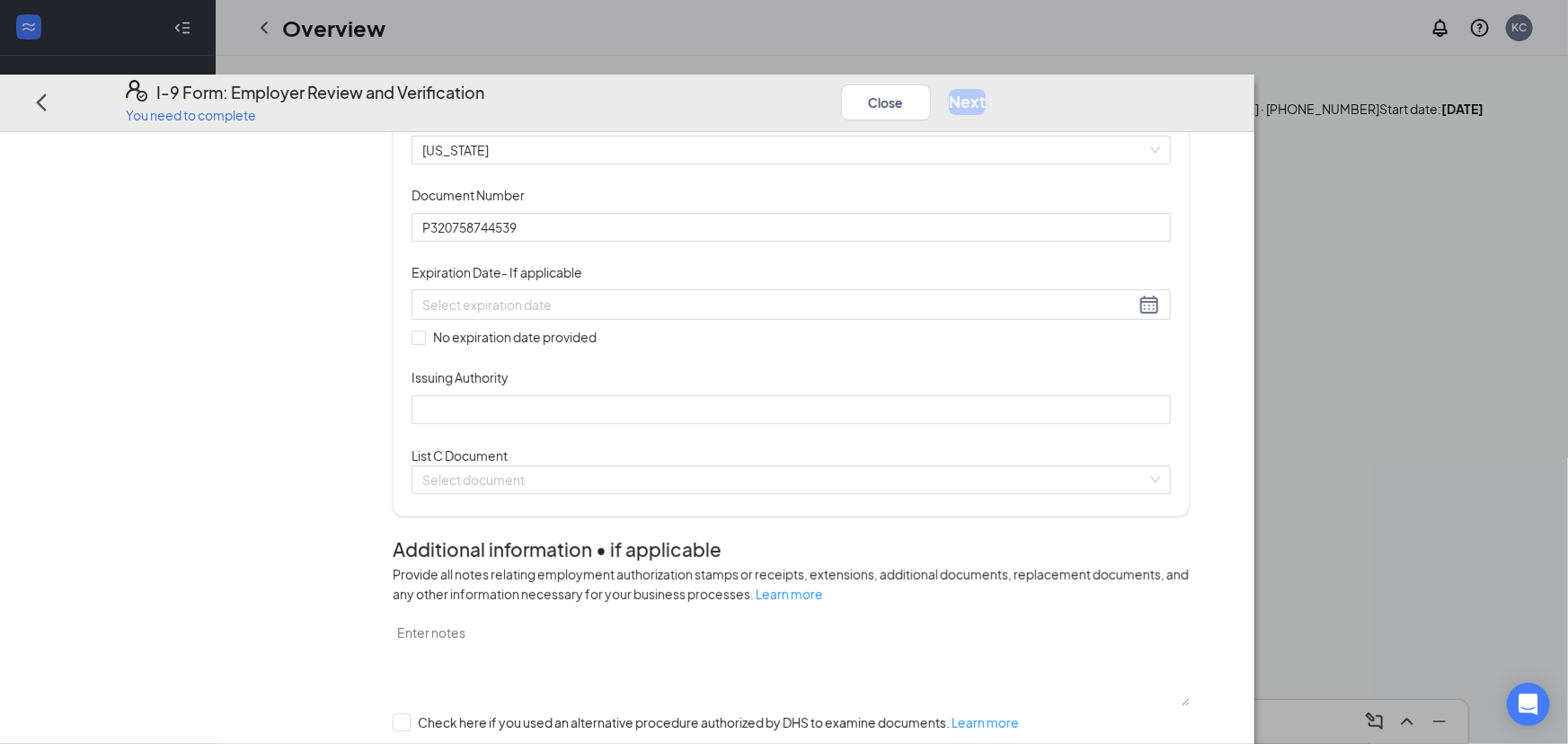
scroll to position [326, 0]
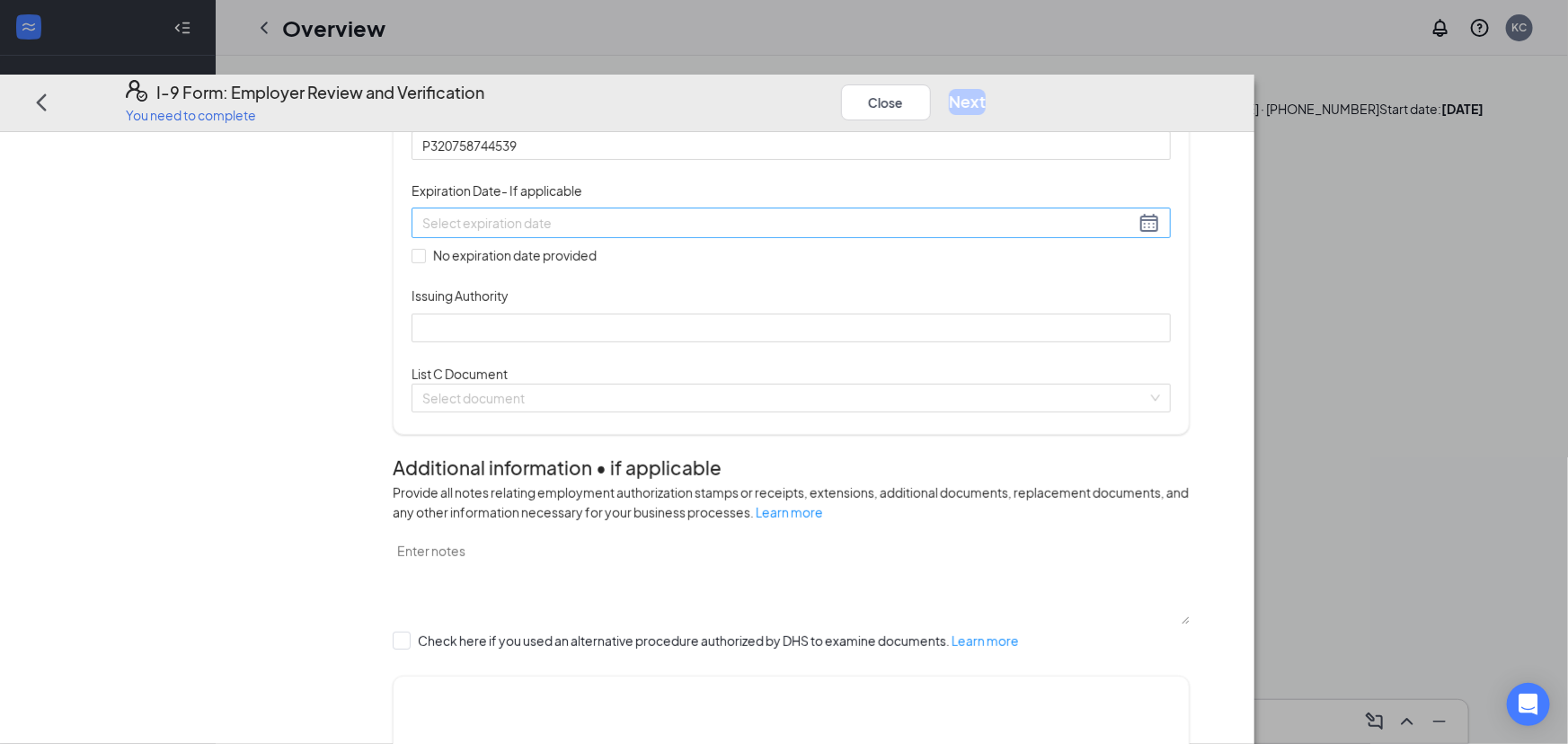
click at [730, 233] on input at bounding box center [778, 222] width 712 height 19
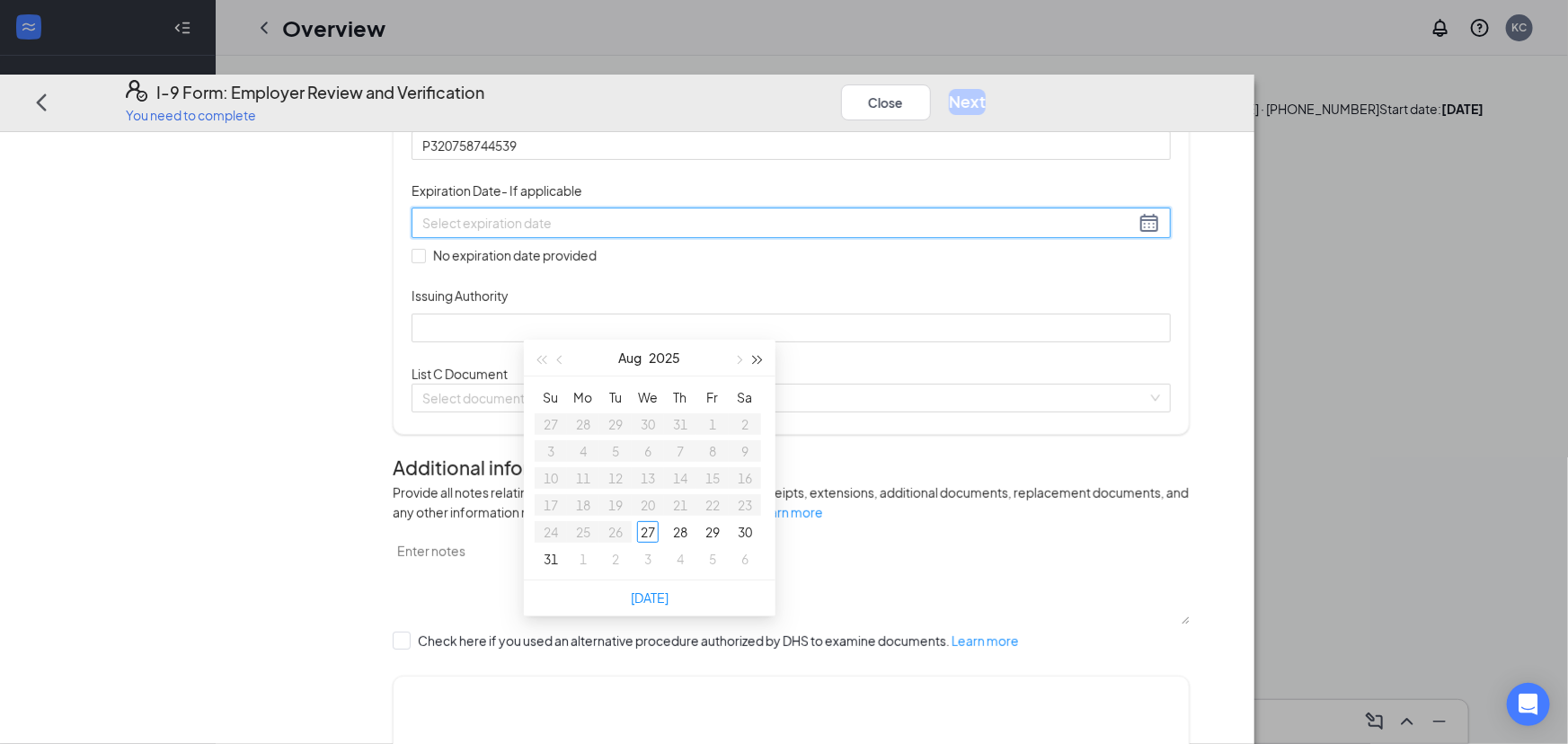
click at [758, 367] on button "button" at bounding box center [758, 358] width 19 height 36
click at [558, 360] on span "button" at bounding box center [561, 360] width 9 height 9
type input "[DATE]"
click at [643, 446] on div "7" at bounding box center [647, 450] width 21 height 21
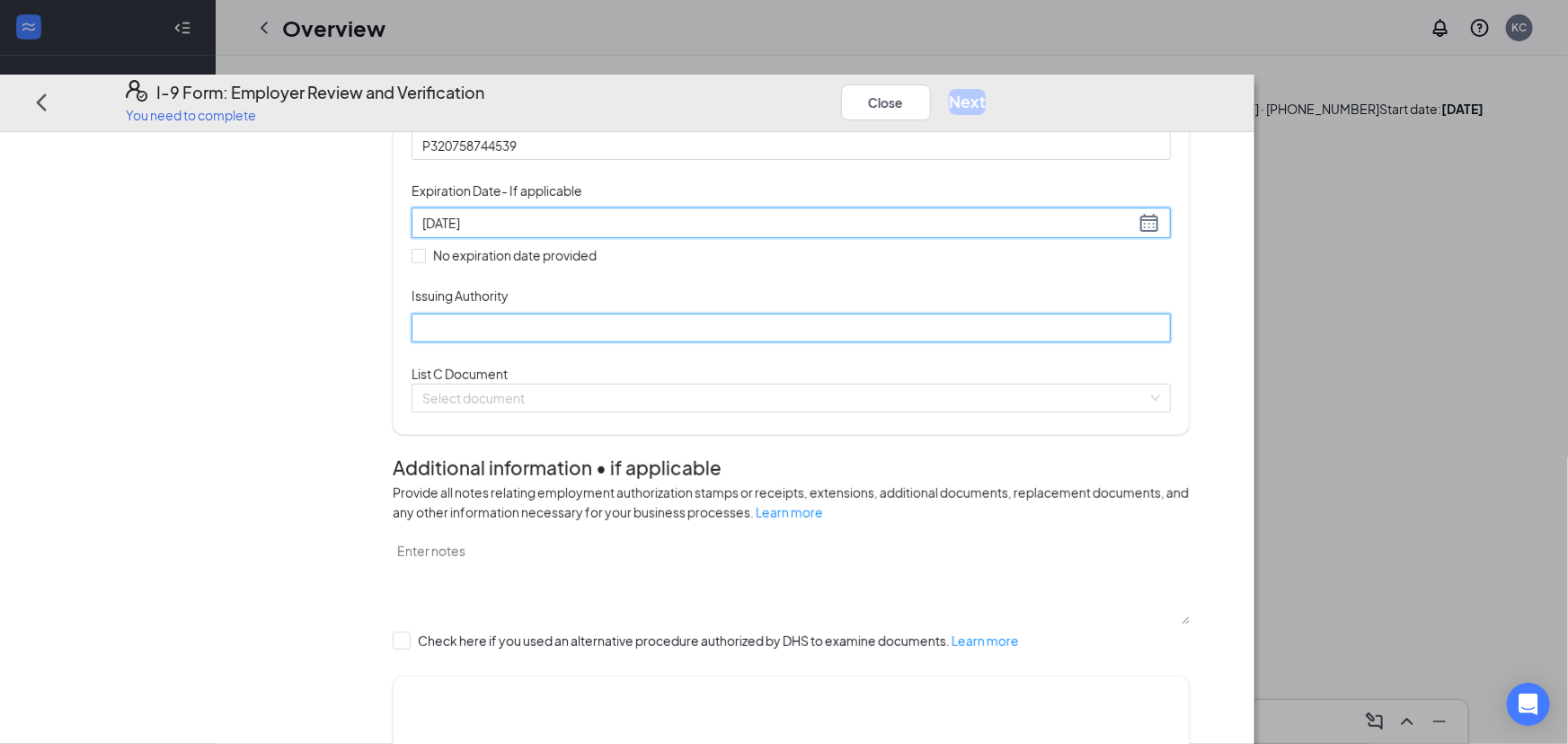
click at [559, 342] on input "Issuing Authority" at bounding box center [791, 327] width 759 height 29
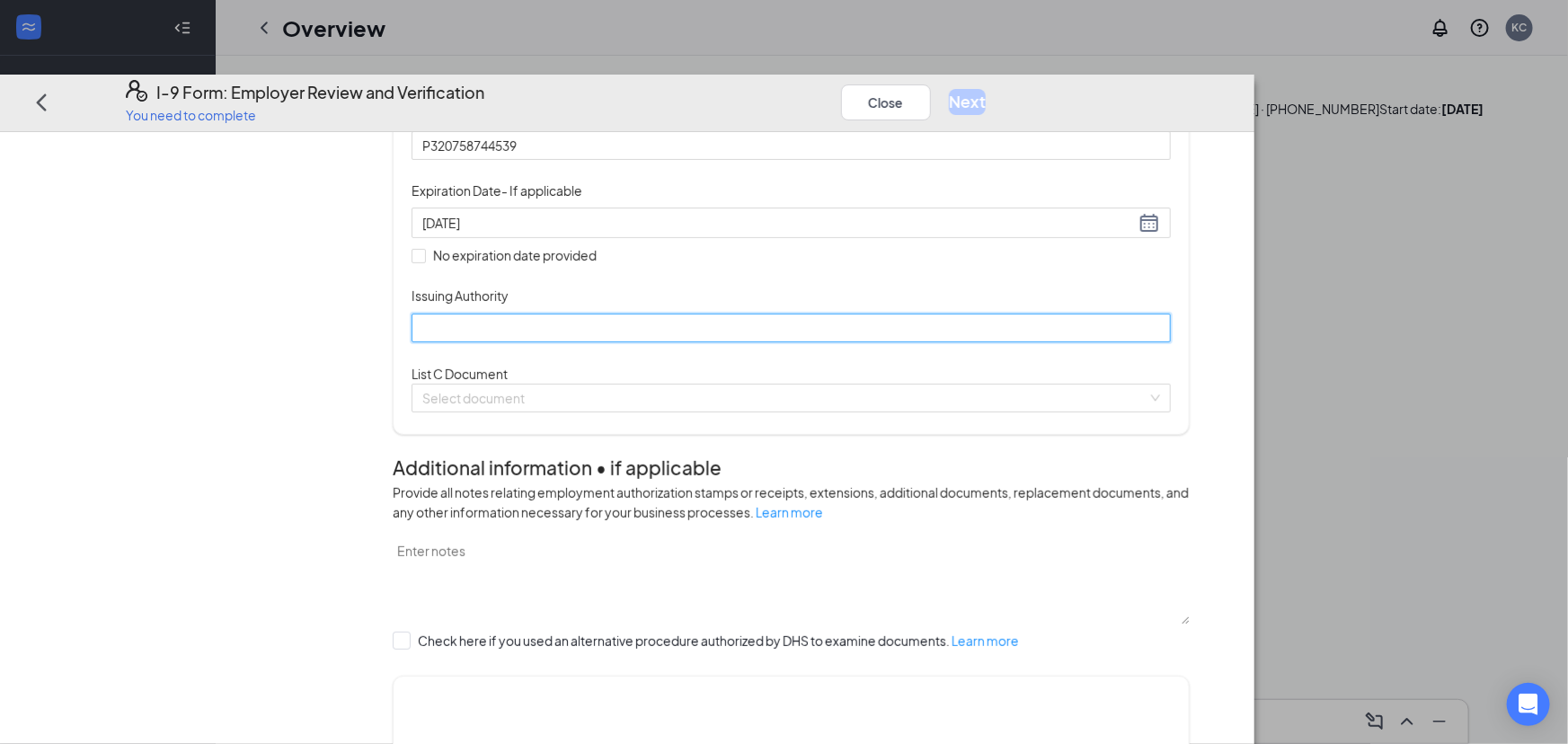
type input "[US_STATE]"
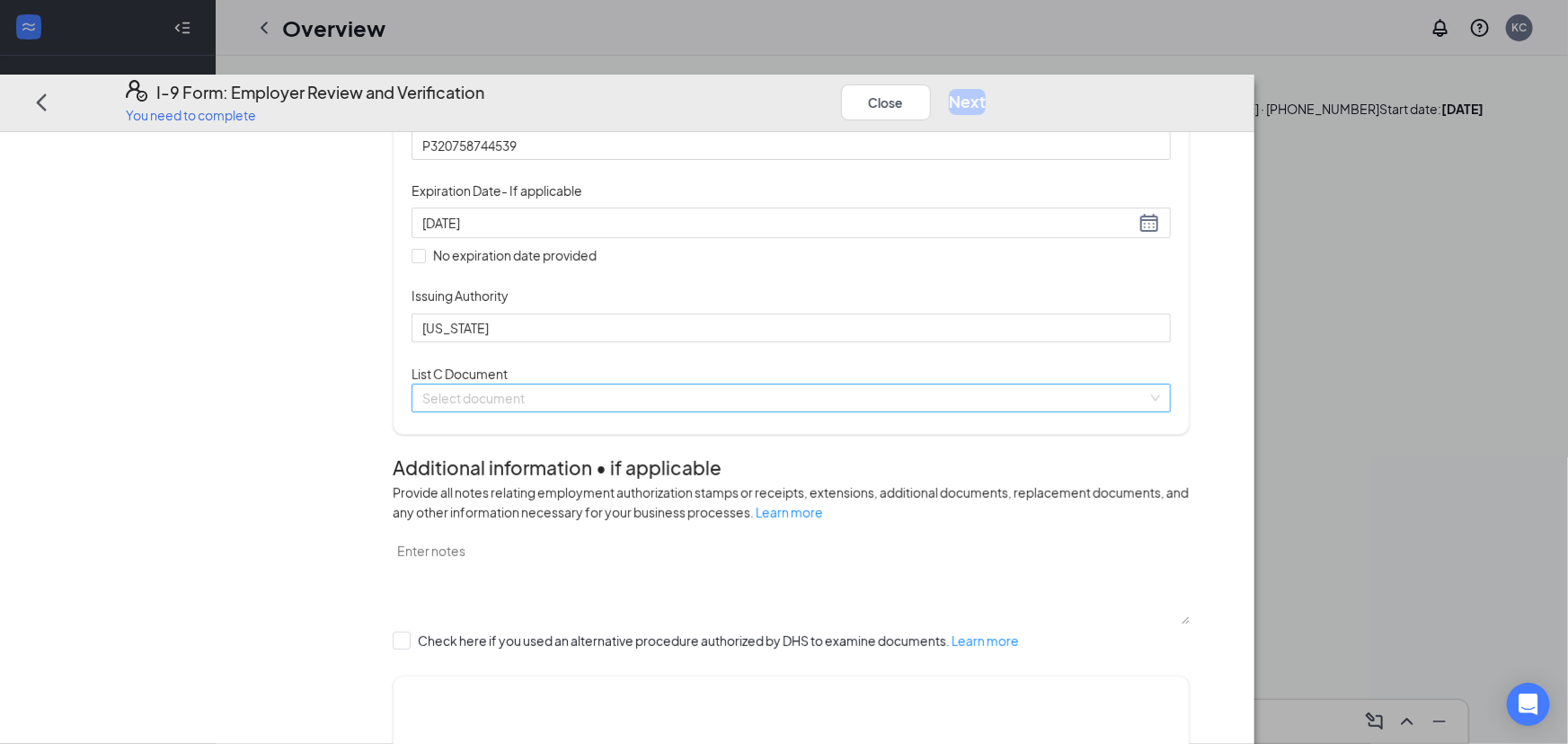
click at [625, 410] on input "search" at bounding box center [784, 397] width 725 height 27
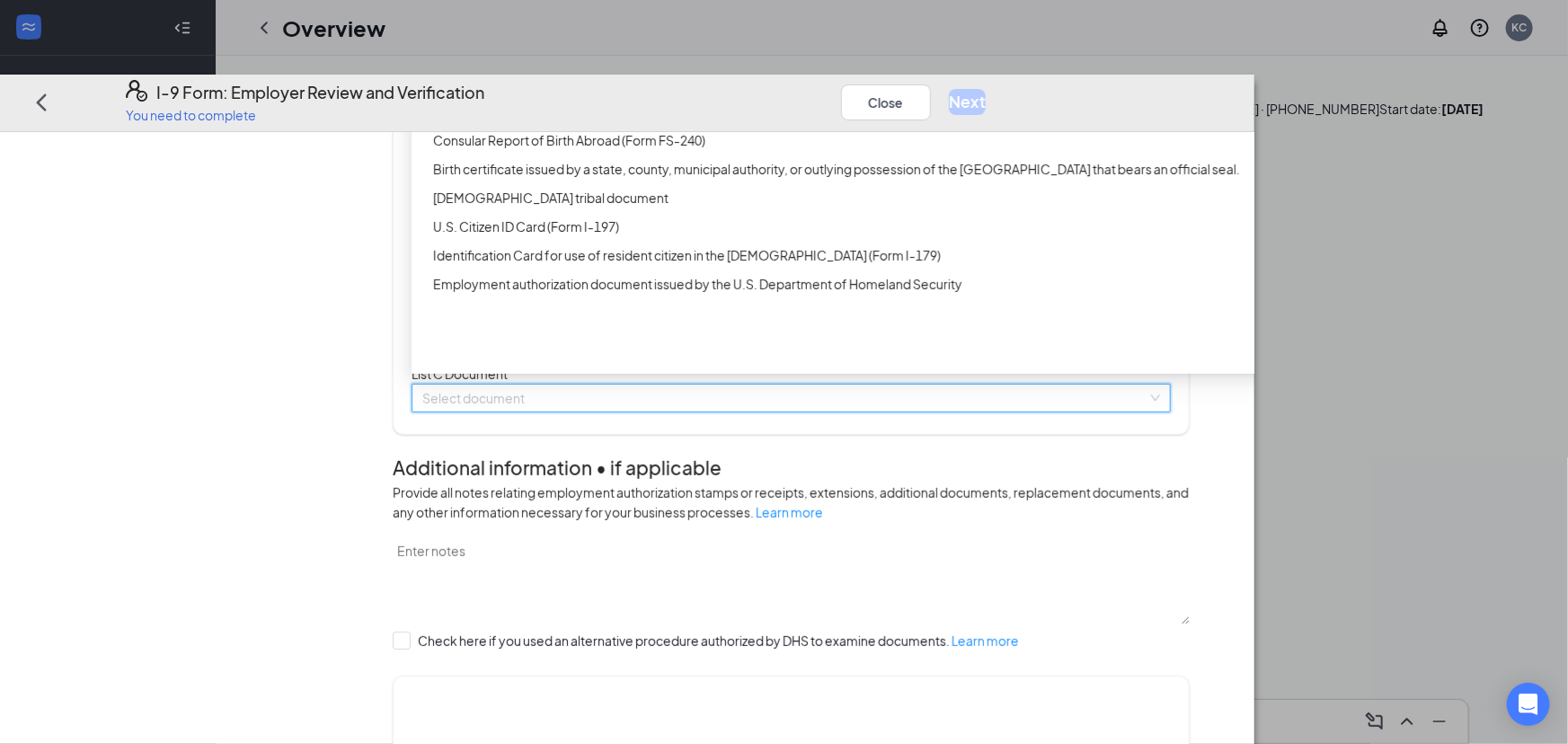
click at [629, 63] on div "Unrestricted Social Security Card" at bounding box center [861, 53] width 857 height 19
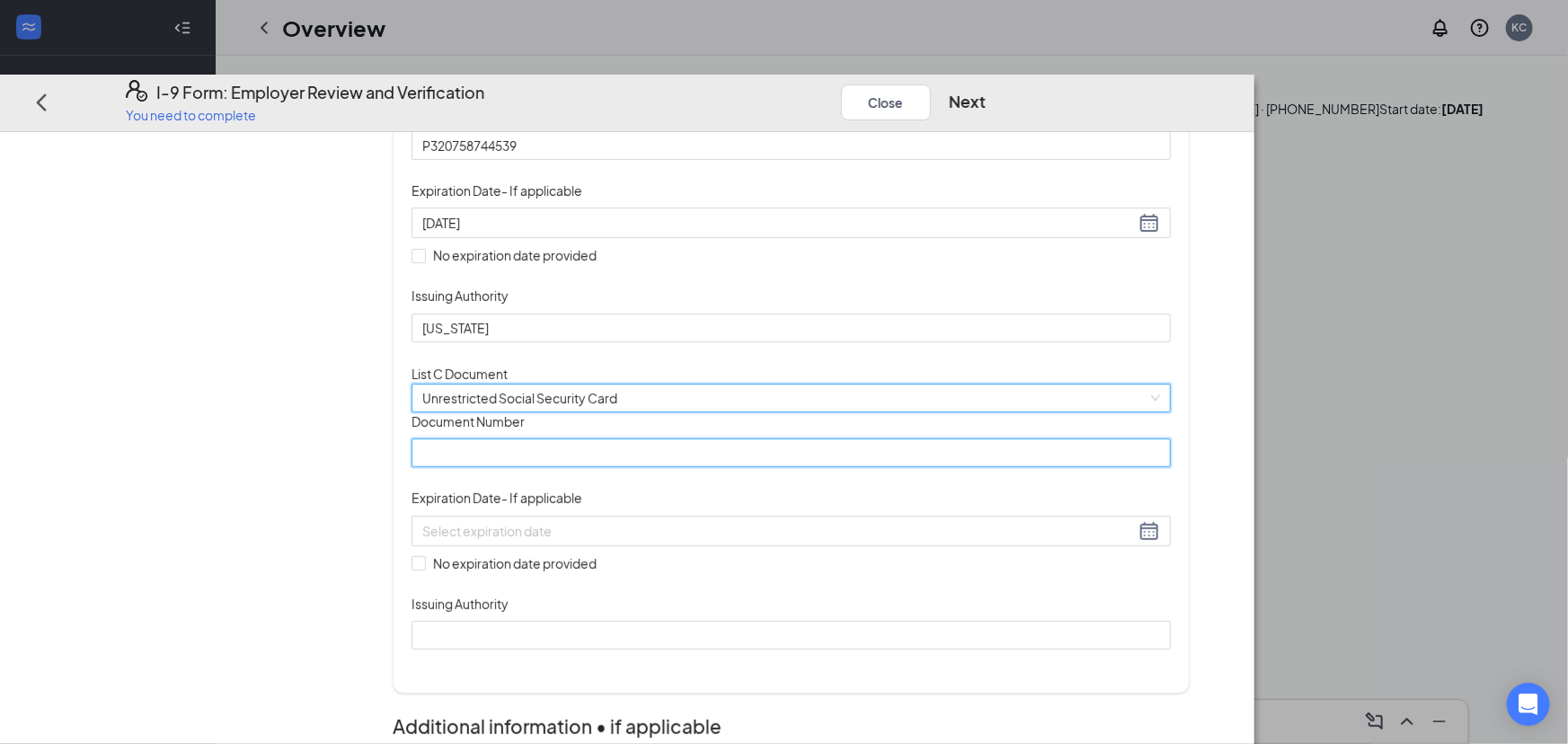
click at [641, 467] on input "Document Number" at bounding box center [791, 452] width 759 height 29
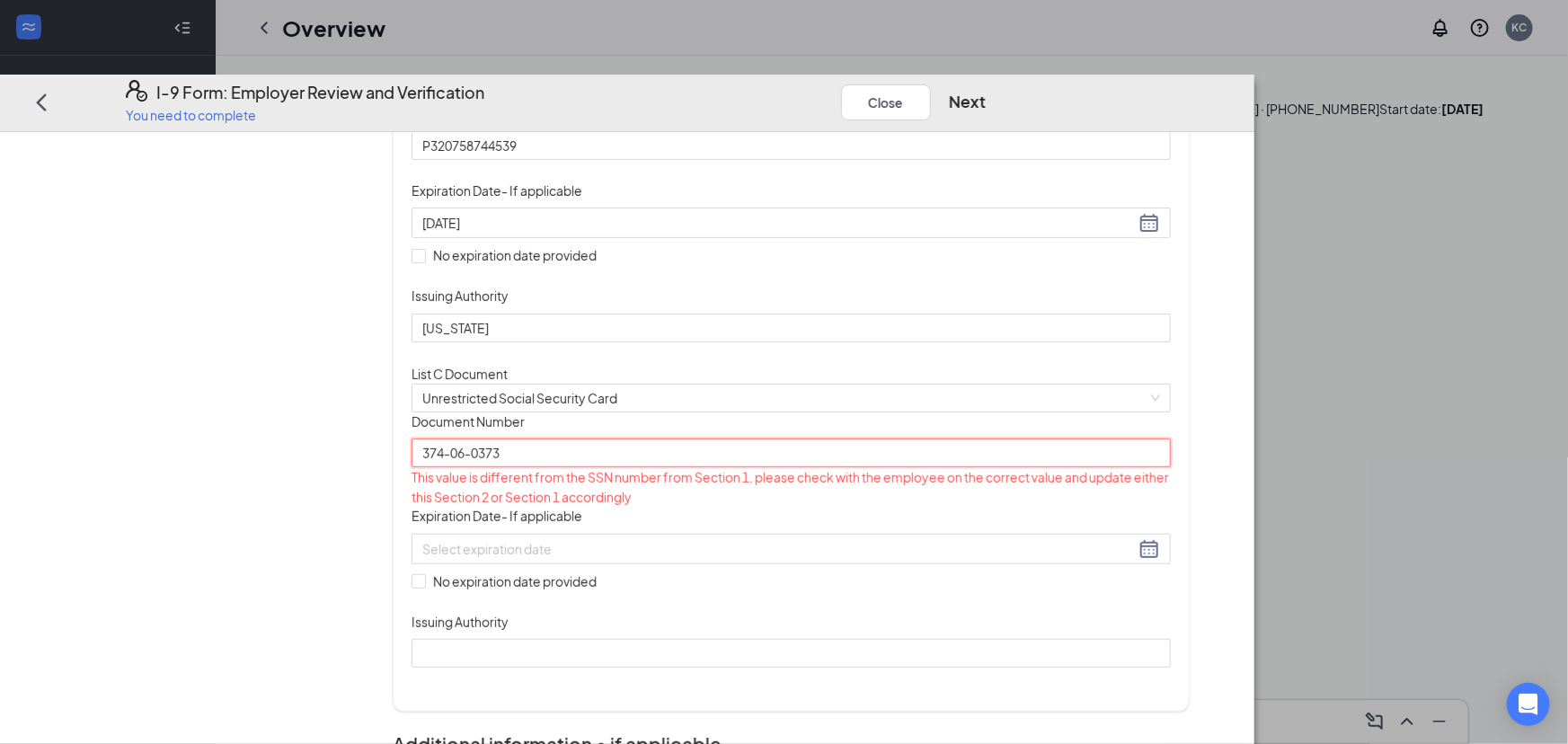
type input "374-06-0373"
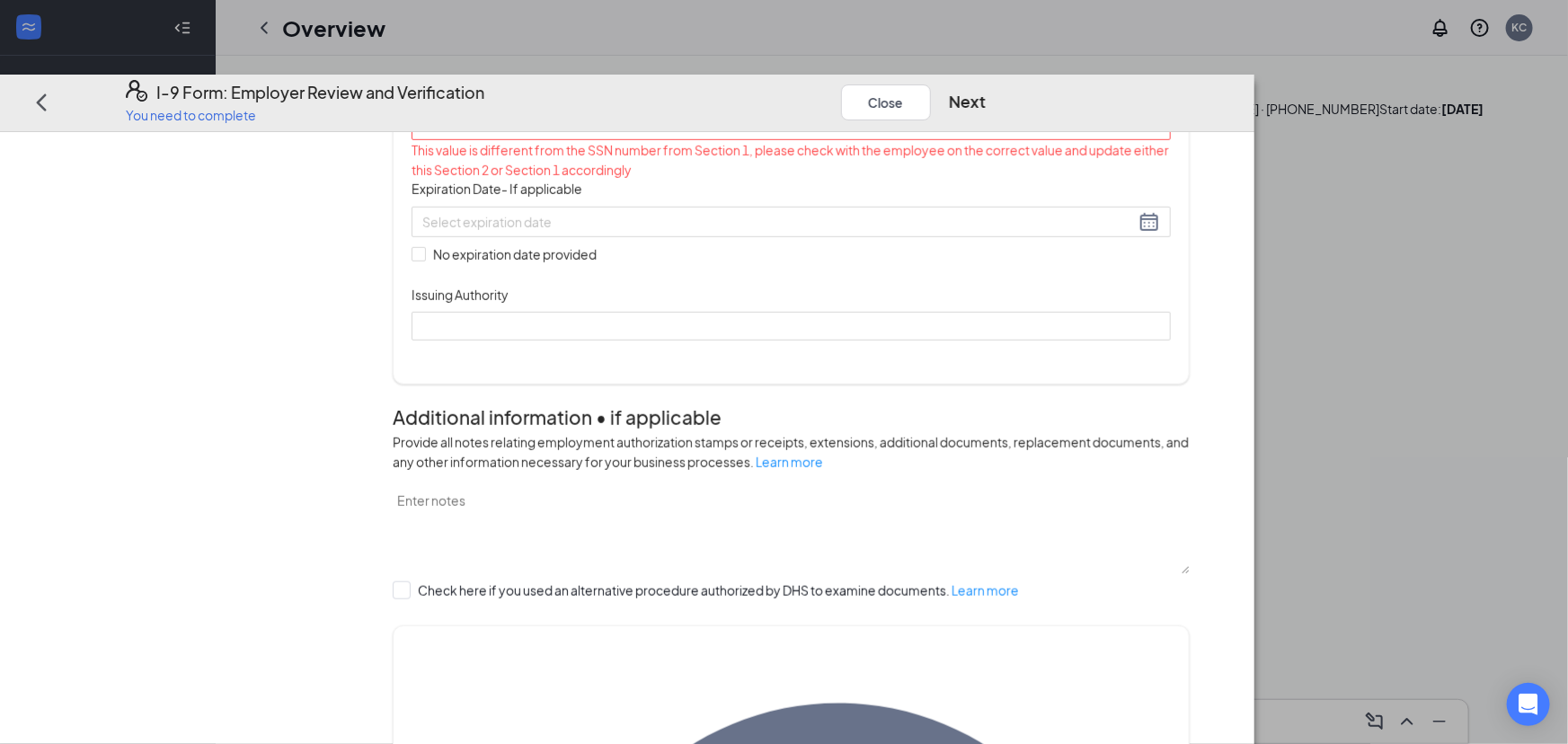
click at [579, 206] on div "Expiration Date - If applicable" at bounding box center [791, 193] width 759 height 26
click at [652, 231] on input at bounding box center [778, 221] width 712 height 19
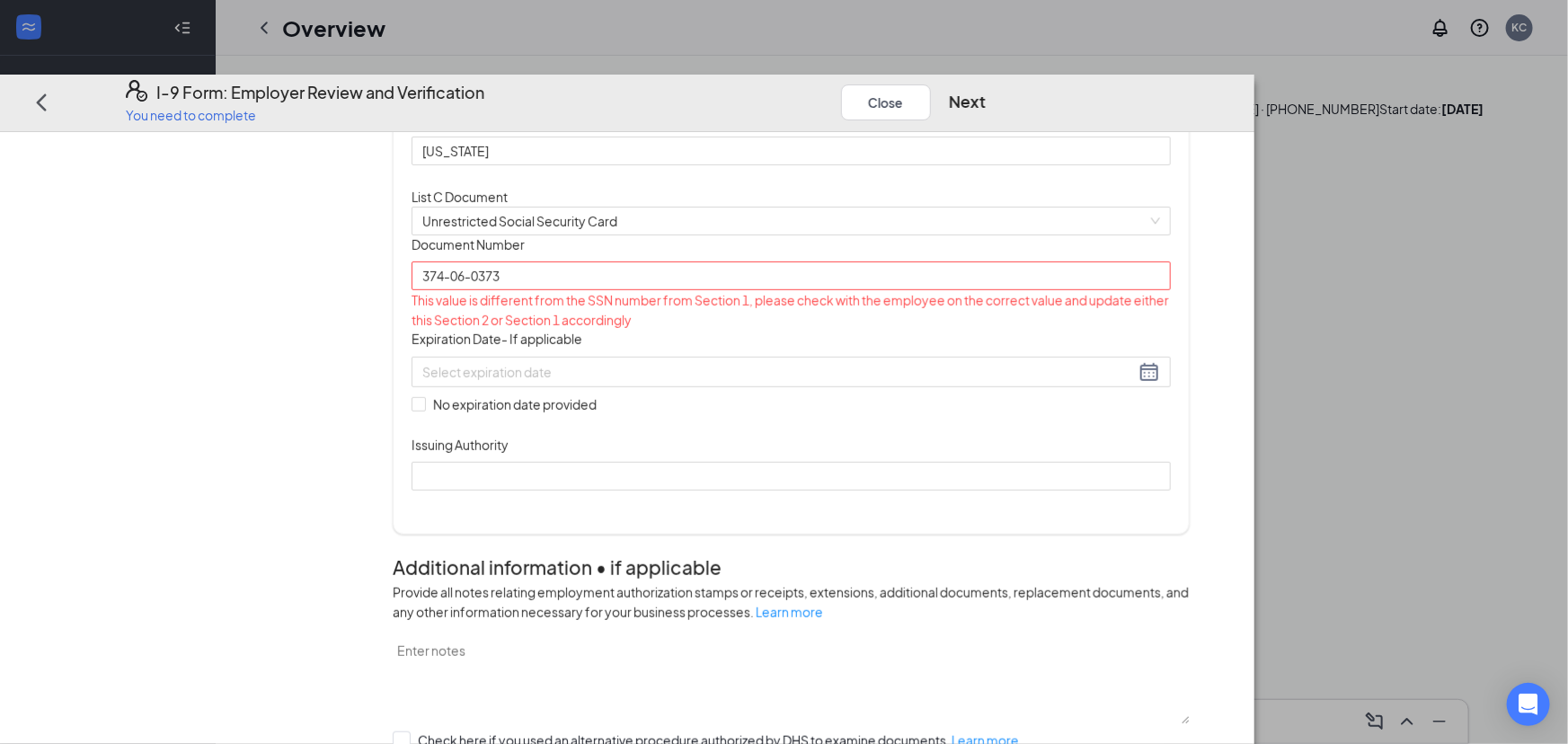
scroll to position [735, 0]
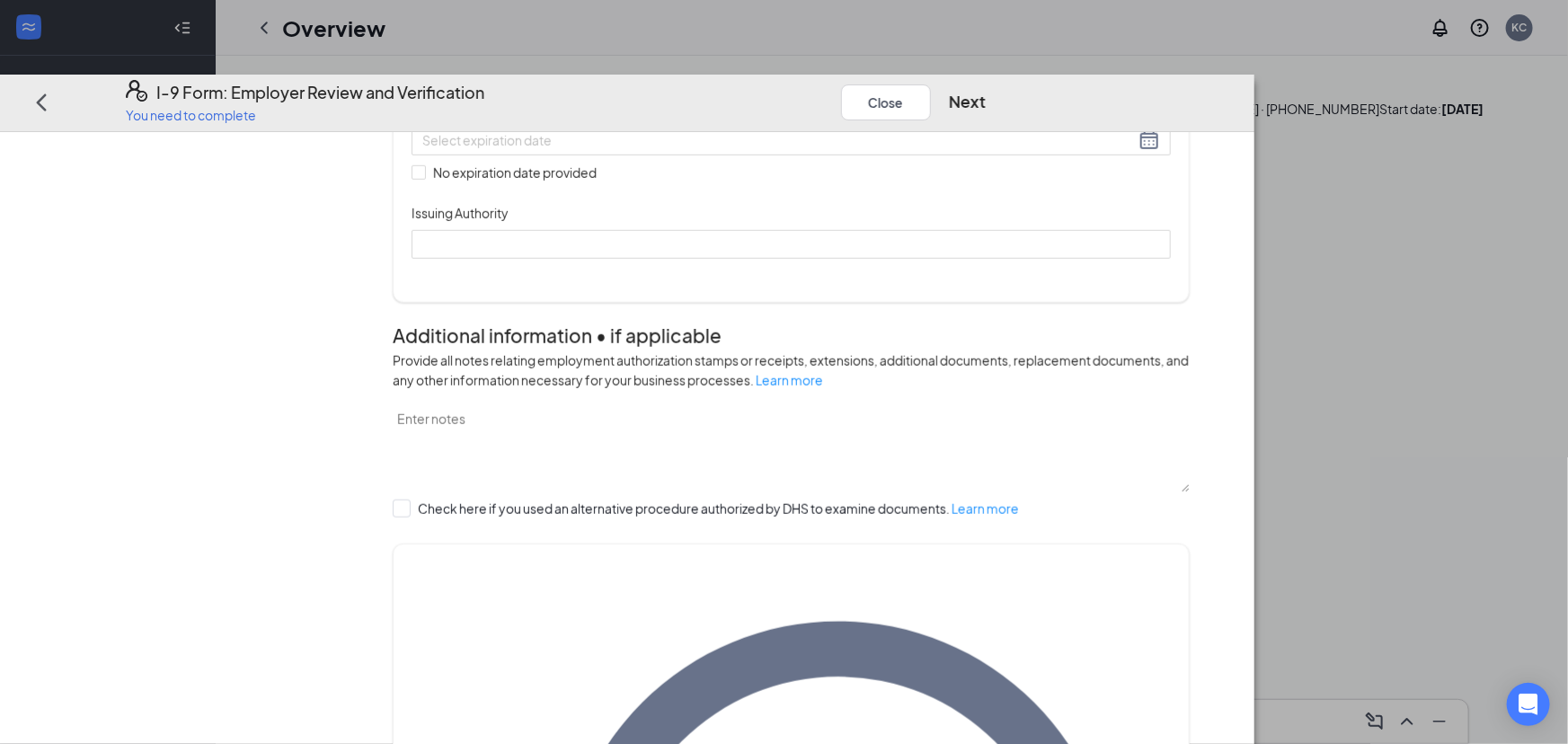
click at [591, 58] on input "374-06-0373" at bounding box center [791, 44] width 759 height 29
click at [345, 250] on div "Employer Information 2 Document Information 3 Review 4 Sign" at bounding box center [206, 377] width 282 height 1918
drag, startPoint x: 596, startPoint y: 339, endPoint x: 593, endPoint y: 350, distance: 11.4
click at [596, 155] on div at bounding box center [791, 139] width 759 height 31
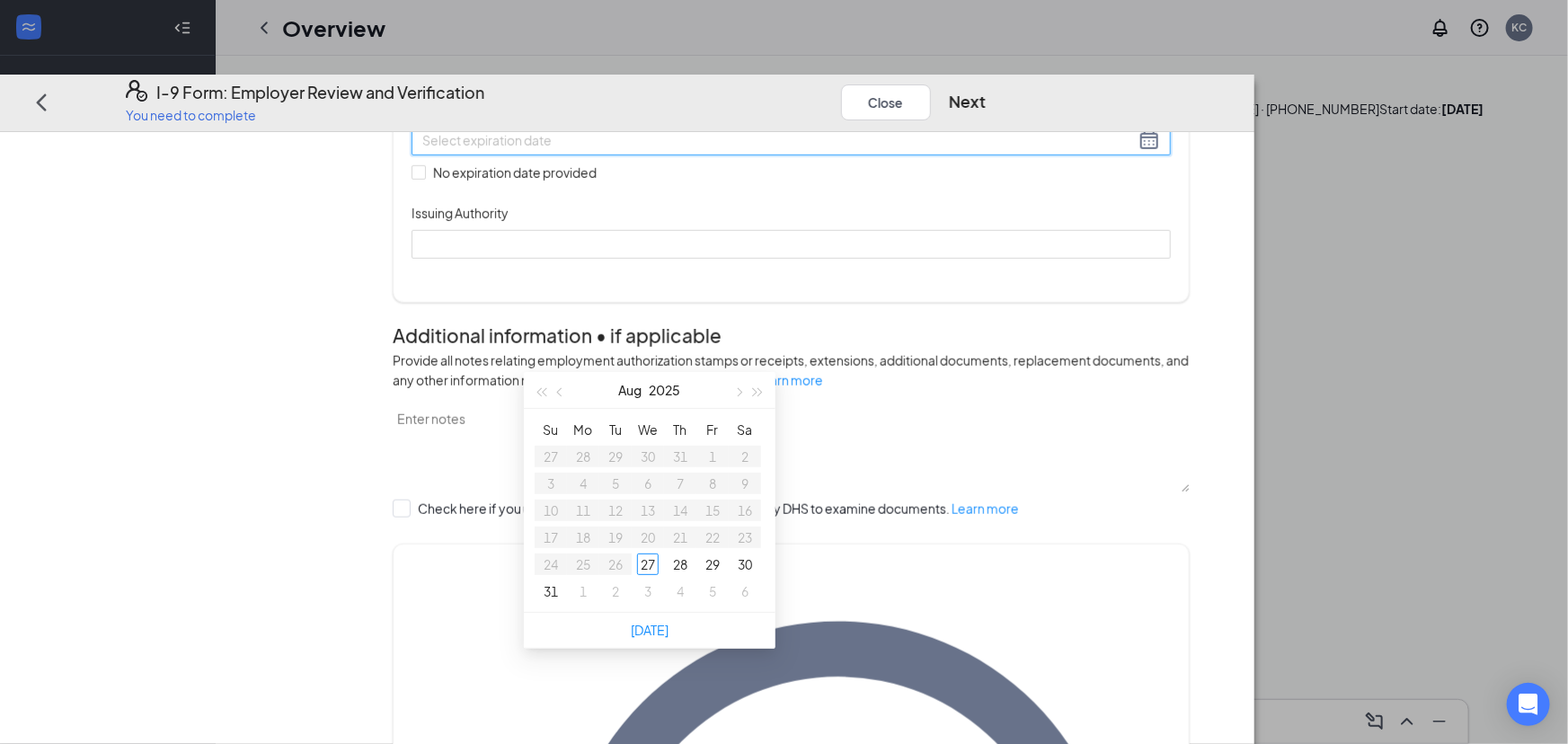
click at [590, 149] on input at bounding box center [778, 139] width 712 height 19
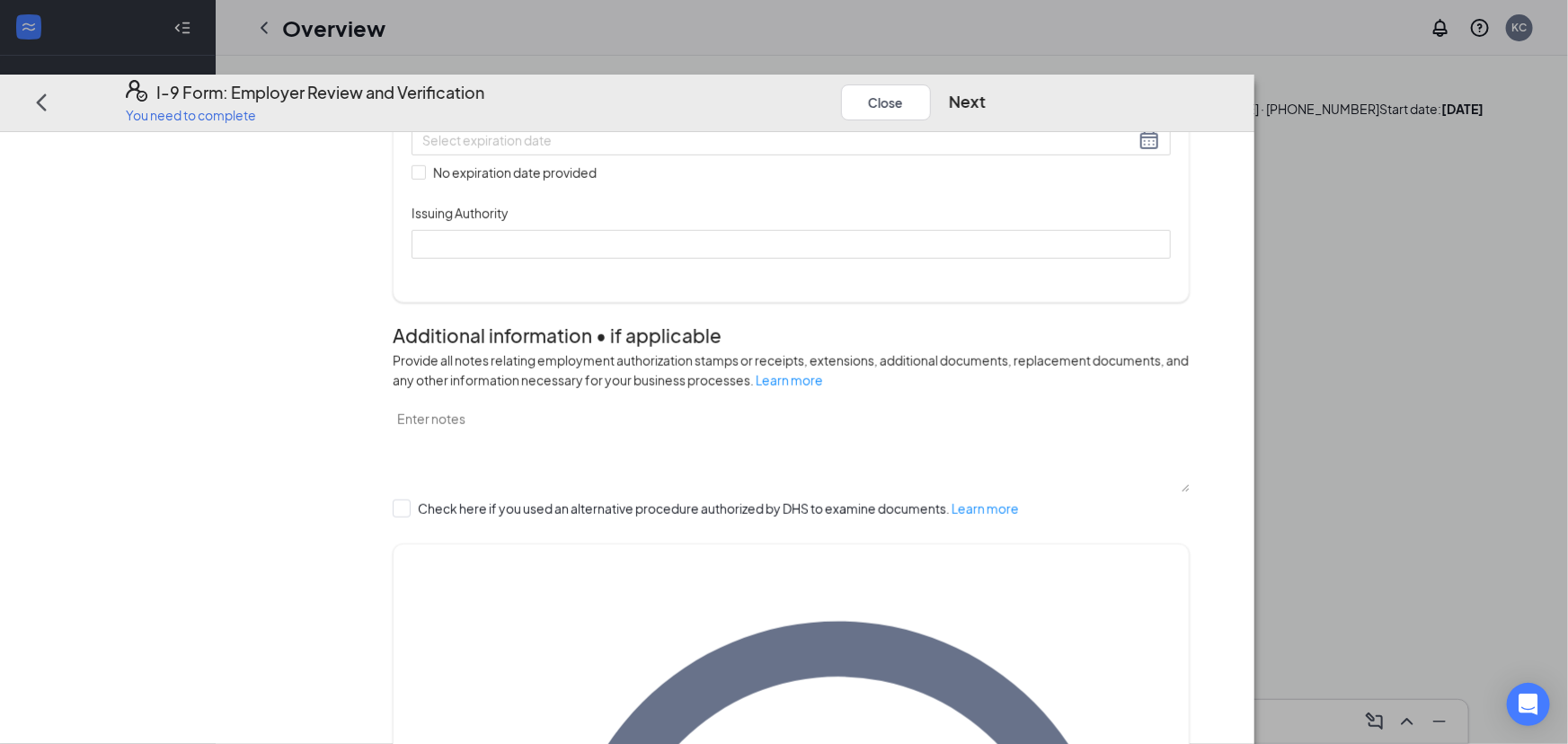
click at [345, 357] on div "Employer Information 2 Document Information 3 Review 4 Sign" at bounding box center [206, 377] width 282 height 1918
click at [424, 178] on input "No expiration date provided" at bounding box center [418, 171] width 13 height 13
checkbox input "true"
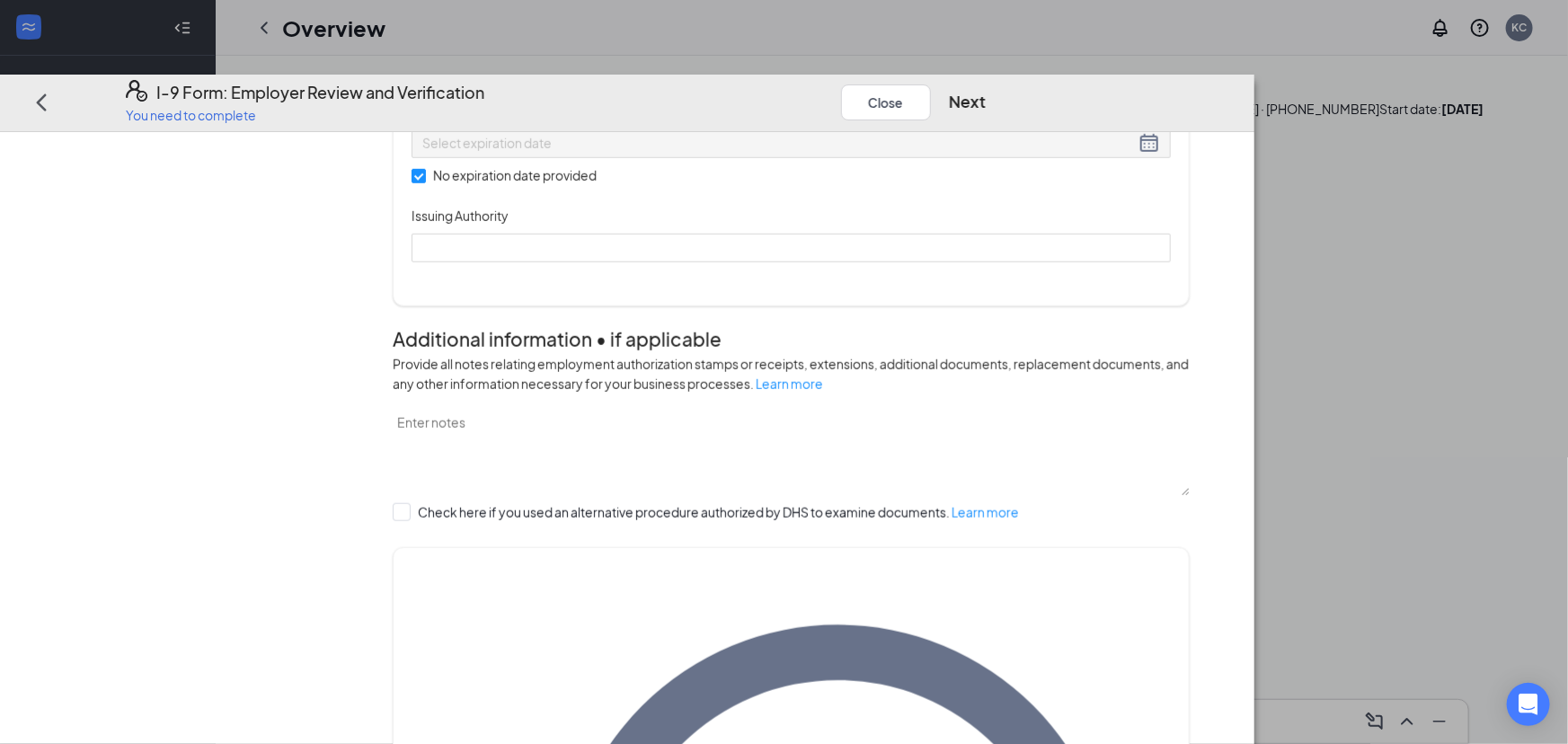
click at [564, 233] on div "Issuing Authority" at bounding box center [791, 220] width 759 height 26
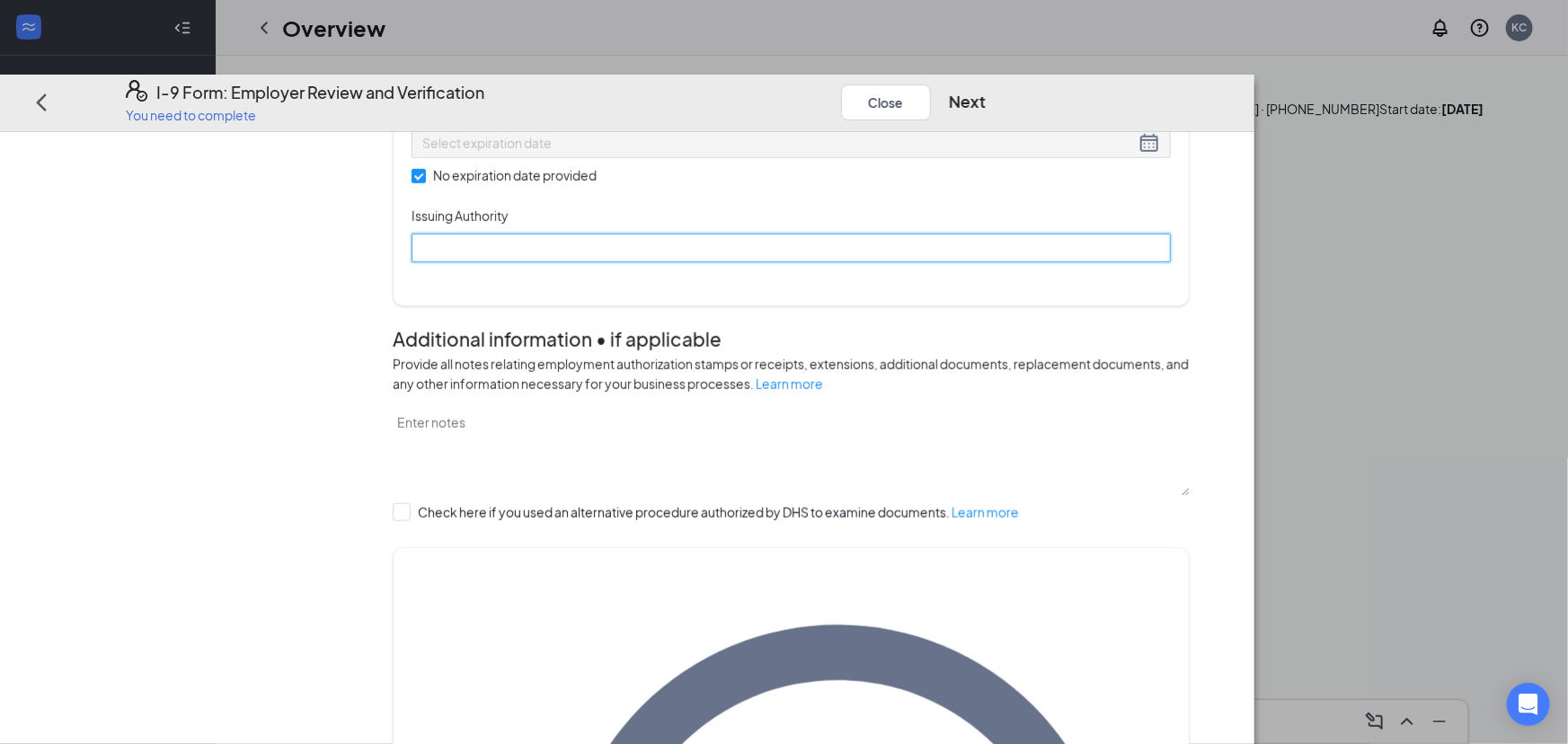
drag, startPoint x: 576, startPoint y: 460, endPoint x: 602, endPoint y: 481, distance: 33.4
click at [577, 261] on input "Issuing Authority" at bounding box center [791, 246] width 759 height 29
type input "social security admin"
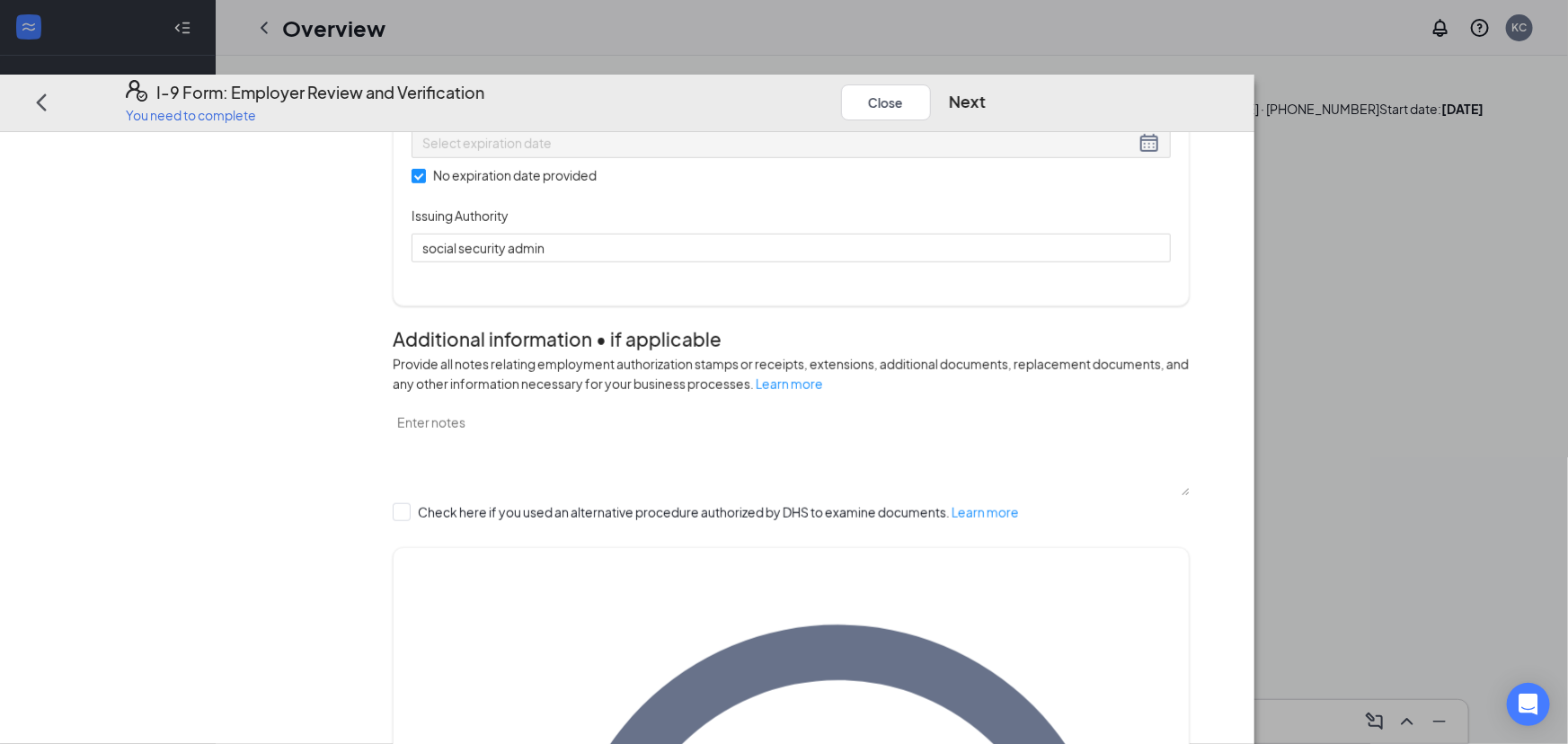
click at [345, 483] on div "Employer Information 2 Document Information 3 Review 4 Sign" at bounding box center [206, 378] width 282 height 1921
drag, startPoint x: 509, startPoint y: 205, endPoint x: 352, endPoint y: 195, distance: 157.3
click at [349, 201] on div "Employer Information 2 Document Information 3 Review 4 Sign Which documents did…" at bounding box center [627, 378] width 1124 height 1921
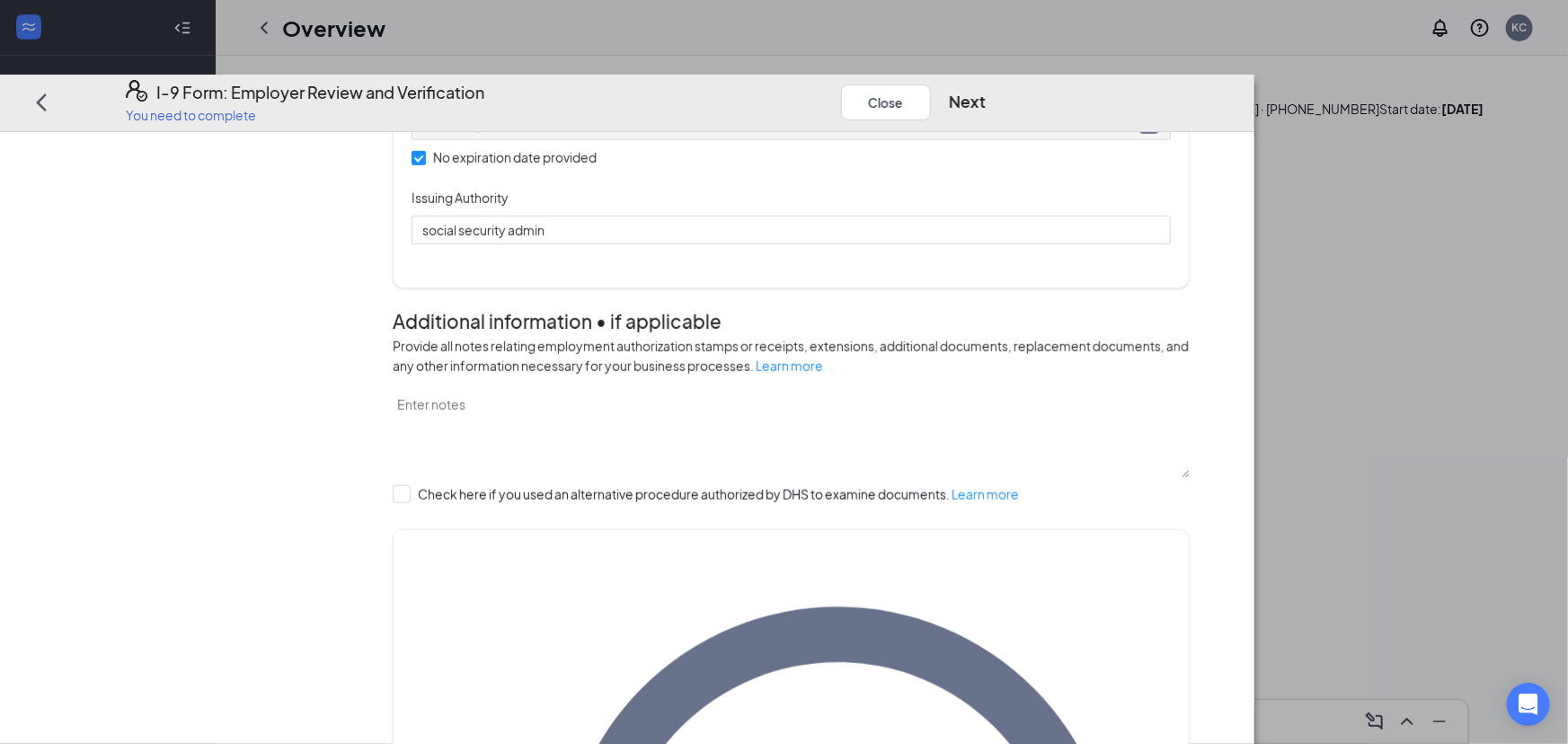
type input "374060373"
click at [345, 237] on div "Employer Information 2 Document Information 3 Review 4 Sign" at bounding box center [206, 369] width 282 height 1902
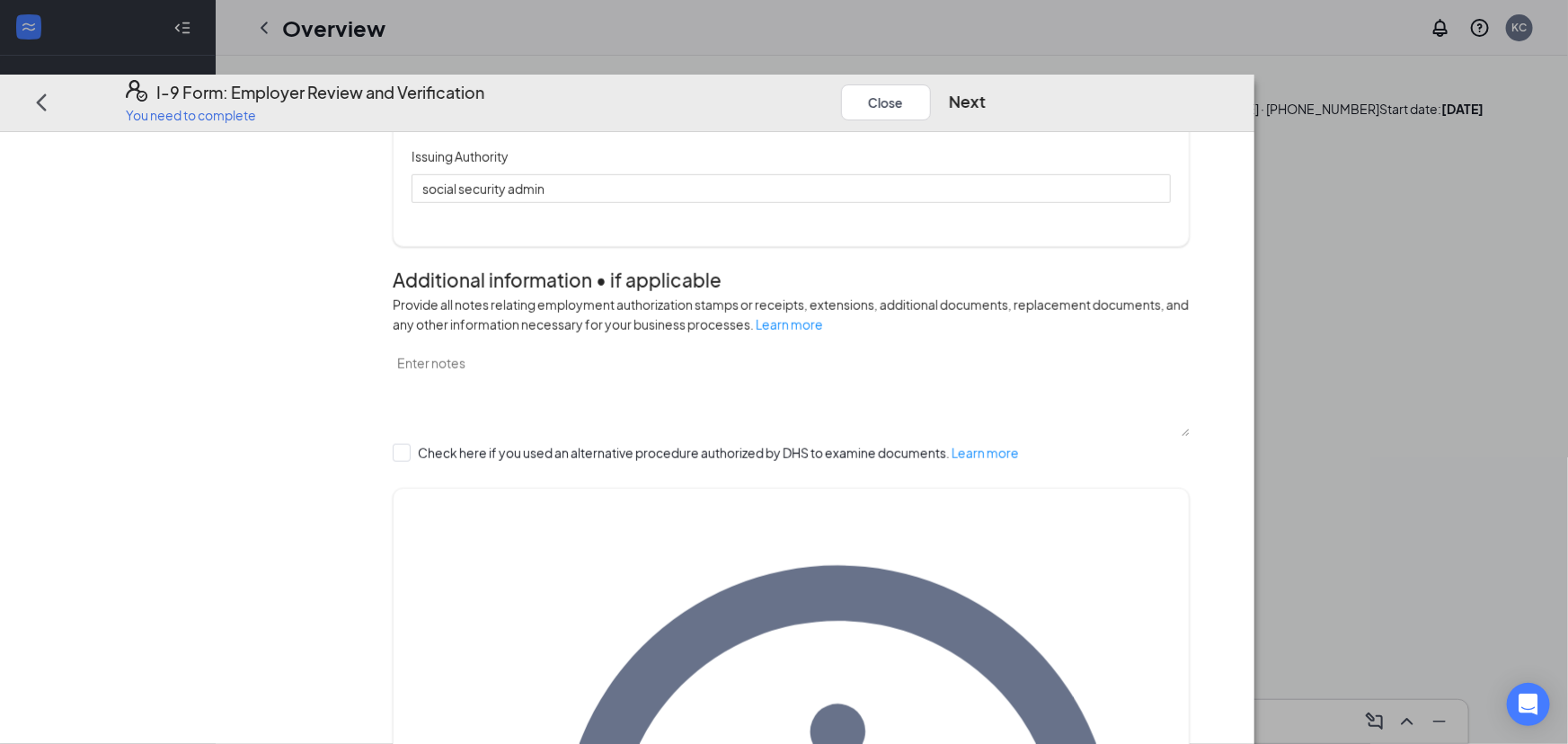
scroll to position [936, 0]
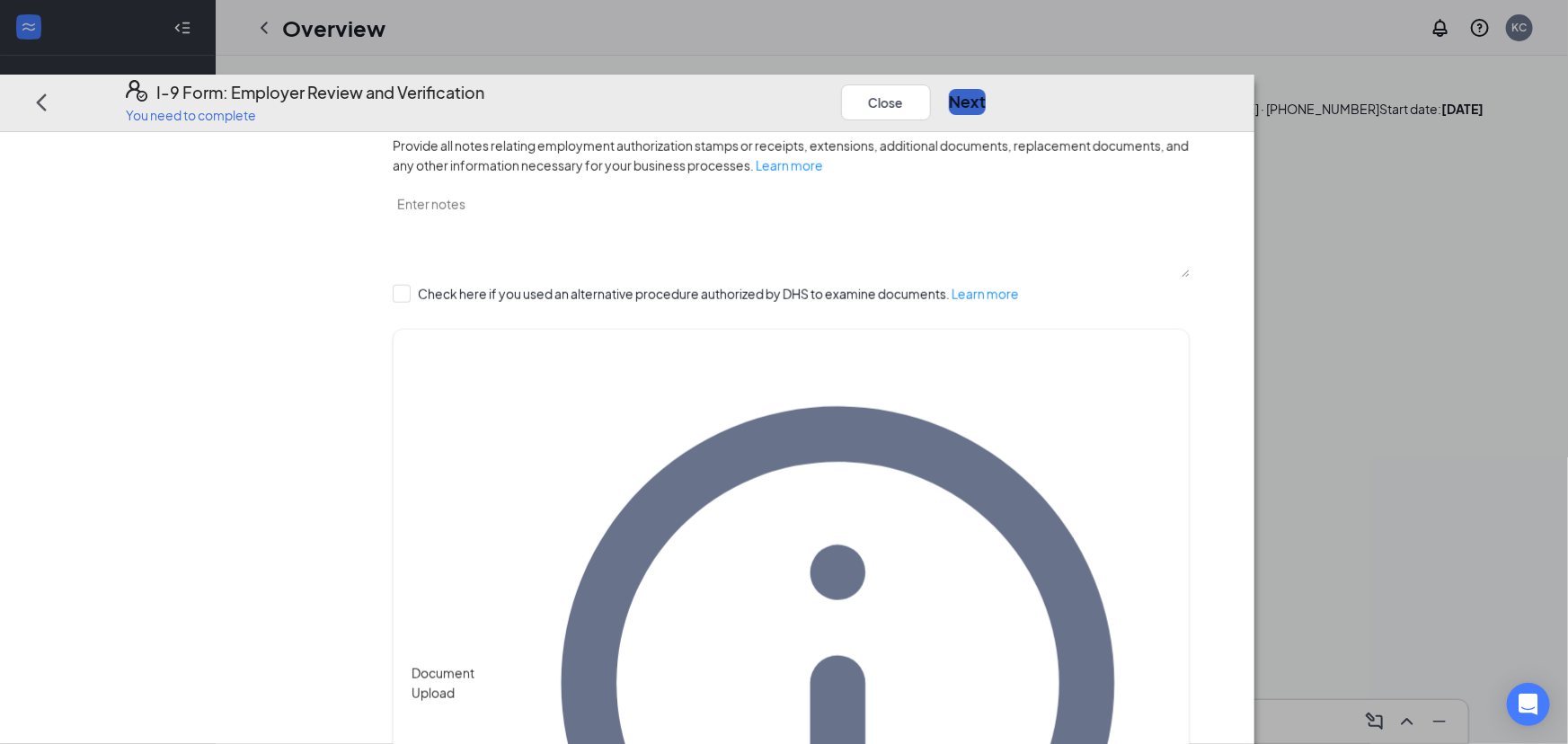
click at [985, 89] on button "Next" at bounding box center [967, 101] width 37 height 25
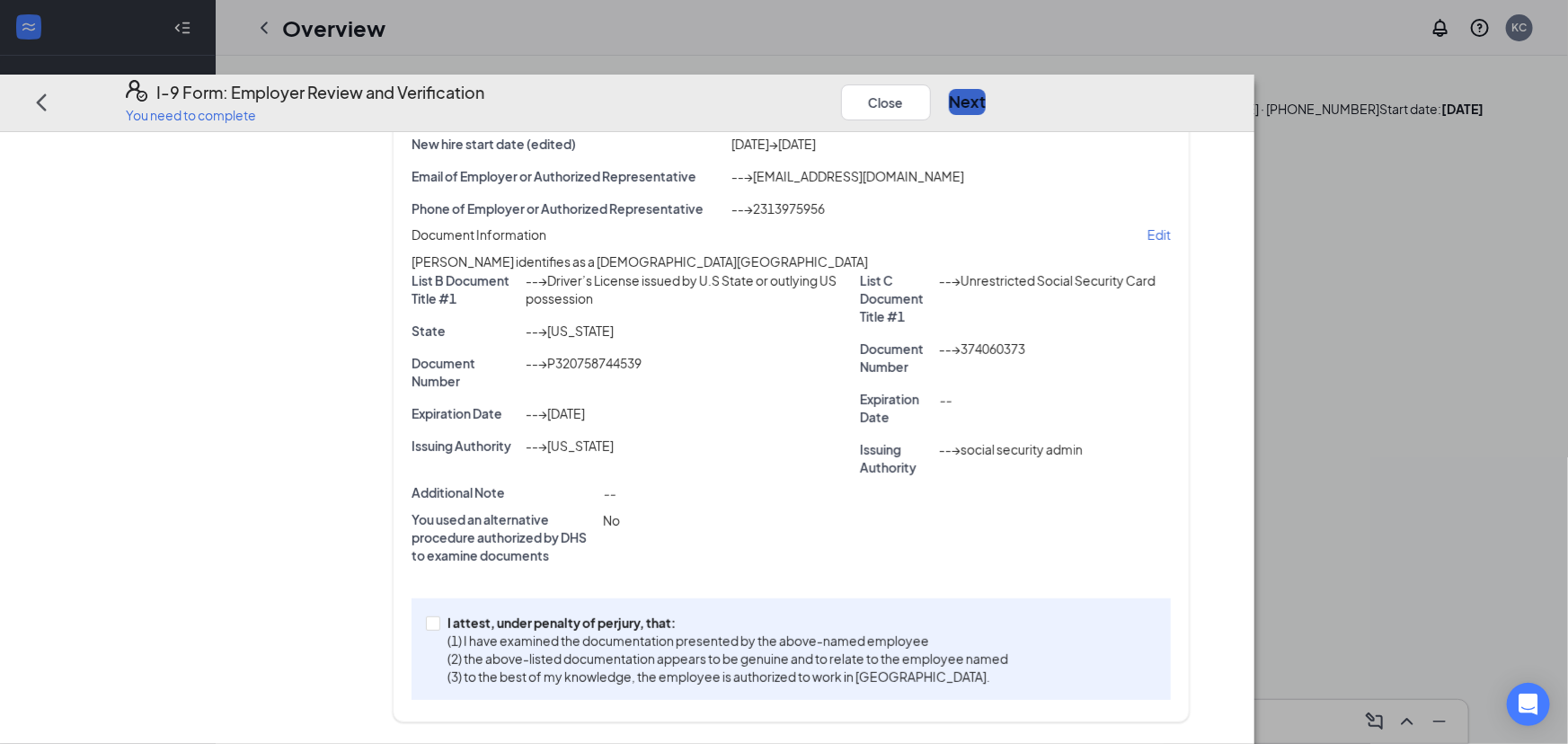
scroll to position [296, 0]
drag, startPoint x: 531, startPoint y: 617, endPoint x: 535, endPoint y: 625, distance: 8.9
click at [532, 618] on div "I attest, under penalty of [PERSON_NAME], that: (1) I have examined the documen…" at bounding box center [791, 649] width 759 height 102
click at [535, 626] on div "I attest, under penalty of [PERSON_NAME], that: (1) I have examined the documen…" at bounding box center [791, 649] width 759 height 102
click at [438, 629] on input "I attest, under penalty of [PERSON_NAME], that: (1) I have examined the documen…" at bounding box center [433, 623] width 13 height 13
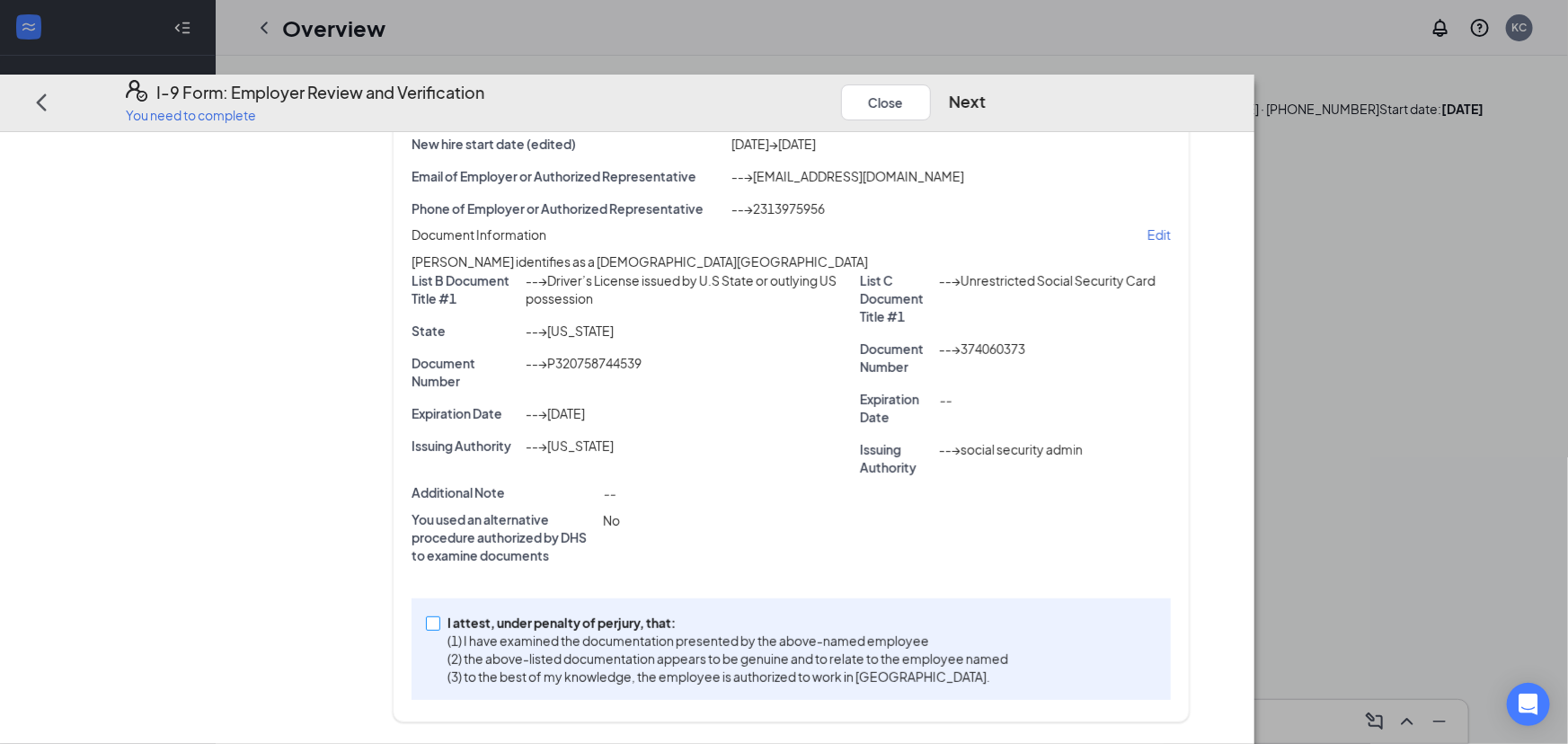
checkbox input "true"
click at [985, 89] on button "Next" at bounding box center [967, 101] width 37 height 25
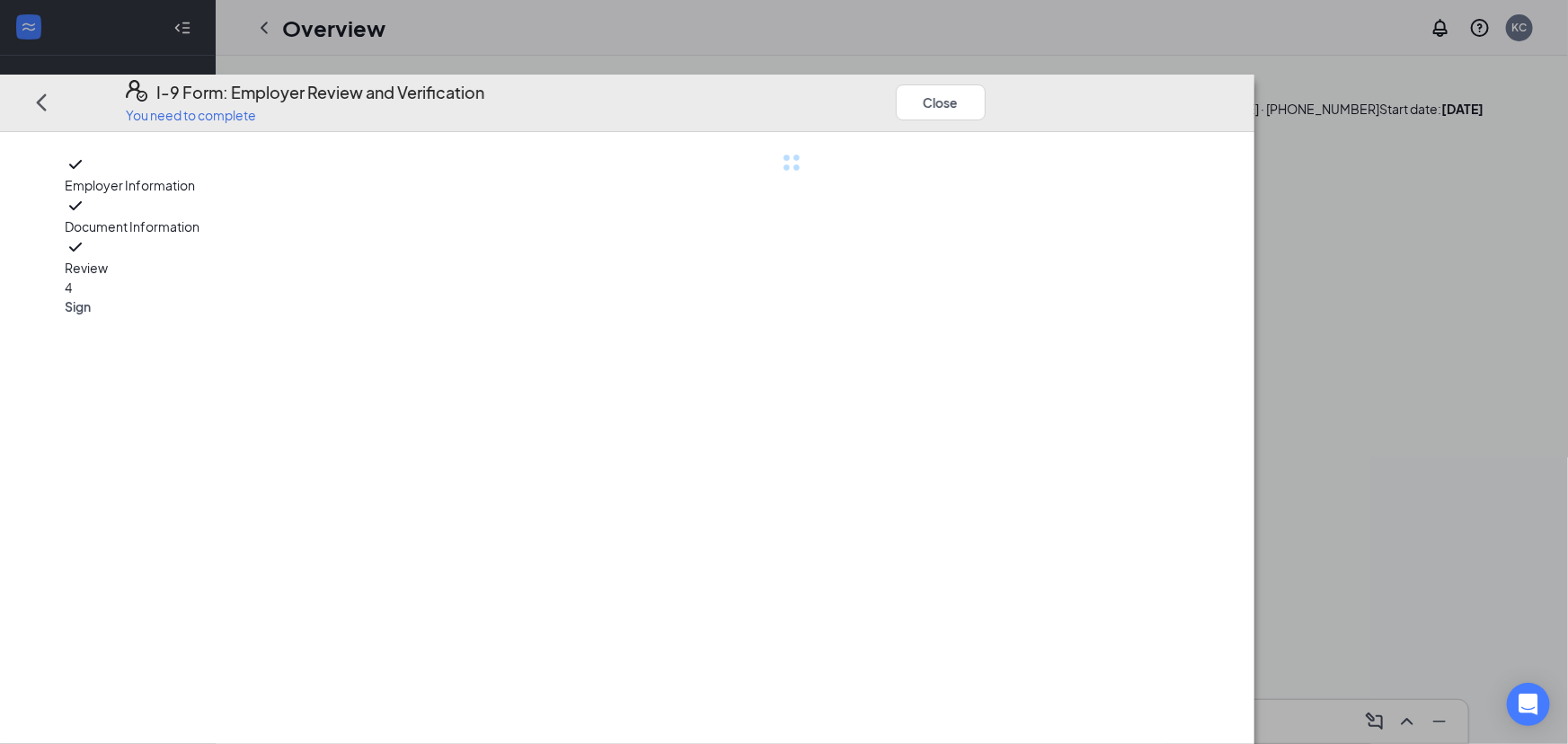
scroll to position [0, 0]
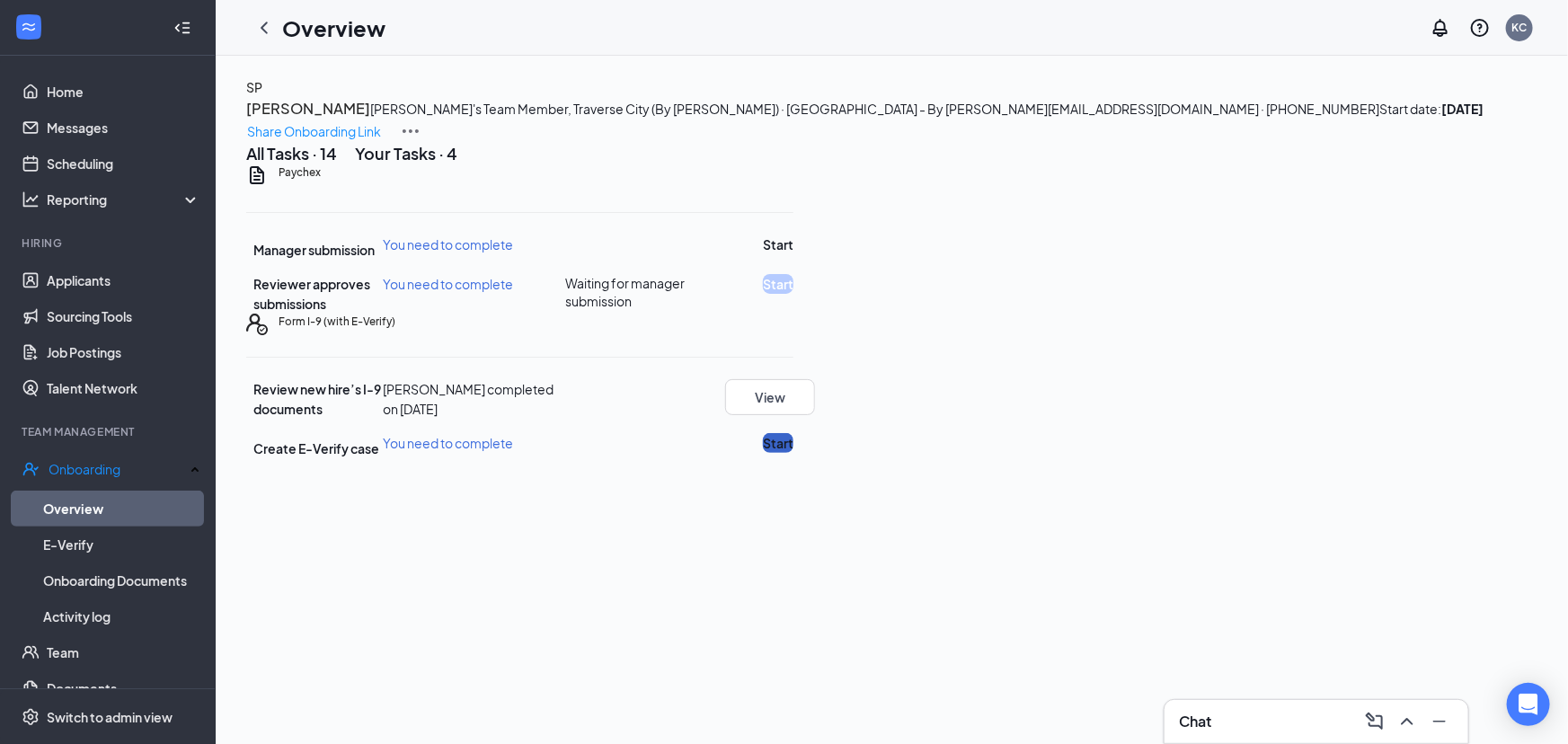
click at [793, 453] on button "Start" at bounding box center [777, 443] width 31 height 19
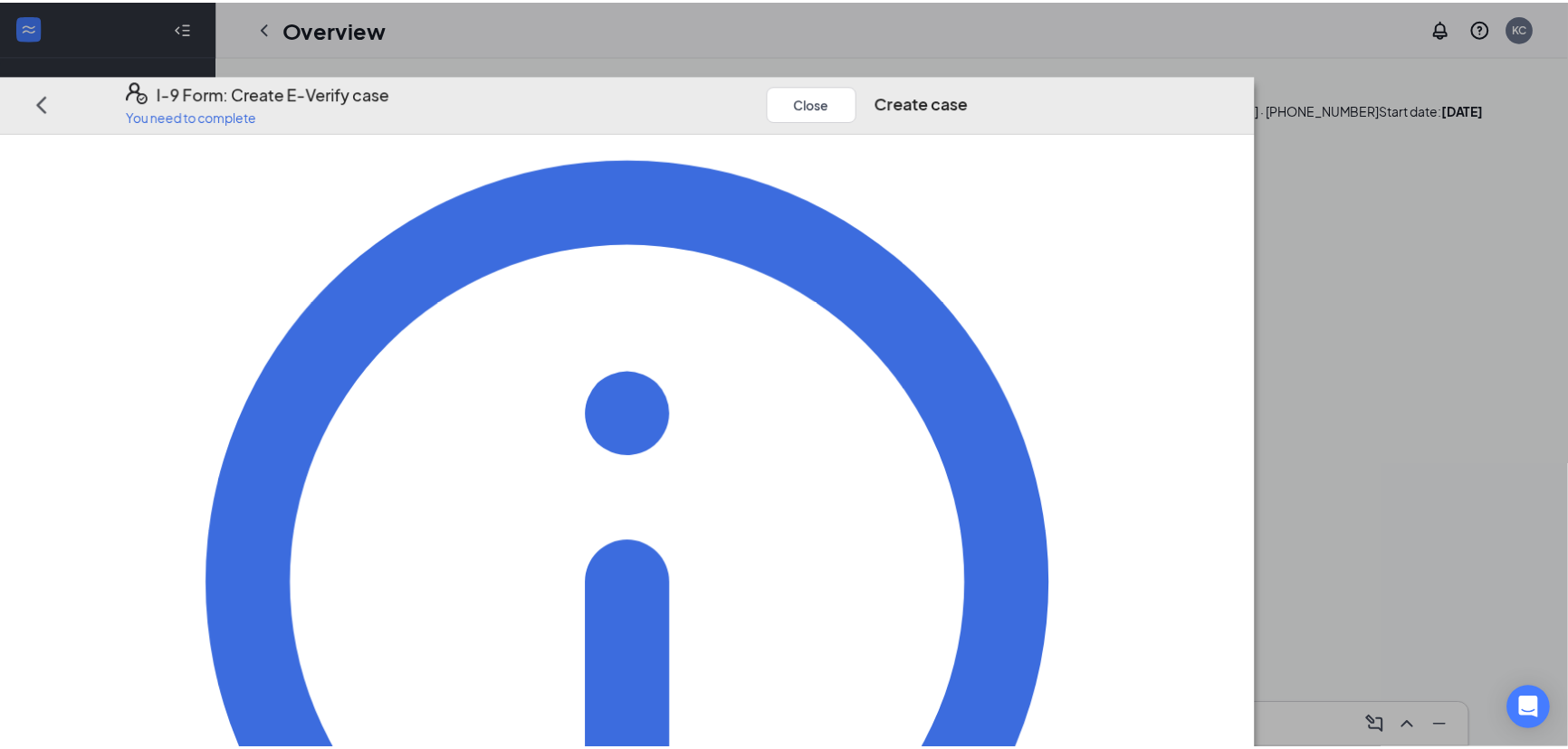
scroll to position [145, 0]
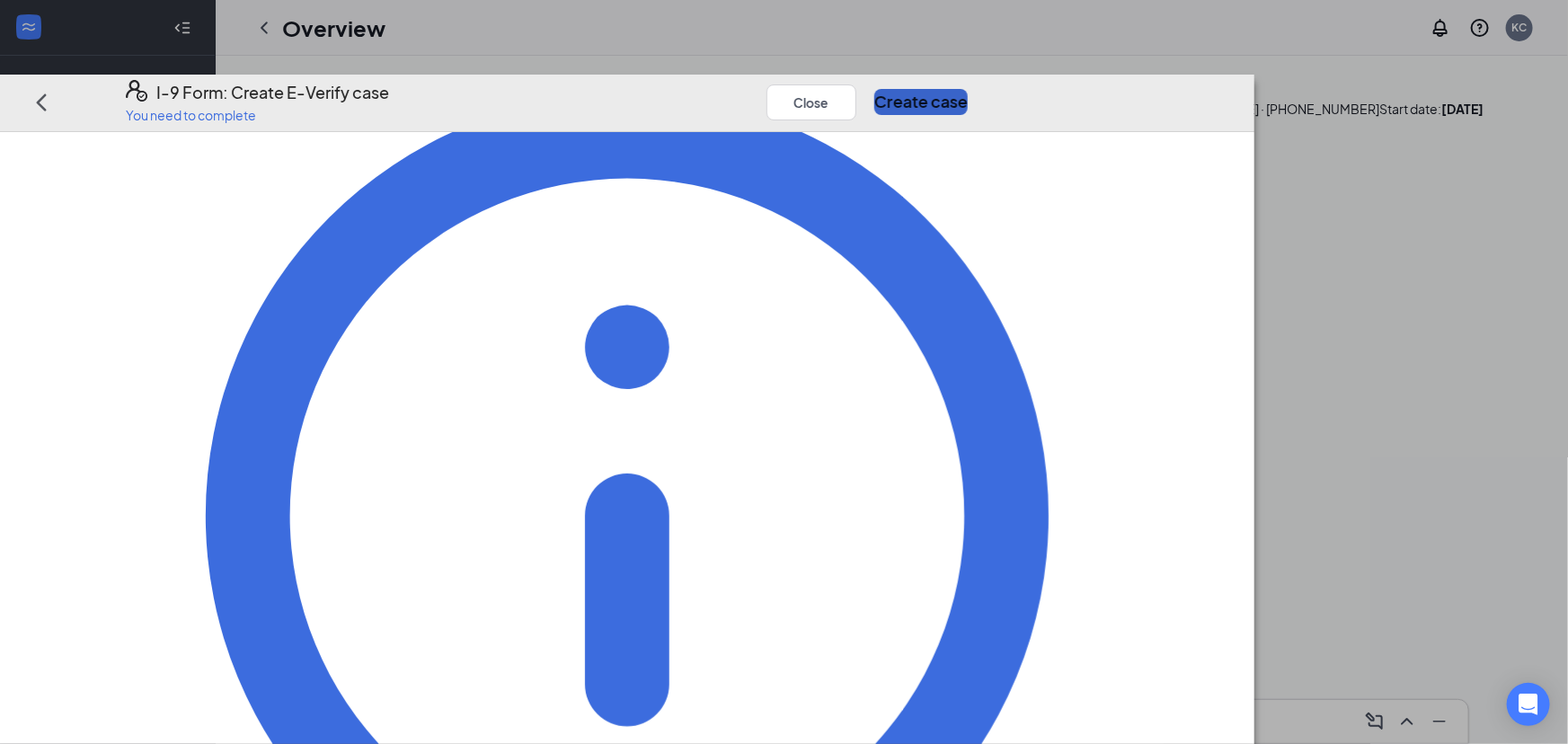
click at [968, 89] on button "Create case" at bounding box center [921, 101] width 94 height 25
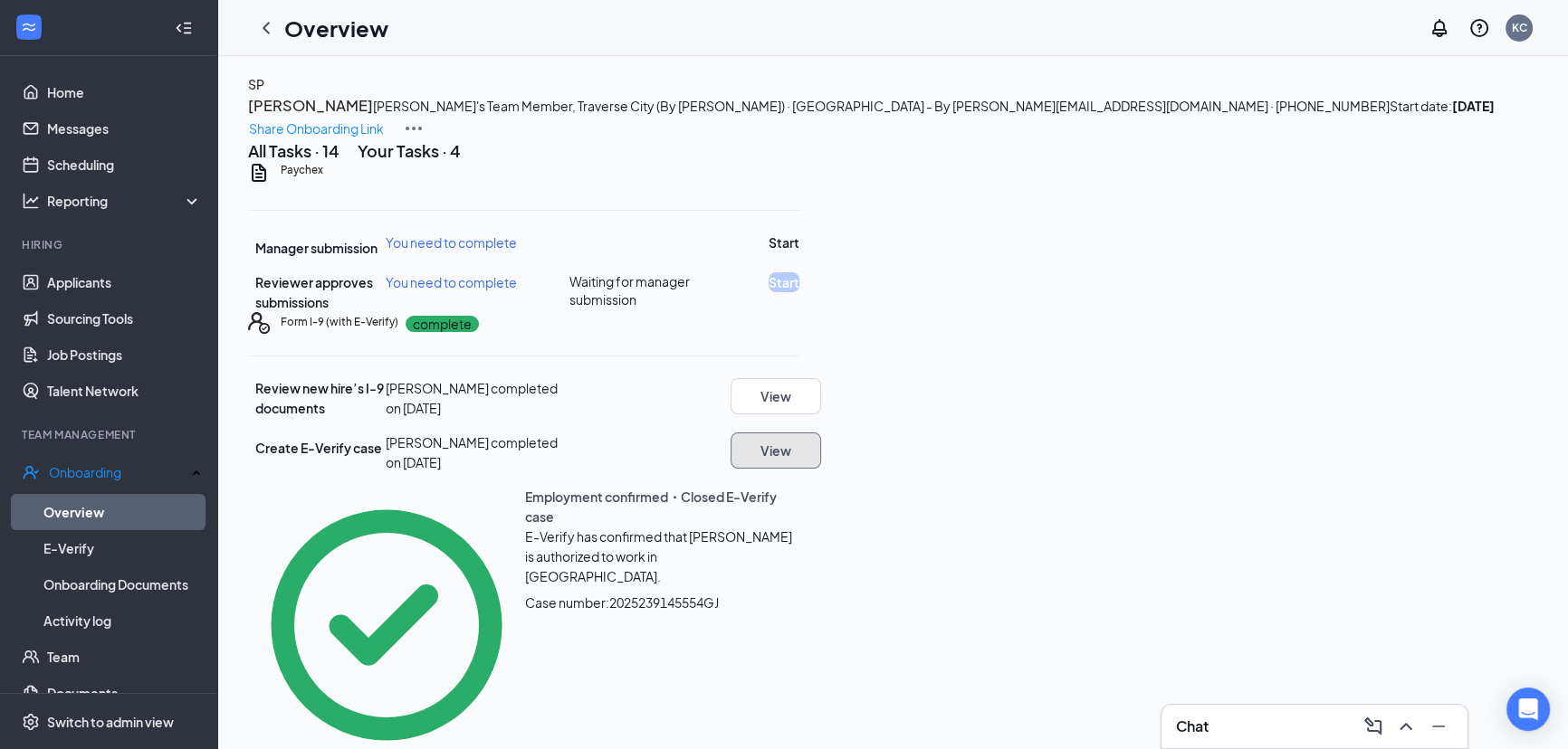
scroll to position [70, 0]
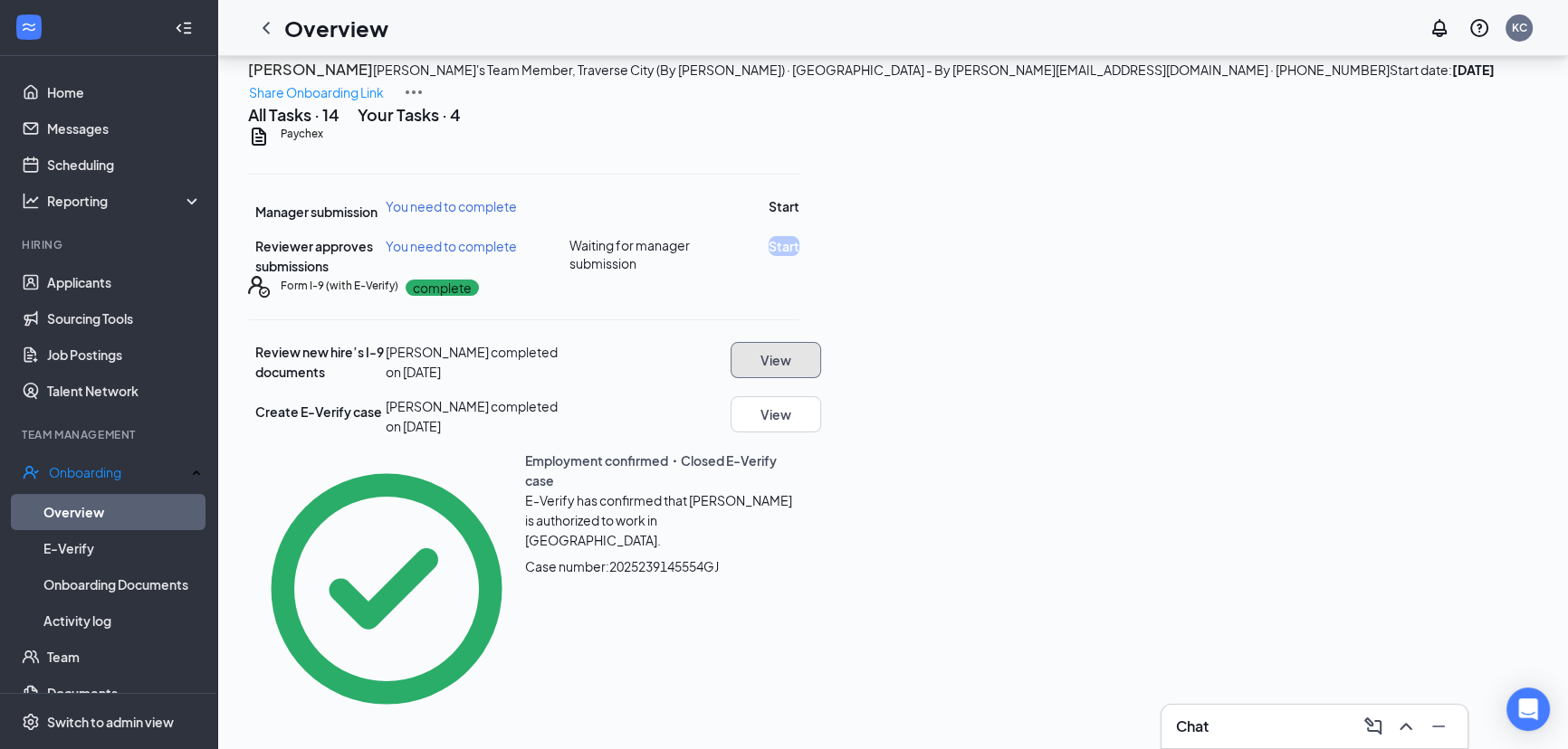
click at [821, 378] on button "View" at bounding box center [776, 360] width 91 height 36
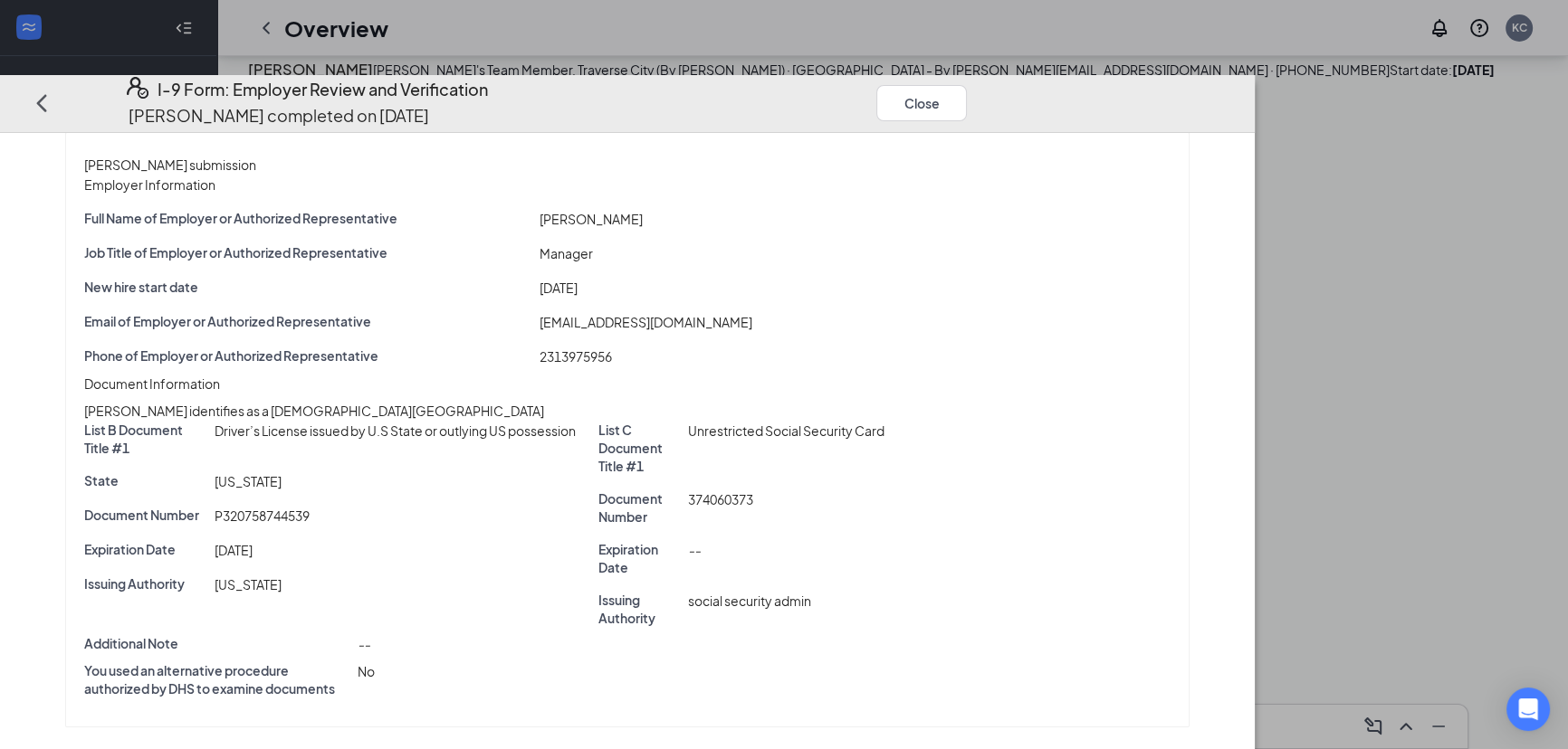
scroll to position [71, 0]
drag, startPoint x: 1337, startPoint y: 35, endPoint x: 1345, endPoint y: 63, distance: 29.1
click at [967, 84] on button "Close" at bounding box center [921, 102] width 91 height 36
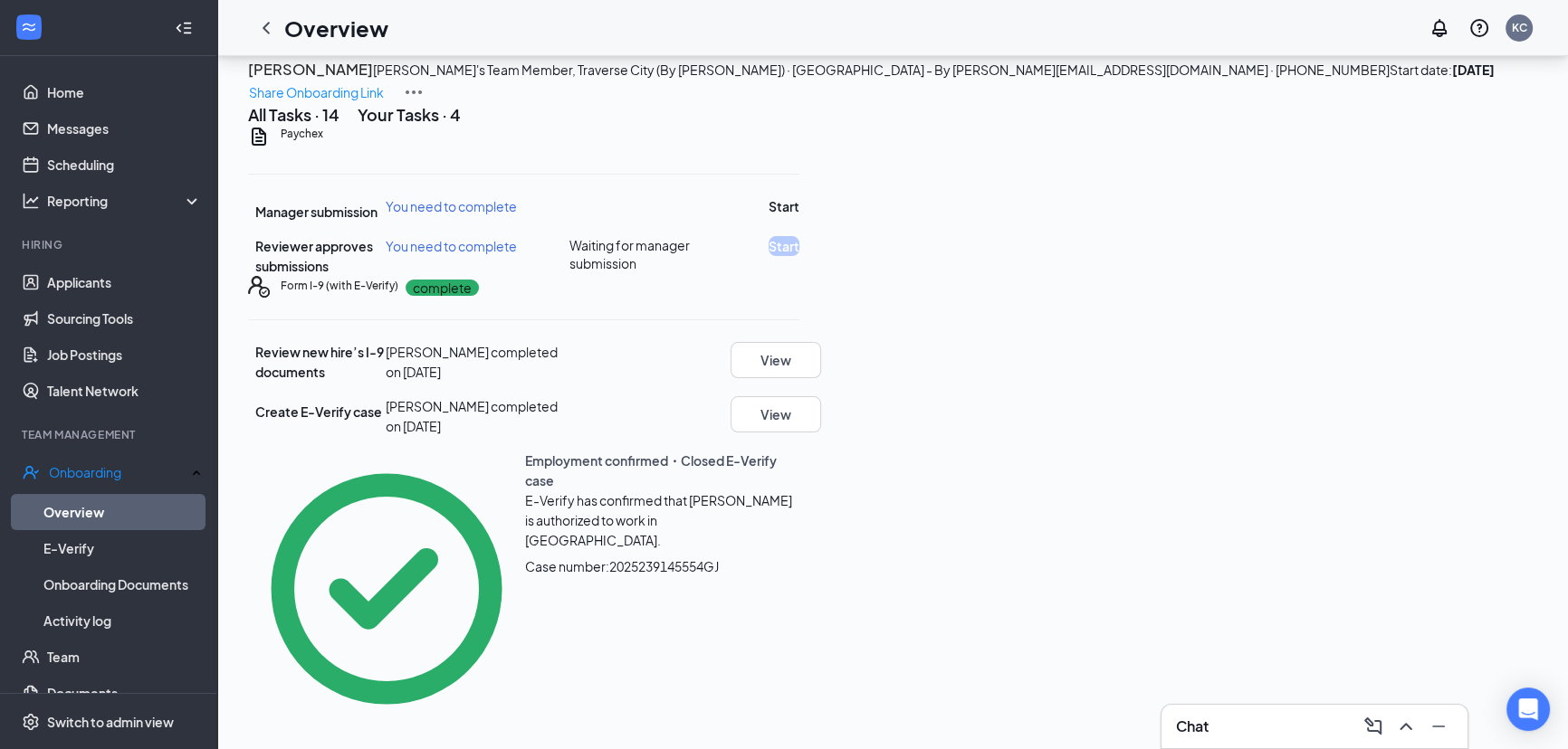
click at [290, 126] on button "All Tasks · 14" at bounding box center [294, 115] width 91 height 22
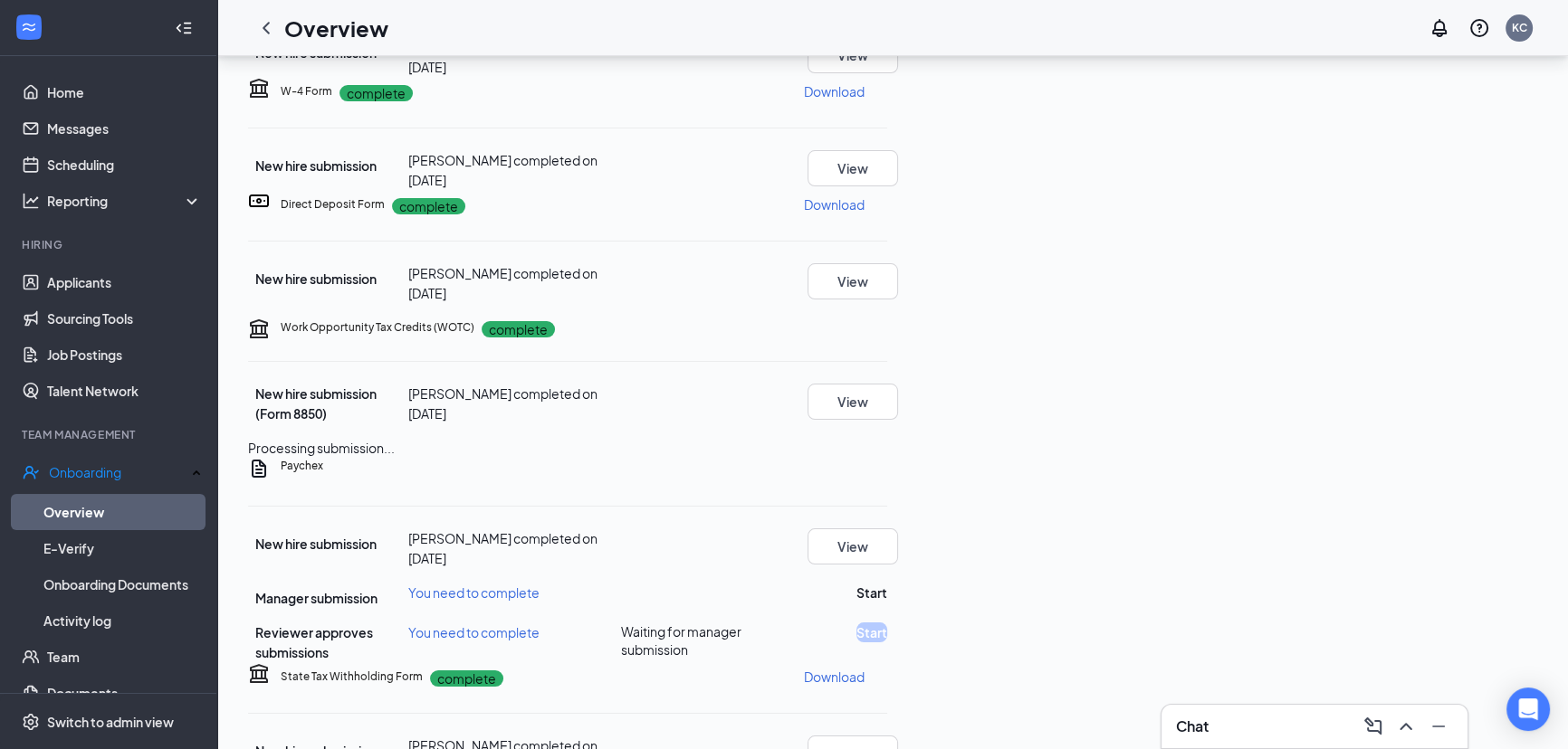
scroll to position [234, 0]
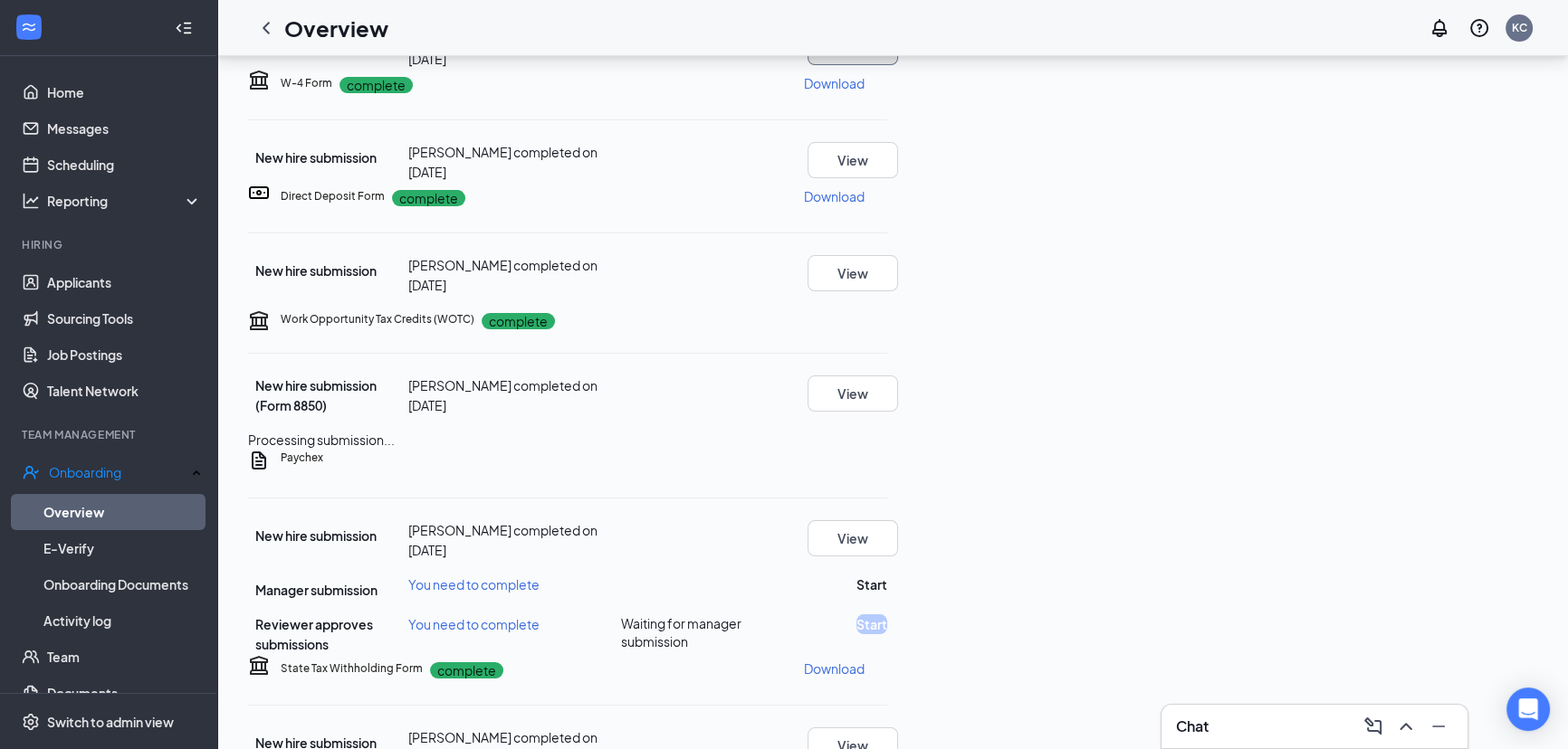
click at [898, 65] on button "View" at bounding box center [852, 47] width 91 height 36
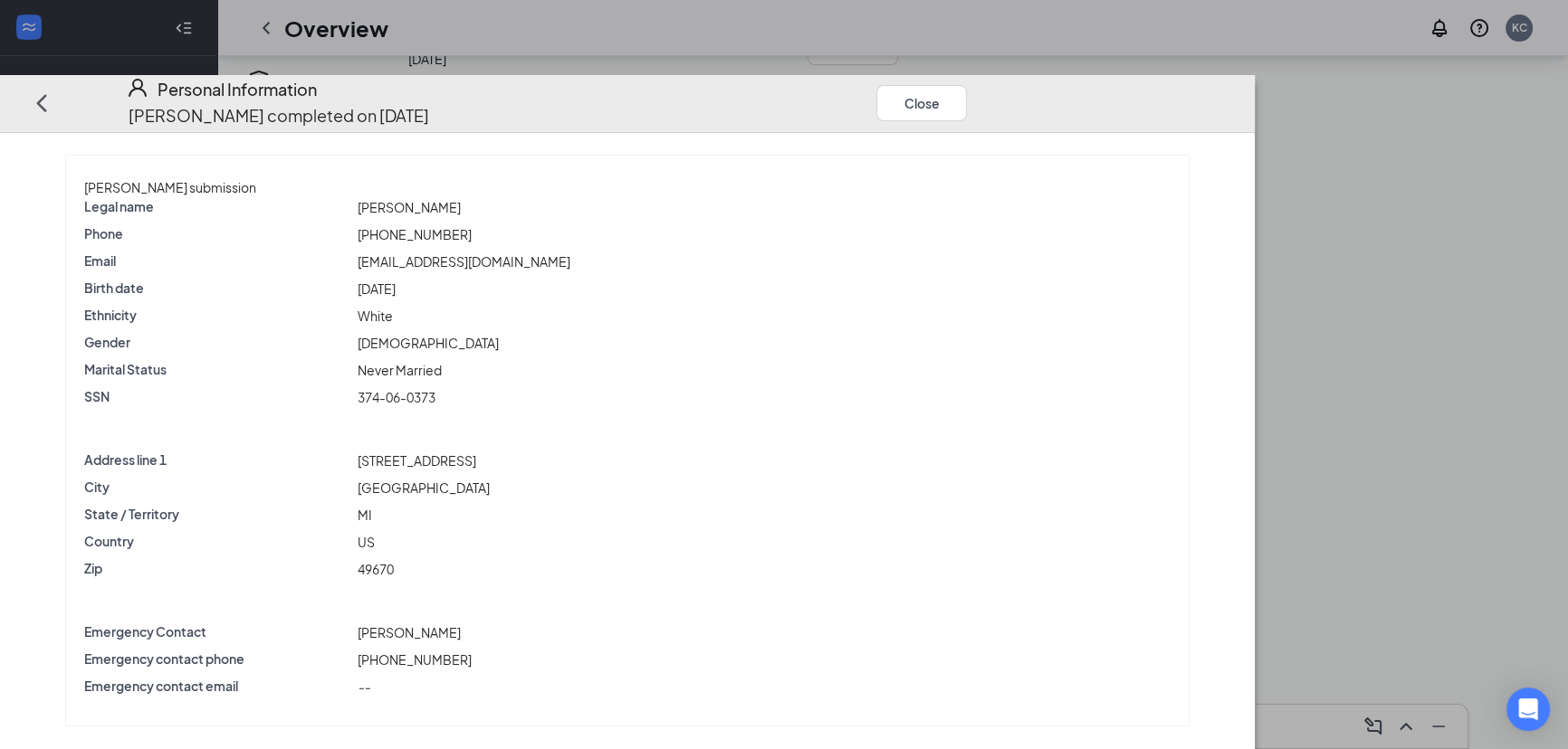
click at [507, 254] on span "[EMAIL_ADDRESS][DOMAIN_NAME]" at bounding box center [464, 261] width 213 height 16
drag, startPoint x: 491, startPoint y: 371, endPoint x: 507, endPoint y: 368, distance: 16.3
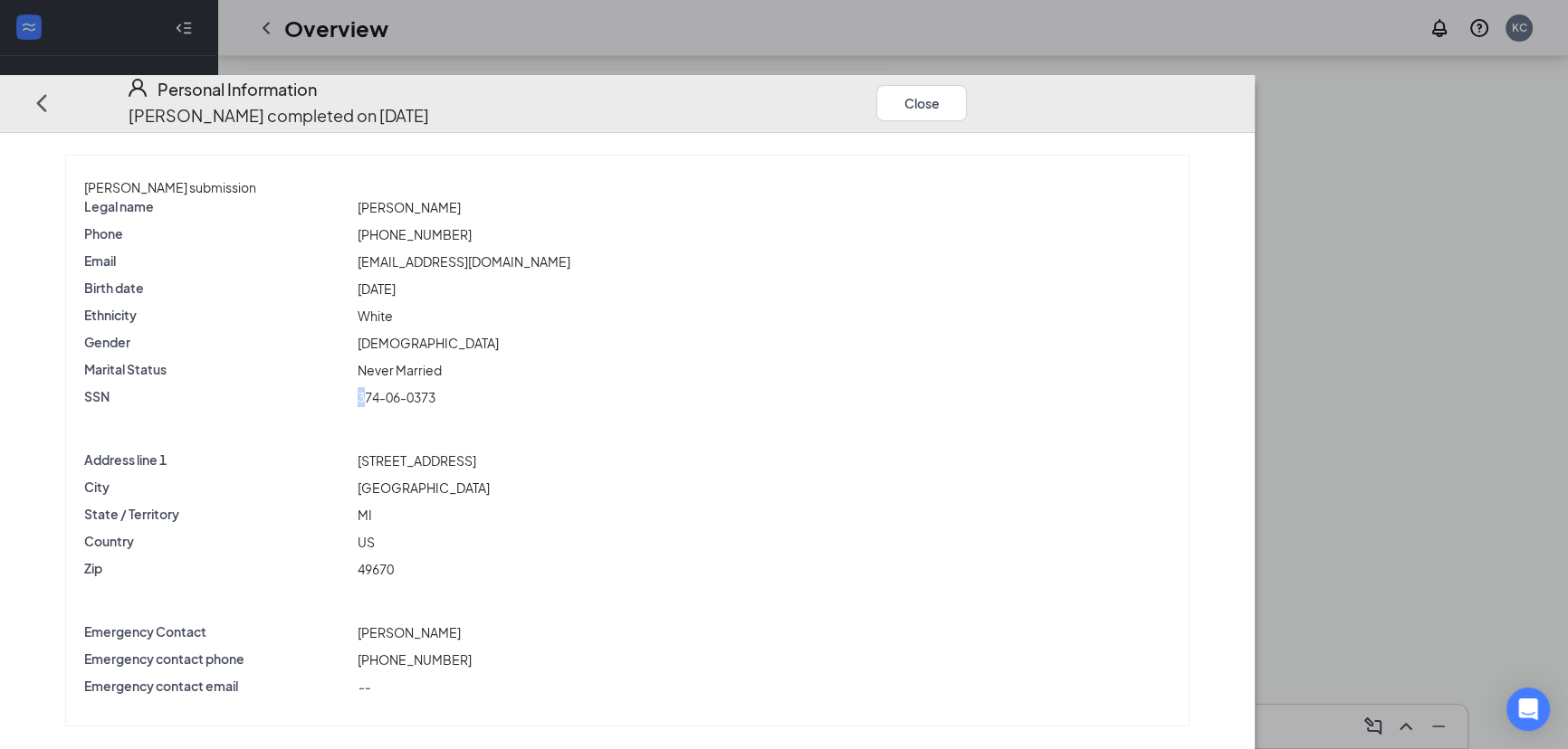
click at [507, 387] on div "SSN 374-06-0373" at bounding box center [627, 396] width 1094 height 20
click at [461, 199] on span "[PERSON_NAME]" at bounding box center [409, 206] width 104 height 16
copy span "Potes"
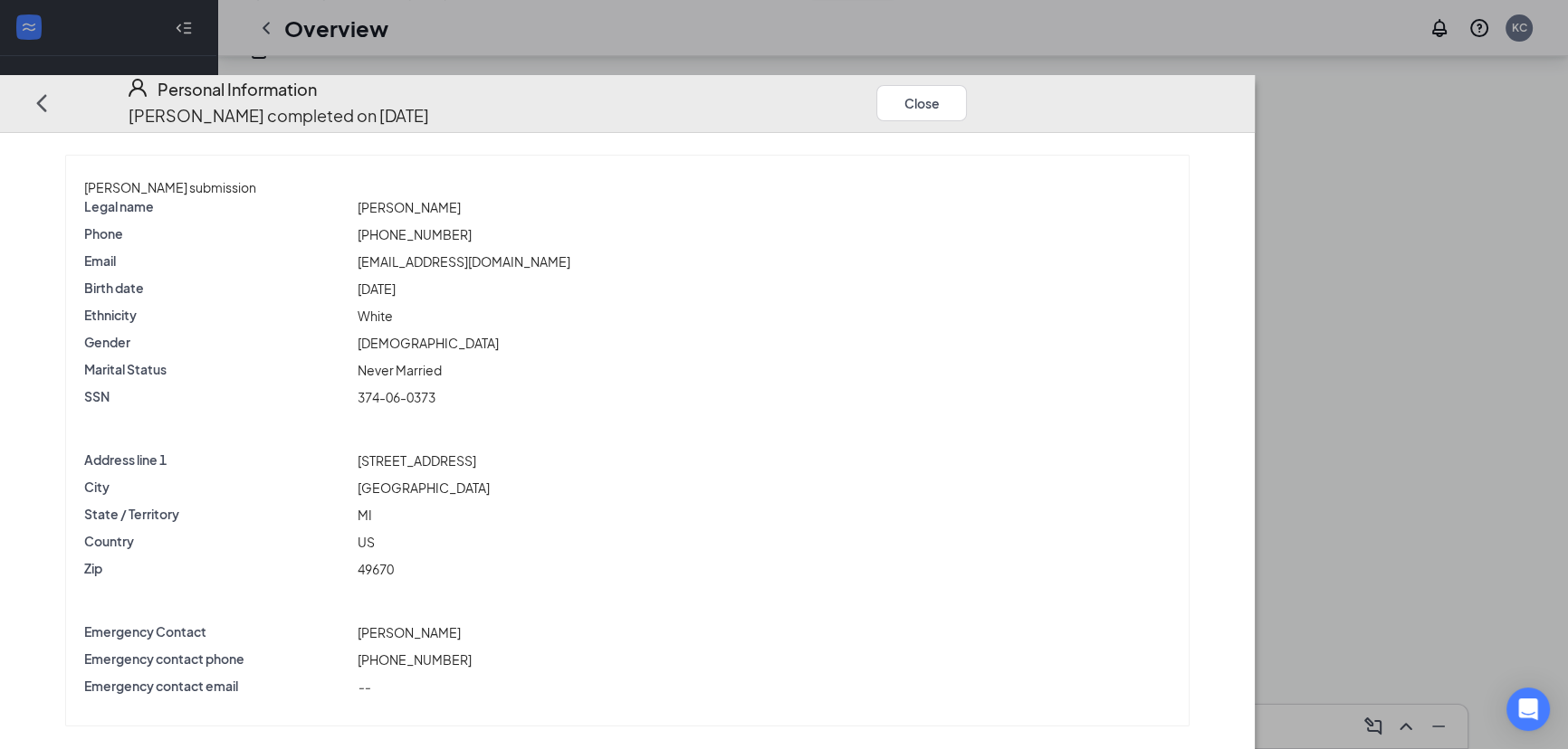
click at [476, 452] on span "[STREET_ADDRESS]" at bounding box center [416, 460] width 119 height 16
drag, startPoint x: 488, startPoint y: 426, endPoint x: 736, endPoint y: 434, distance: 248.1
click at [736, 451] on div "Address line [STREET_ADDRESS]" at bounding box center [627, 460] width 1094 height 20
copy div "[STREET_ADDRESS]"
click at [490, 479] on span "[GEOGRAPHIC_DATA]" at bounding box center [424, 487] width 133 height 16
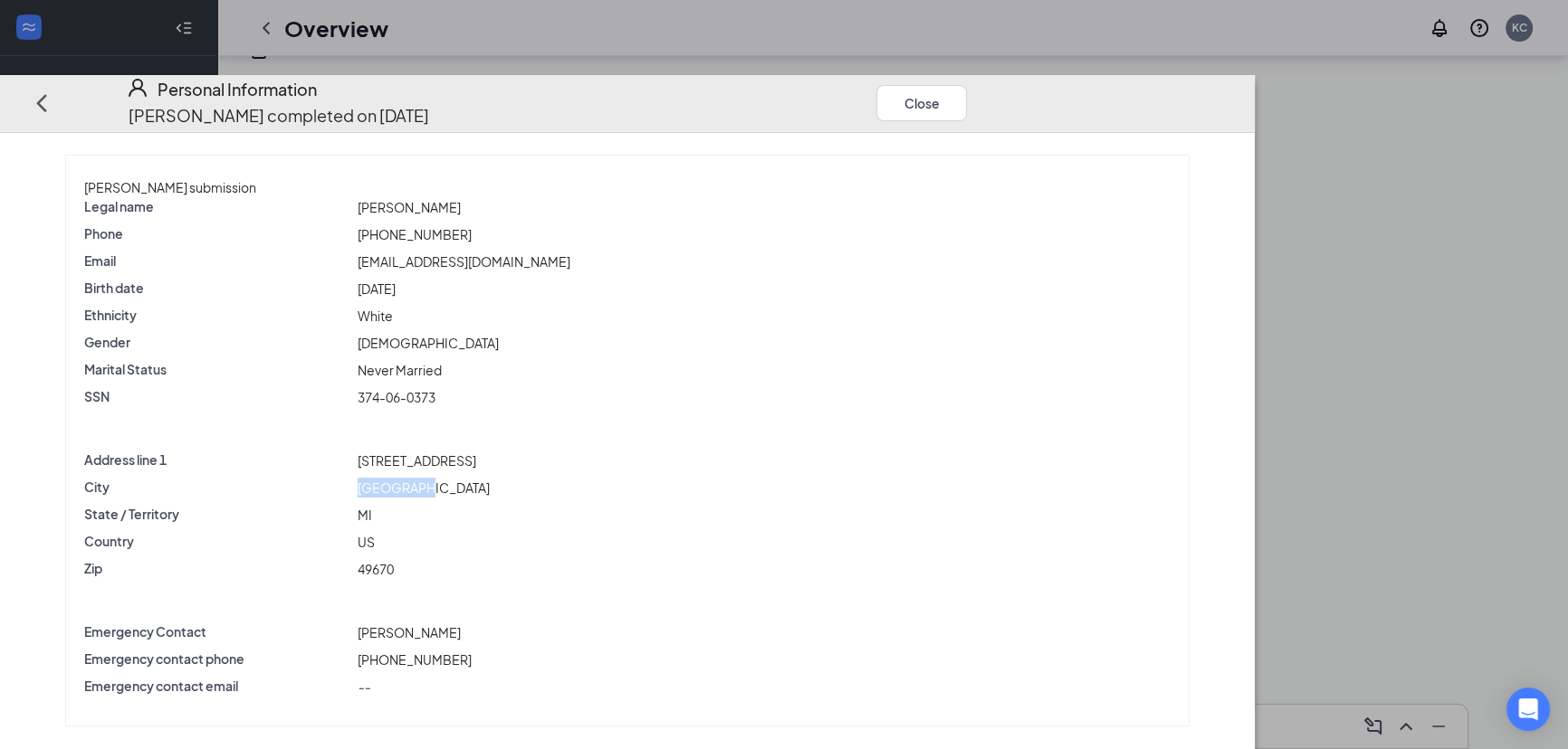
click at [490, 479] on span "[GEOGRAPHIC_DATA]" at bounding box center [424, 487] width 133 height 16
copy span "[GEOGRAPHIC_DATA]"
drag, startPoint x: 590, startPoint y: 403, endPoint x: 621, endPoint y: 427, distance: 39.2
click at [591, 433] on div at bounding box center [627, 433] width 1086 height 0
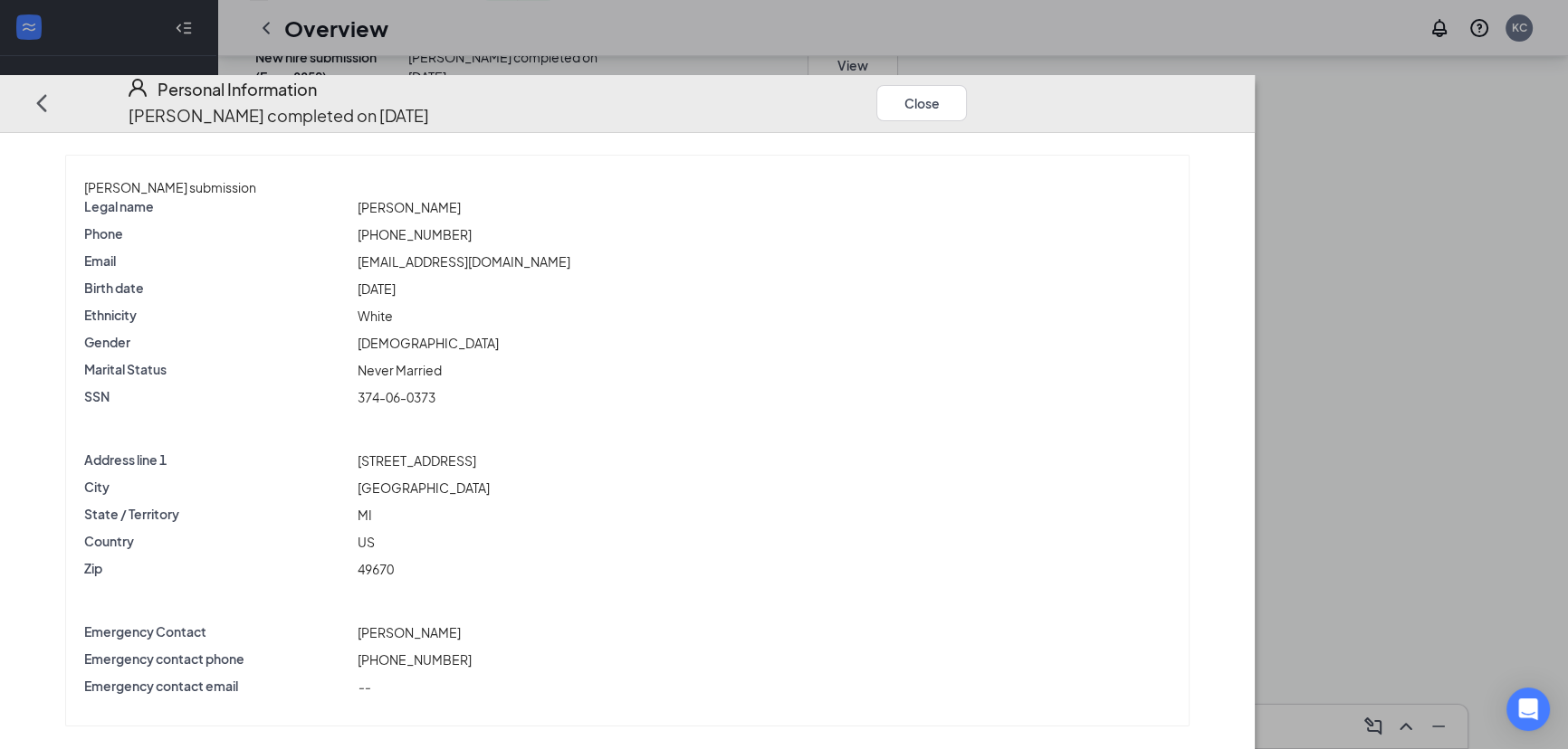
drag, startPoint x: 533, startPoint y: 207, endPoint x: 546, endPoint y: 209, distance: 13.2
click at [471, 226] on span "[PHONE_NUMBER]" at bounding box center [414, 233] width 114 height 16
drag, startPoint x: 612, startPoint y: 196, endPoint x: 460, endPoint y: 196, distance: 152.0
click at [461, 225] on div "Phone [PHONE_NUMBER]" at bounding box center [627, 234] width 1094 height 20
copy div "[PHONE_NUMBER]"
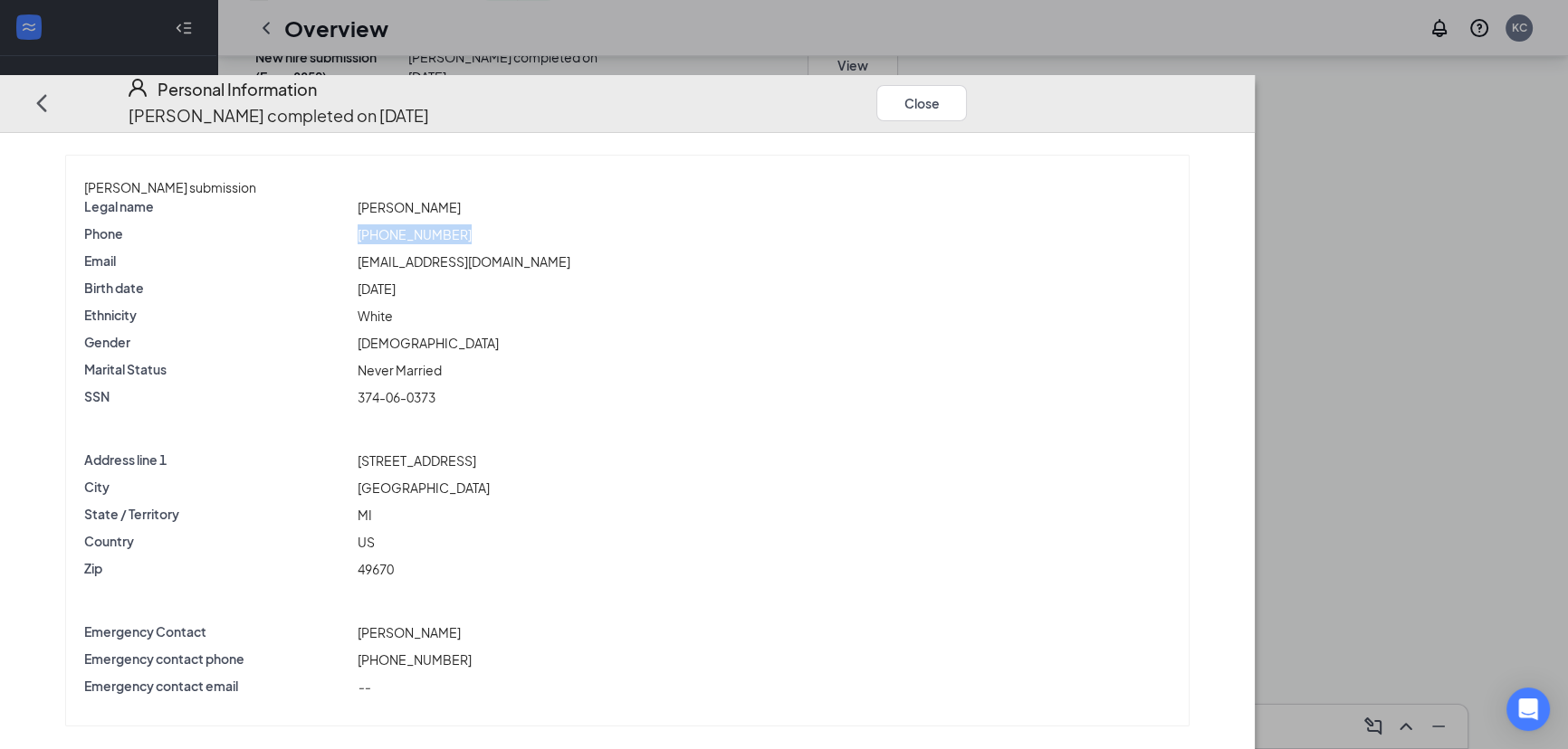
click at [542, 225] on div "Phone [PHONE_NUMBER]" at bounding box center [627, 238] width 1086 height 27
click at [542, 254] on span "[EMAIL_ADDRESS][DOMAIN_NAME]" at bounding box center [464, 261] width 213 height 16
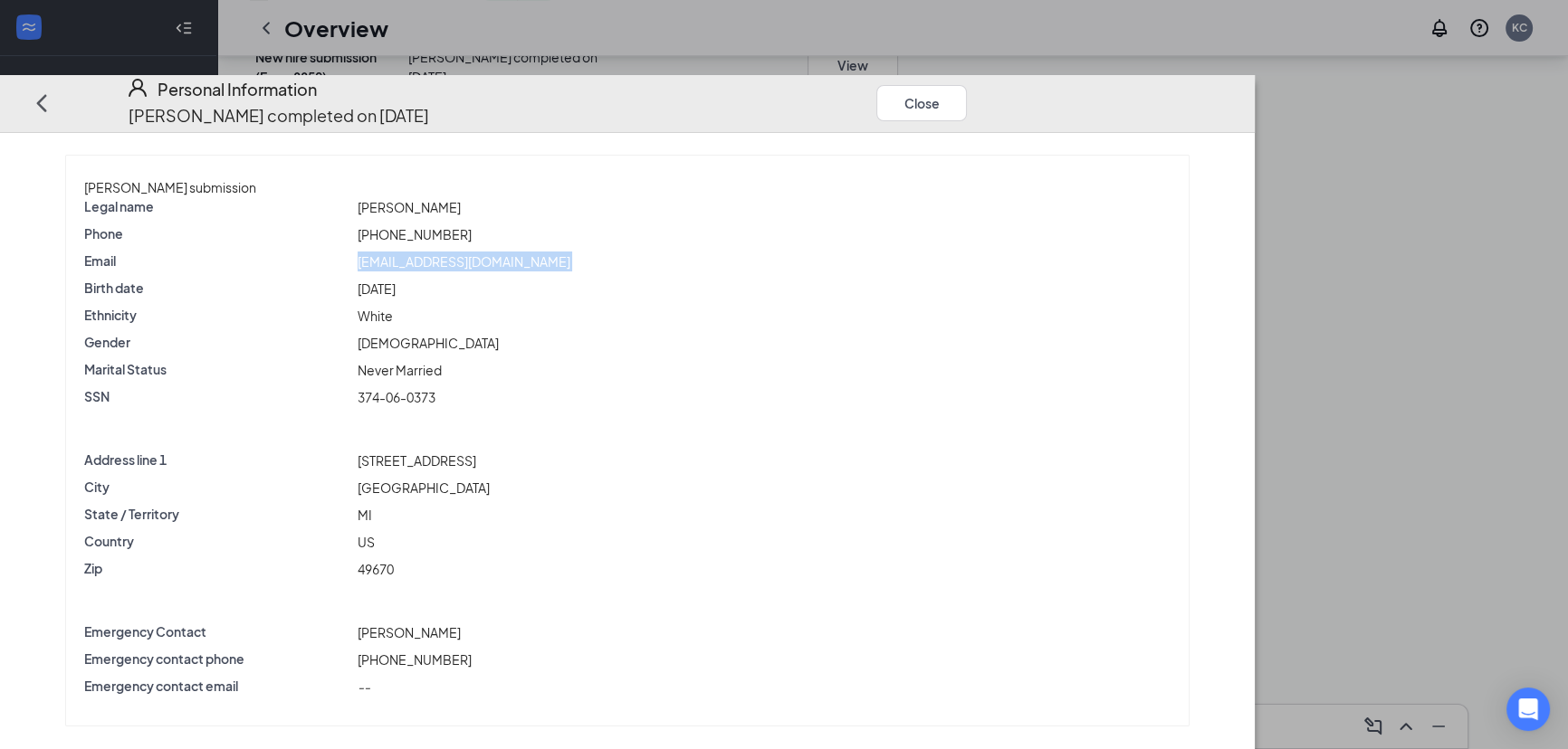
copy span "[EMAIL_ADDRESS][DOMAIN_NAME]"
click at [498, 335] on span "[DEMOGRAPHIC_DATA]" at bounding box center [427, 342] width 141 height 16
drag, startPoint x: 1337, startPoint y: 58, endPoint x: 1254, endPoint y: 43, distance: 84.3
click at [1021, 76] on div "Personal Information [PERSON_NAME] completed on [DATE] Close" at bounding box center [555, 102] width 931 height 51
